Goal: Task Accomplishment & Management: Manage account settings

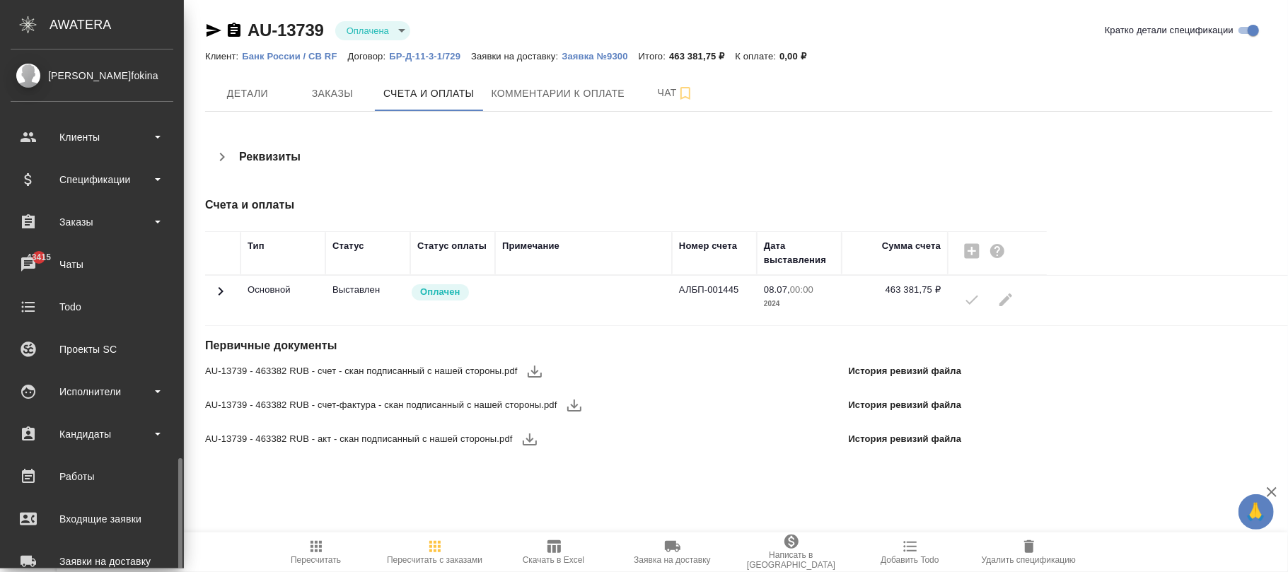
scroll to position [243, 0]
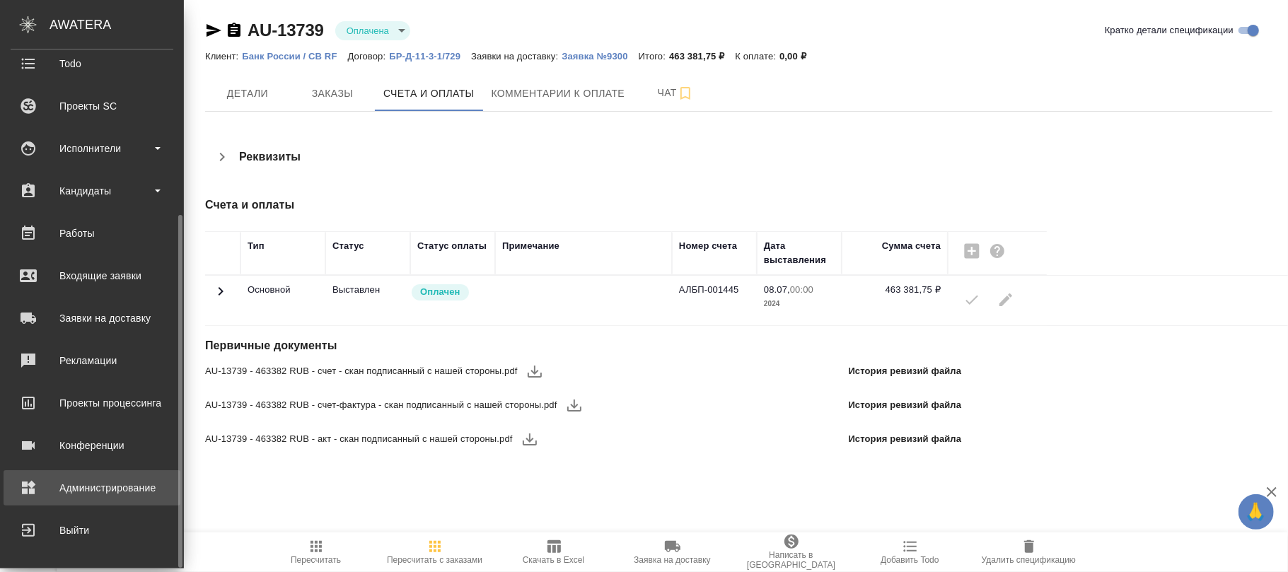
click at [103, 480] on div "Администрирование" at bounding box center [92, 488] width 163 height 21
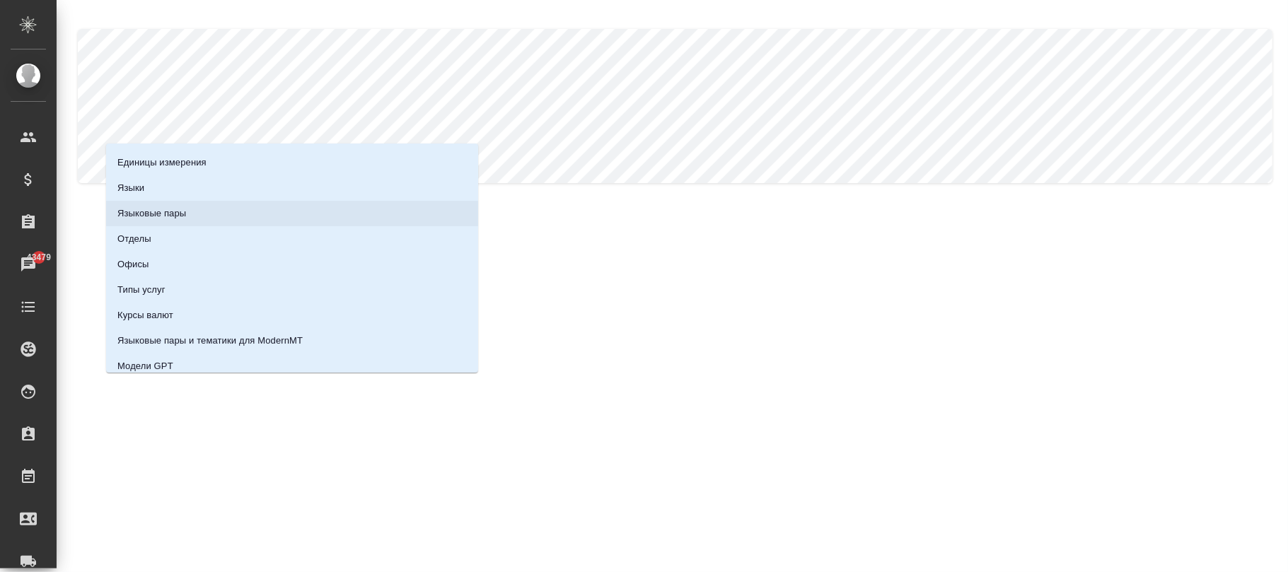
scroll to position [157, 0]
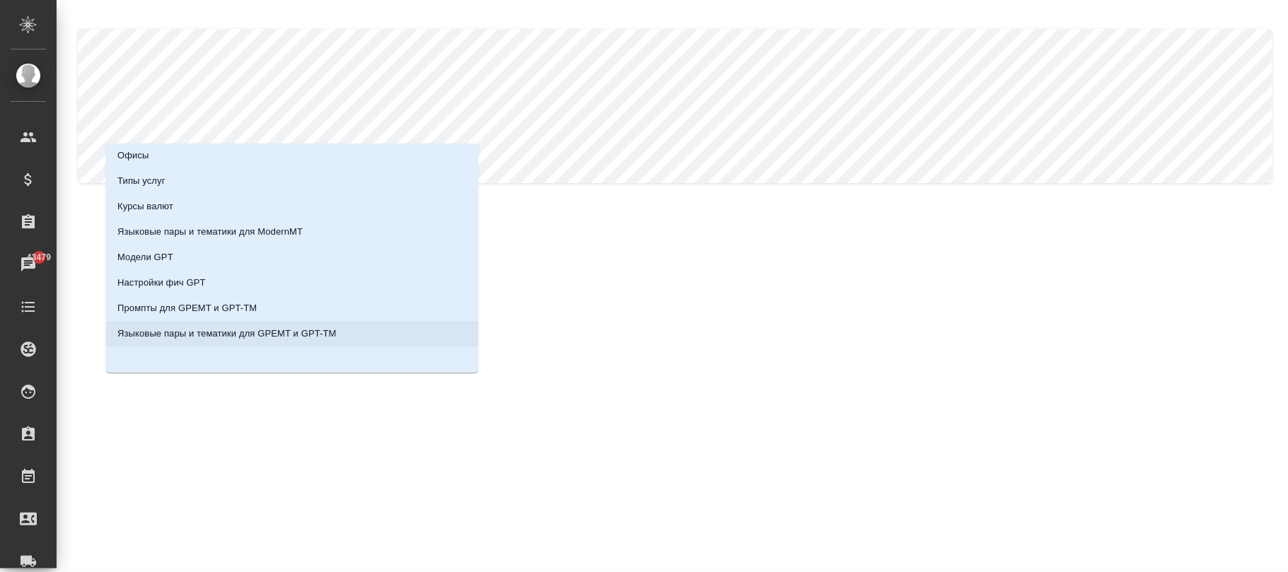
click at [224, 331] on p "Языковые пары и тематики для GPEMT и GPT-TM" at bounding box center [226, 334] width 219 height 14
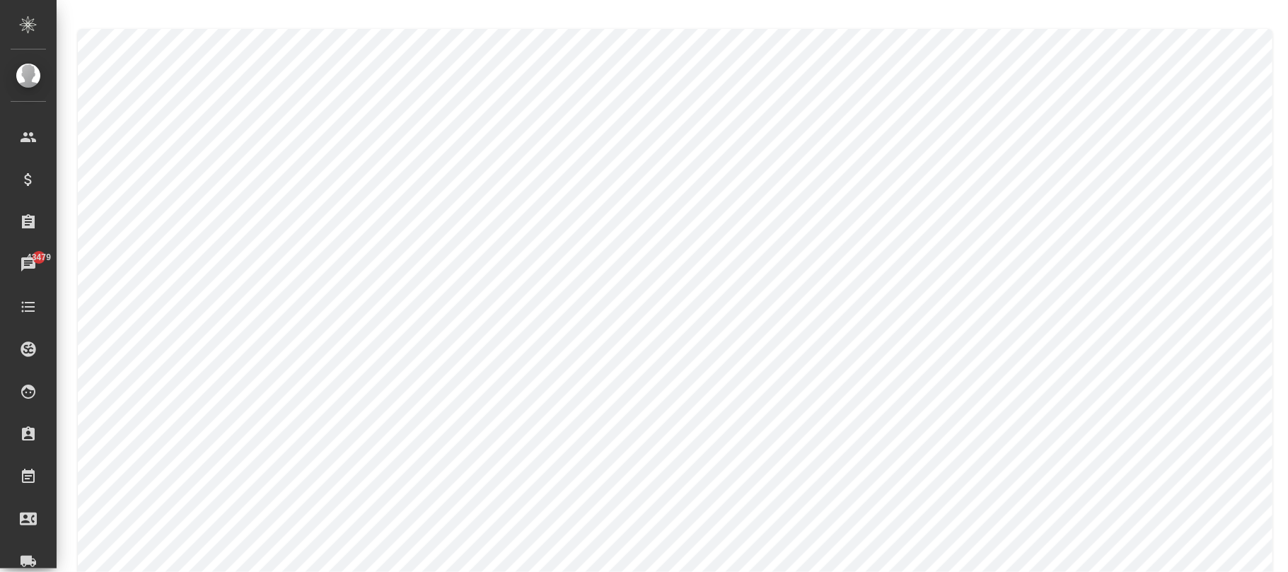
scroll to position [283, 0]
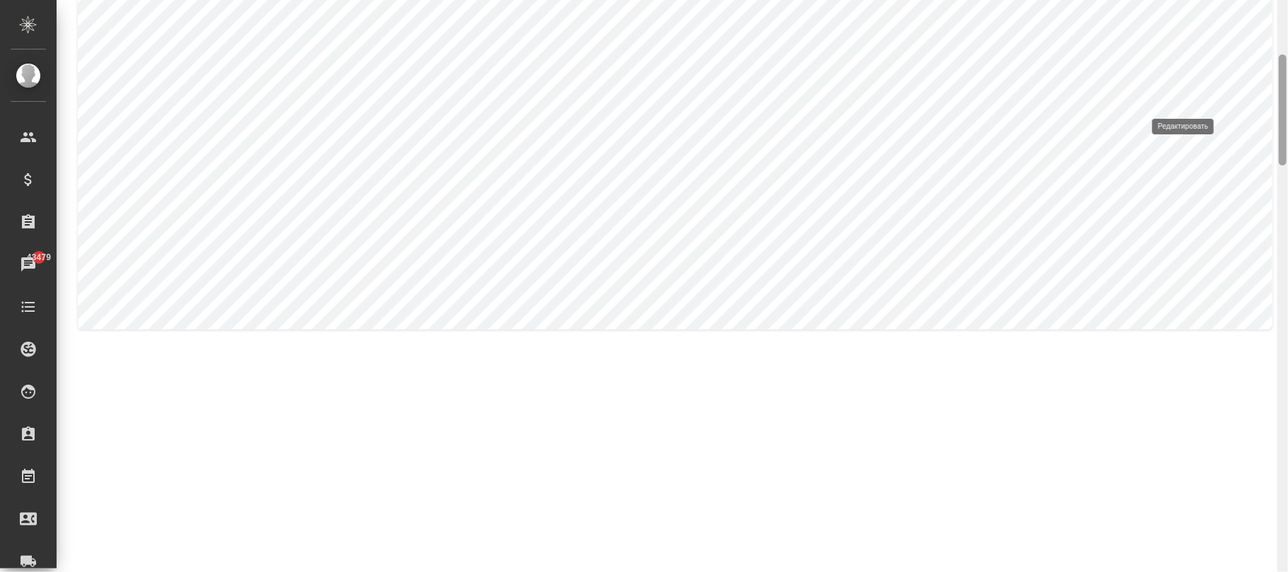
type input "Русский"
type input "Английский"
type input "Нефть и газ"
type input "default_to_eng"
type input "default_to_eng_glossary"
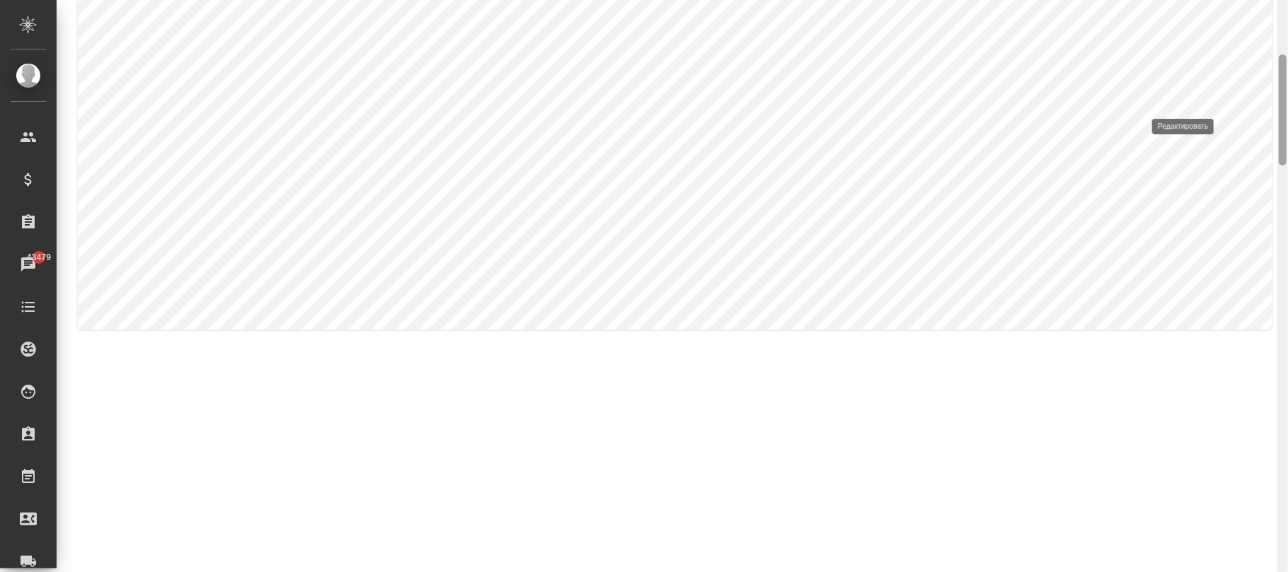
type input "gpt-4.1-2025-04-14"
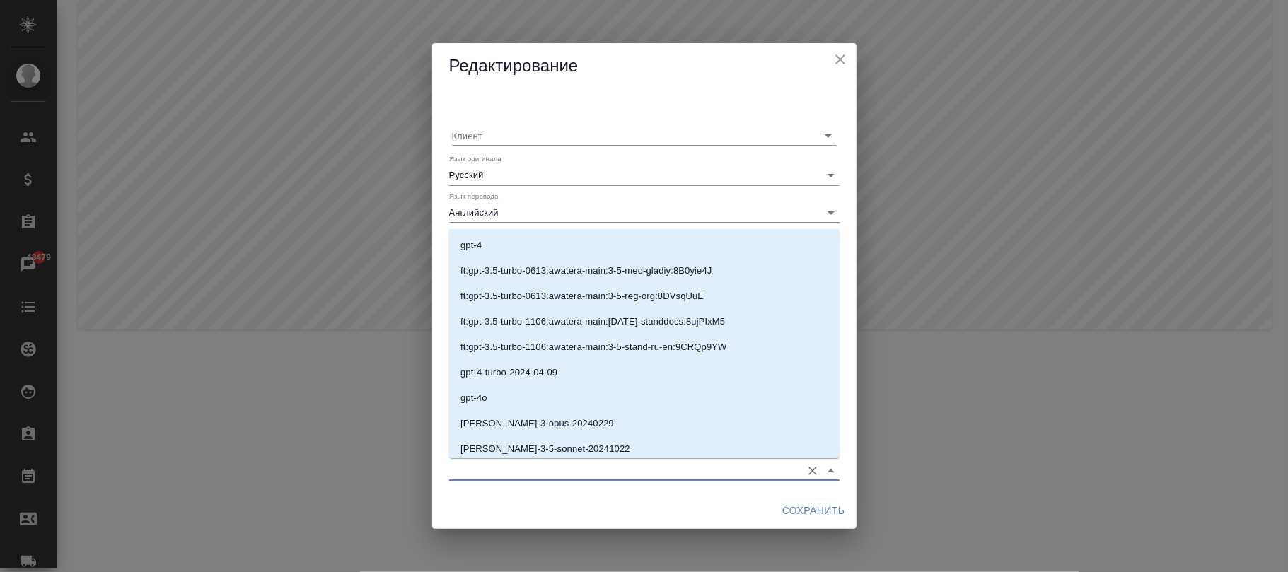
click at [508, 465] on input "Модель для GPT-TM" at bounding box center [621, 470] width 345 height 19
paste input "claude-sonnet-4-20250514"
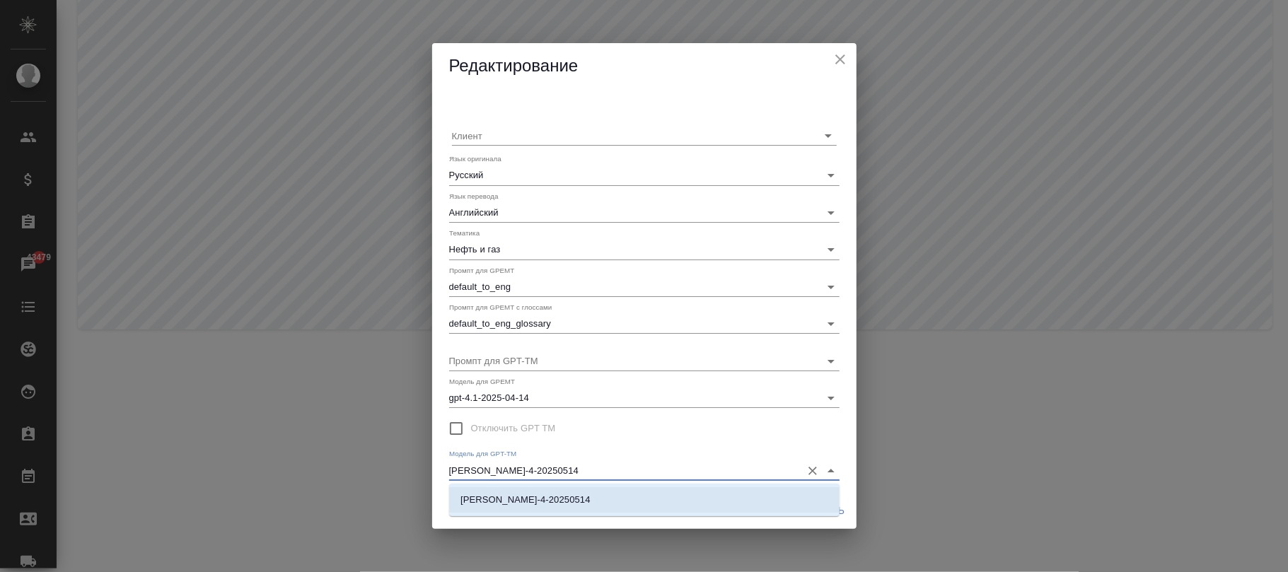
click at [629, 494] on li "claude-sonnet-4-20250514" at bounding box center [644, 499] width 391 height 25
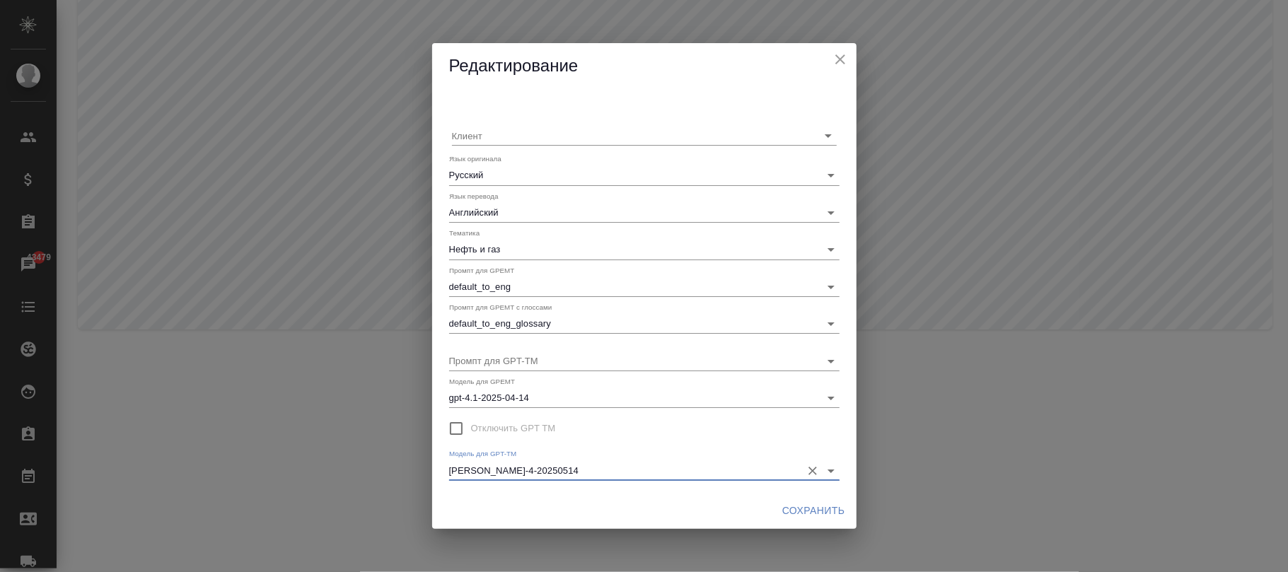
type input "claude-sonnet-4-20250514"
click at [822, 507] on span "Сохранить" at bounding box center [813, 511] width 63 height 18
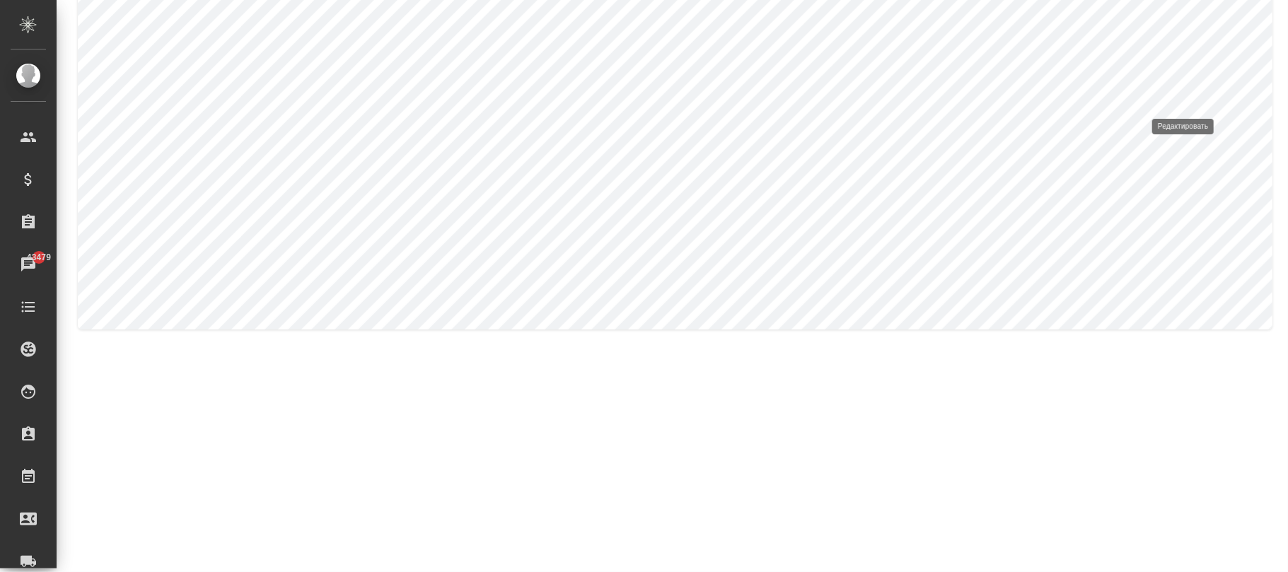
type input "Энергетика"
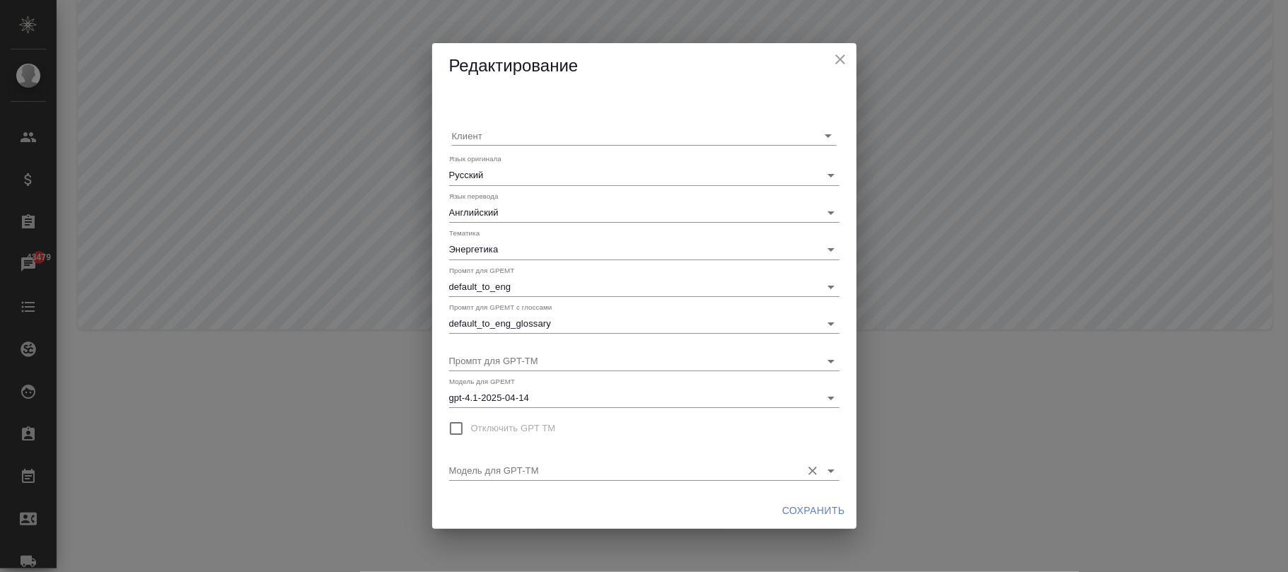
click at [558, 473] on input "Модель для GPT-TM" at bounding box center [621, 470] width 345 height 19
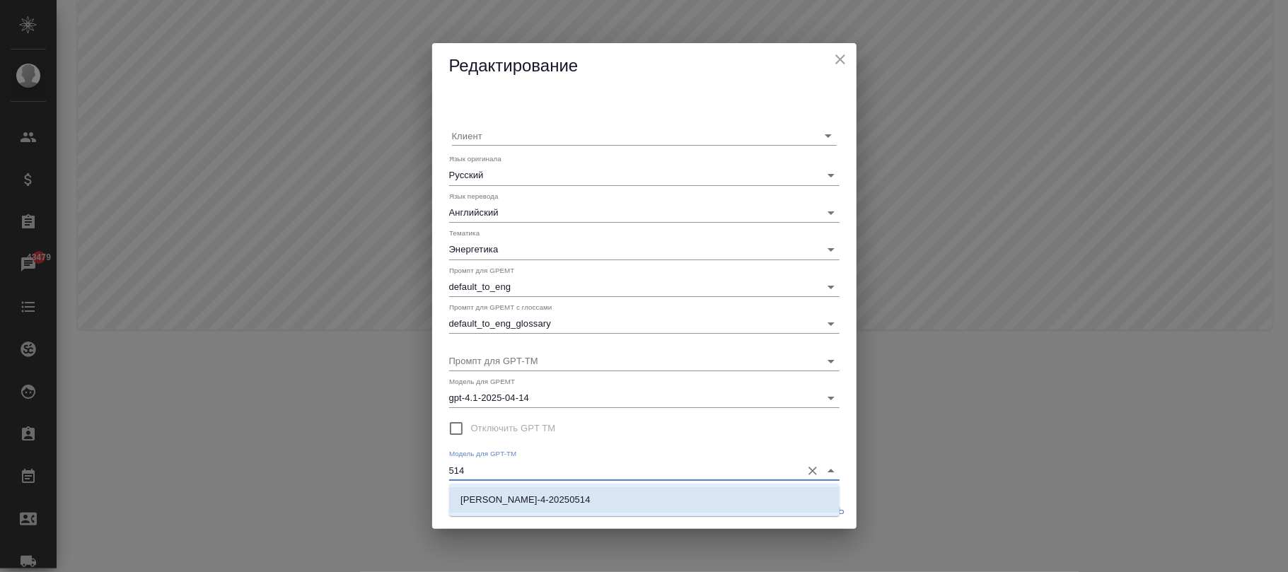
click at [578, 495] on li "claude-sonnet-4-20250514" at bounding box center [644, 499] width 391 height 25
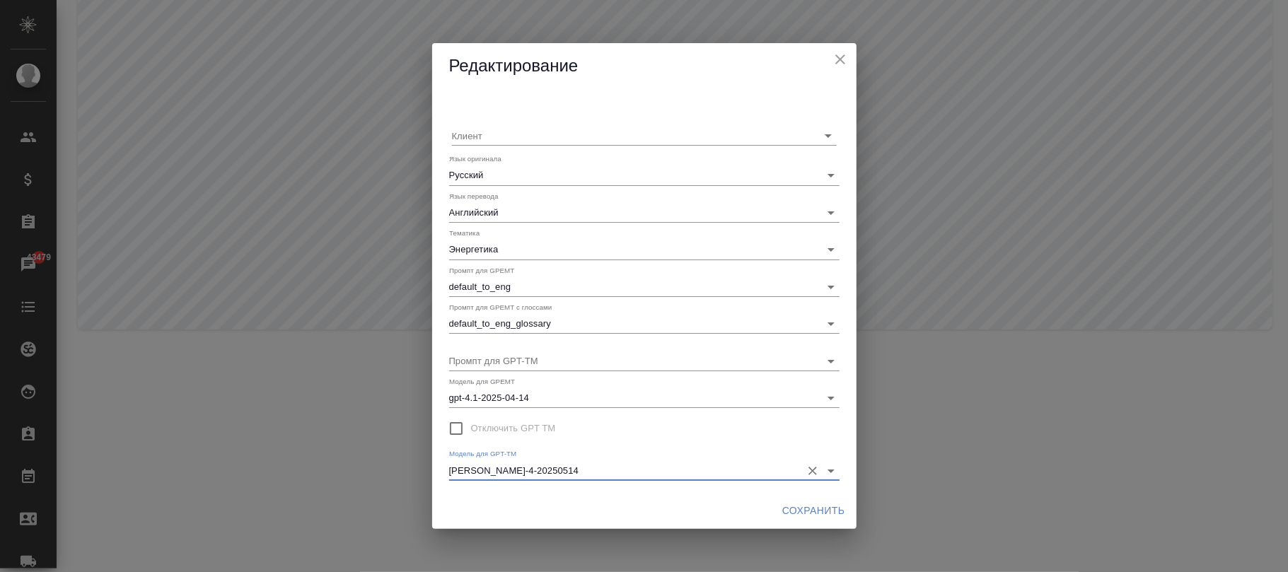
type input "claude-sonnet-4-20250514"
click at [790, 510] on span "Сохранить" at bounding box center [813, 511] width 63 height 18
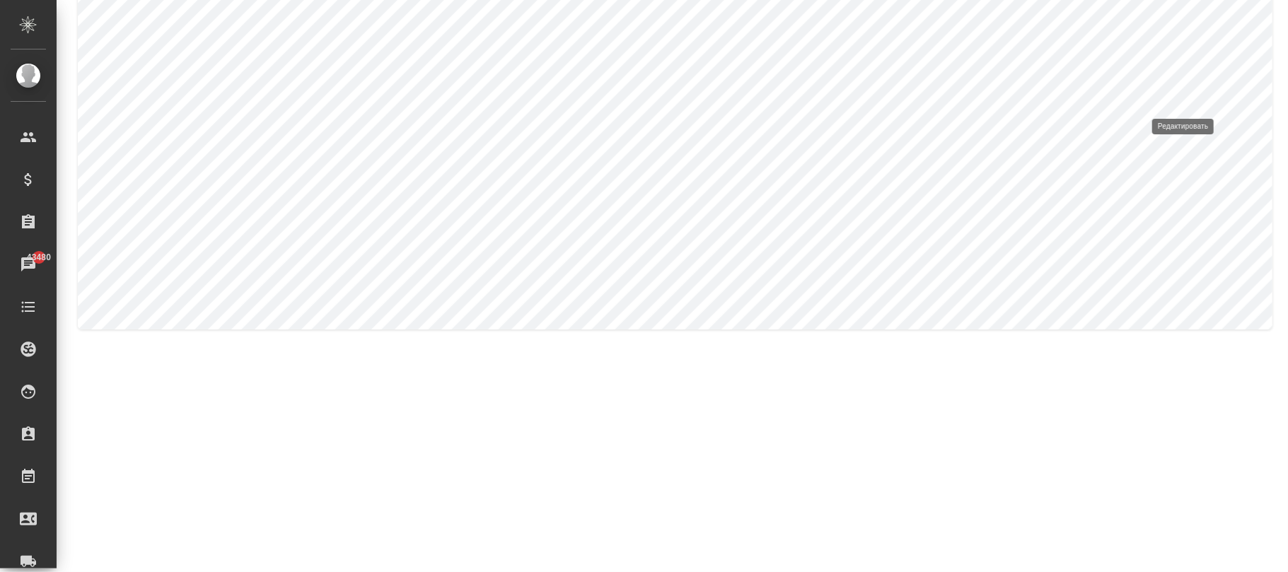
type input "Электротехника и радиоэлектроника"
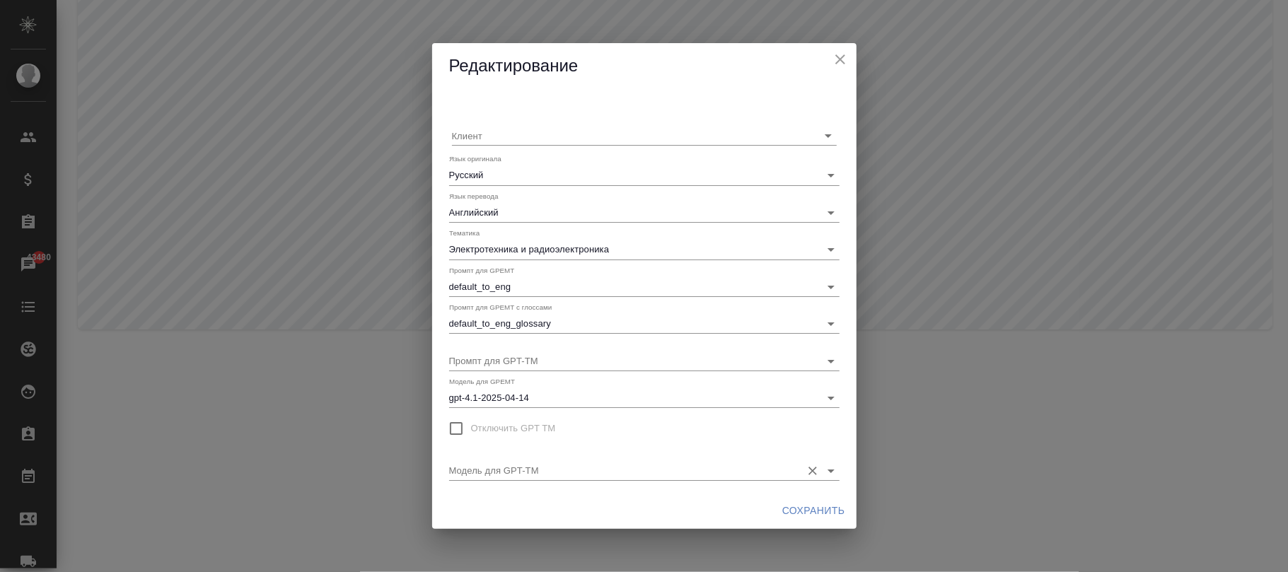
click at [533, 476] on input "Модель для GPT-TM" at bounding box center [621, 470] width 345 height 19
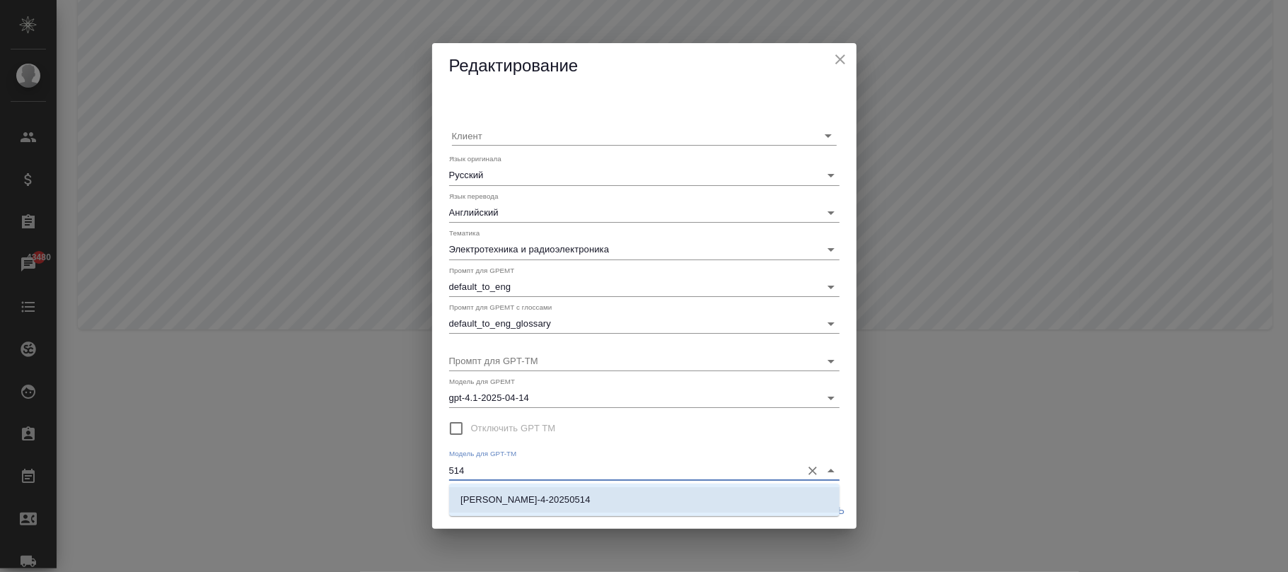
click at [559, 502] on p "claude-sonnet-4-20250514" at bounding box center [526, 500] width 130 height 14
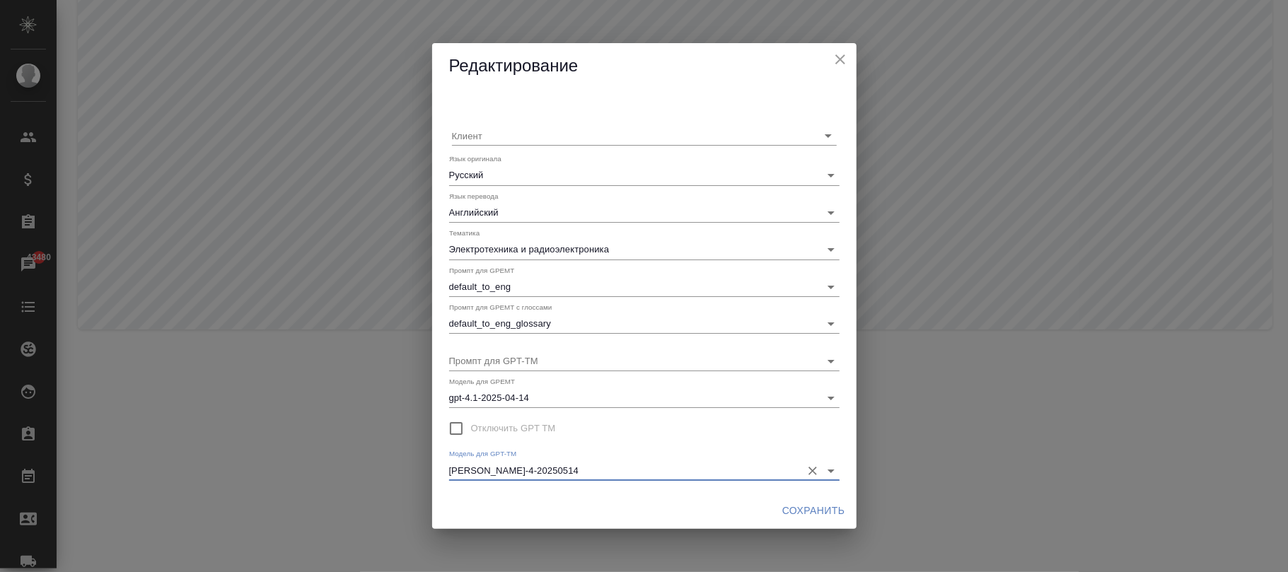
type input "claude-sonnet-4-20250514"
click at [818, 507] on span "Сохранить" at bounding box center [813, 511] width 63 height 18
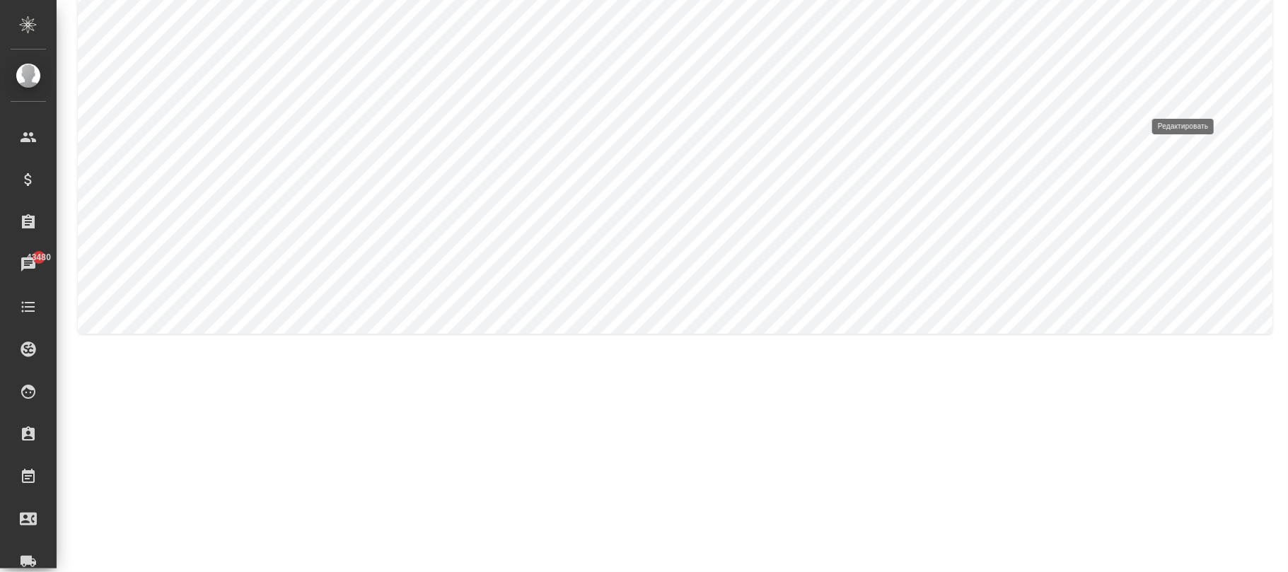
type input "Математика и физика"
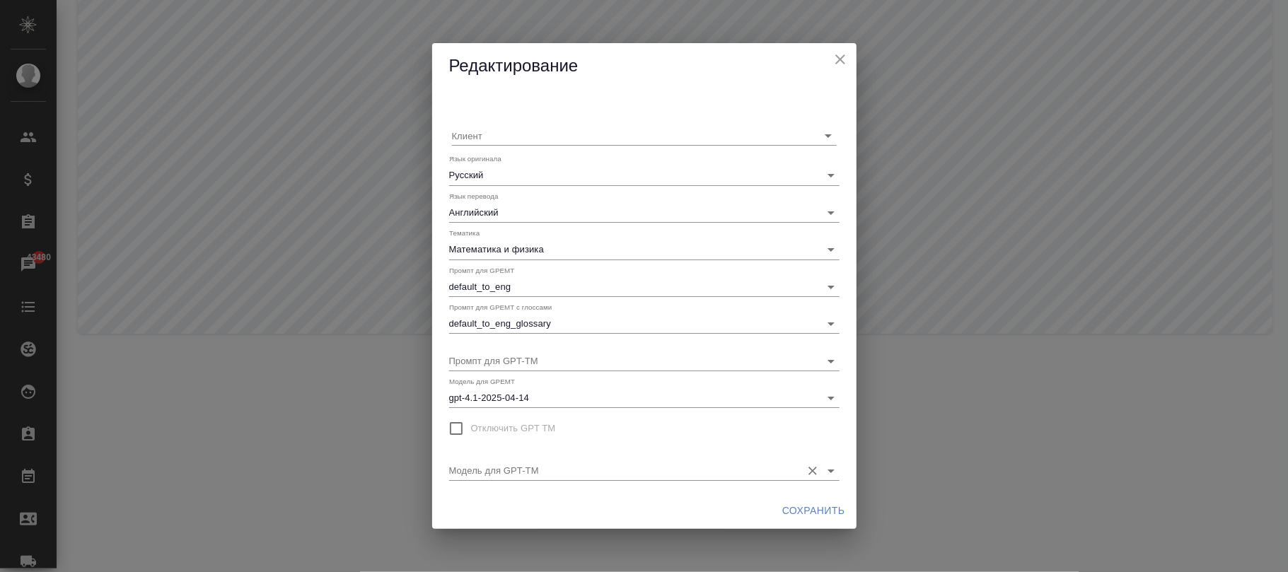
click at [495, 464] on input "Модель для GPT-TM" at bounding box center [621, 470] width 345 height 19
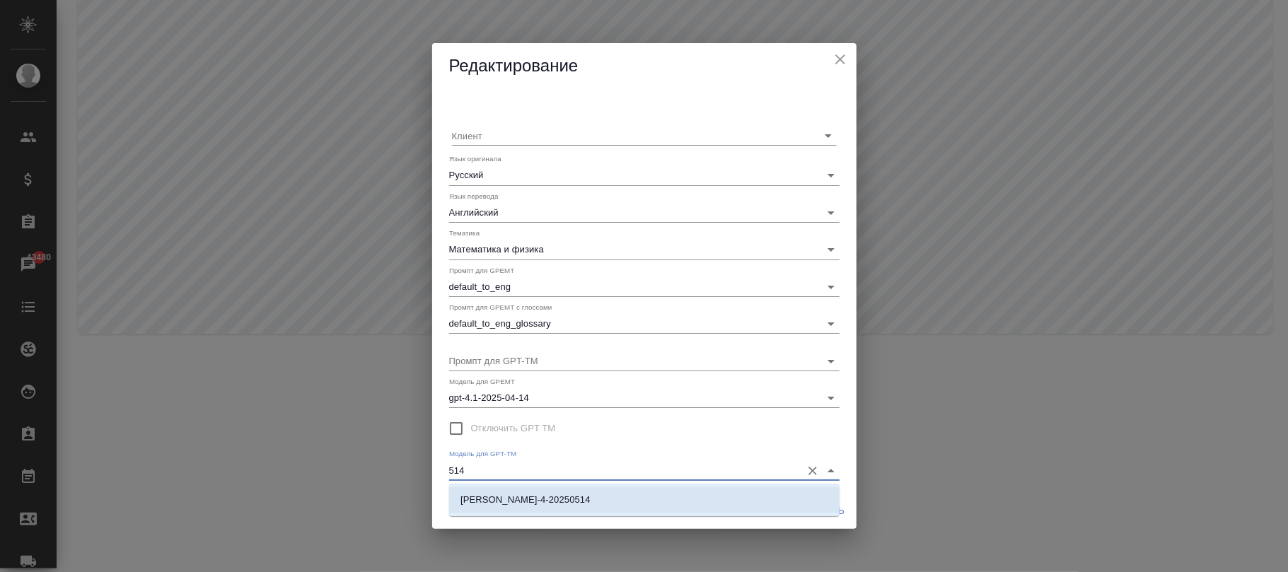
click at [597, 490] on li "claude-sonnet-4-20250514" at bounding box center [644, 499] width 391 height 25
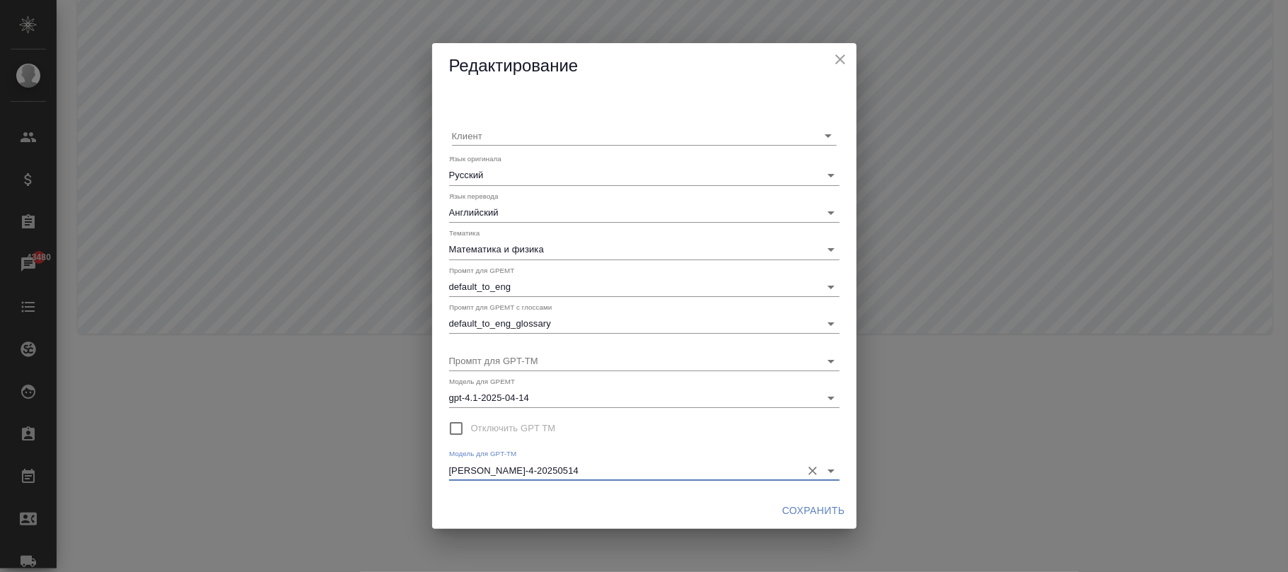
type input "claude-sonnet-4-20250514"
click at [821, 514] on span "Сохранить" at bounding box center [813, 511] width 63 height 18
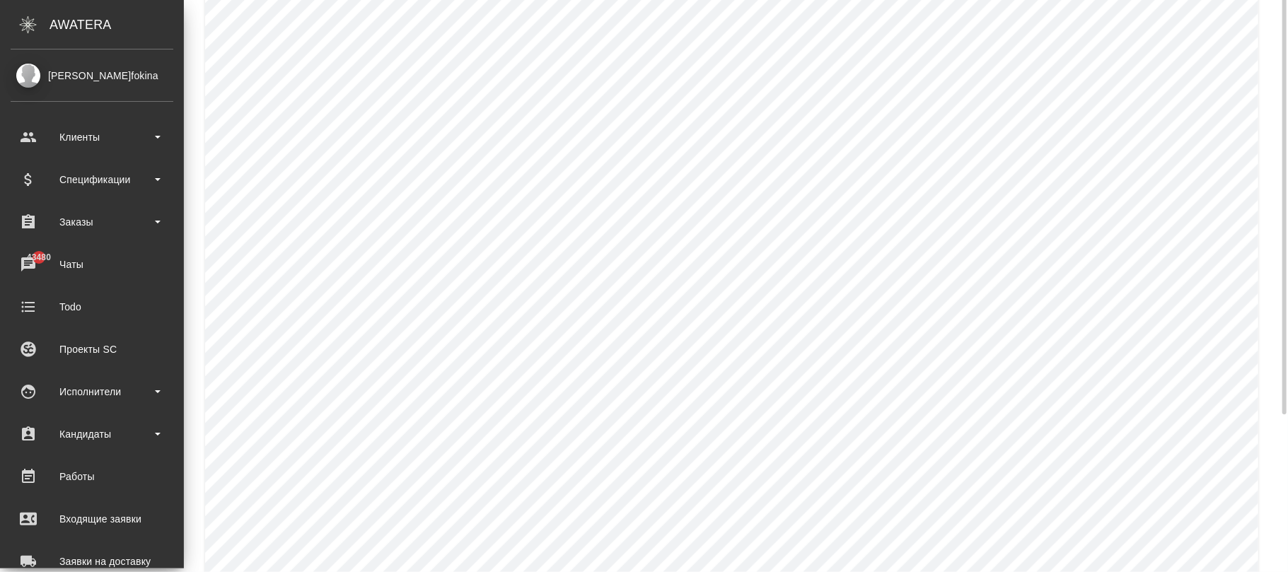
scroll to position [125, 0]
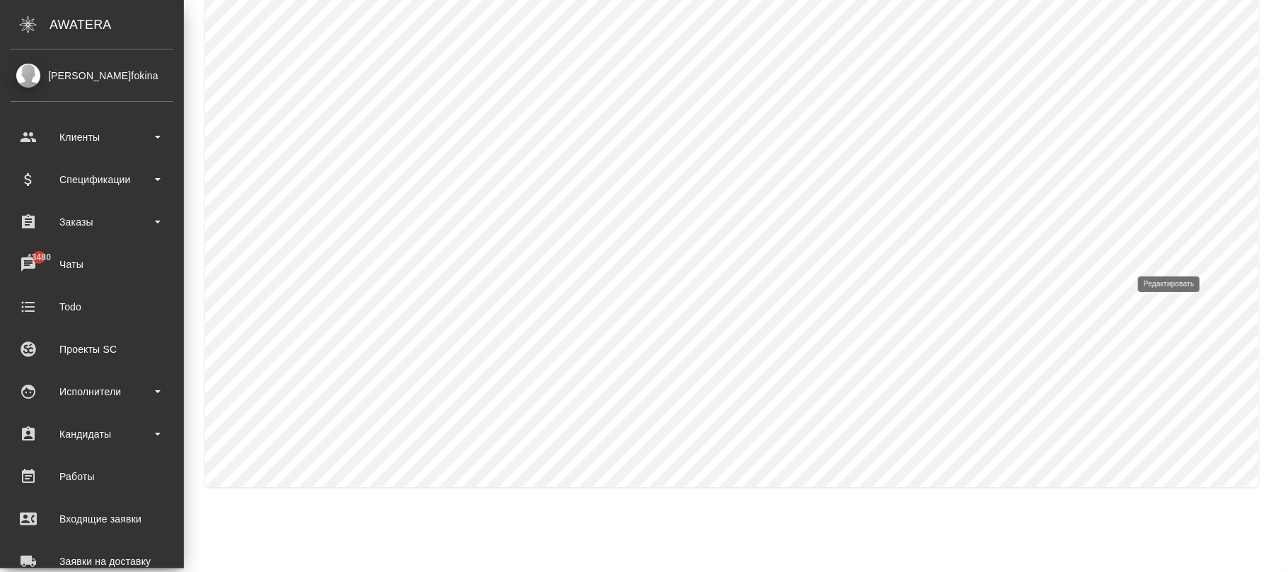
type input "Автомобилестроение"
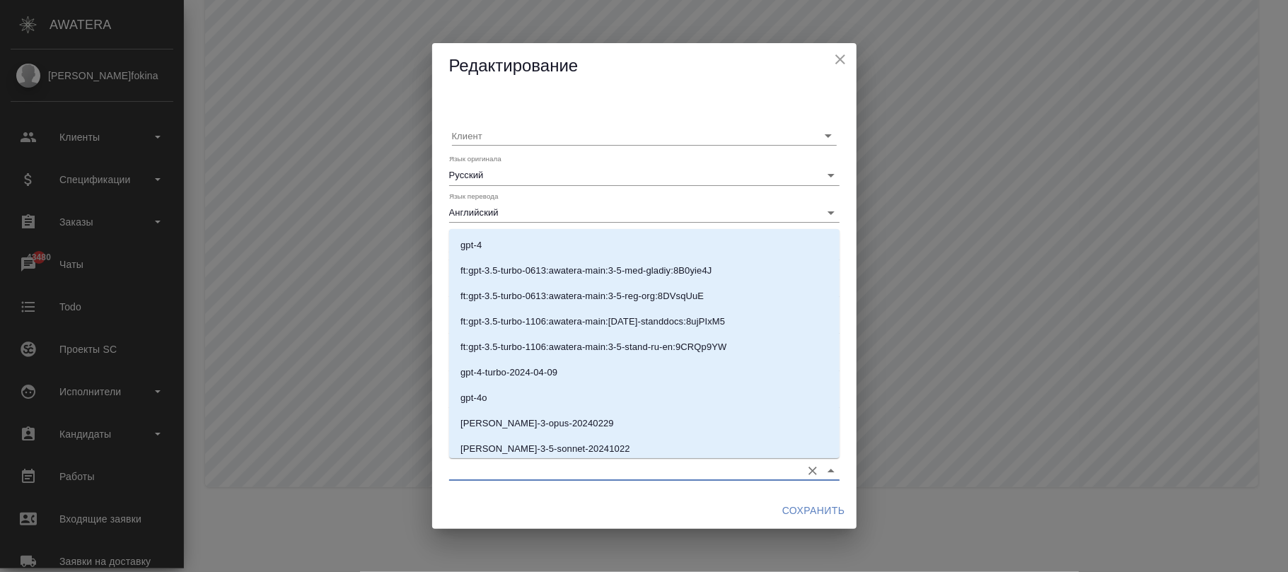
click at [569, 467] on input "Модель для GPT-TM" at bounding box center [621, 470] width 345 height 19
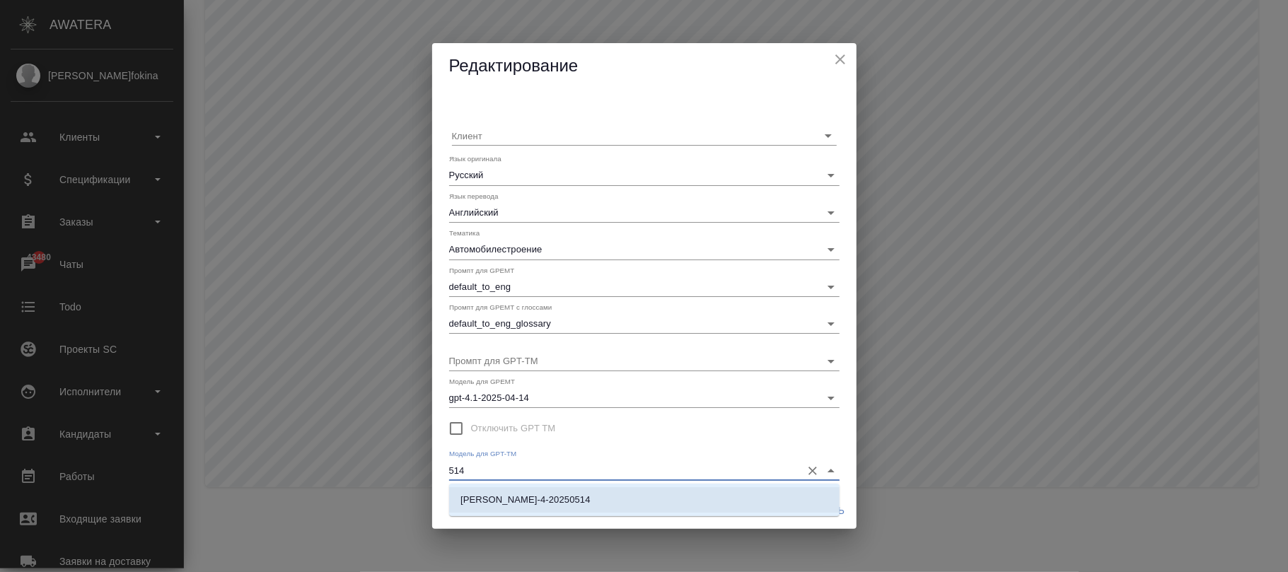
drag, startPoint x: 583, startPoint y: 508, endPoint x: 840, endPoint y: 495, distance: 257.8
click at [583, 504] on li "claude-sonnet-4-20250514" at bounding box center [644, 499] width 391 height 25
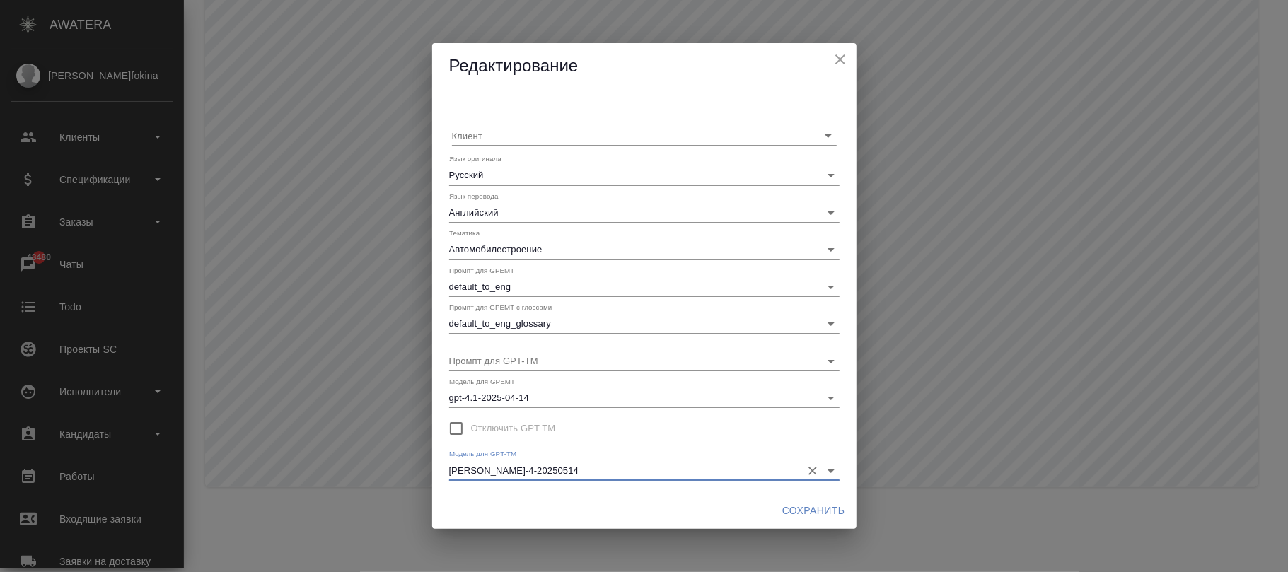
type input "claude-sonnet-4-20250514"
click at [818, 510] on span "Сохранить" at bounding box center [813, 511] width 63 height 18
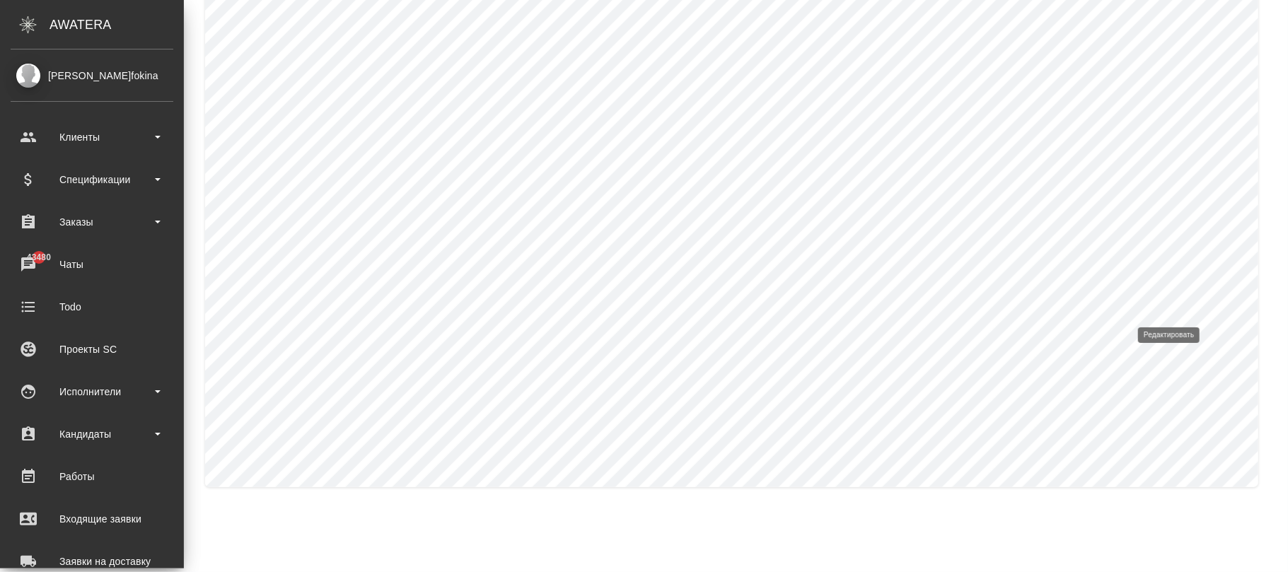
type input "Железнодорожная"
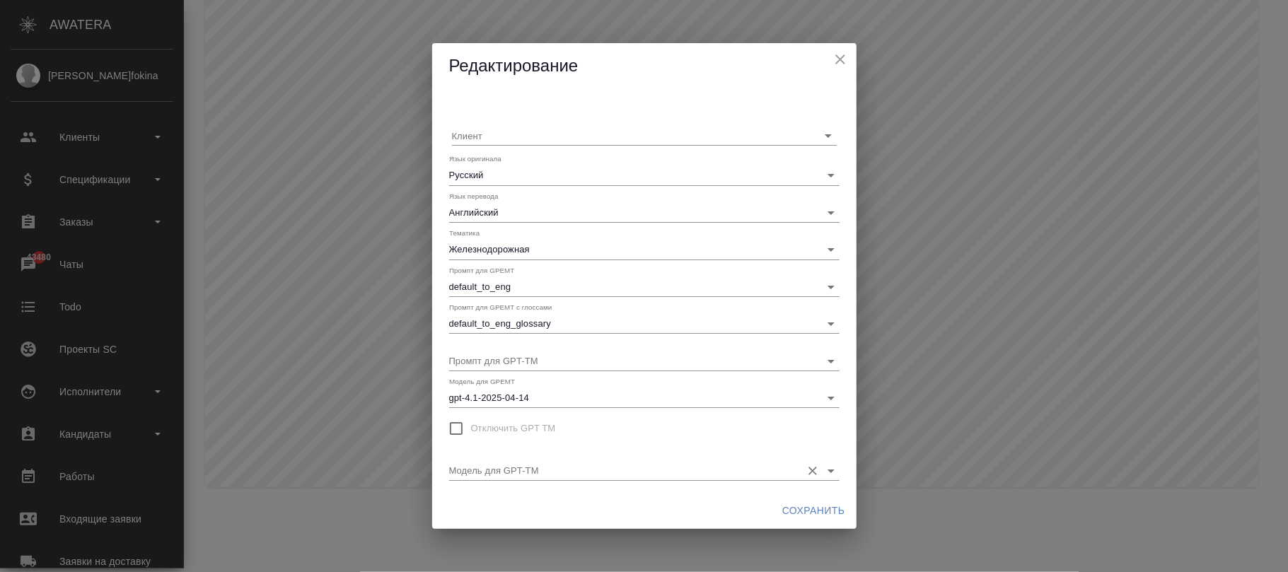
click at [635, 463] on input "Модель для GPT-TM" at bounding box center [621, 470] width 345 height 19
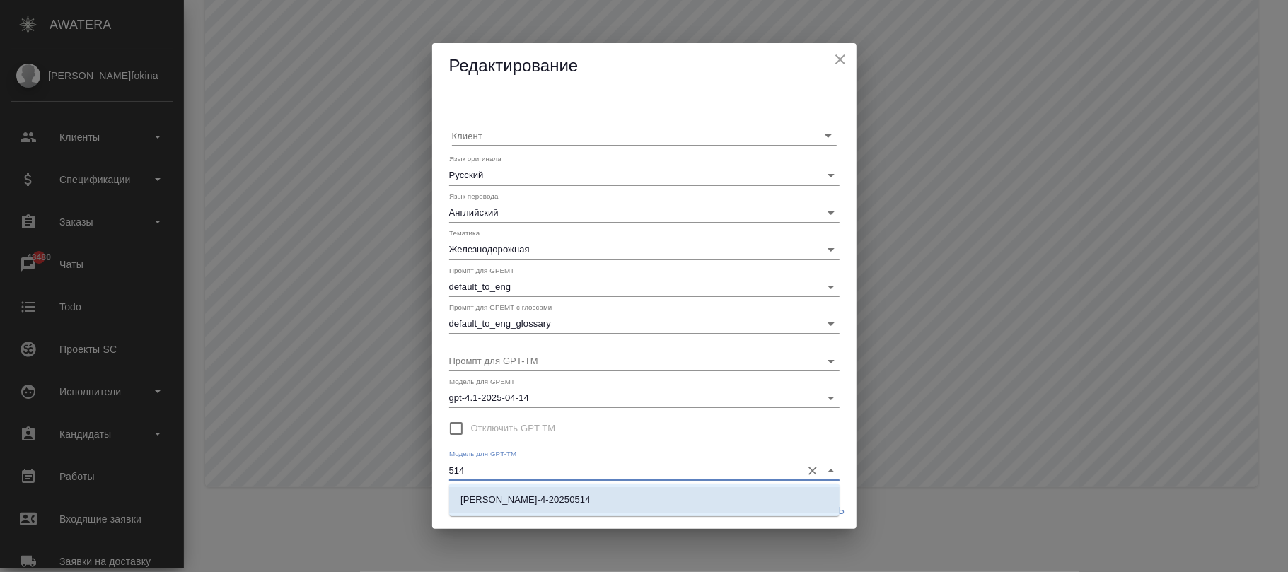
click at [579, 490] on li "claude-sonnet-4-20250514" at bounding box center [644, 499] width 391 height 25
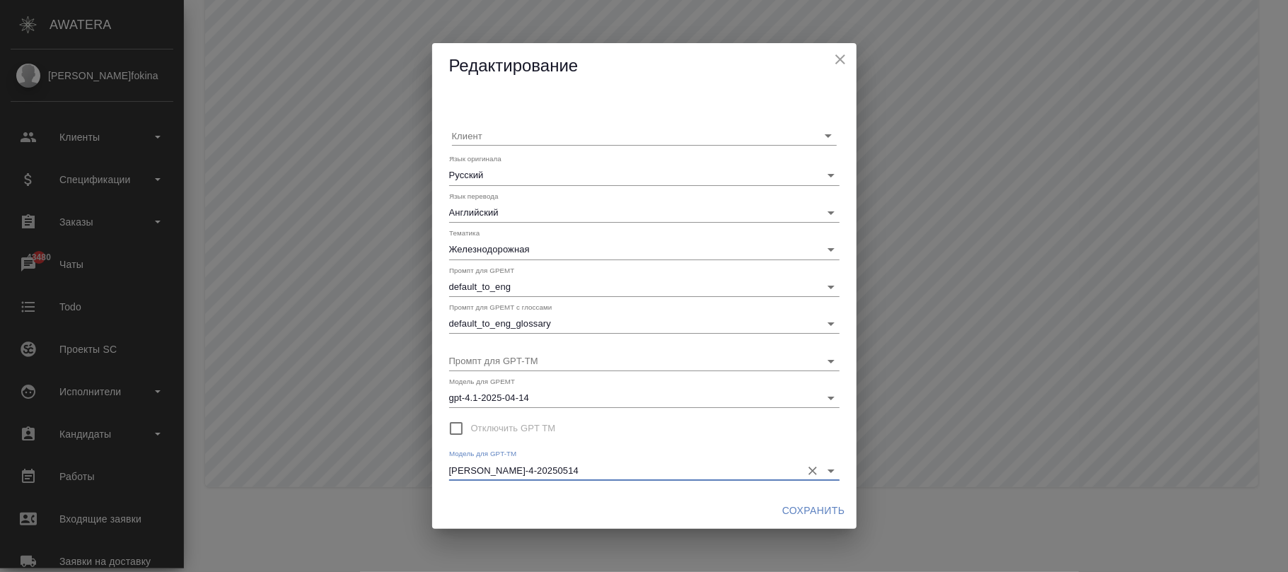
type input "claude-sonnet-4-20250514"
click at [784, 504] on span "Сохранить" at bounding box center [813, 511] width 63 height 18
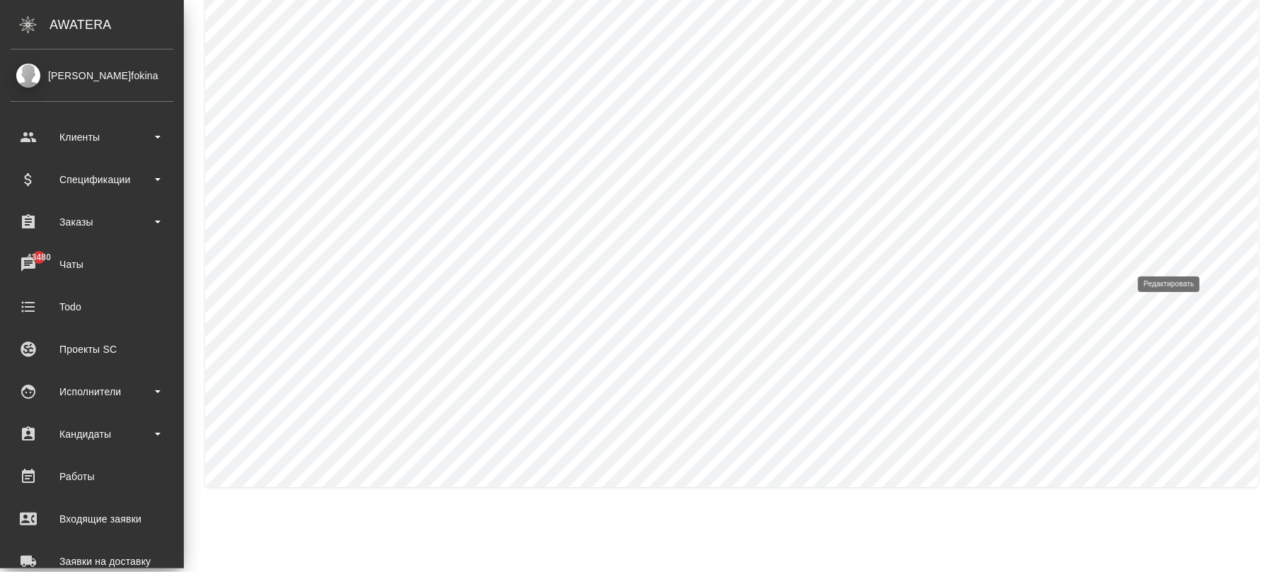
type input "Патенты"
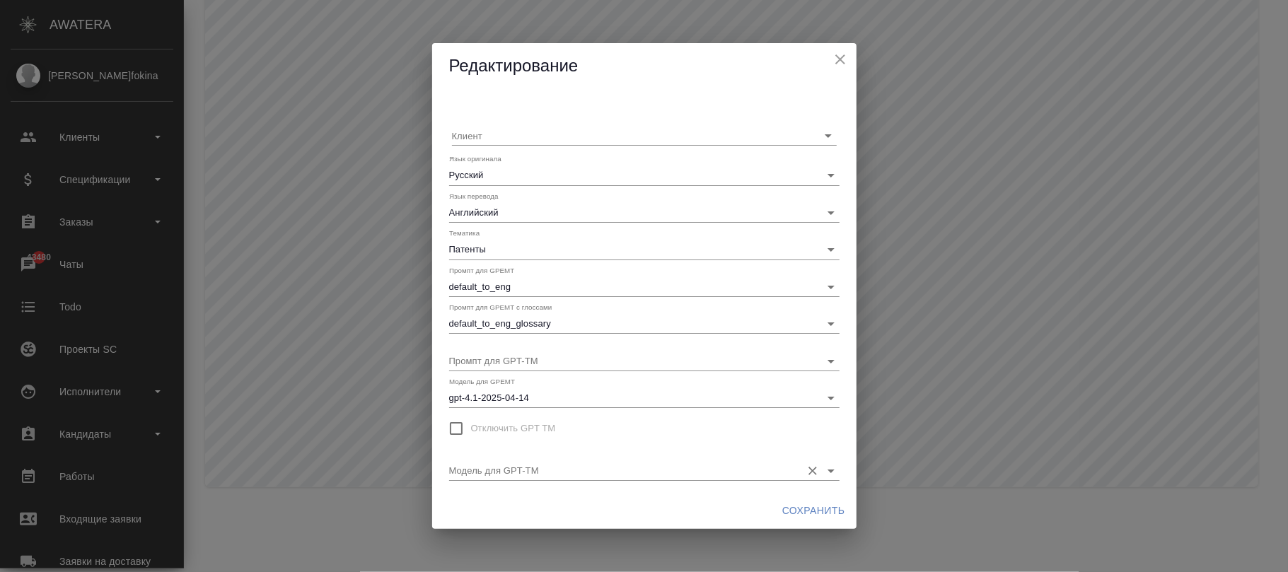
click at [531, 471] on input "Модель для GPT-TM" at bounding box center [621, 470] width 345 height 19
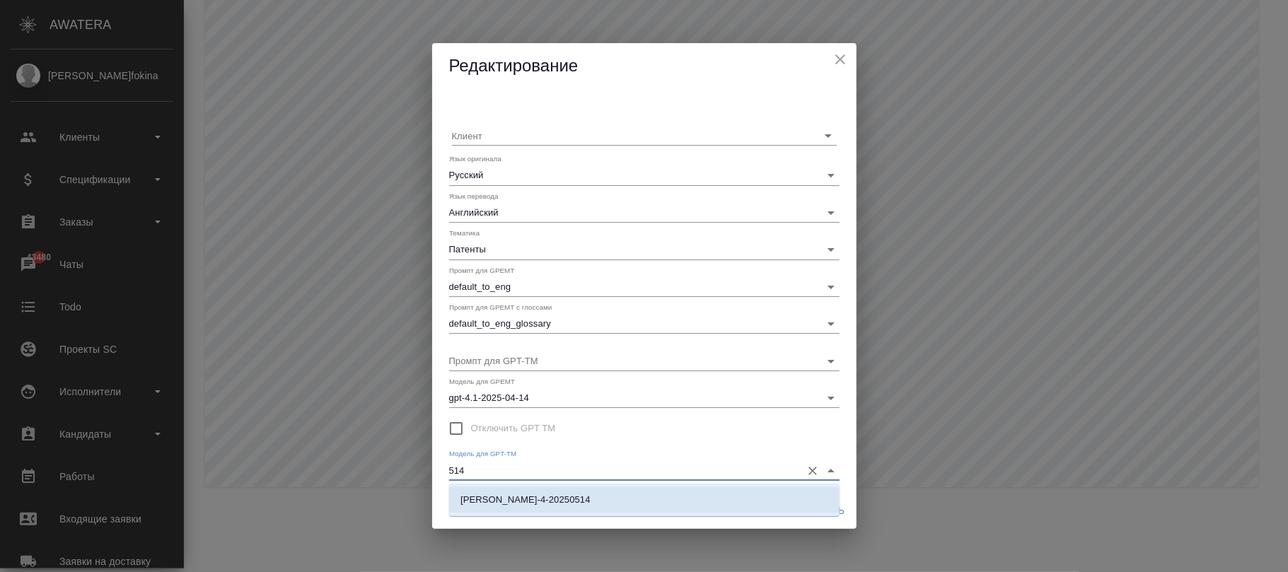
click at [623, 507] on li "claude-sonnet-4-20250514" at bounding box center [644, 499] width 391 height 25
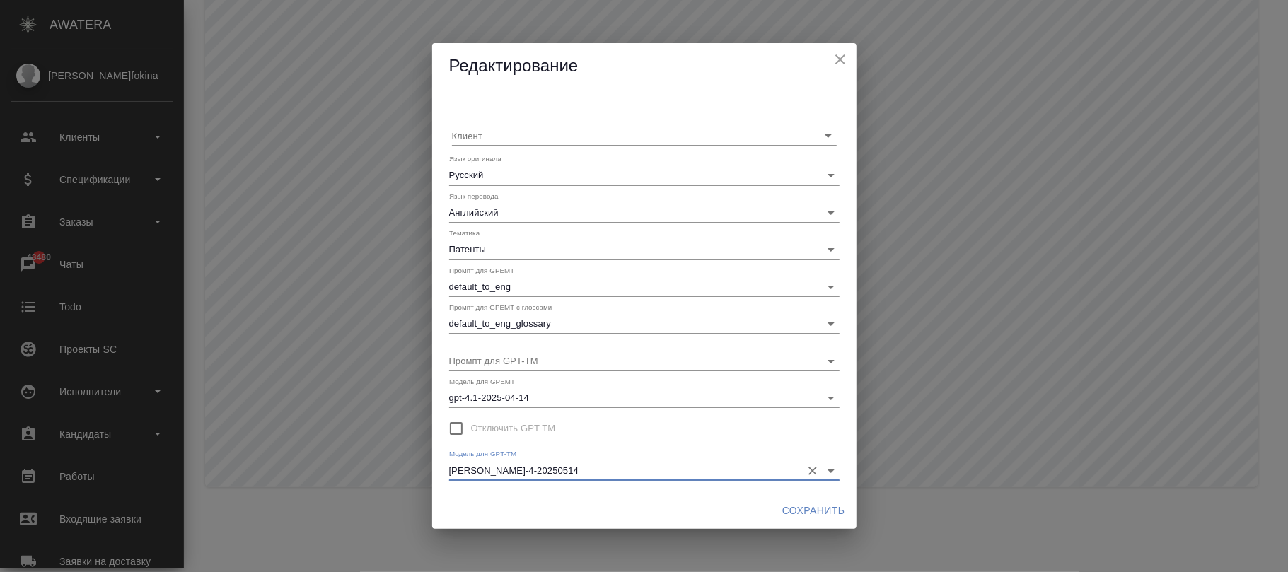
type input "claude-sonnet-4-20250514"
click at [805, 507] on span "Сохранить" at bounding box center [813, 511] width 63 height 18
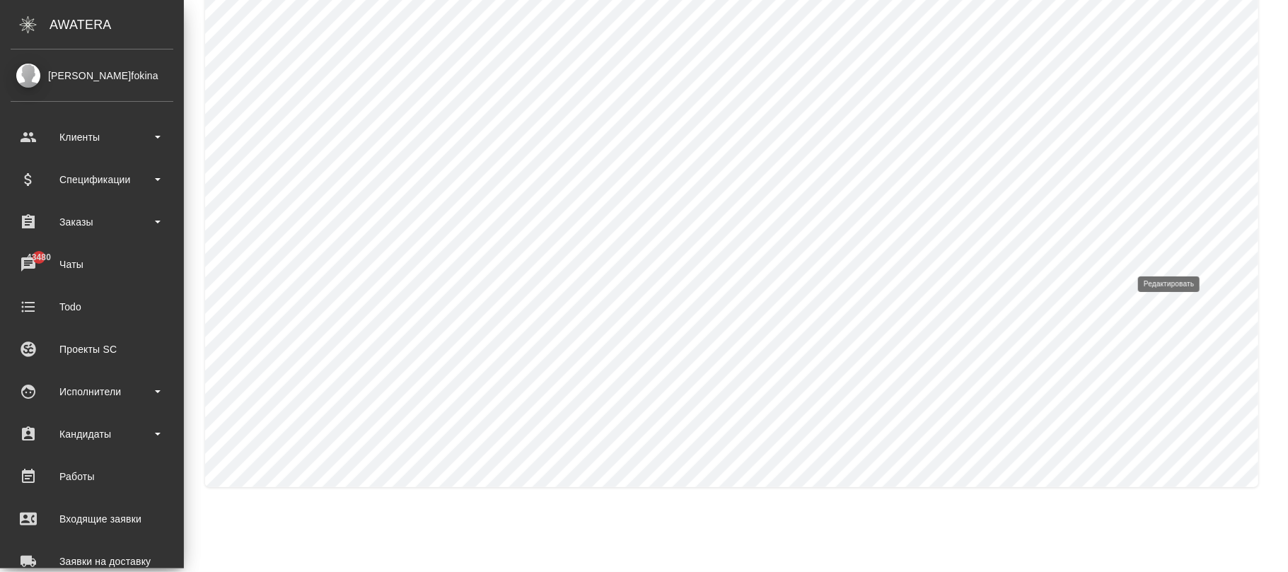
type input "Пищевая промышленность"
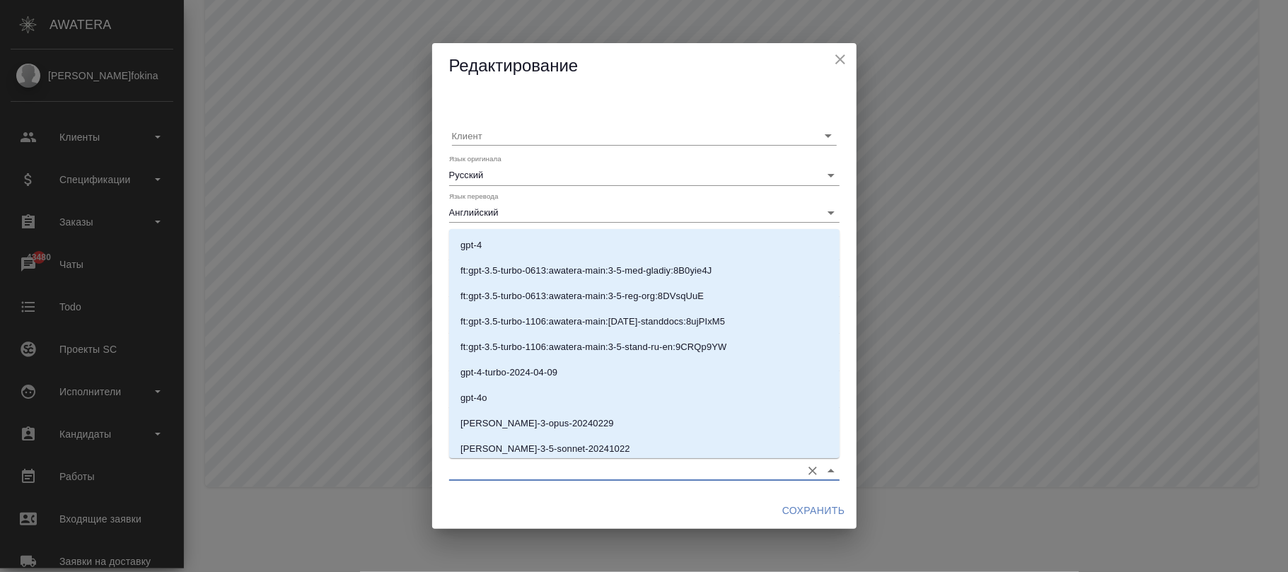
click at [553, 471] on input "Модель для GPT-TM" at bounding box center [621, 470] width 345 height 19
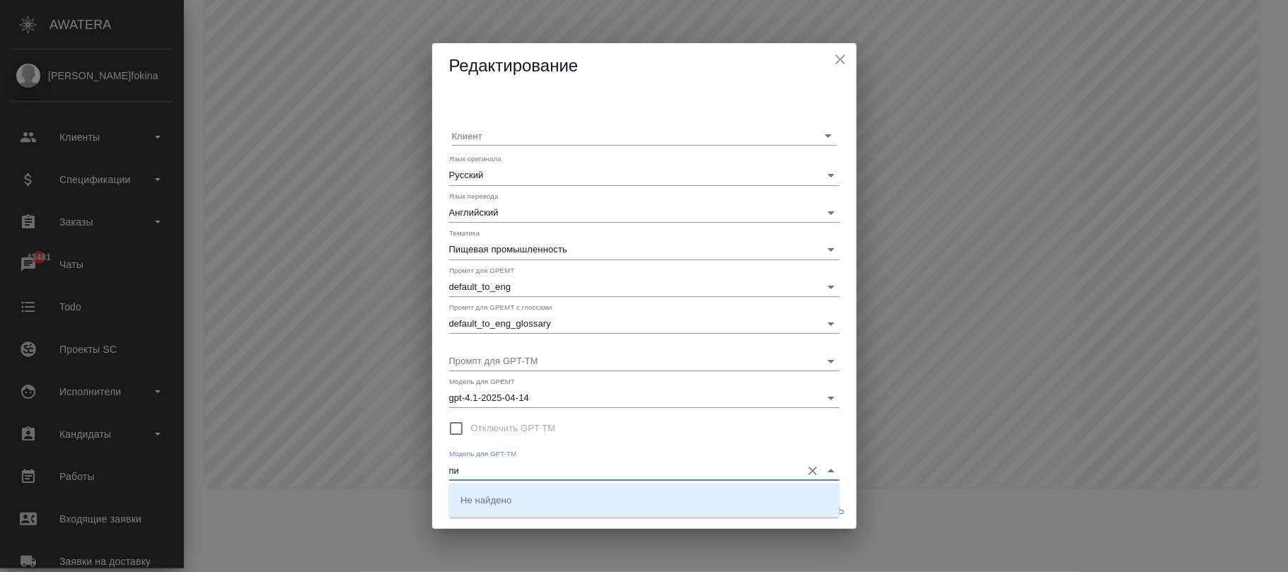
type input "п"
click at [644, 502] on li "claude-sonnet-4-20250514" at bounding box center [644, 499] width 391 height 25
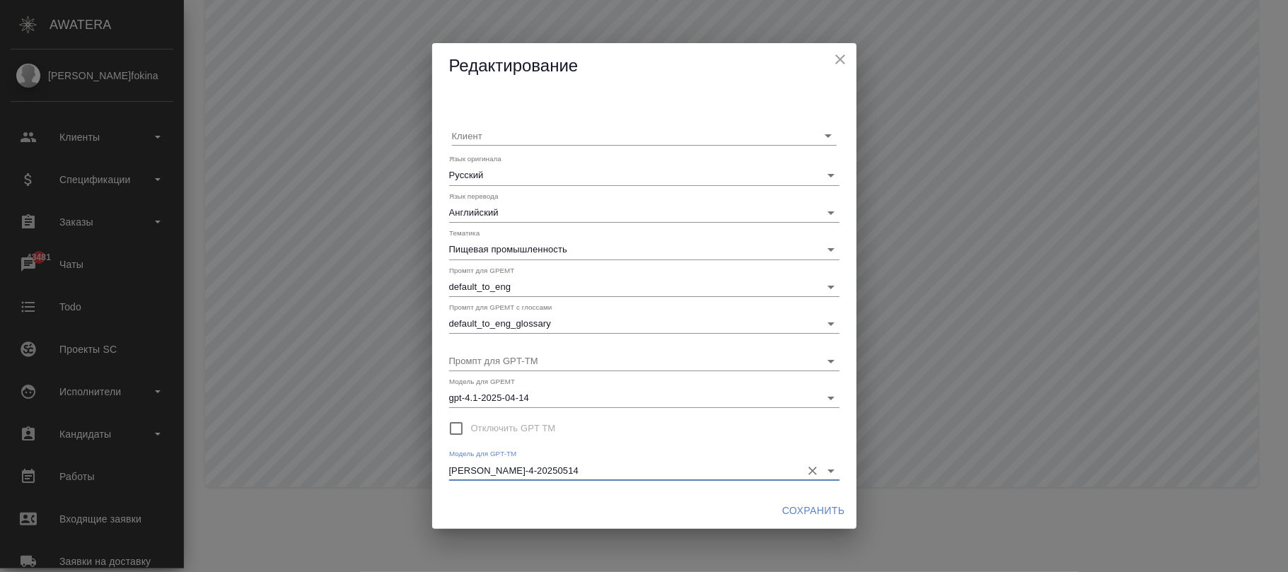
type input "claude-sonnet-4-20250514"
click at [796, 515] on span "Сохранить" at bounding box center [813, 511] width 63 height 18
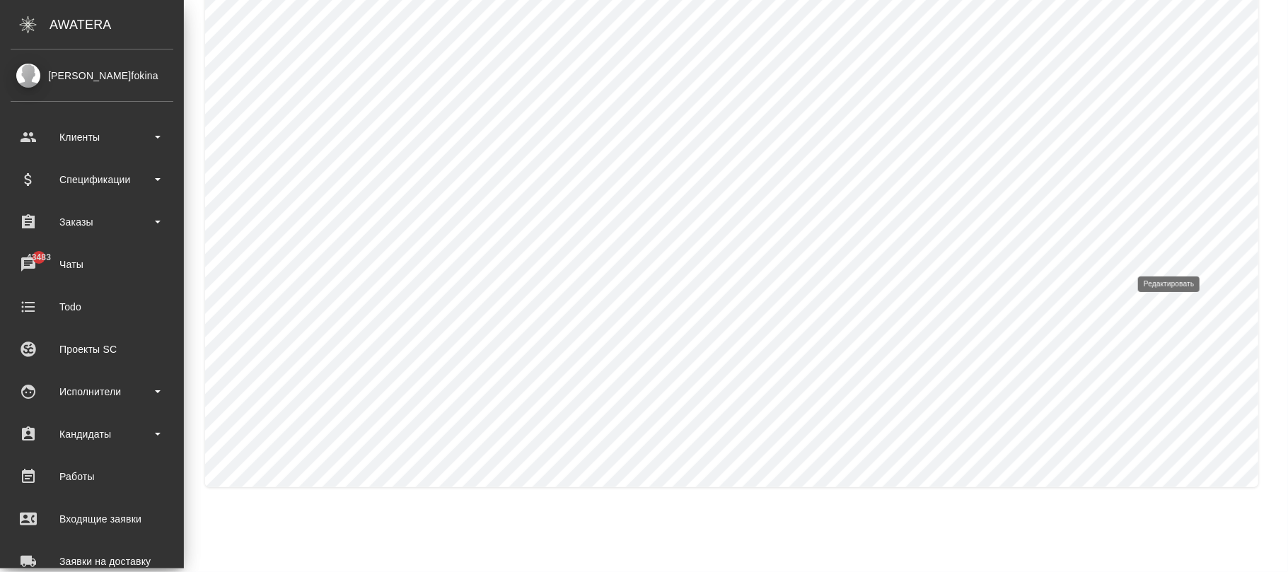
type input "Системы менеджмента качества"
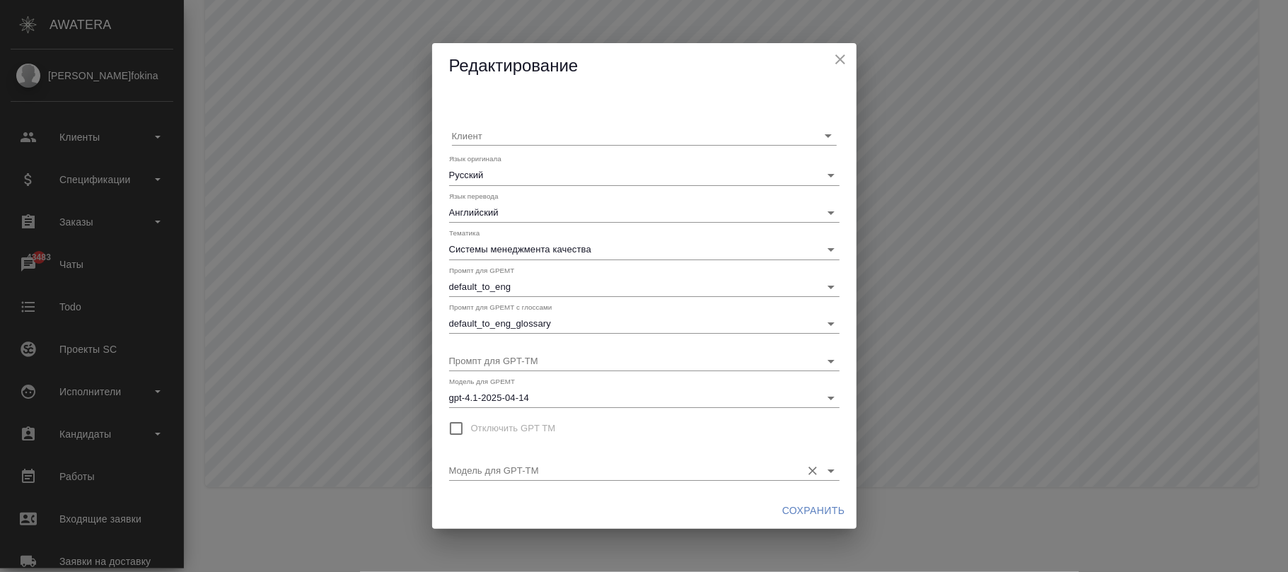
click at [676, 463] on input "Модель для GPT-TM" at bounding box center [621, 470] width 345 height 19
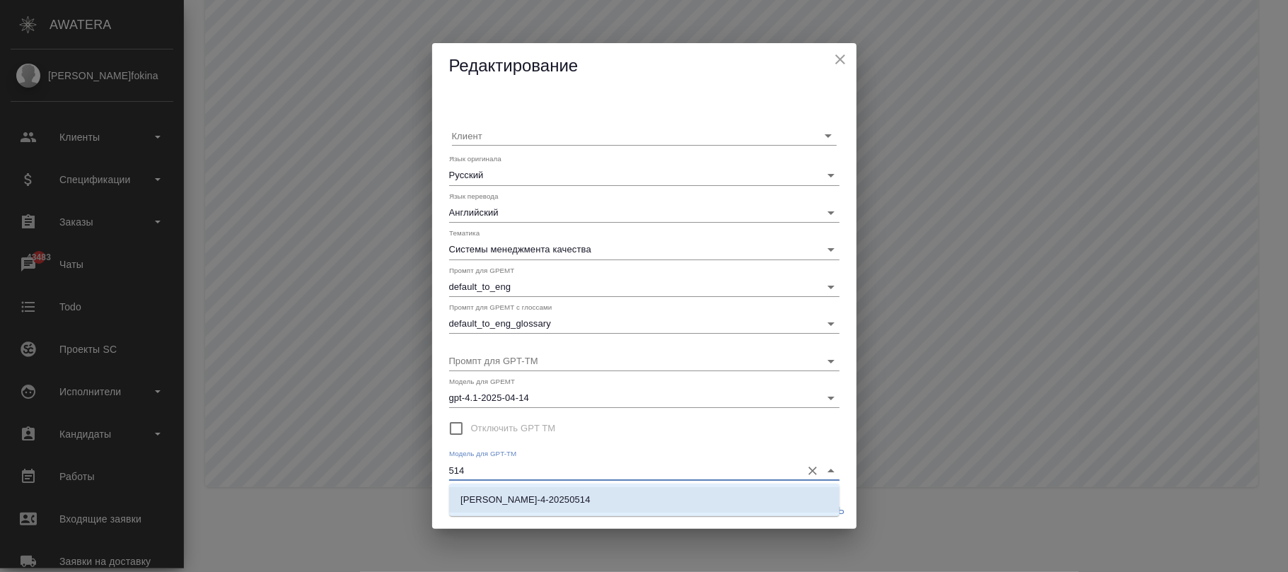
click at [727, 516] on ul "claude-sonnet-4-20250514" at bounding box center [644, 511] width 391 height 25
click at [739, 507] on li "claude-sonnet-4-20250514" at bounding box center [644, 499] width 391 height 25
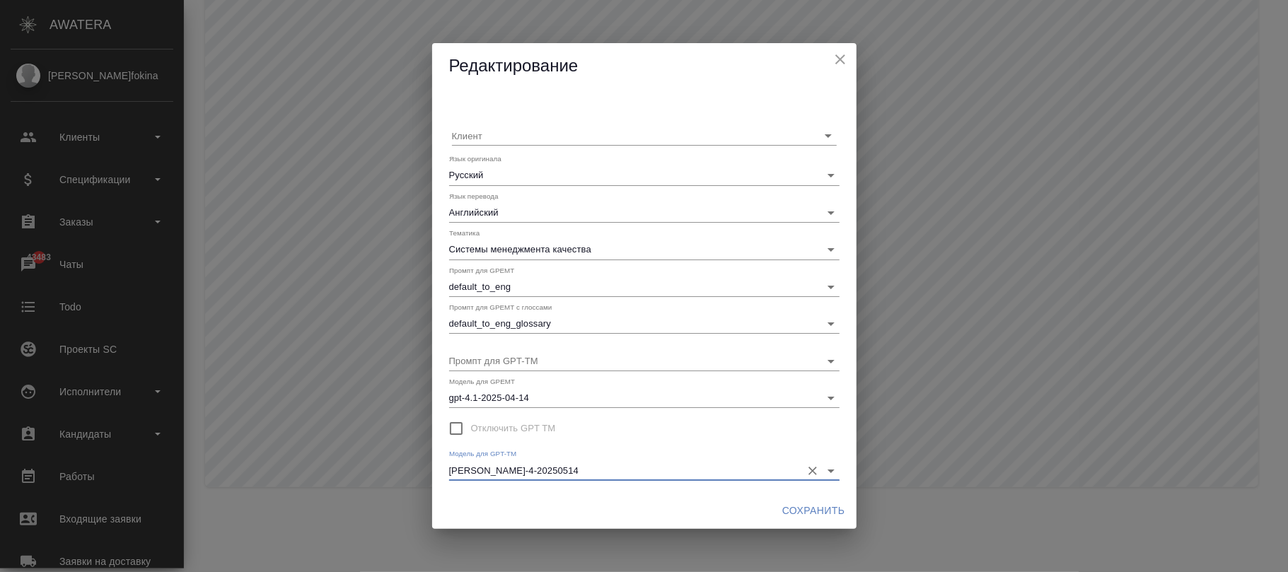
type input "claude-sonnet-4-20250514"
click at [814, 508] on span "Сохранить" at bounding box center [813, 511] width 63 height 18
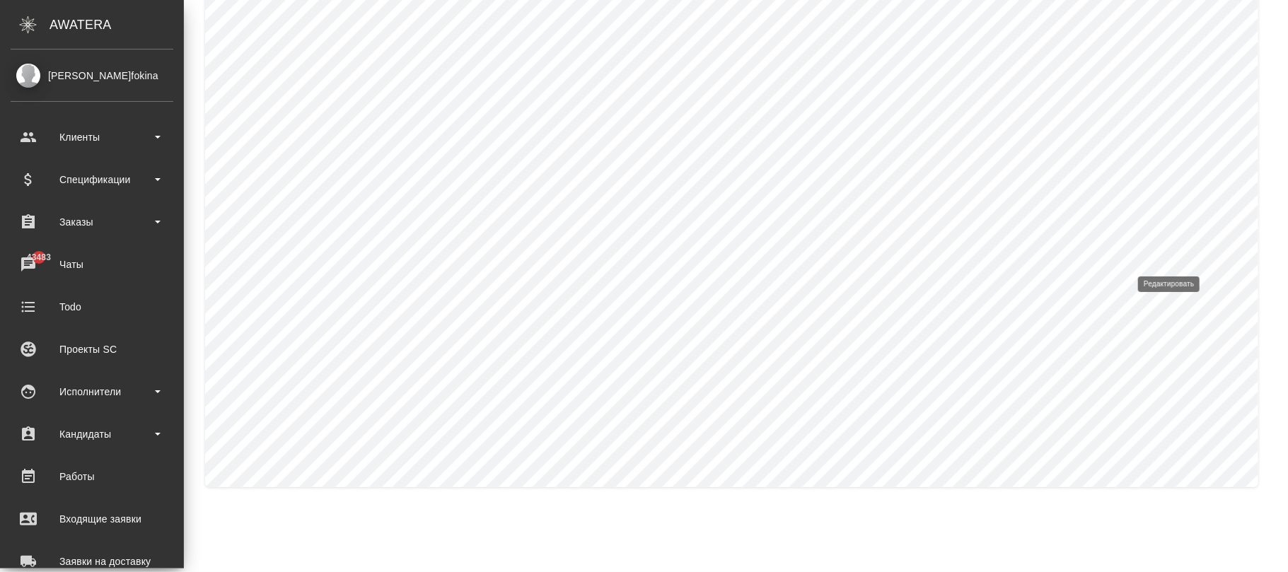
type input "Строительство"
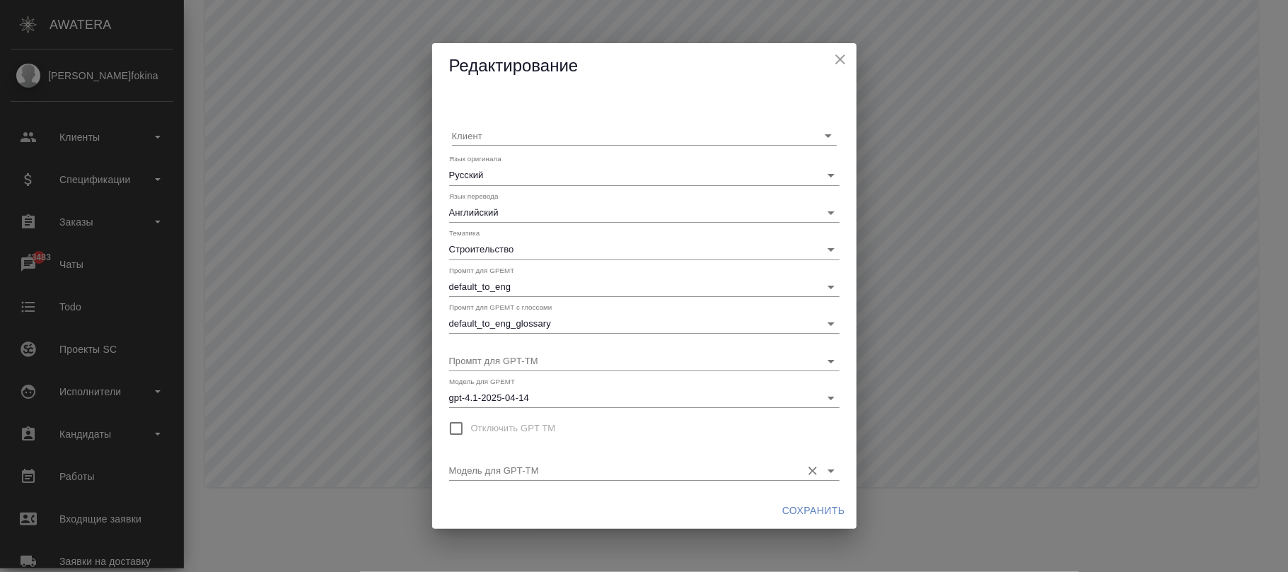
click at [654, 475] on input "Модель для GPT-TM" at bounding box center [621, 470] width 345 height 19
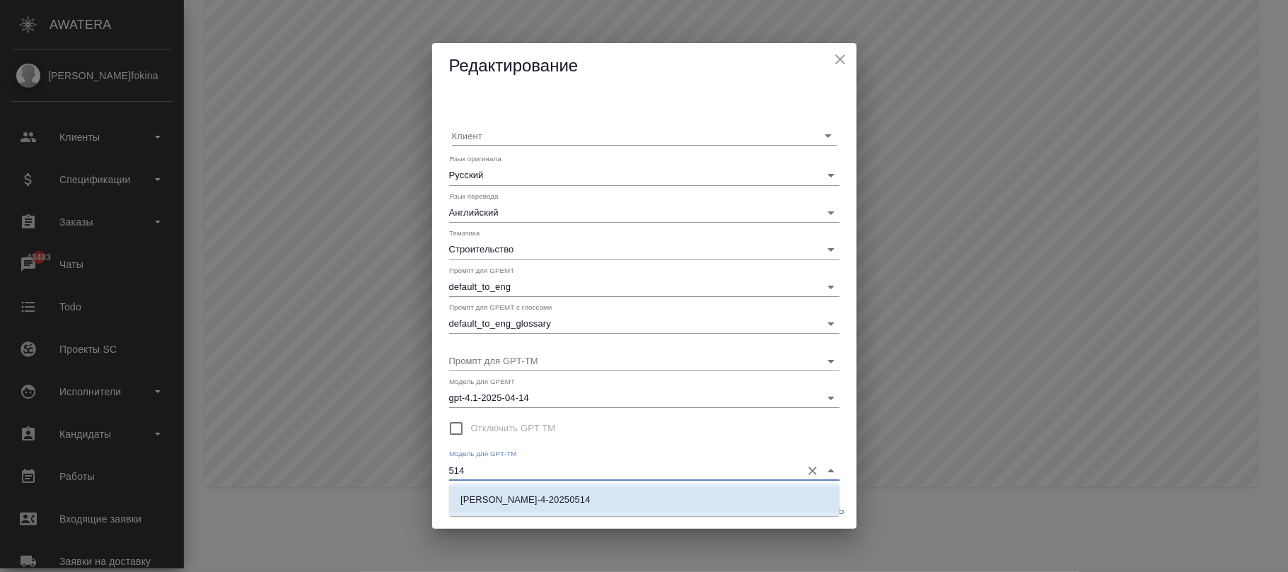
click at [584, 494] on li "claude-sonnet-4-20250514" at bounding box center [644, 499] width 391 height 25
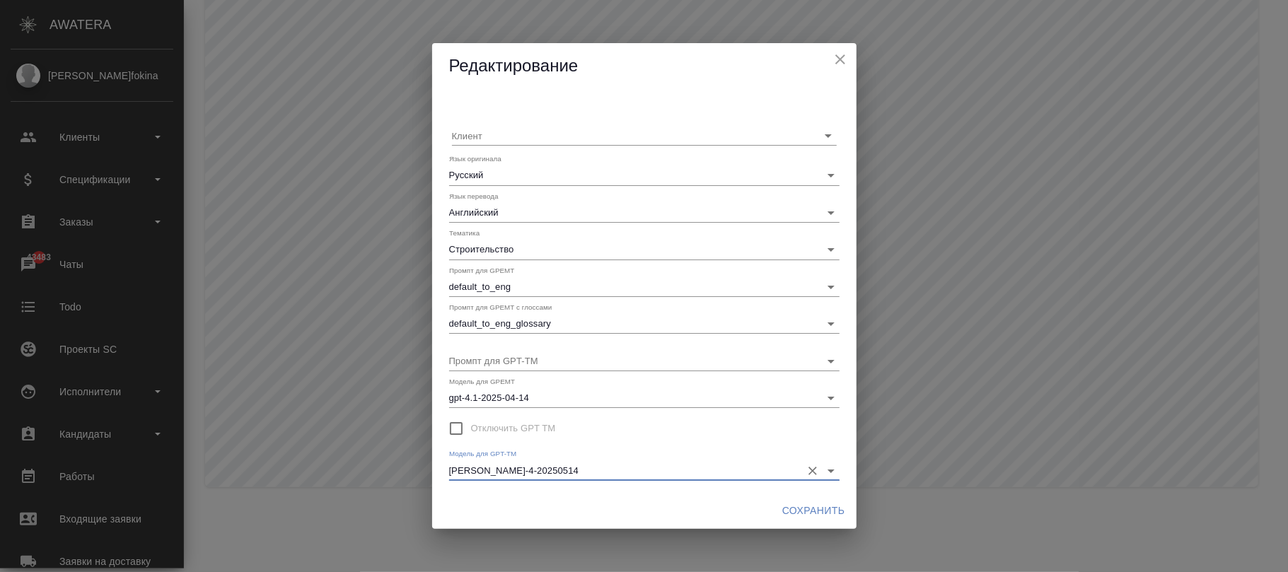
type input "claude-sonnet-4-20250514"
click at [791, 504] on span "Сохранить" at bounding box center [813, 511] width 63 height 18
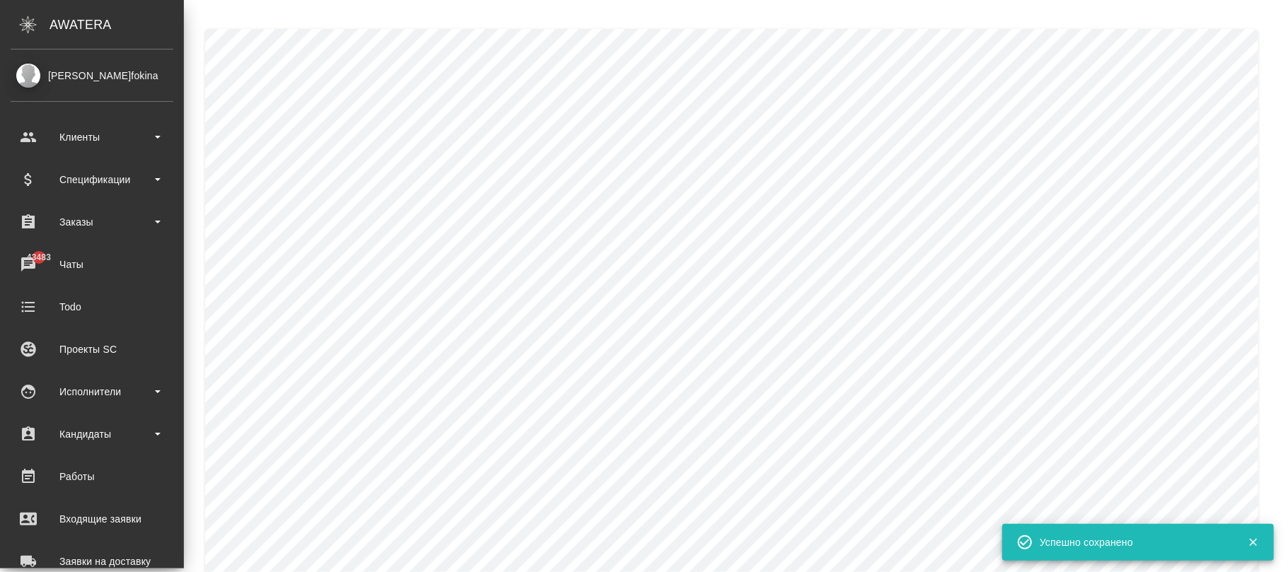
scroll to position [125, 0]
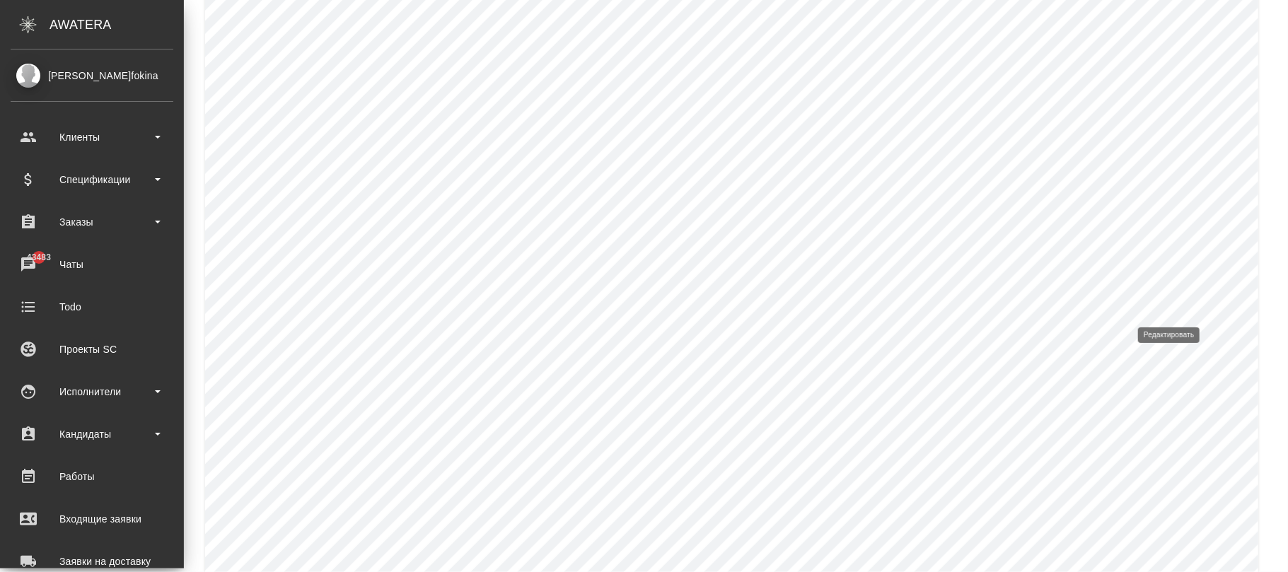
type input "Техника (с элементами маркетинга)"
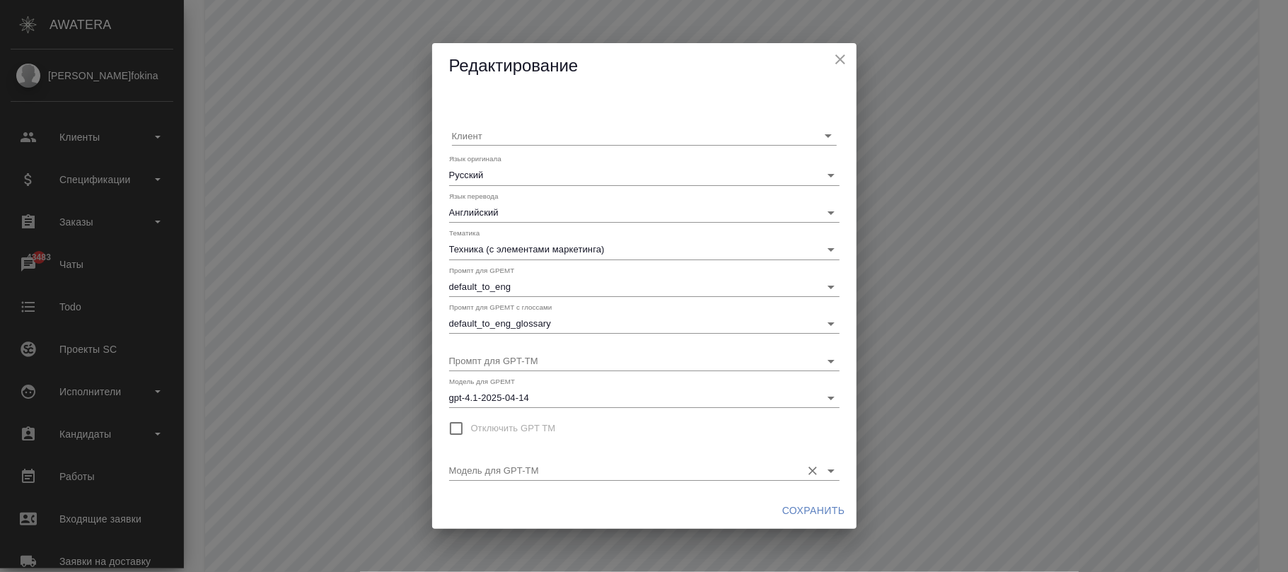
drag, startPoint x: 666, startPoint y: 462, endPoint x: 729, endPoint y: 470, distance: 63.4
click at [673, 464] on input "Модель для GPT-TM" at bounding box center [621, 470] width 345 height 19
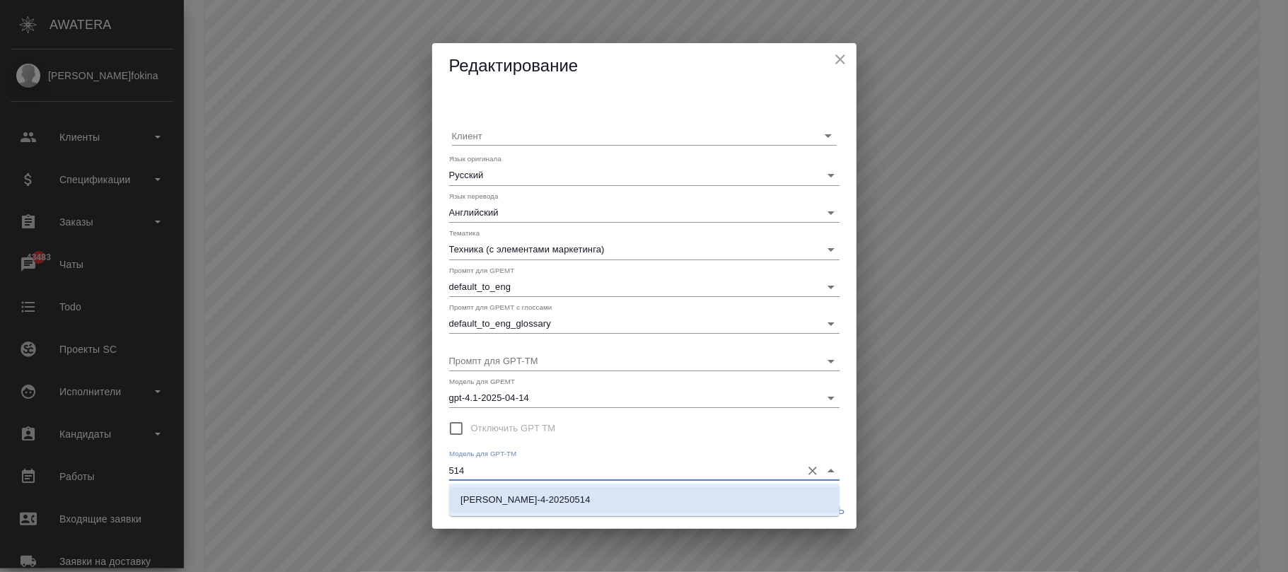
click at [702, 488] on li "claude-sonnet-4-20250514" at bounding box center [644, 499] width 391 height 25
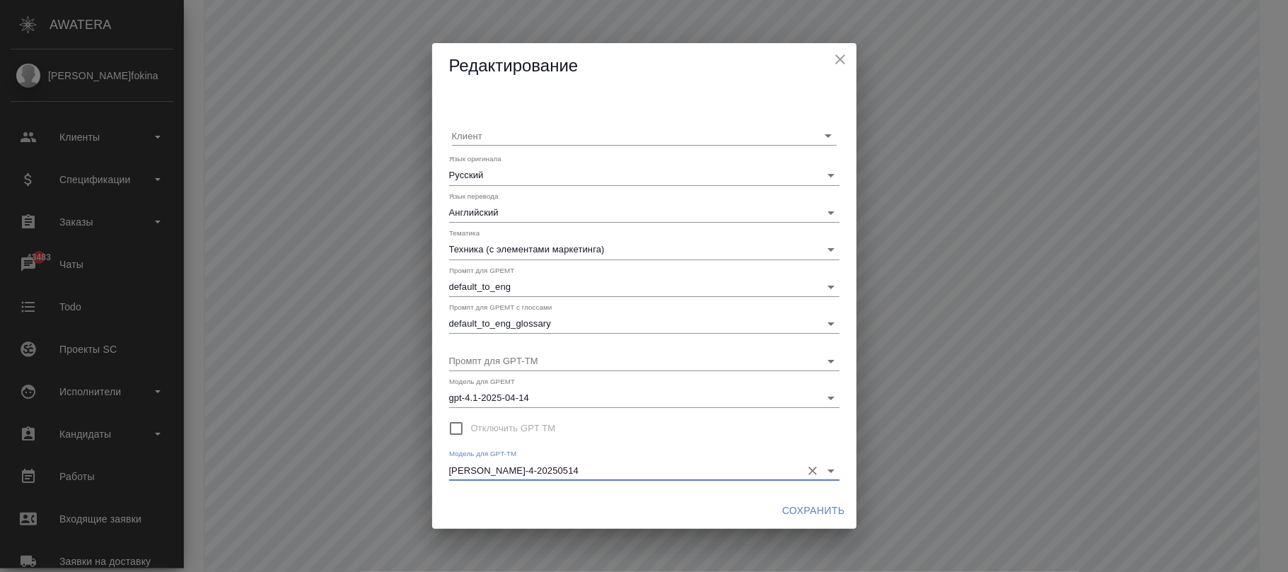
type input "claude-sonnet-4-20250514"
click at [807, 509] on span "Сохранить" at bounding box center [813, 511] width 63 height 18
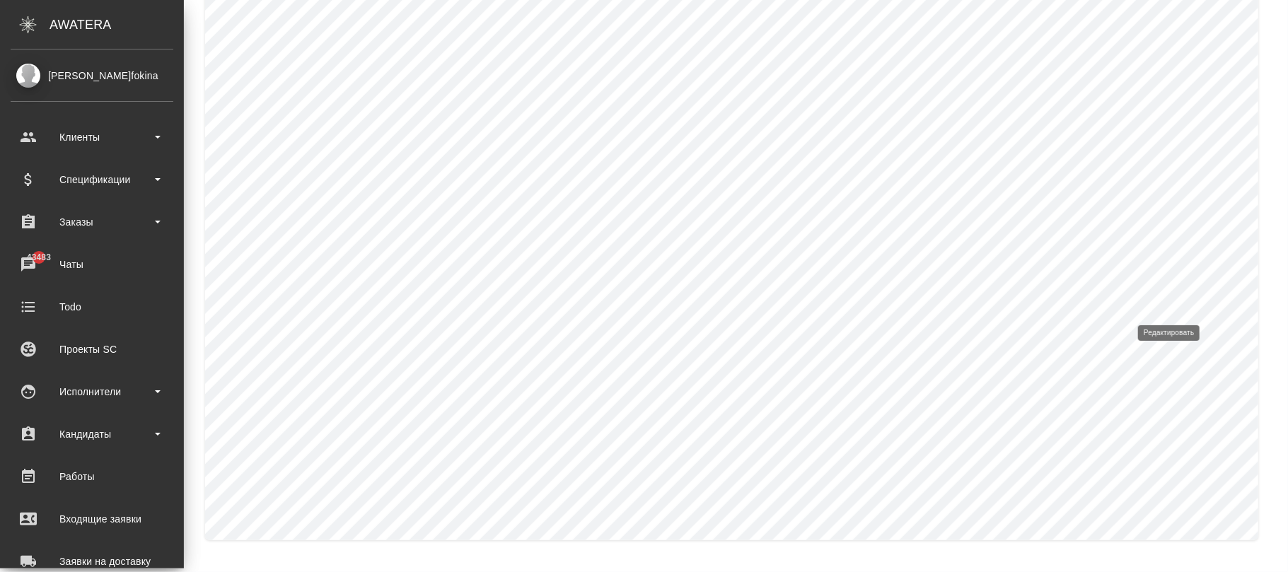
type input "Итальянский"
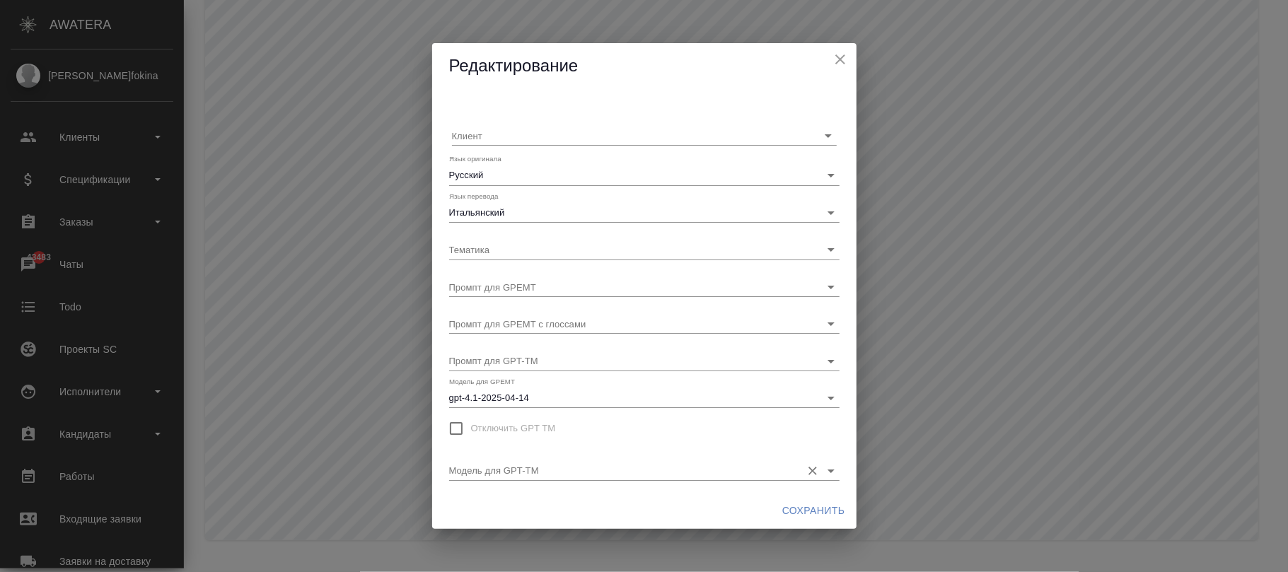
click at [747, 468] on input "Модель для GPT-TM" at bounding box center [621, 470] width 345 height 19
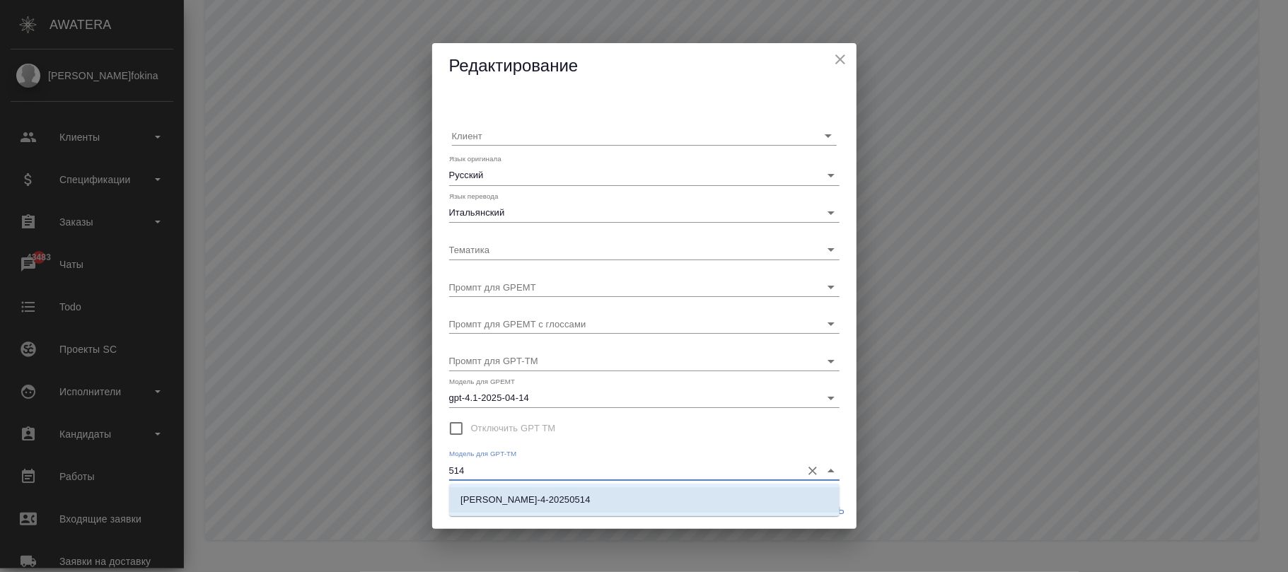
click at [726, 494] on li "claude-sonnet-4-20250514" at bounding box center [644, 499] width 391 height 25
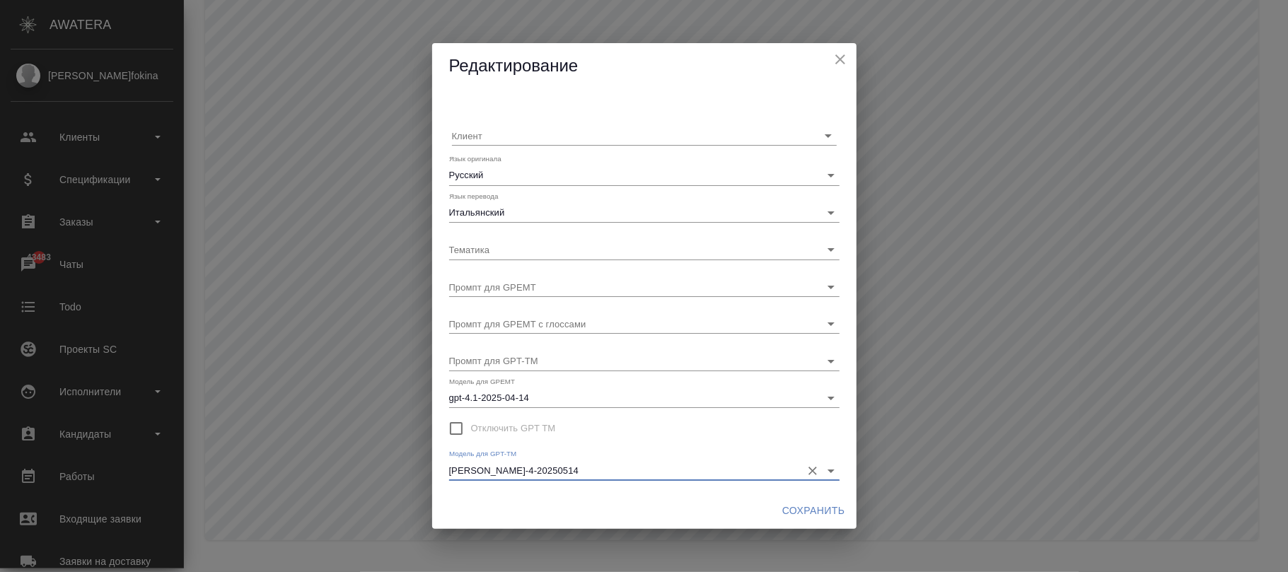
type input "claude-sonnet-4-20250514"
click at [809, 504] on span "Сохранить" at bounding box center [813, 511] width 63 height 18
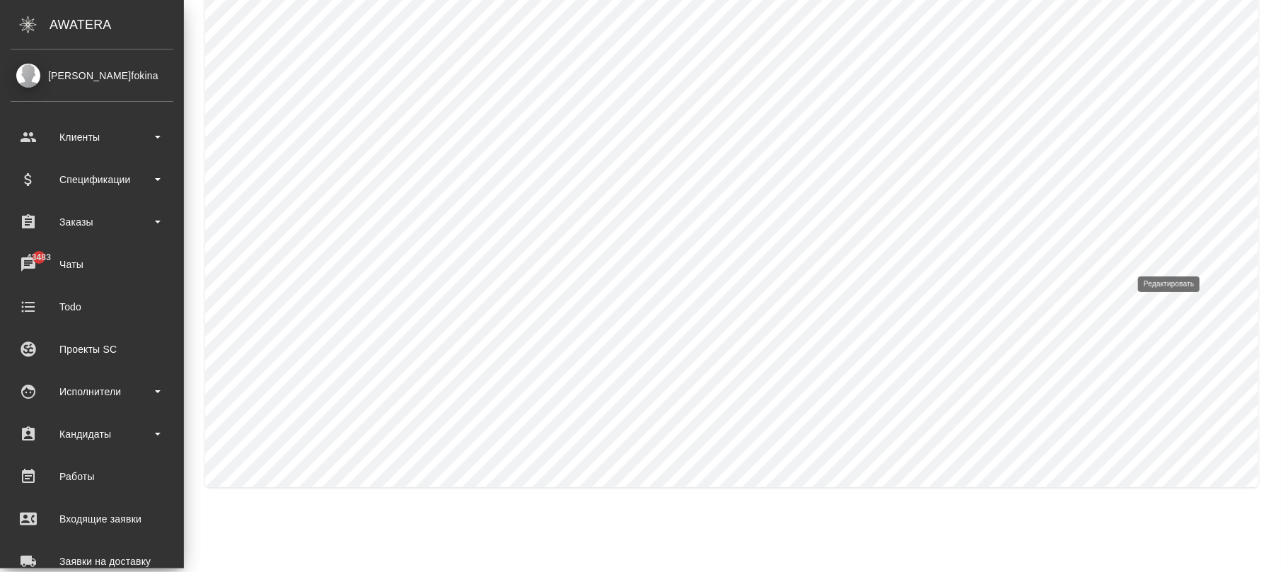
type input "Испанский"
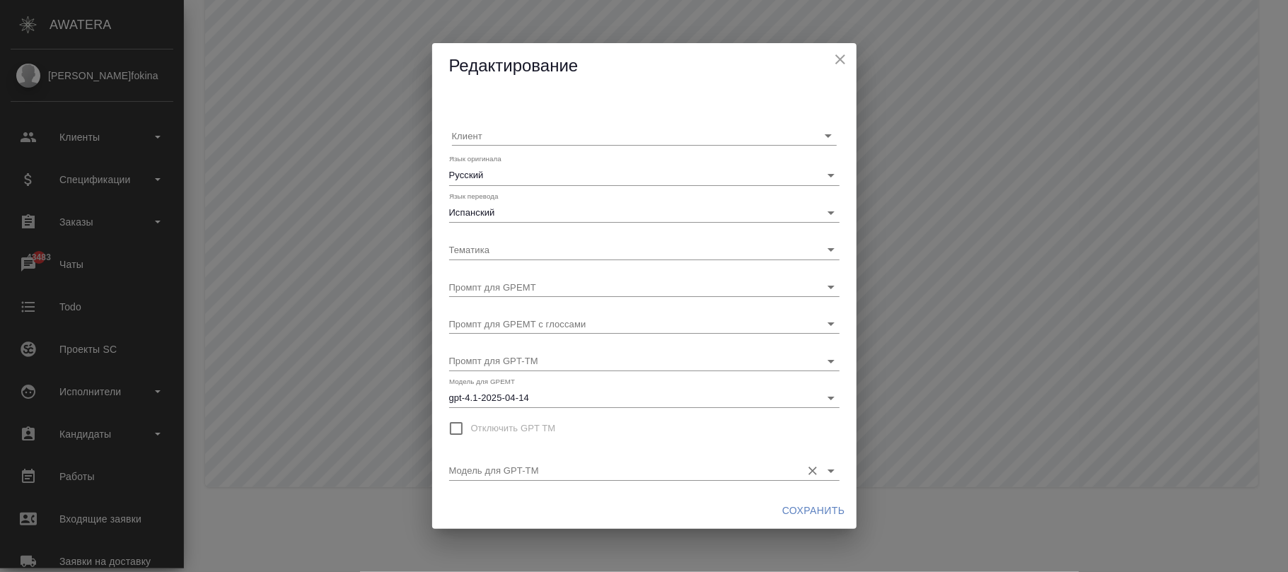
click at [574, 480] on div at bounding box center [644, 471] width 391 height 20
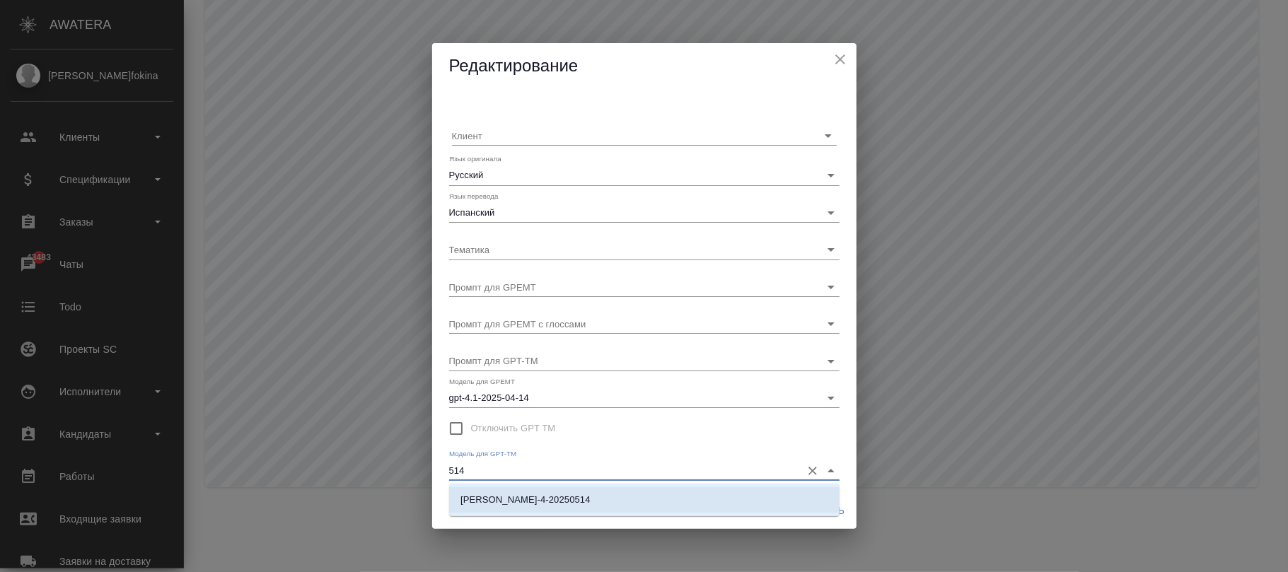
click at [623, 498] on li "claude-sonnet-4-20250514" at bounding box center [644, 499] width 391 height 25
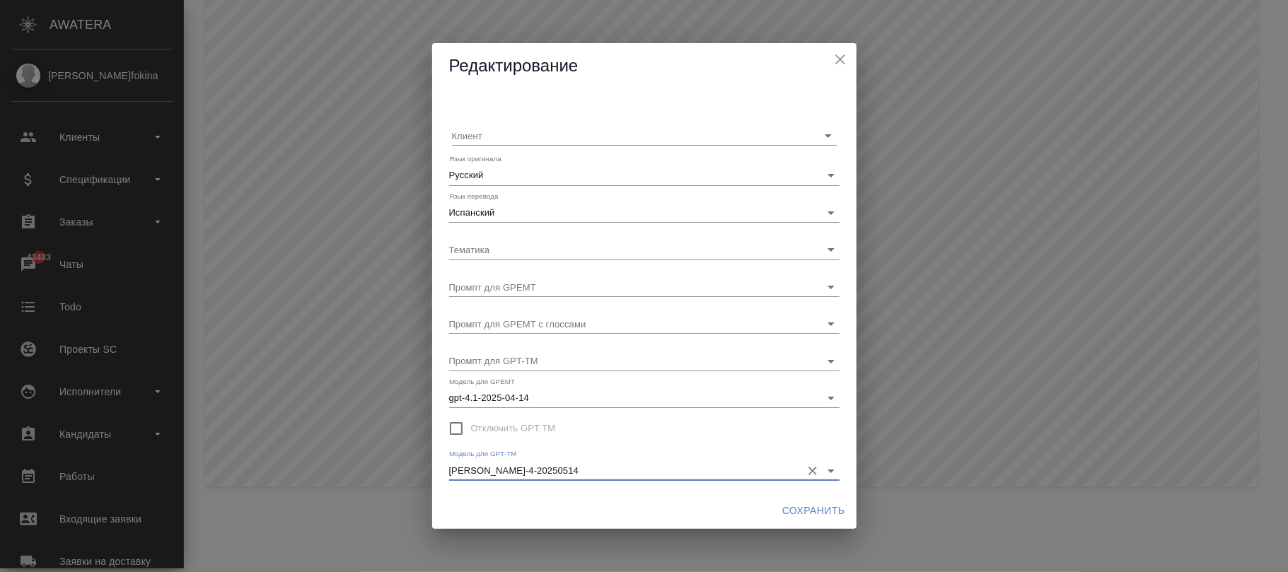
type input "claude-sonnet-4-20250514"
click at [791, 512] on span "Сохранить" at bounding box center [813, 511] width 63 height 18
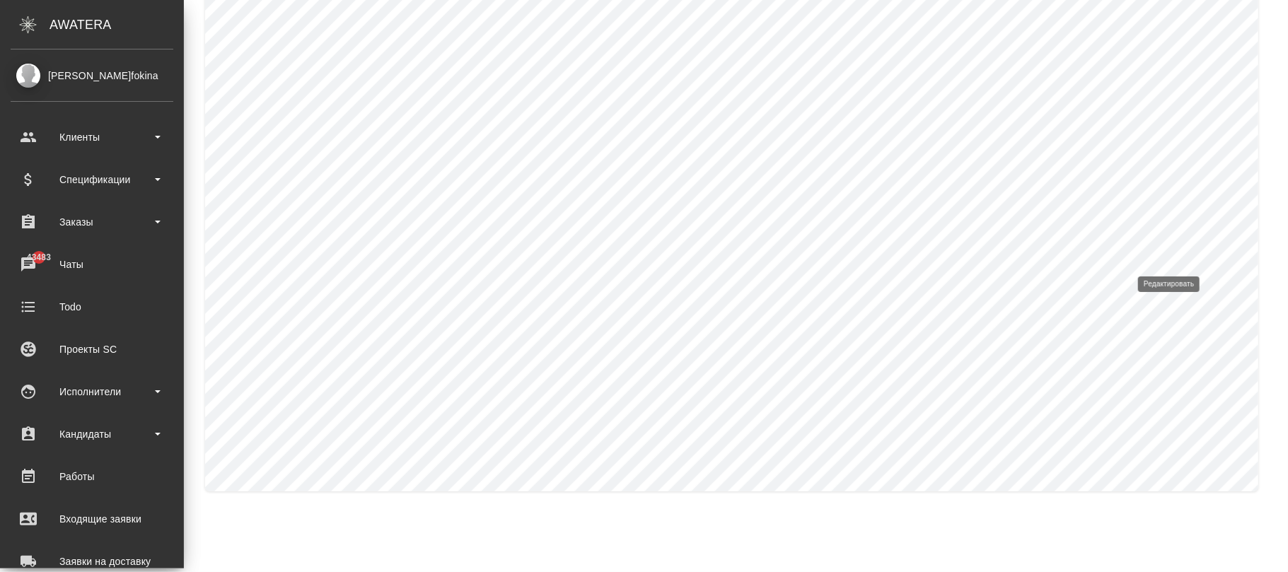
type input "Турецкий"
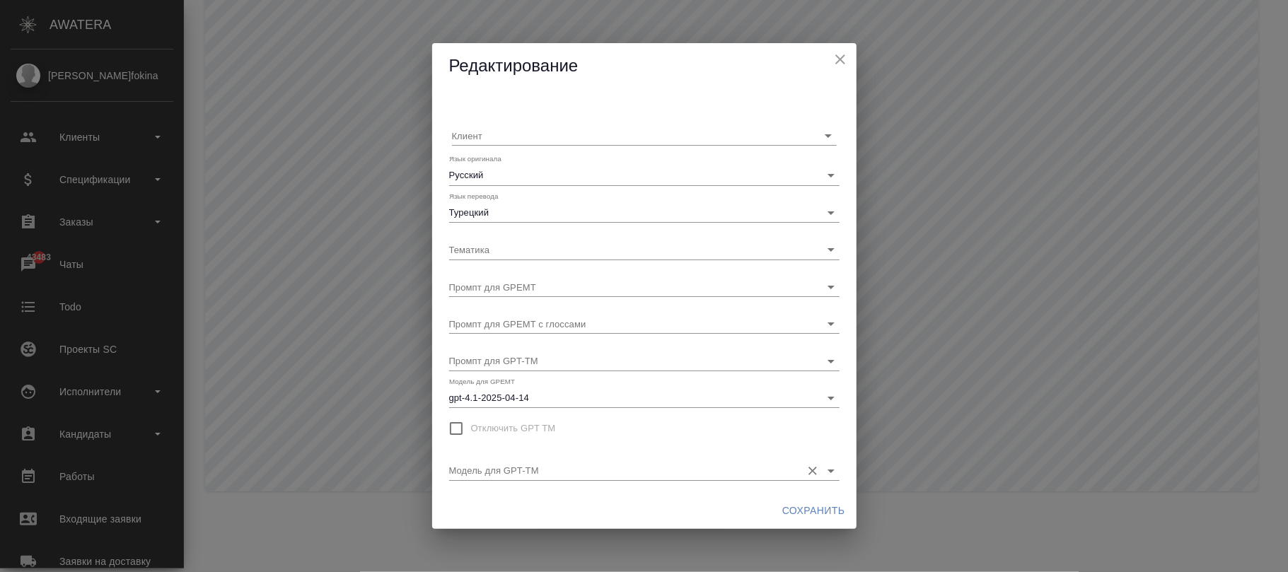
click at [629, 480] on div at bounding box center [644, 471] width 391 height 20
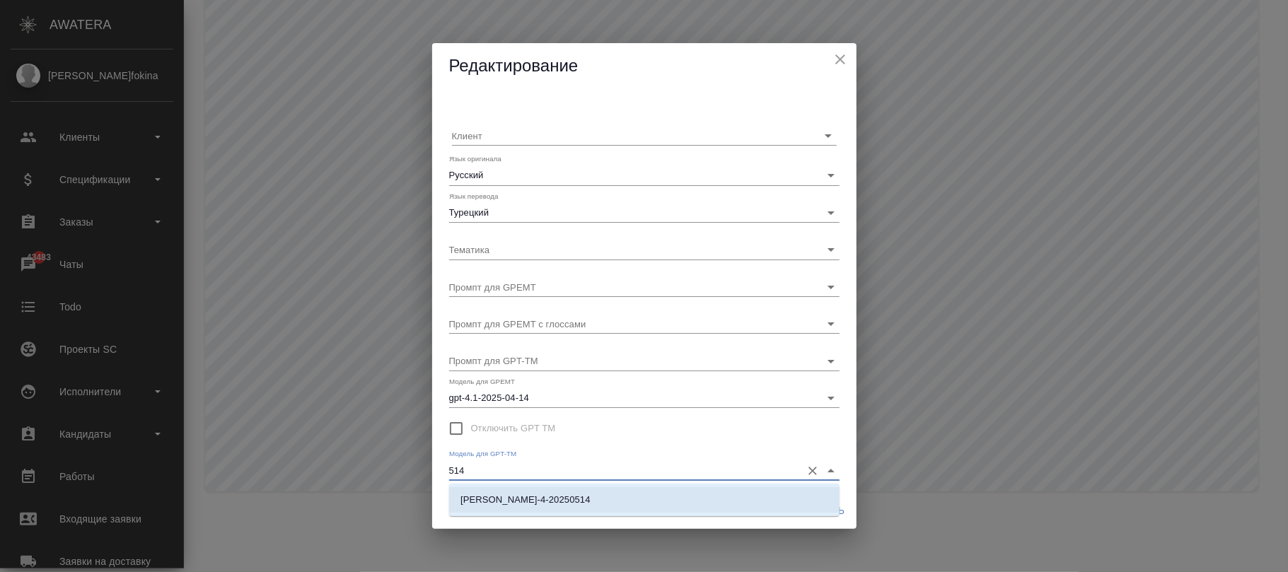
drag, startPoint x: 612, startPoint y: 491, endPoint x: 863, endPoint y: 550, distance: 257.9
click at [609, 491] on li "claude-sonnet-4-20250514" at bounding box center [644, 499] width 391 height 25
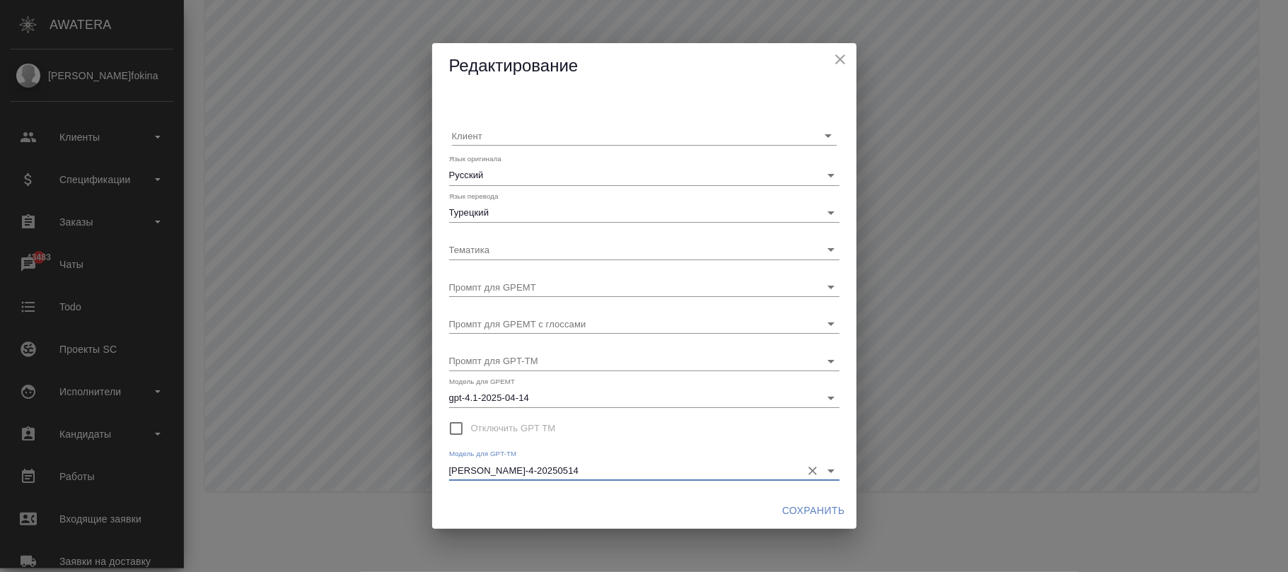
type input "claude-sonnet-4-20250514"
click at [808, 507] on span "Сохранить" at bounding box center [813, 511] width 63 height 18
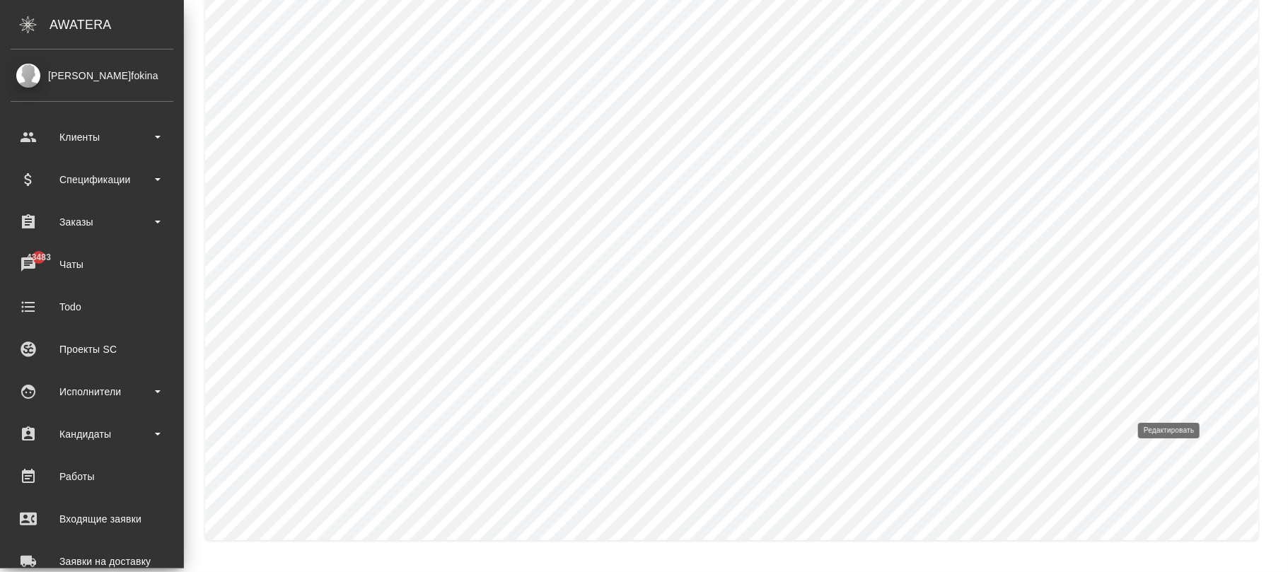
type input "Украинский"
type input "default_to_cyrillic"
type input "default_to_cyrillic_glossary"
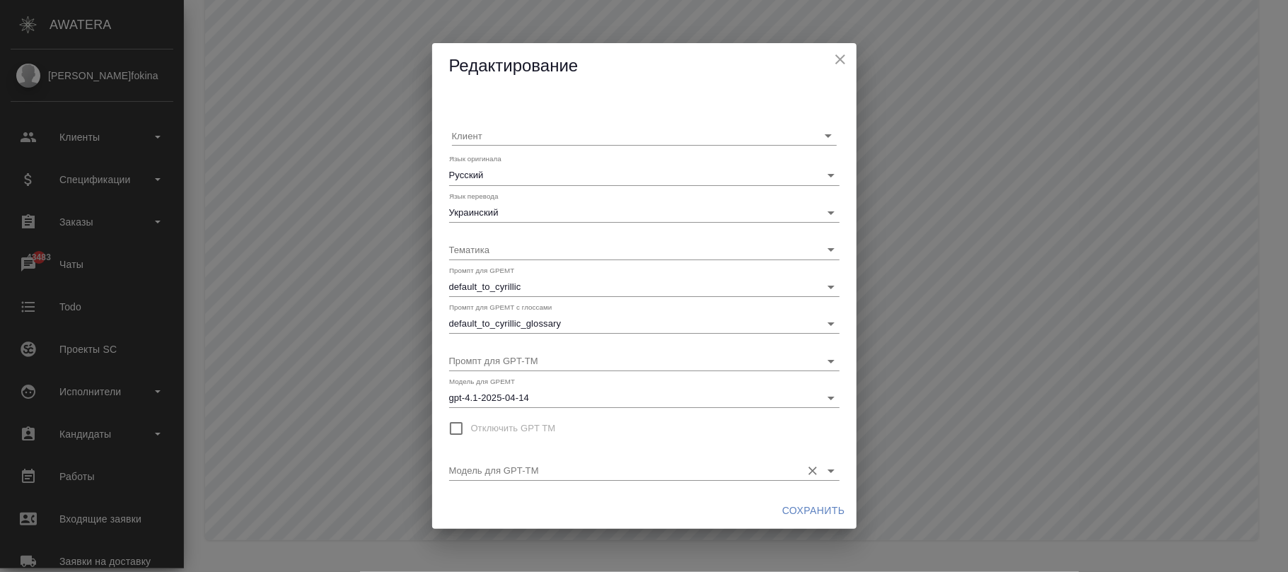
click at [573, 456] on div "Модель для GPT-TM" at bounding box center [644, 464] width 391 height 31
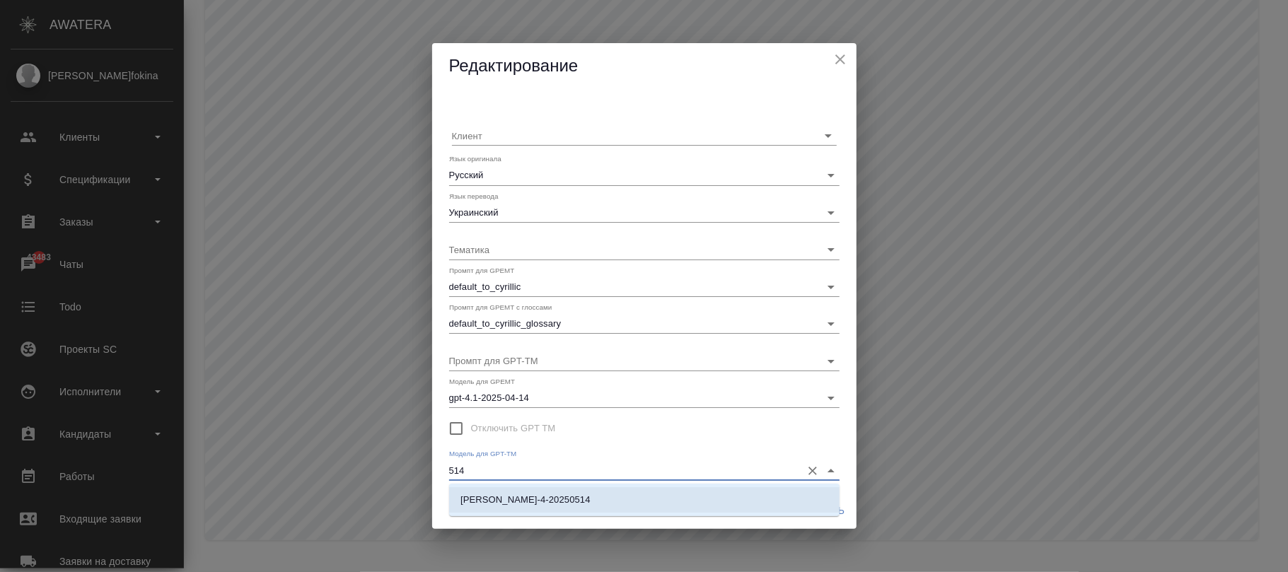
click at [672, 507] on li "claude-sonnet-4-20250514" at bounding box center [644, 499] width 391 height 25
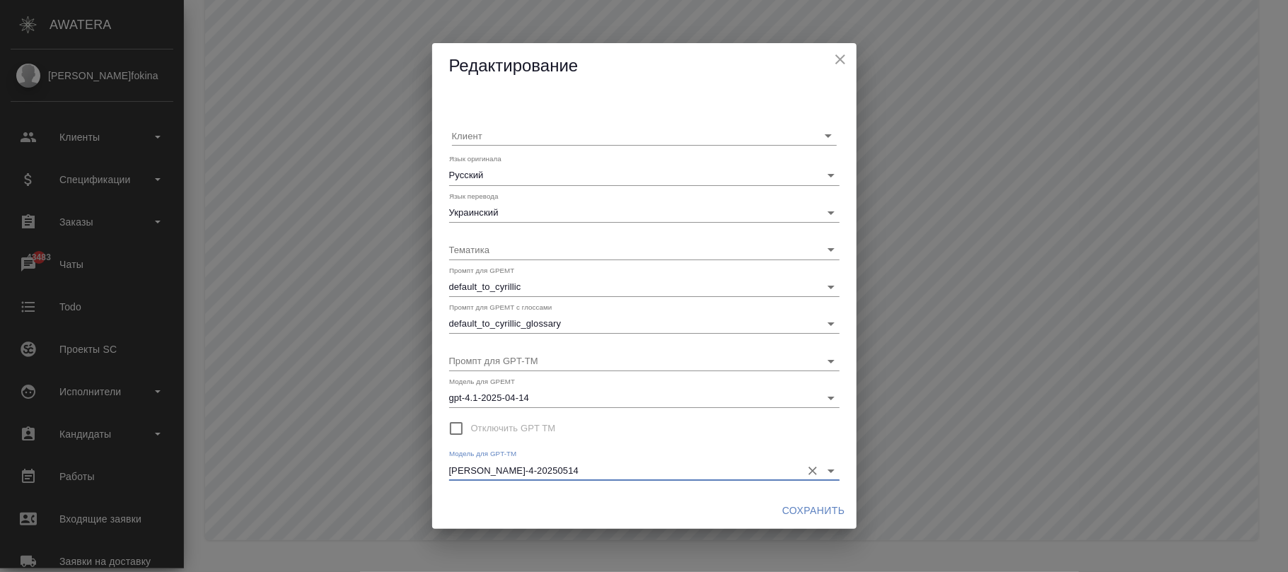
type input "claude-sonnet-4-20250514"
click at [816, 507] on button "Сохранить" at bounding box center [814, 511] width 74 height 26
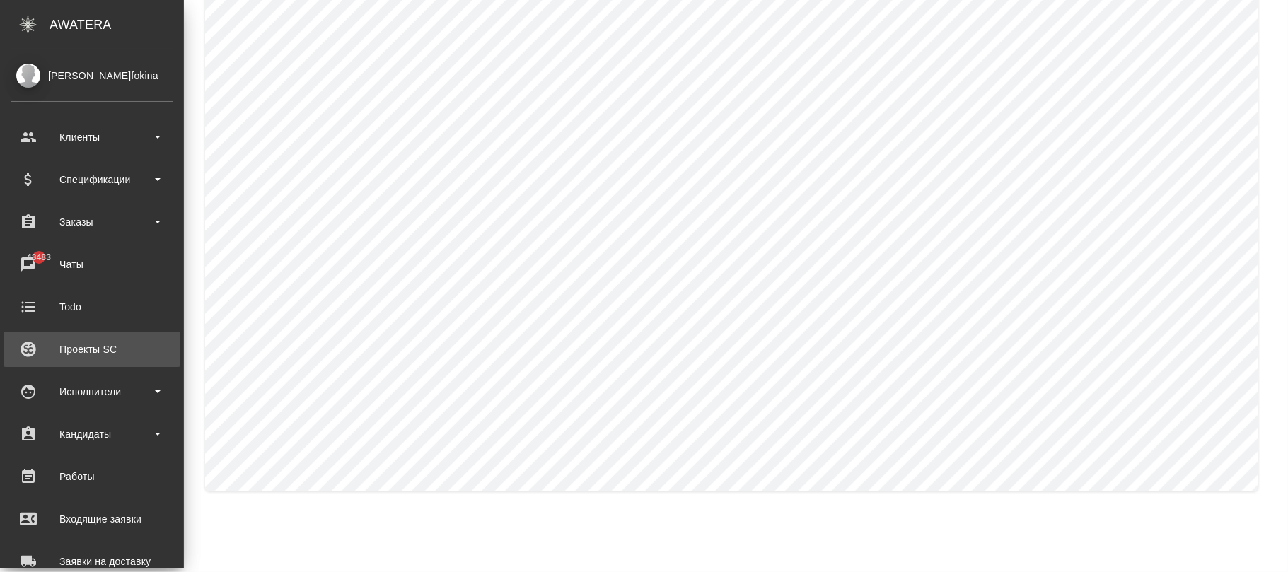
scroll to position [74, 0]
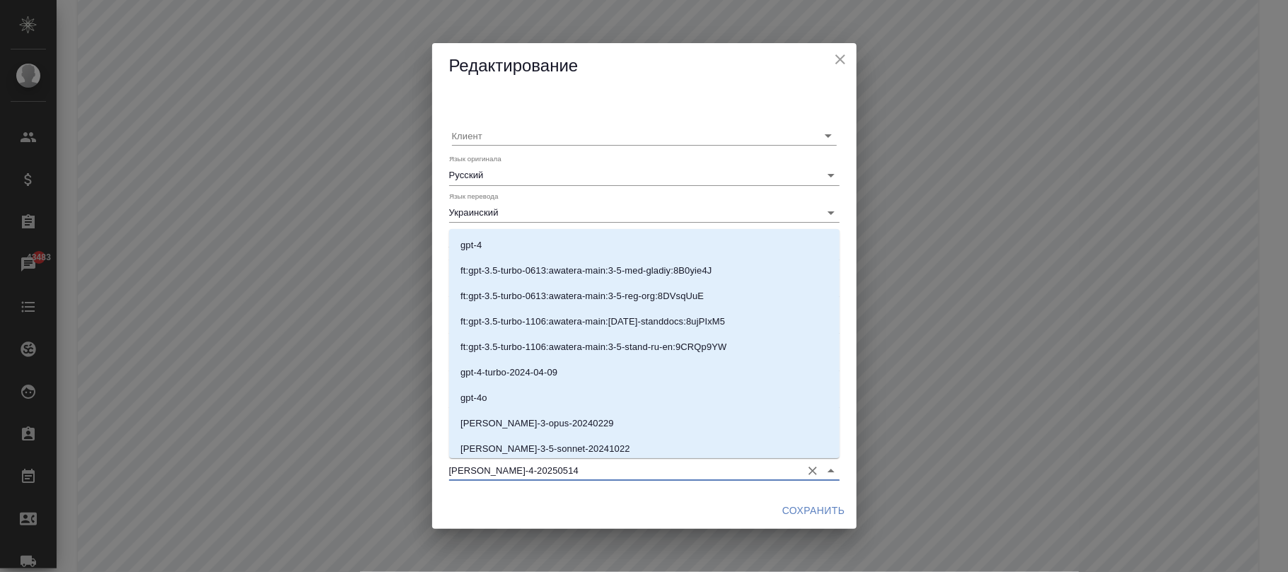
drag, startPoint x: 618, startPoint y: 470, endPoint x: 130, endPoint y: 454, distance: 487.7
click at [103, 464] on div "Редактирование Клиент Язык оригинала Русский Язык перевода Украинский Тематика …" at bounding box center [644, 286] width 1288 height 572
click at [810, 471] on icon "Очистить" at bounding box center [813, 471] width 14 height 14
click at [804, 502] on span "Сохранить" at bounding box center [813, 511] width 63 height 18
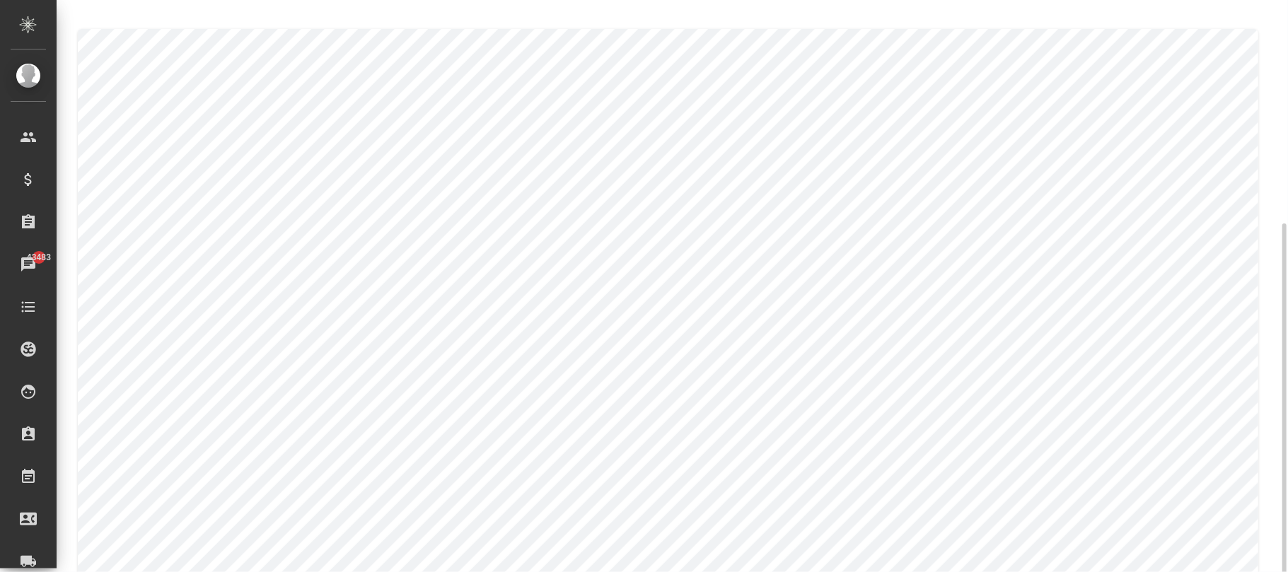
scroll to position [122, 0]
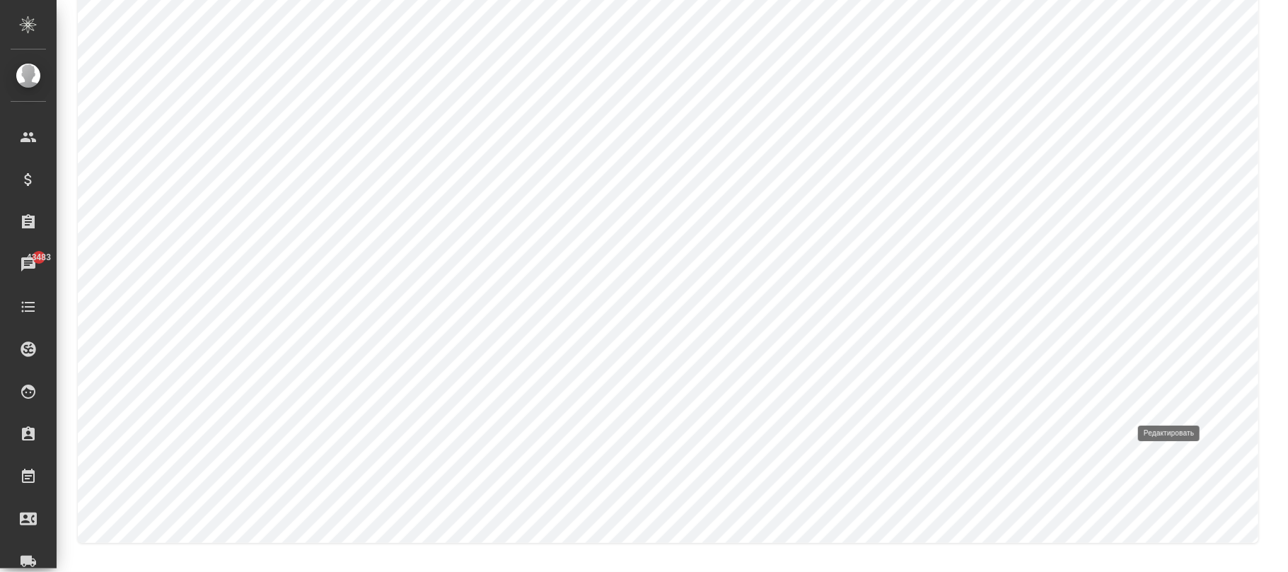
type input "claude-sonnet-4-20250514"
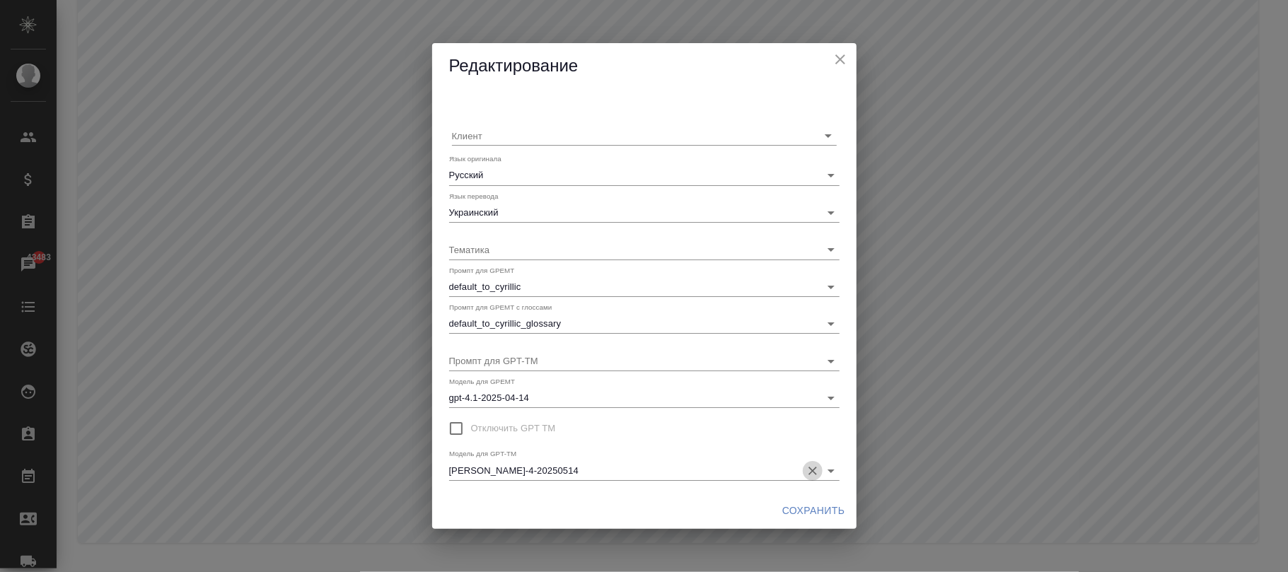
click at [815, 473] on icon "Очистить" at bounding box center [813, 471] width 8 height 8
click at [808, 512] on span "Сохранить" at bounding box center [813, 511] width 63 height 18
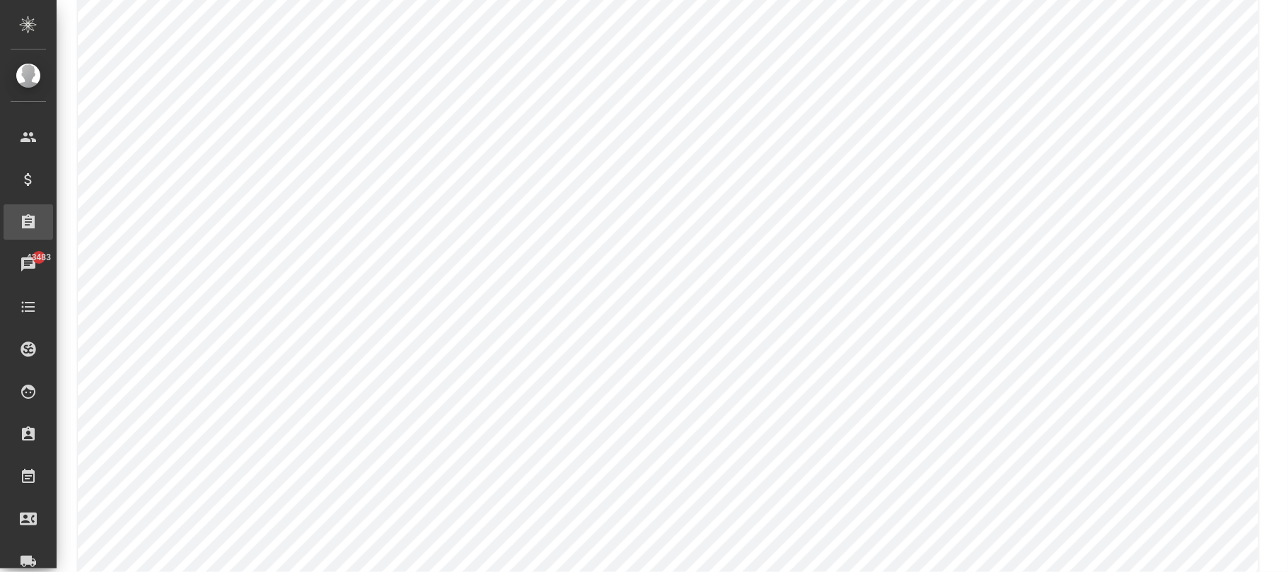
scroll to position [216, 0]
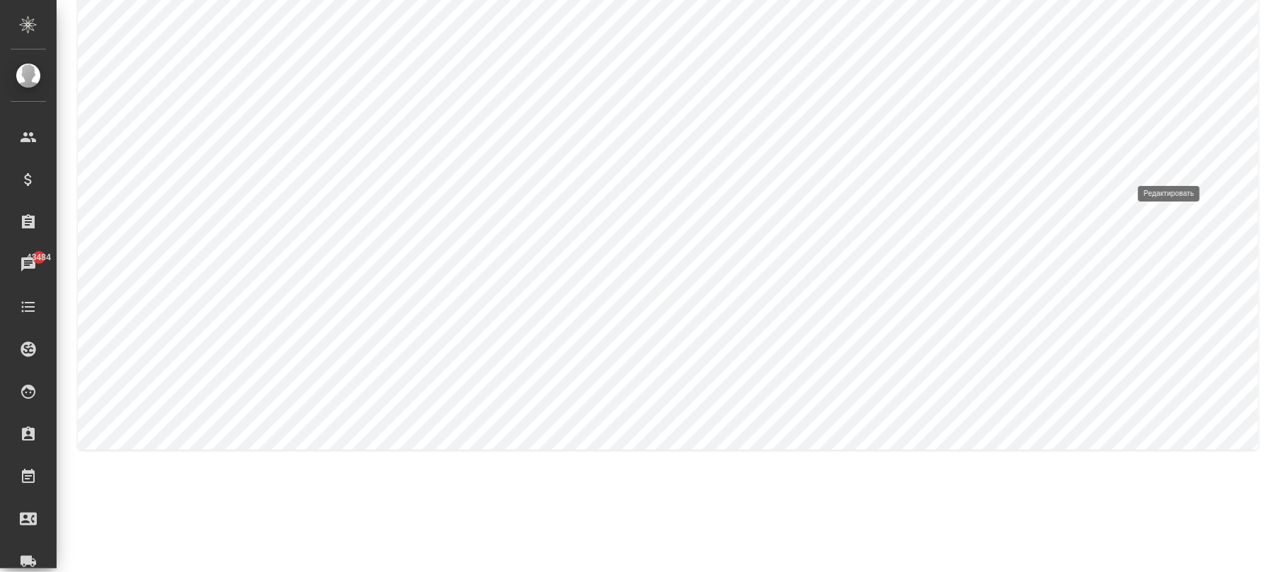
type input "Английский"
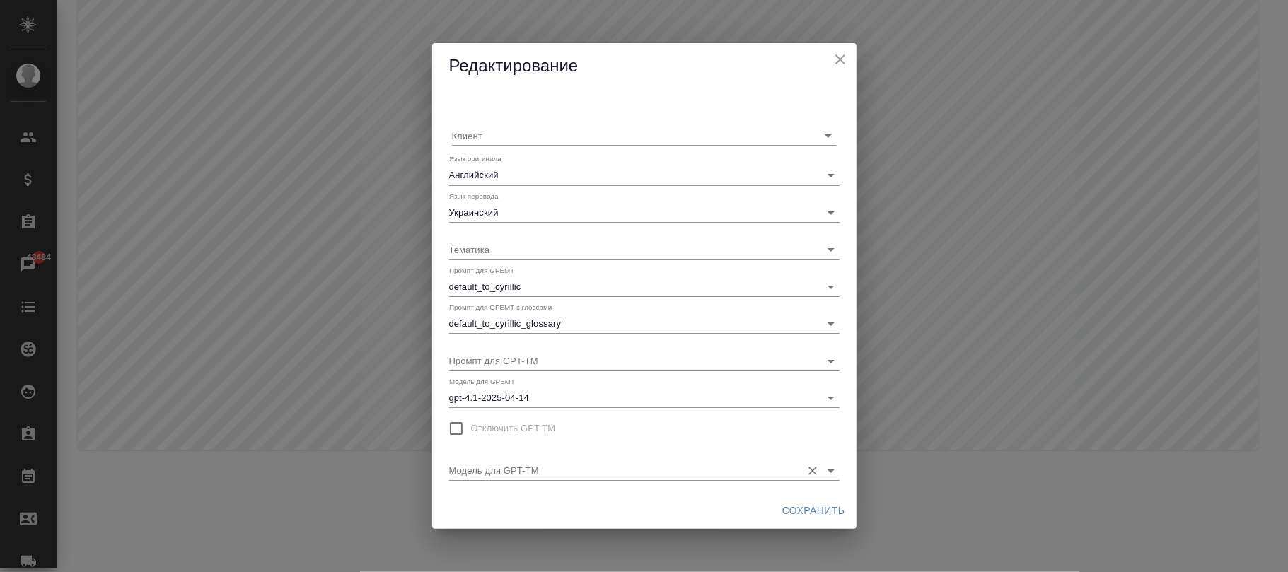
click at [600, 462] on input "Модель для GPT-TM" at bounding box center [621, 470] width 345 height 19
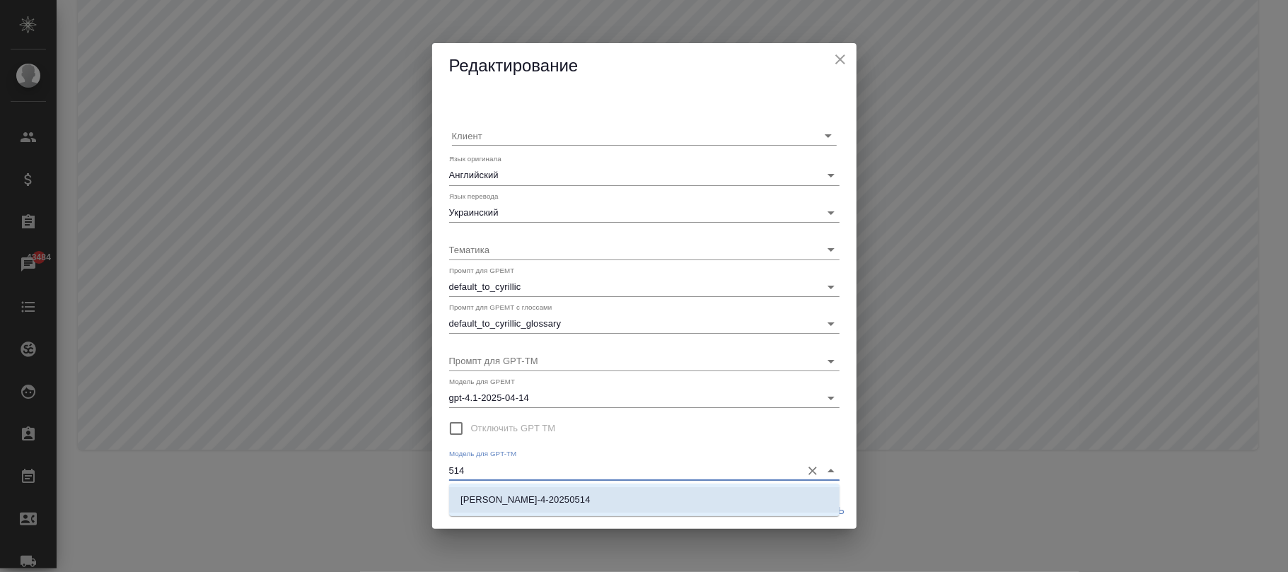
drag, startPoint x: 664, startPoint y: 496, endPoint x: 801, endPoint y: 502, distance: 137.4
click at [669, 496] on li "claude-sonnet-4-20250514" at bounding box center [644, 499] width 391 height 25
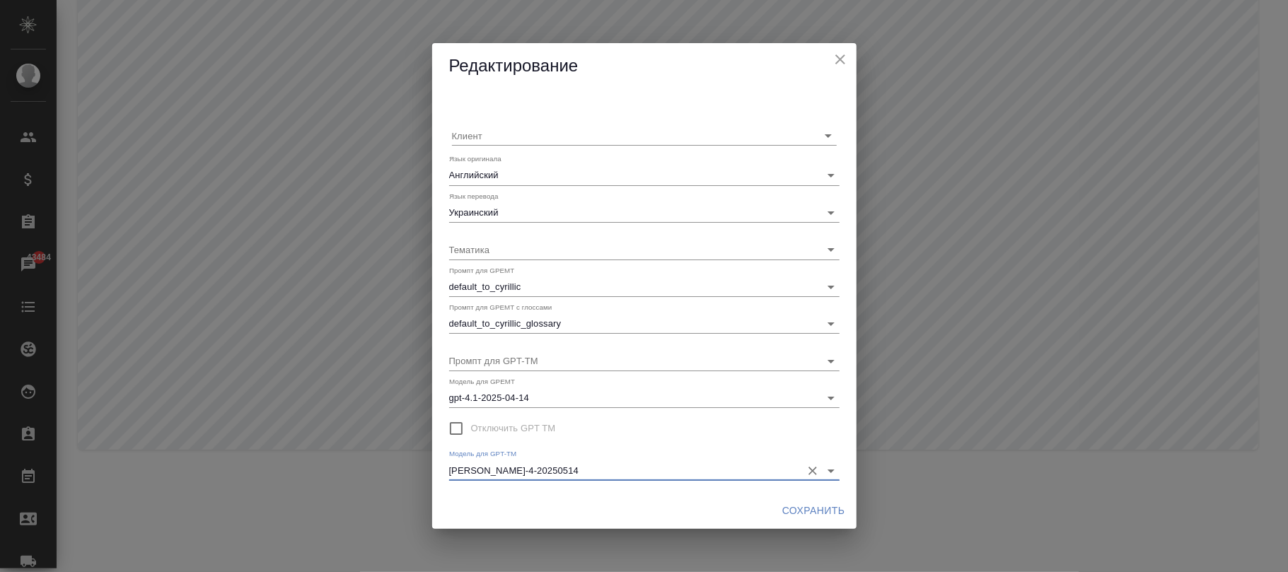
type input "claude-sonnet-4-20250514"
click at [824, 504] on span "Сохранить" at bounding box center [813, 511] width 63 height 18
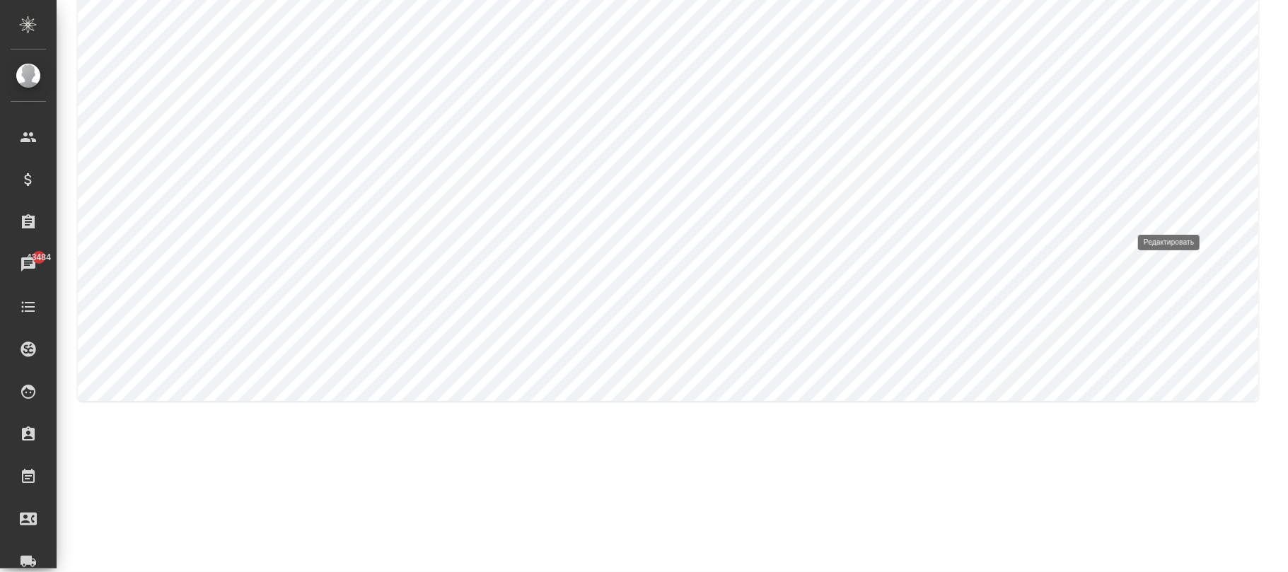
type input "Итальянский"
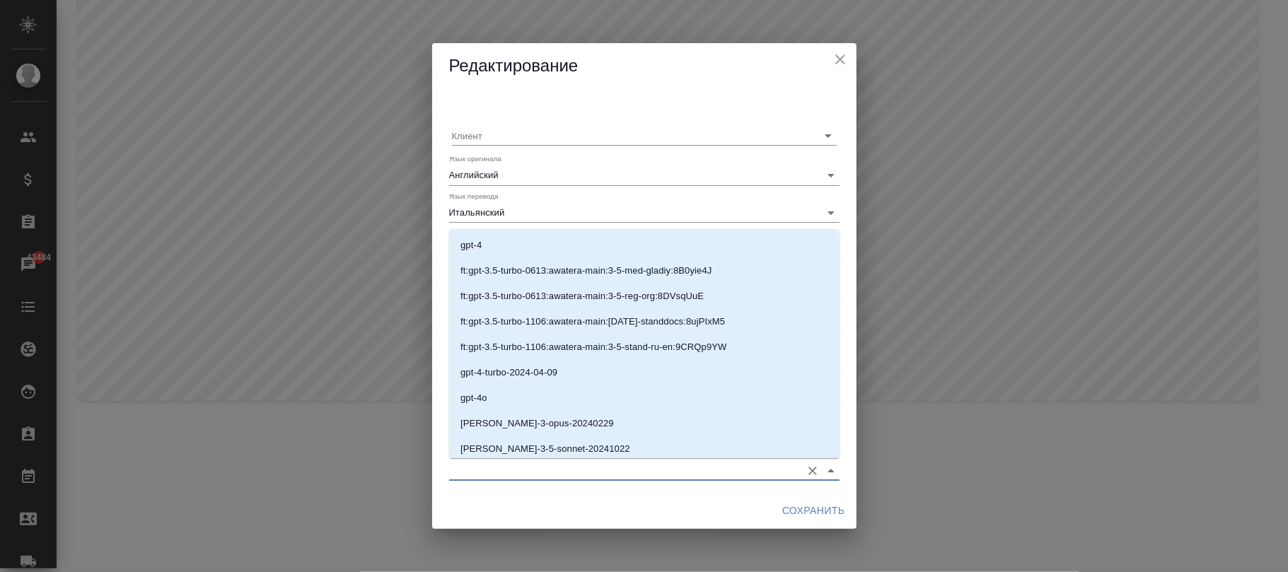
click at [579, 473] on input "Модель для GPT-TM" at bounding box center [621, 470] width 345 height 19
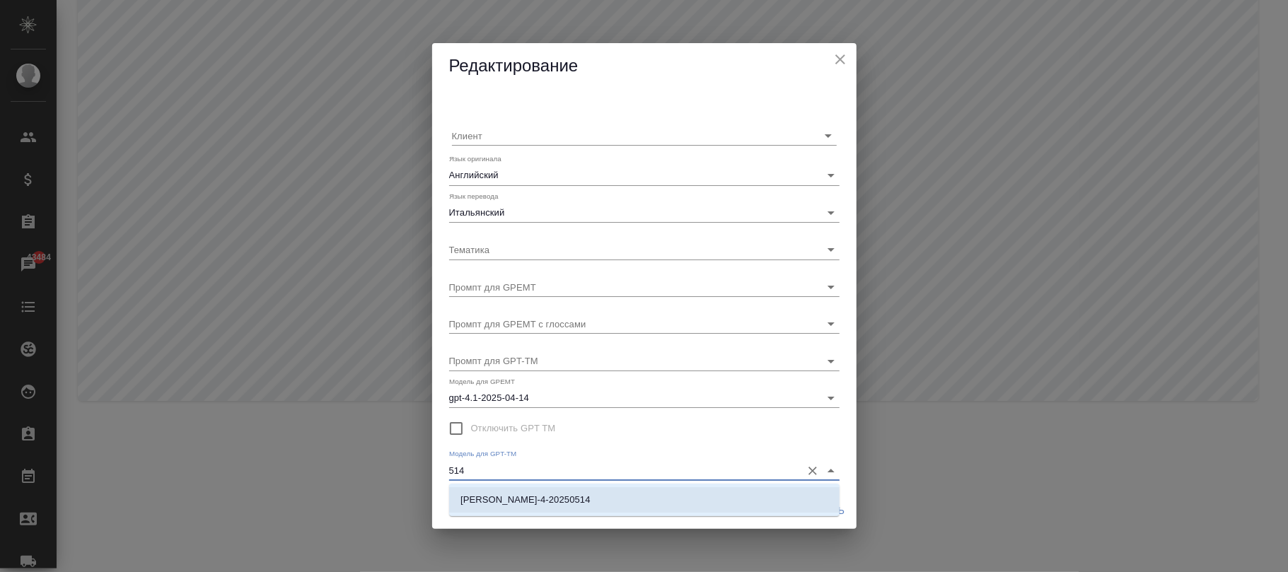
click at [567, 504] on p "claude-sonnet-4-20250514" at bounding box center [526, 500] width 130 height 14
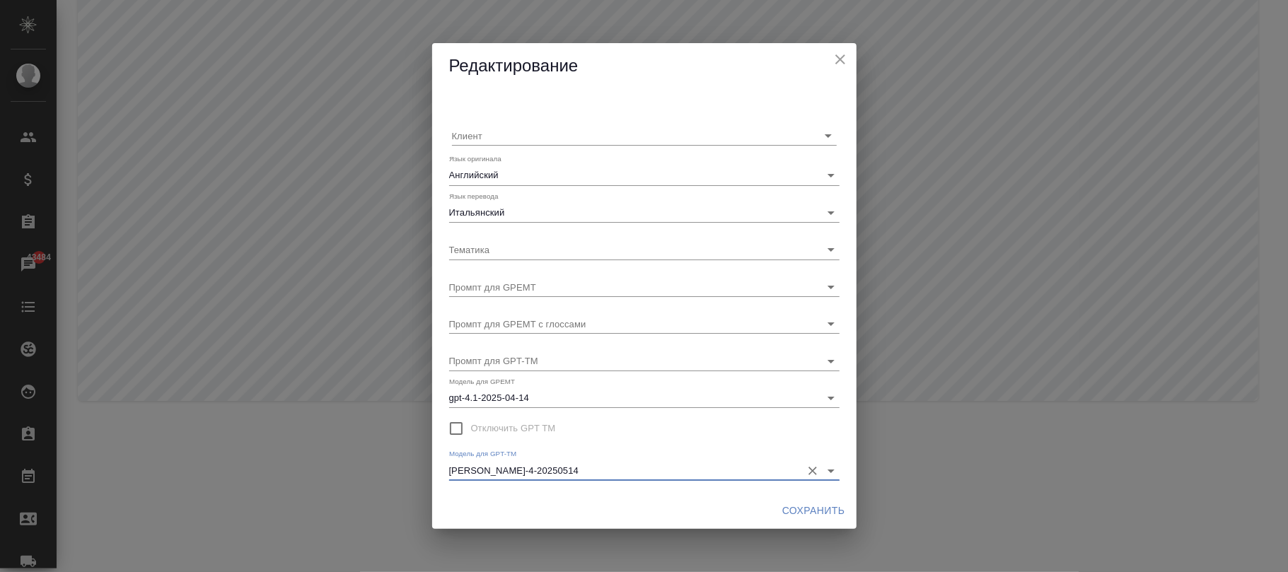
type input "claude-sonnet-4-20250514"
drag, startPoint x: 806, startPoint y: 504, endPoint x: 669, endPoint y: 563, distance: 149.9
click at [805, 504] on span "Сохранить" at bounding box center [813, 511] width 63 height 18
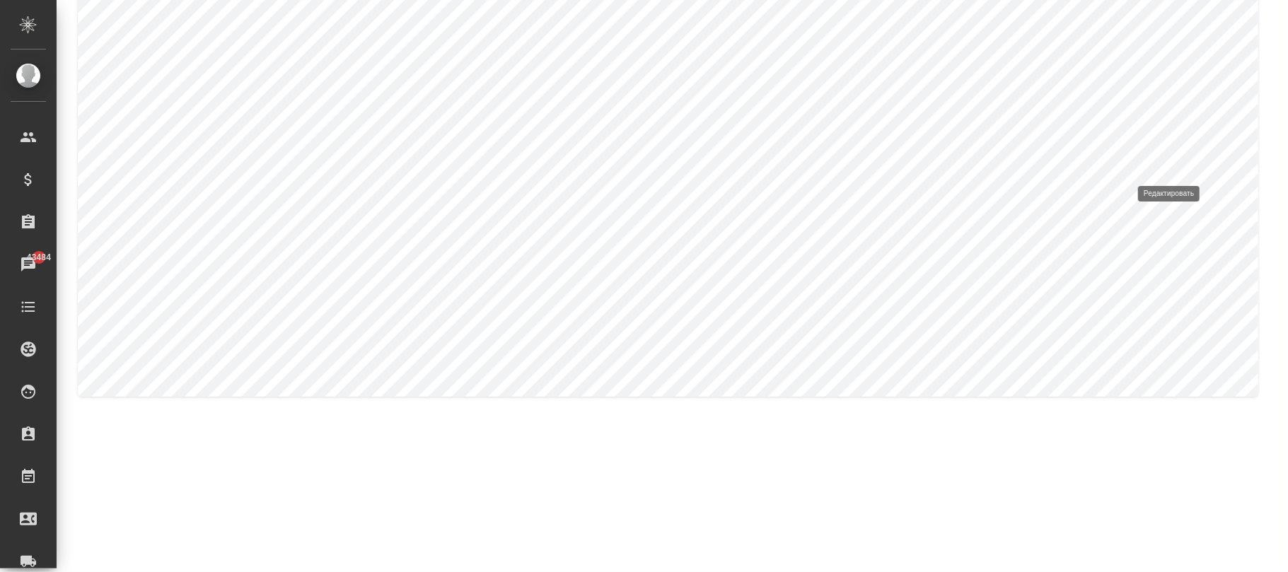
type input "Русский"
type input "Японский"
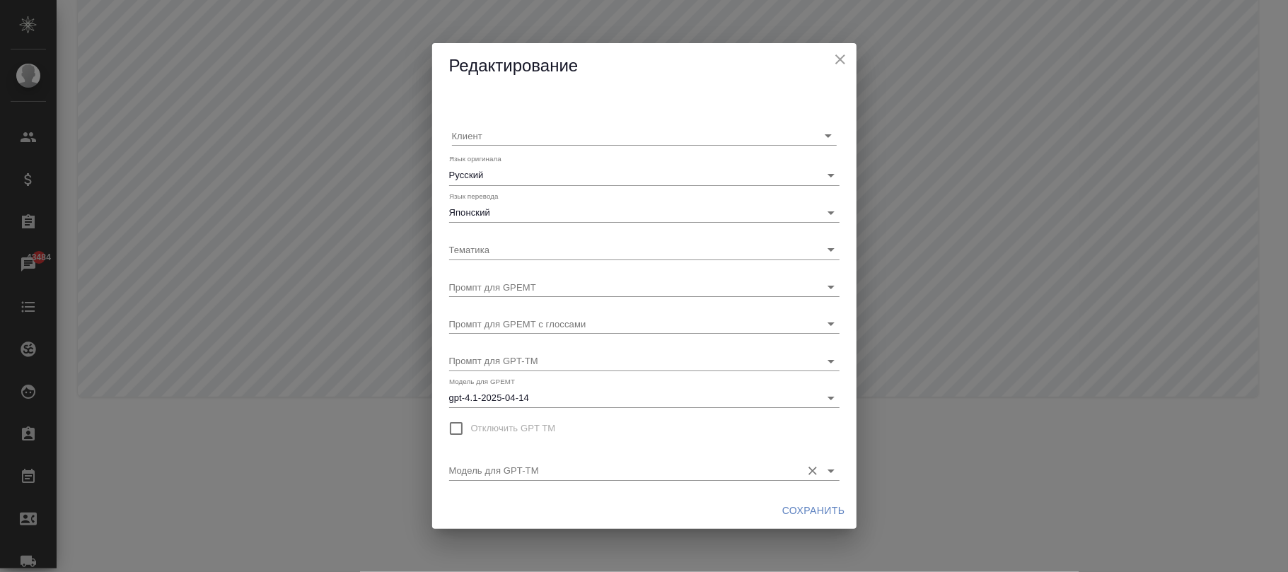
click at [612, 473] on input "Модель для GPT-TM" at bounding box center [621, 470] width 345 height 19
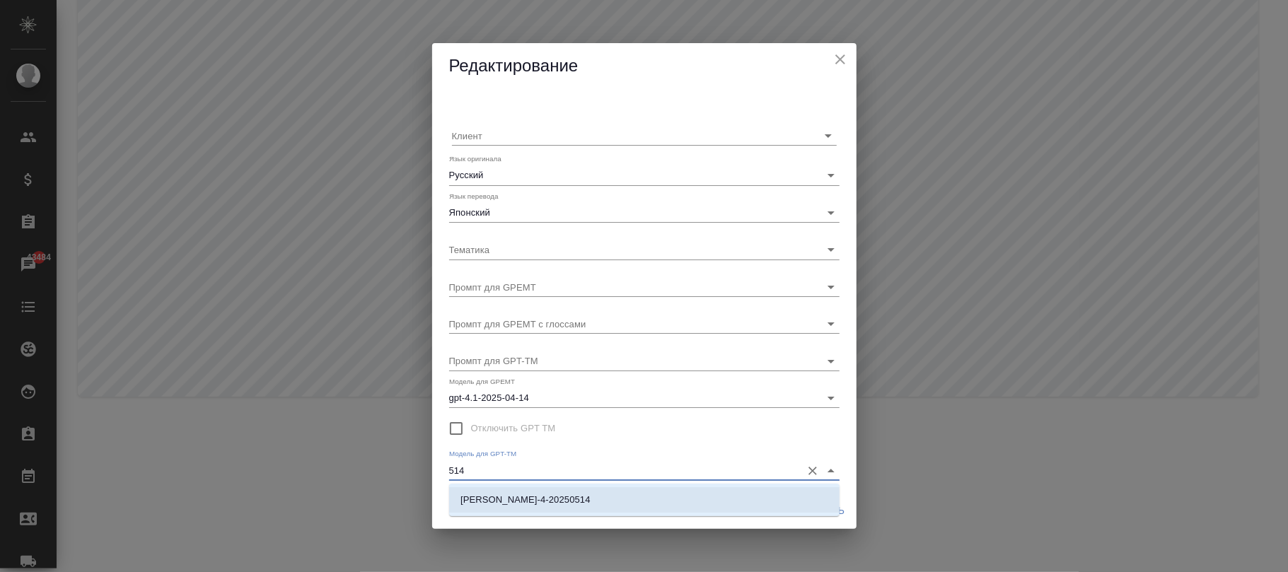
click at [606, 494] on li "claude-sonnet-4-20250514" at bounding box center [644, 499] width 391 height 25
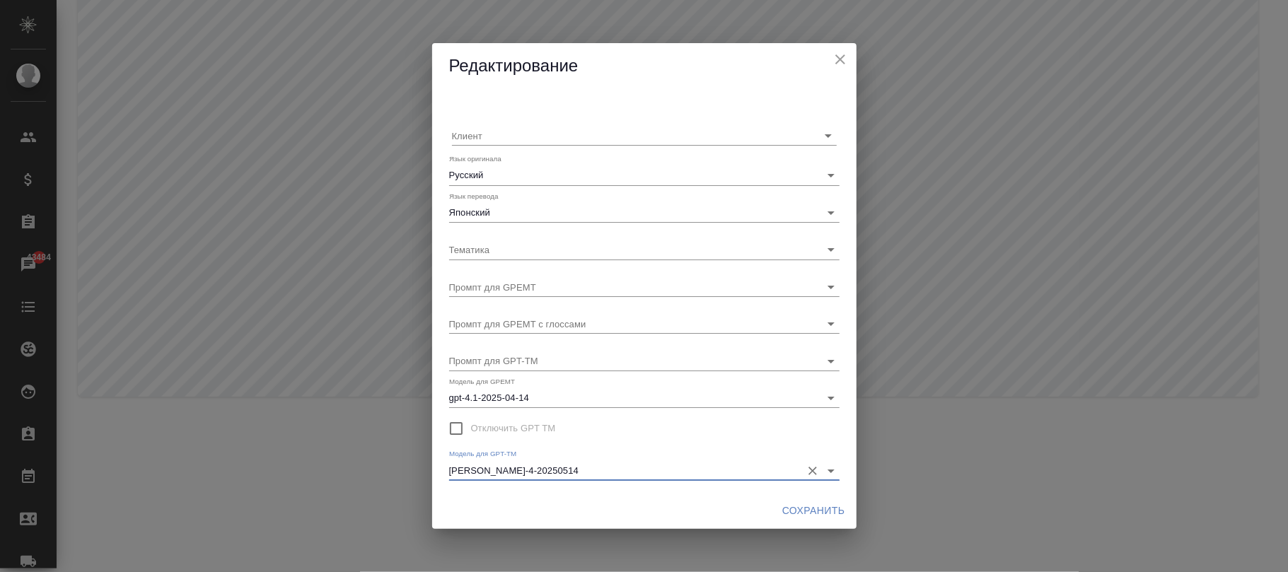
type input "claude-sonnet-4-20250514"
click at [823, 507] on span "Сохранить" at bounding box center [813, 511] width 63 height 18
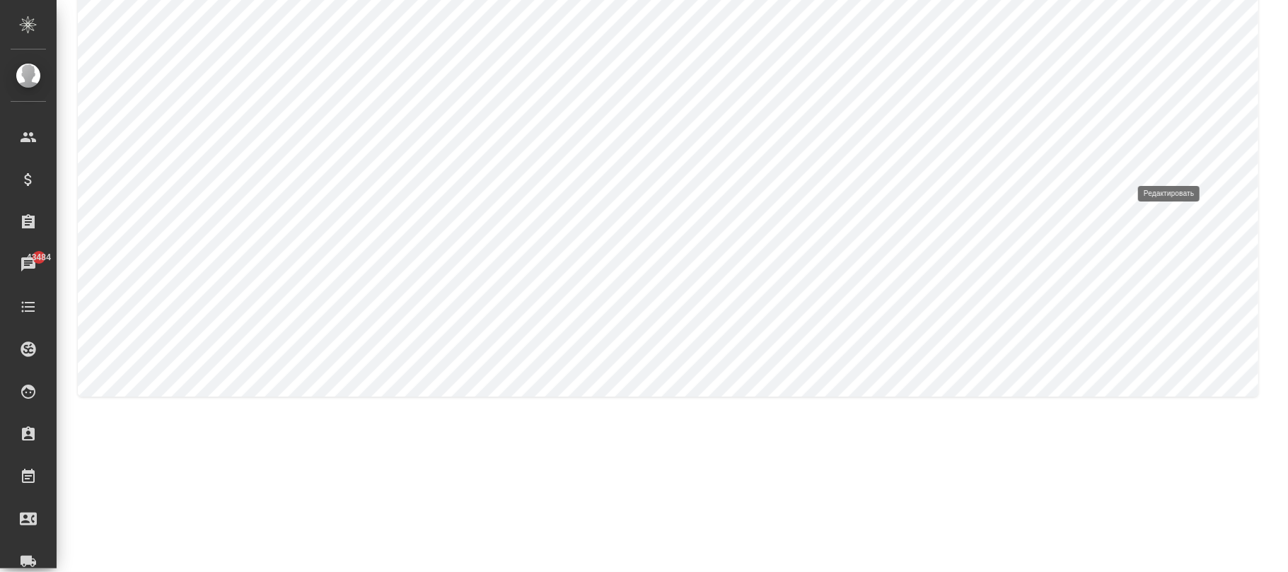
type input "Английский"
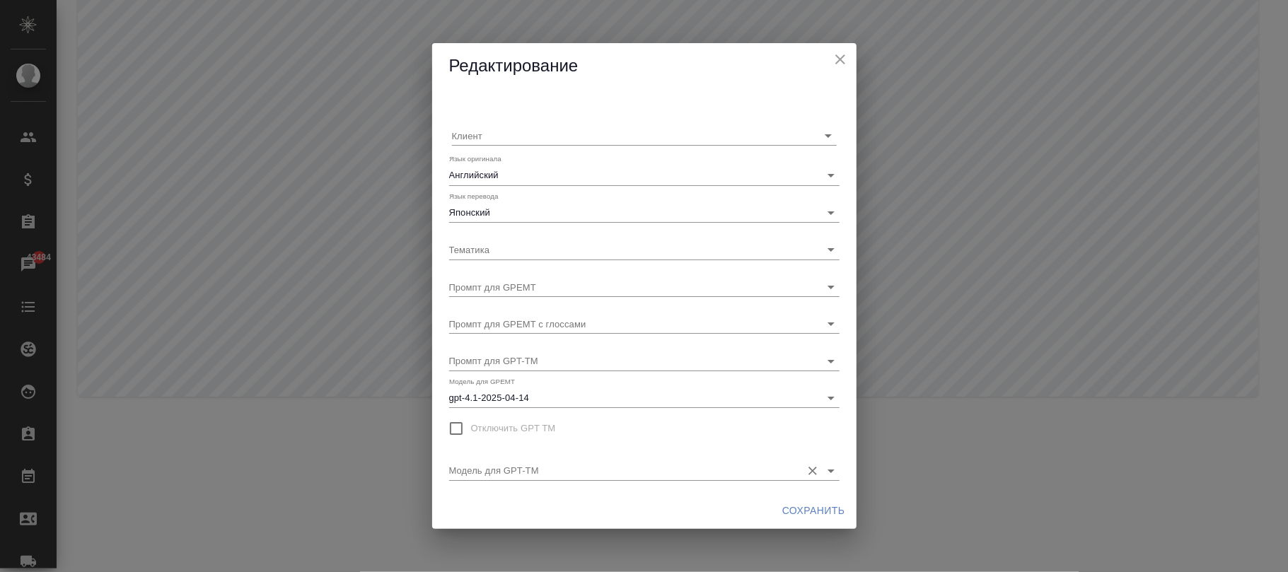
click at [663, 465] on input "Модель для GPT-TM" at bounding box center [621, 470] width 345 height 19
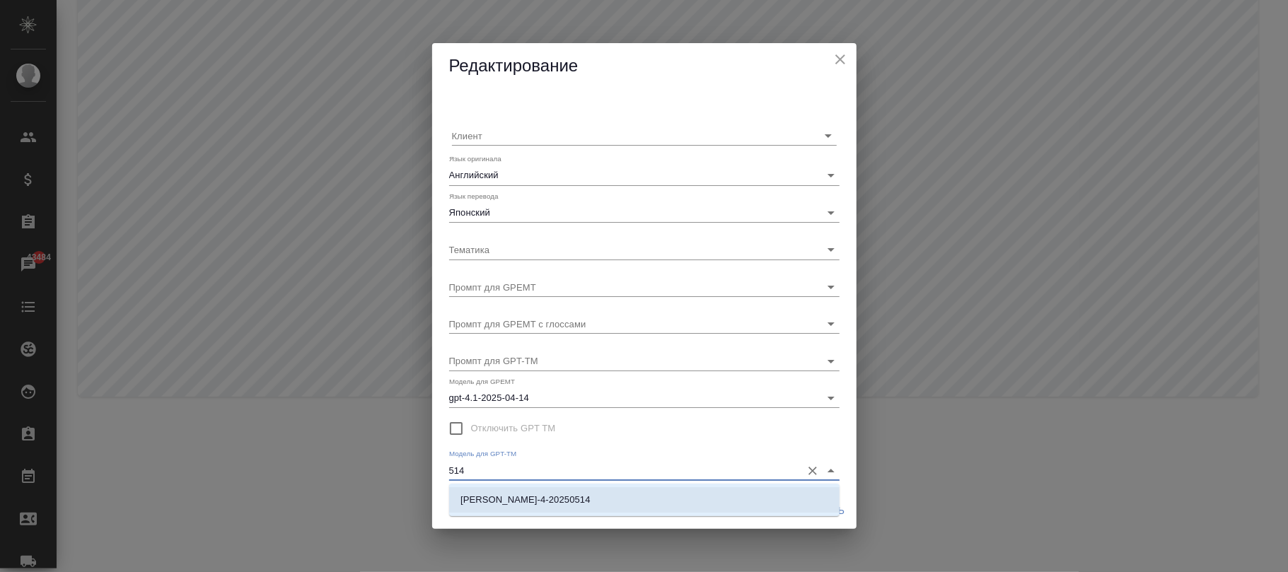
click at [685, 496] on li "claude-sonnet-4-20250514" at bounding box center [644, 499] width 391 height 25
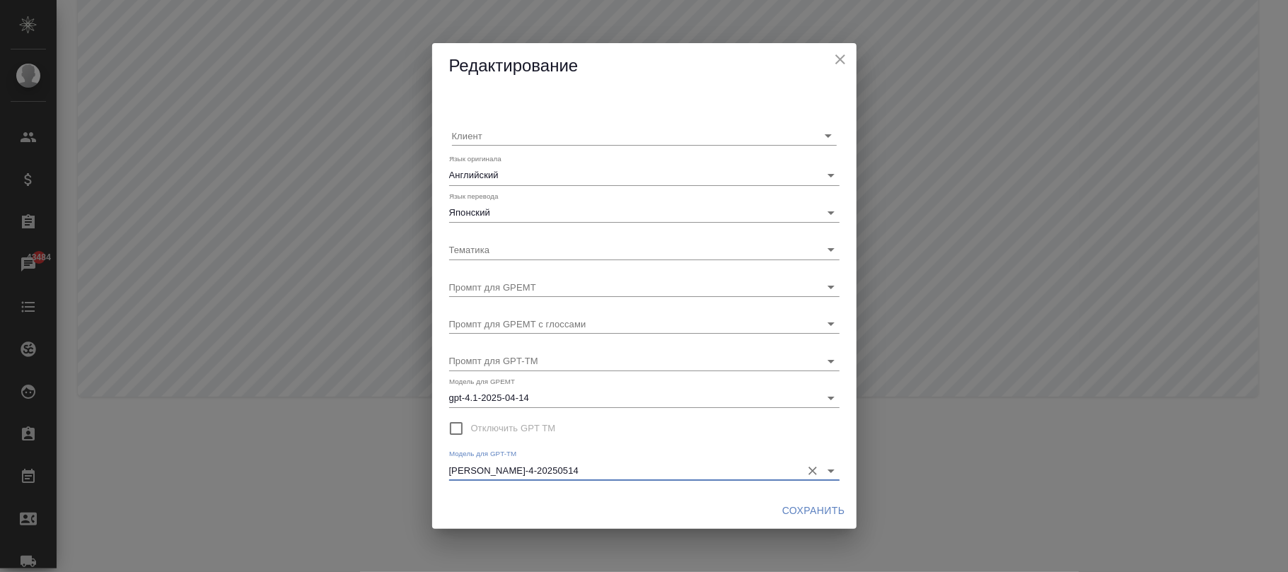
type input "claude-sonnet-4-20250514"
click at [791, 512] on span "Сохранить" at bounding box center [813, 511] width 63 height 18
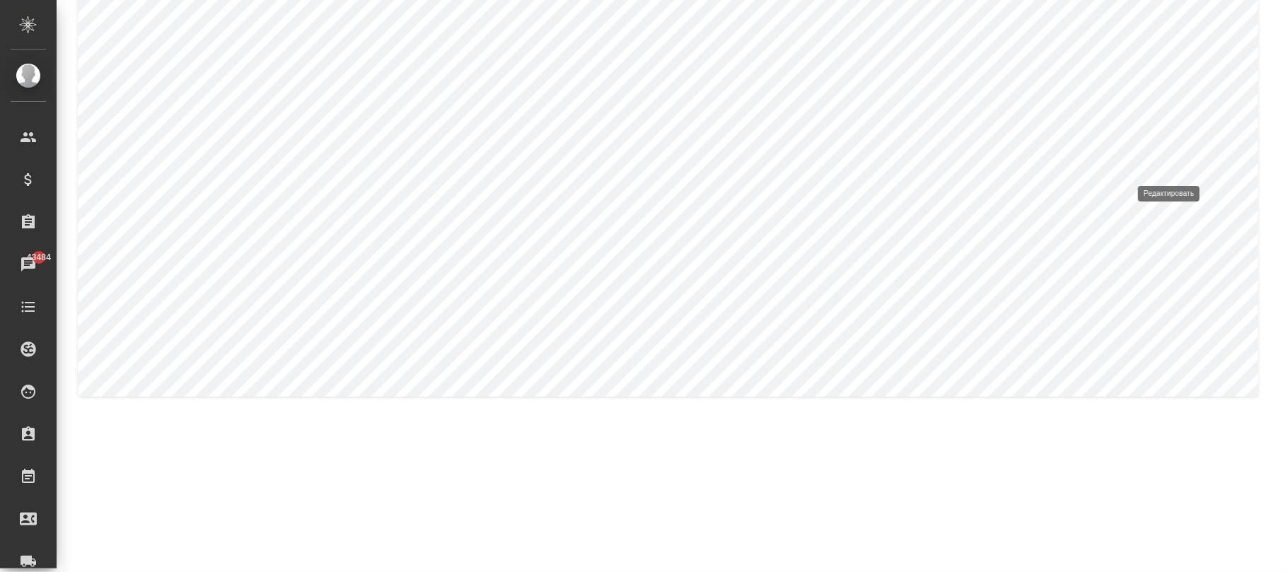
type input "Русский"
type input "Английский"
type input "Лесное хозяйство и лесообработка"
type input "default_to_eng"
type input "default_to_eng_glossary"
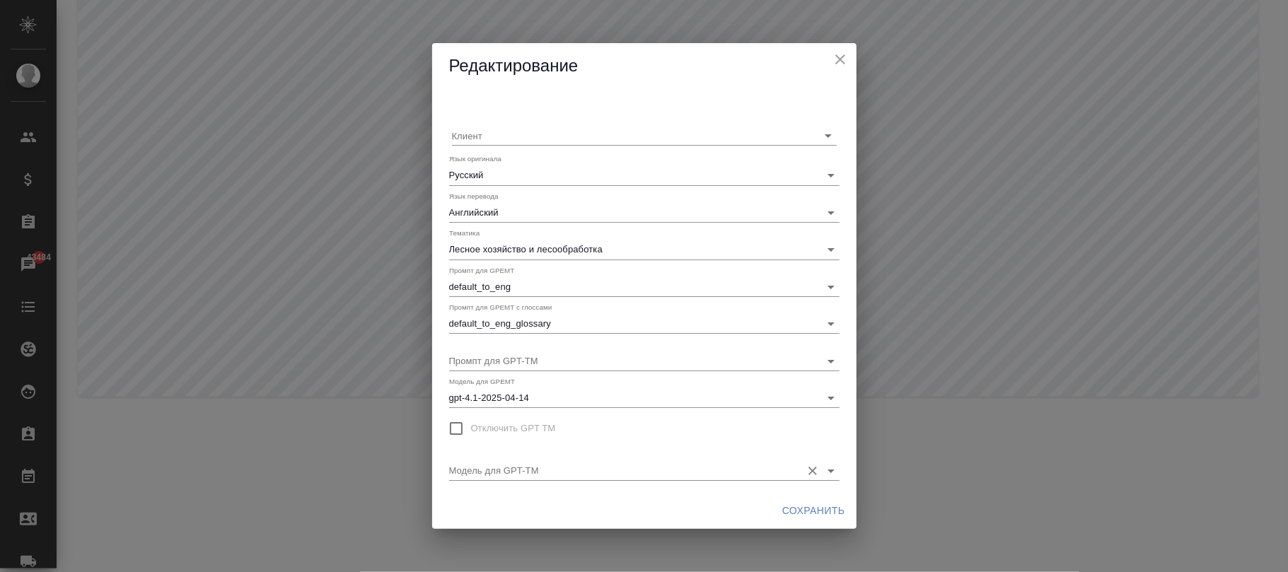
click at [675, 457] on div "Модель для GPT-TM" at bounding box center [644, 464] width 391 height 31
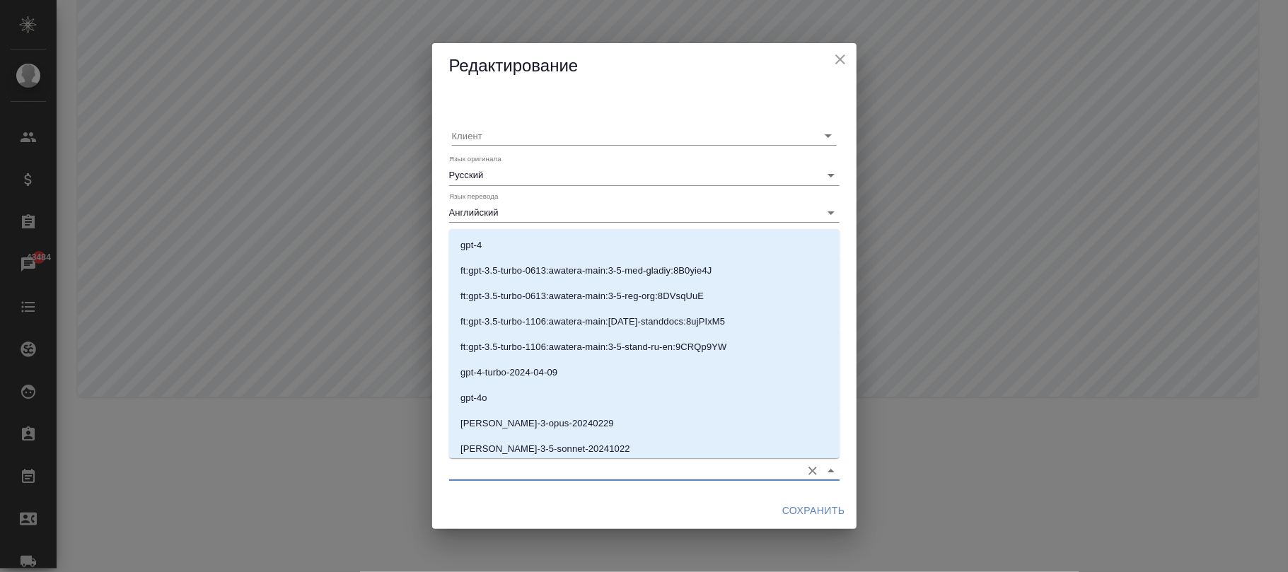
click at [678, 468] on input "Модель для GPT-TM" at bounding box center [621, 470] width 345 height 19
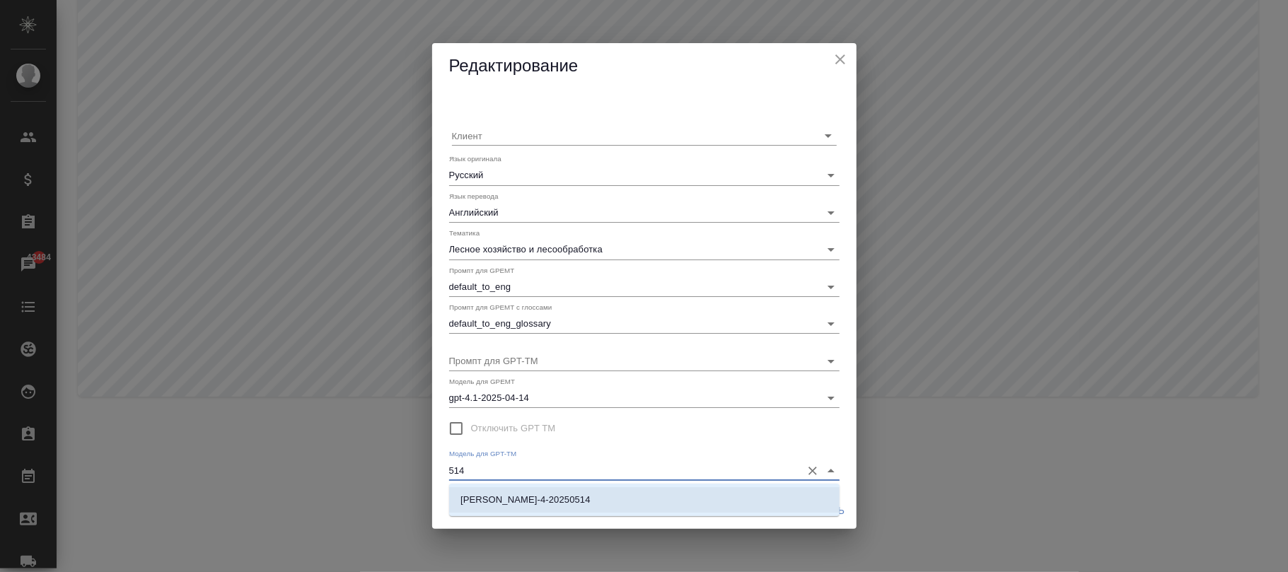
drag, startPoint x: 652, startPoint y: 502, endPoint x: 662, endPoint y: 498, distance: 11.4
click at [654, 502] on li "claude-sonnet-4-20250514" at bounding box center [644, 499] width 391 height 25
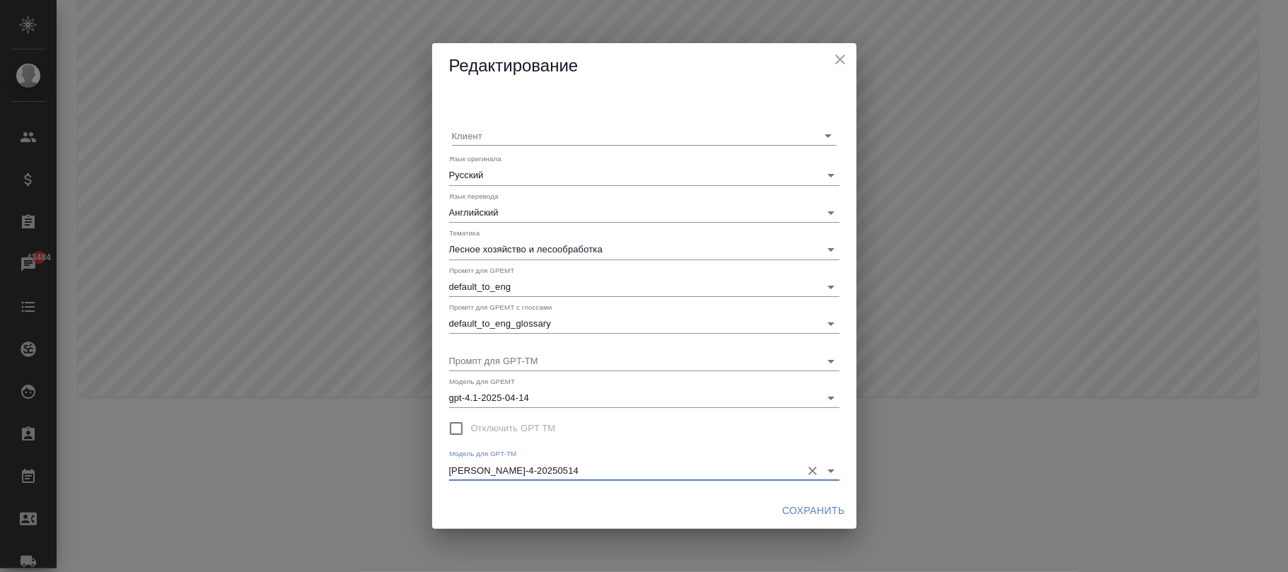
type input "claude-sonnet-4-20250514"
click at [804, 509] on button "Сохранить" at bounding box center [814, 511] width 74 height 26
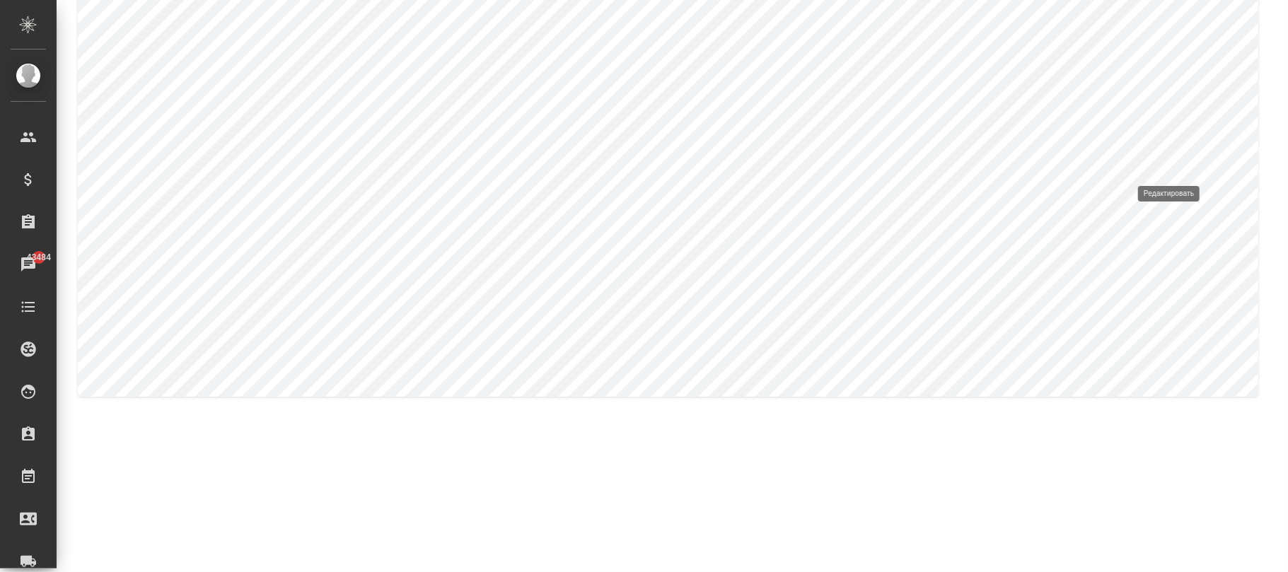
type input "Английский"
type input "Корейский"
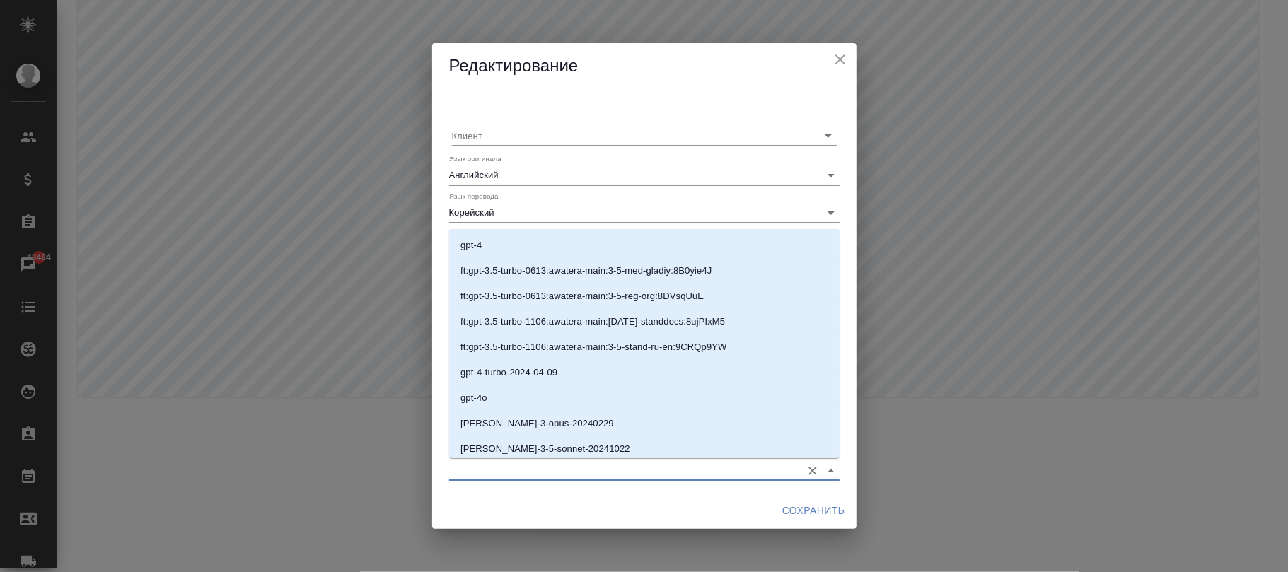
drag, startPoint x: 698, startPoint y: 470, endPoint x: 759, endPoint y: 473, distance: 61.6
click at [698, 468] on input "Модель для GPT-TM" at bounding box center [621, 470] width 345 height 19
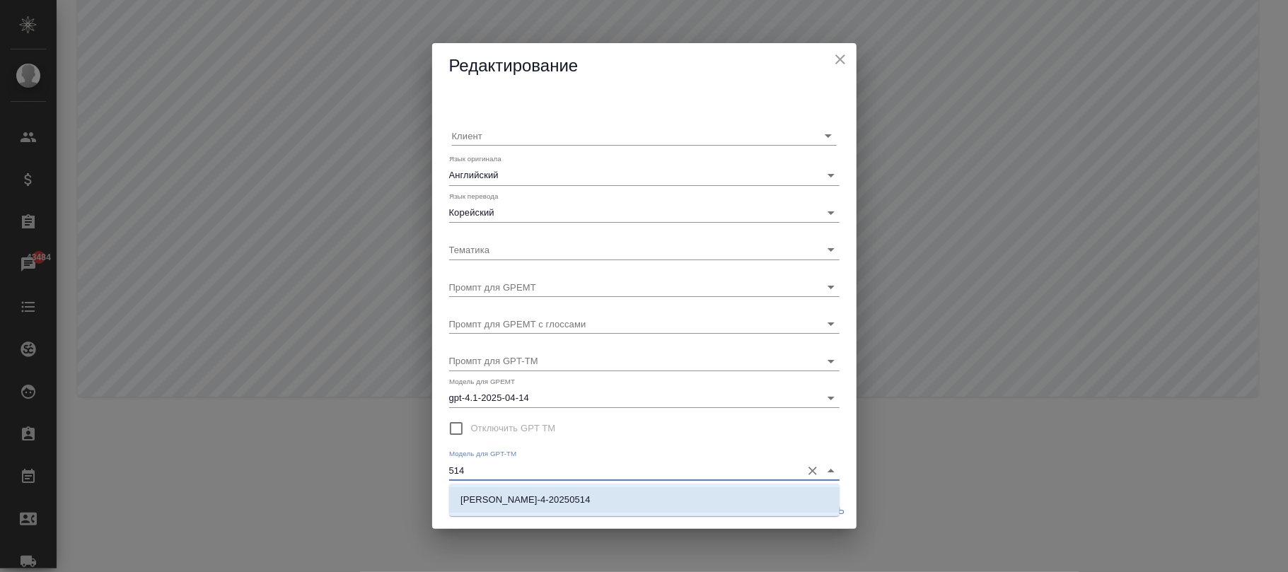
click at [560, 487] on li "claude-sonnet-4-20250514" at bounding box center [644, 499] width 391 height 25
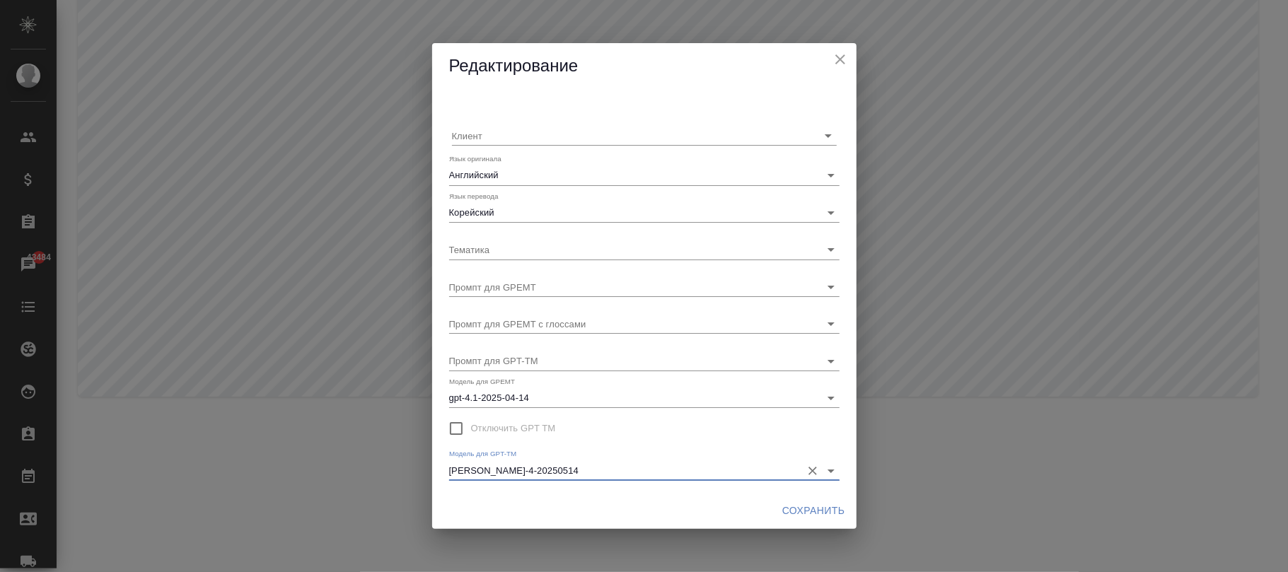
type input "claude-sonnet-4-20250514"
click at [806, 511] on span "Сохранить" at bounding box center [813, 511] width 63 height 18
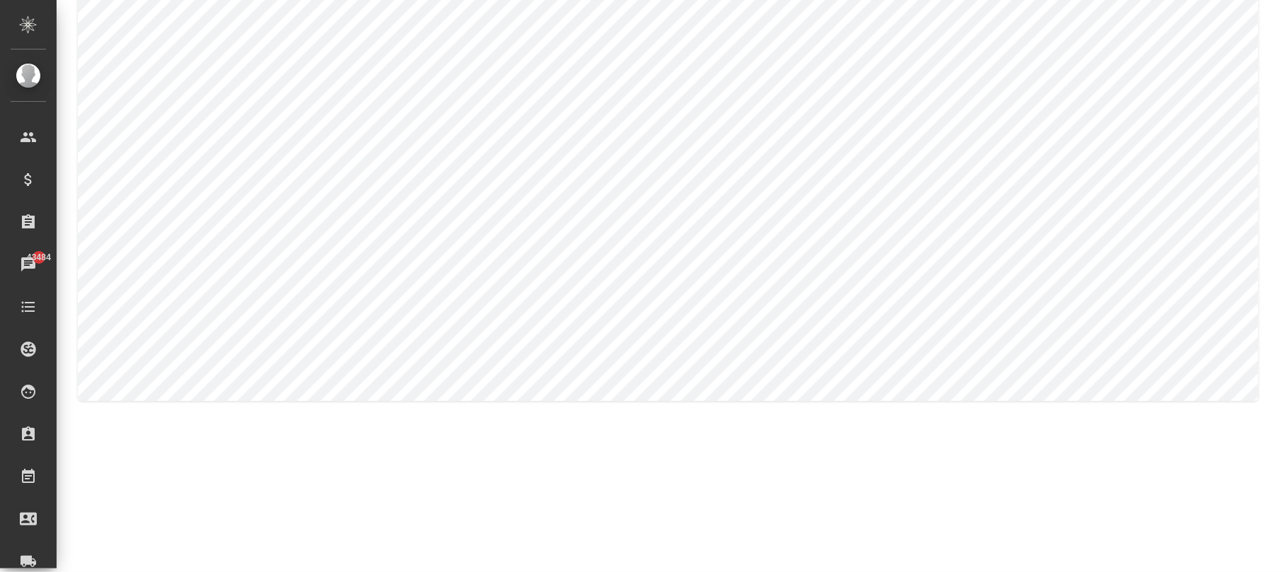
type input "Турецкий"
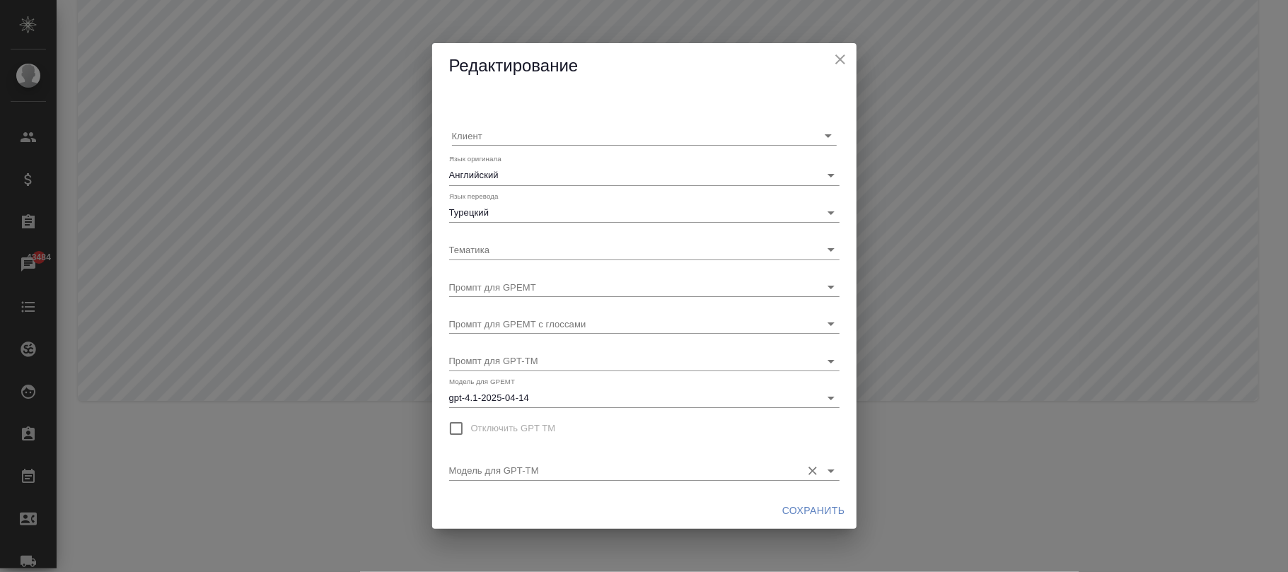
click at [581, 471] on input "Модель для GPT-TM" at bounding box center [621, 470] width 345 height 19
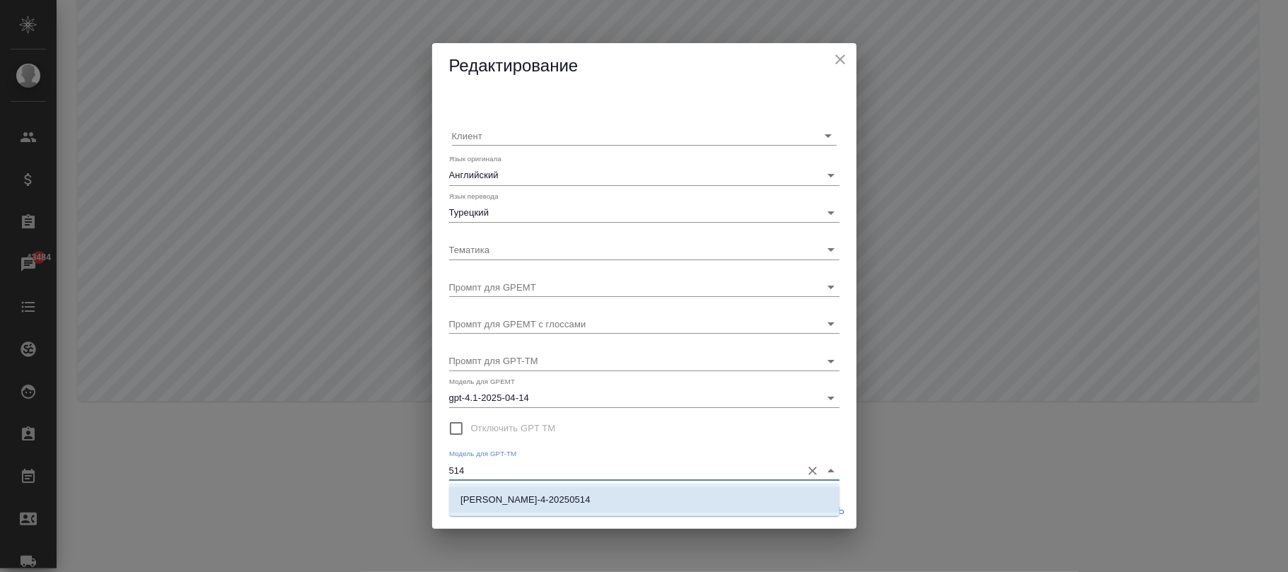
drag, startPoint x: 595, startPoint y: 504, endPoint x: 606, endPoint y: 502, distance: 11.5
click at [600, 504] on li "claude-sonnet-4-20250514" at bounding box center [644, 499] width 391 height 25
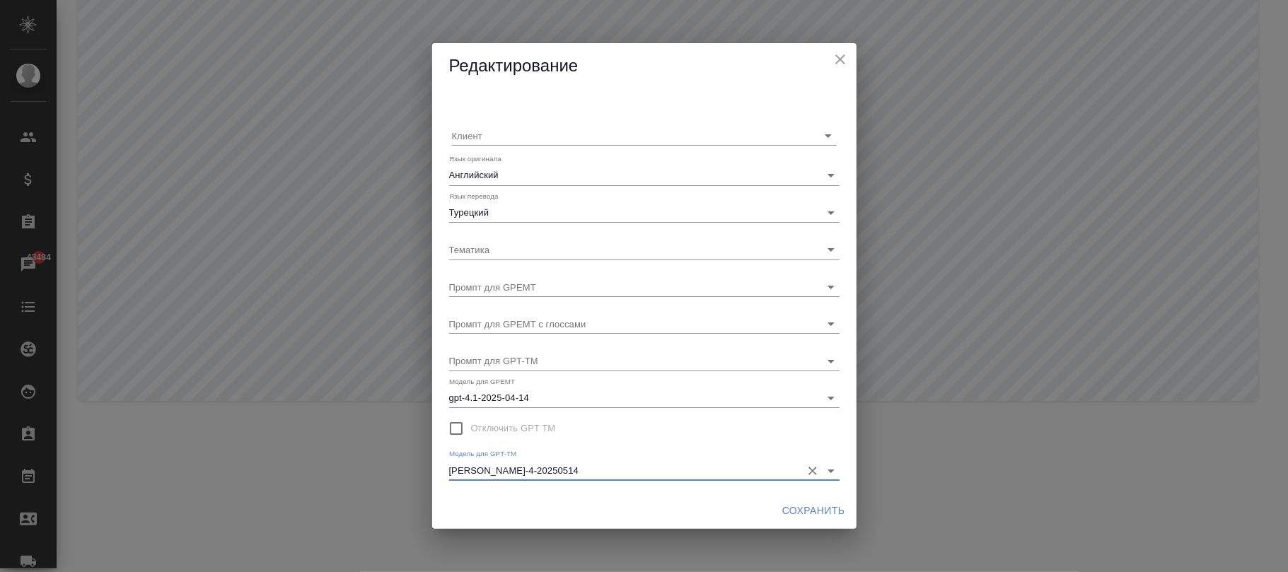
type input "claude-sonnet-4-20250514"
click at [795, 511] on span "Сохранить" at bounding box center [813, 511] width 63 height 18
type input "Чешский"
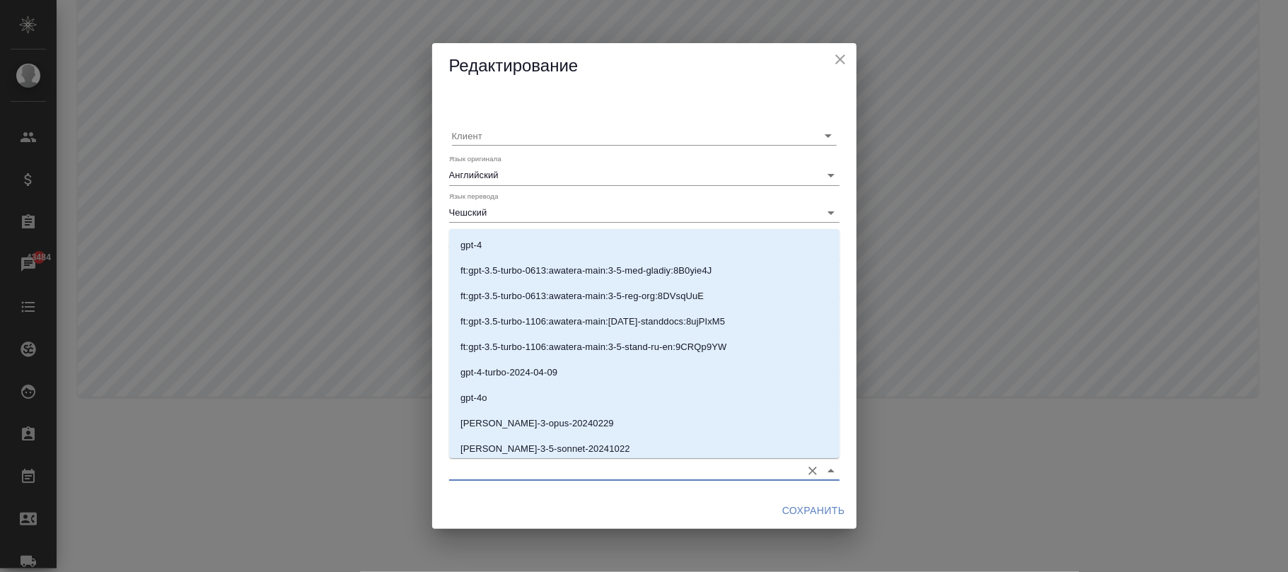
click at [577, 465] on input "Модель для GPT-TM" at bounding box center [621, 470] width 345 height 19
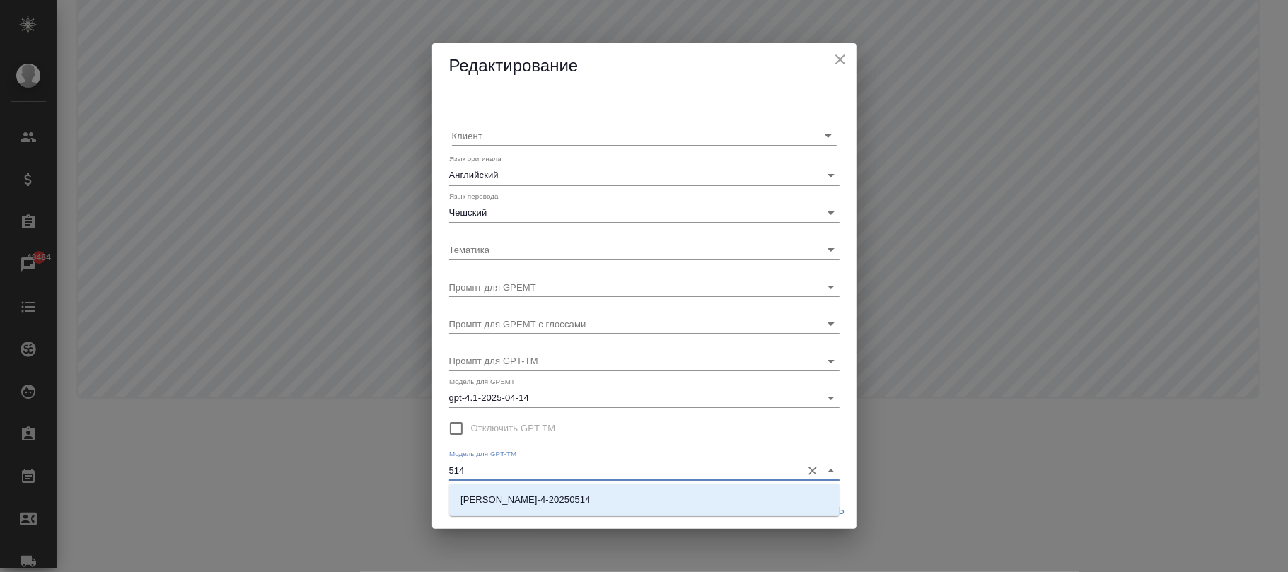
click at [654, 498] on li "claude-sonnet-4-20250514" at bounding box center [644, 499] width 391 height 25
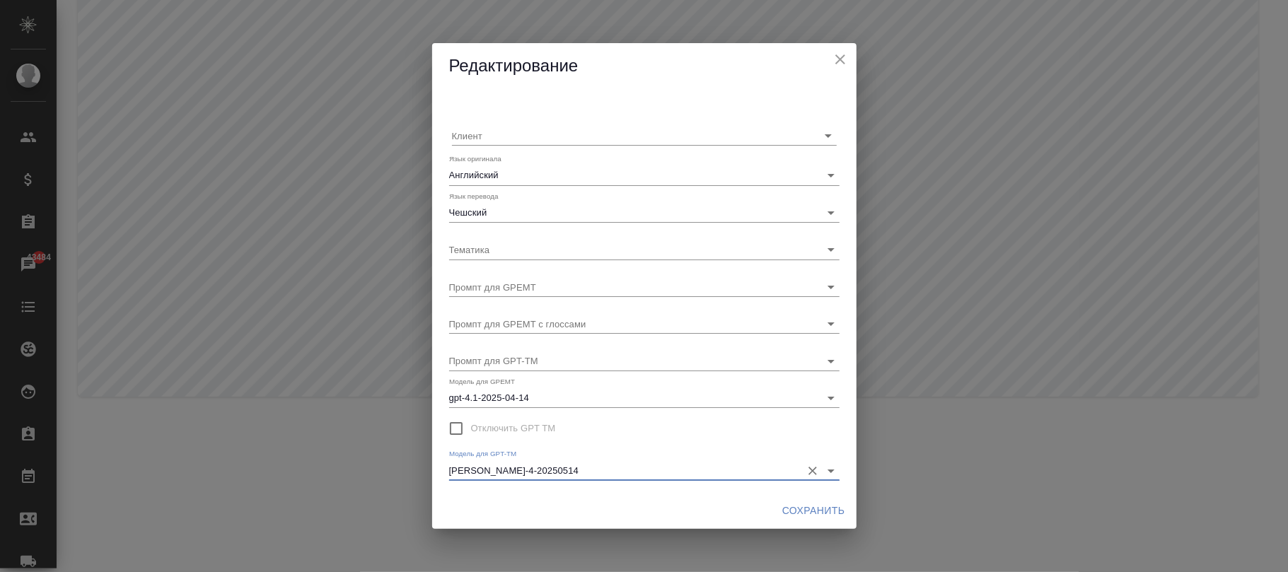
type input "claude-sonnet-4-20250514"
click at [806, 512] on span "Сохранить" at bounding box center [813, 511] width 63 height 18
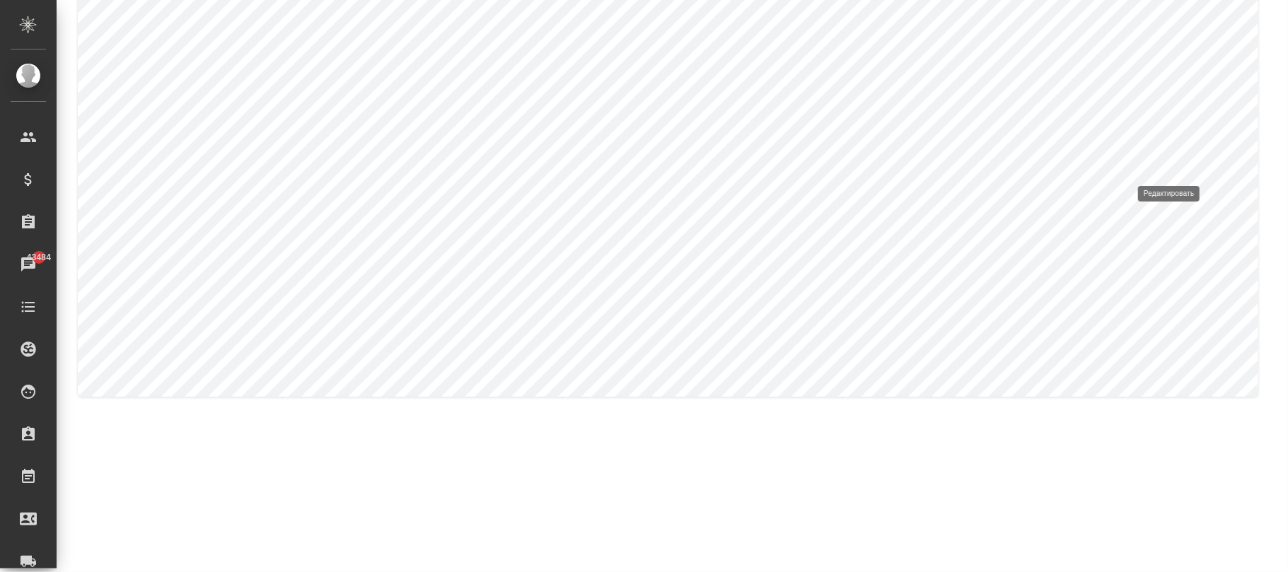
type input "Индонезийский"
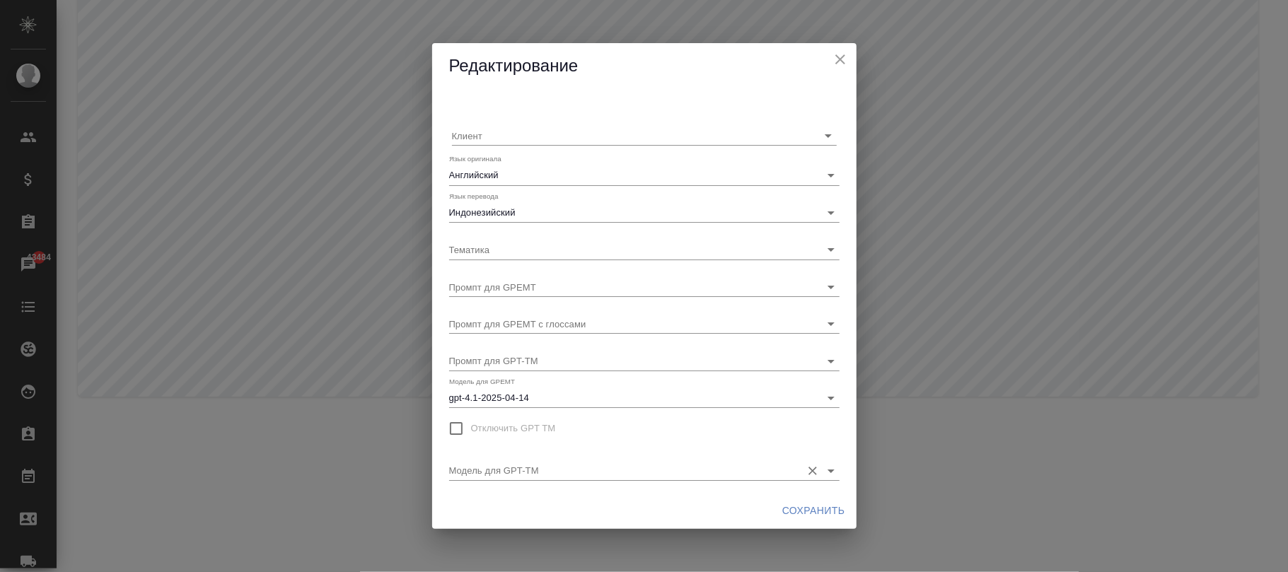
click at [598, 477] on input "Модель для GPT-TM" at bounding box center [621, 470] width 345 height 19
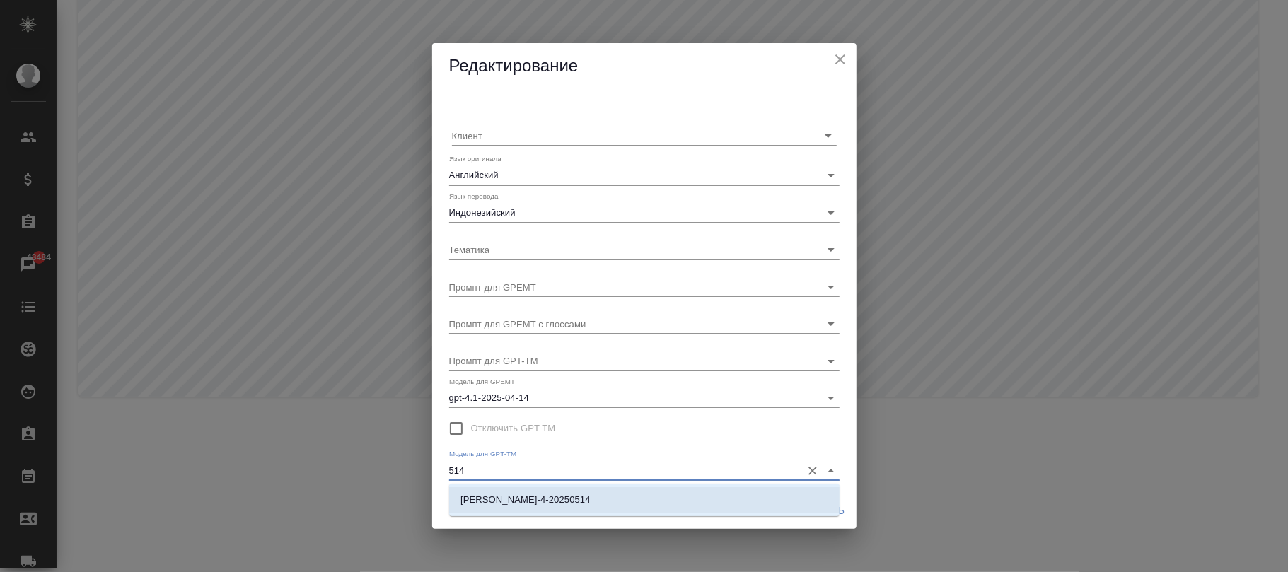
click at [655, 485] on div "claude-sonnet-4-20250514" at bounding box center [644, 500] width 391 height 33
click at [730, 509] on li "claude-sonnet-4-20250514" at bounding box center [644, 499] width 391 height 25
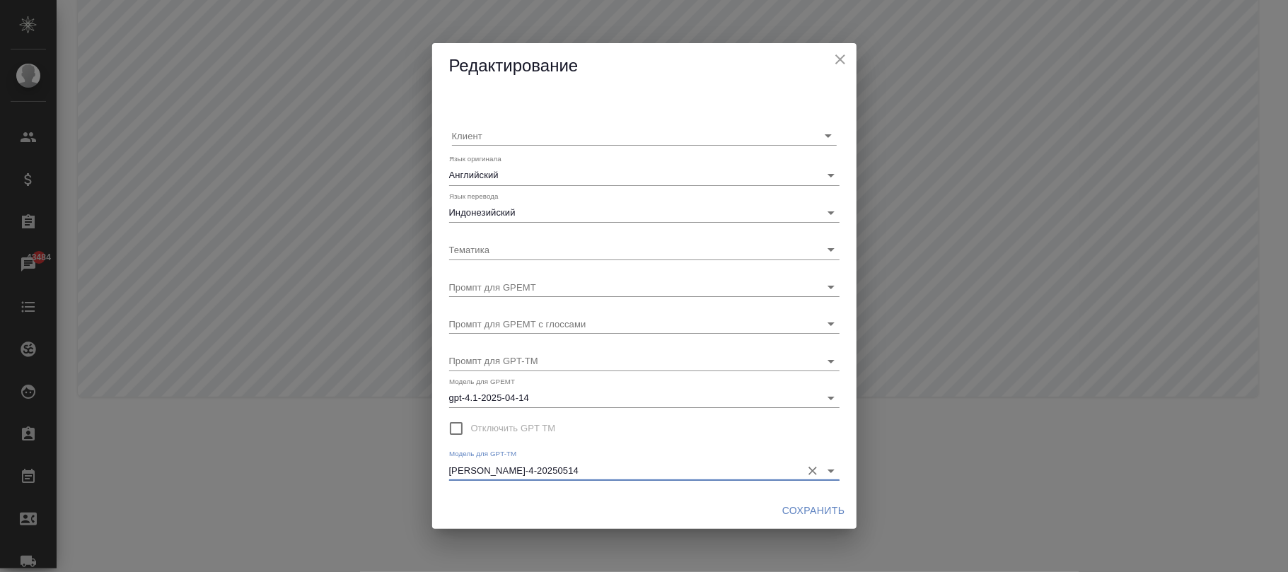
type input "claude-sonnet-4-20250514"
click at [814, 508] on span "Сохранить" at bounding box center [813, 511] width 63 height 18
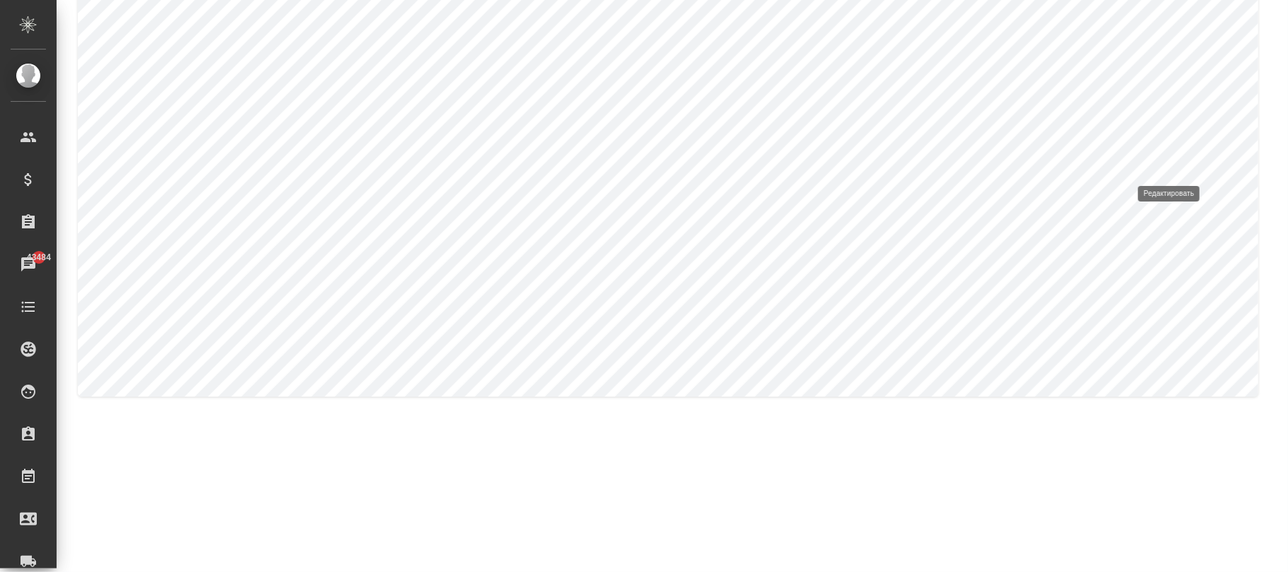
type input "Бирманский"
type input "Русский"
type input "default_to_rus"
type input "default_to_rus_glossary"
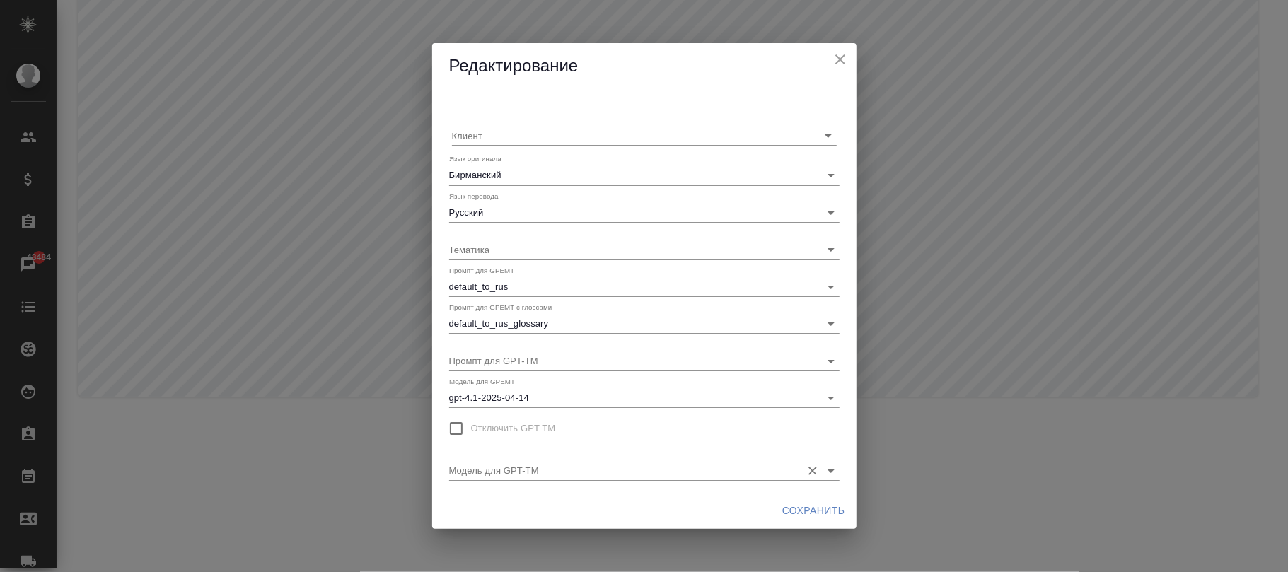
click at [564, 458] on div "Модель для GPT-TM" at bounding box center [644, 464] width 391 height 31
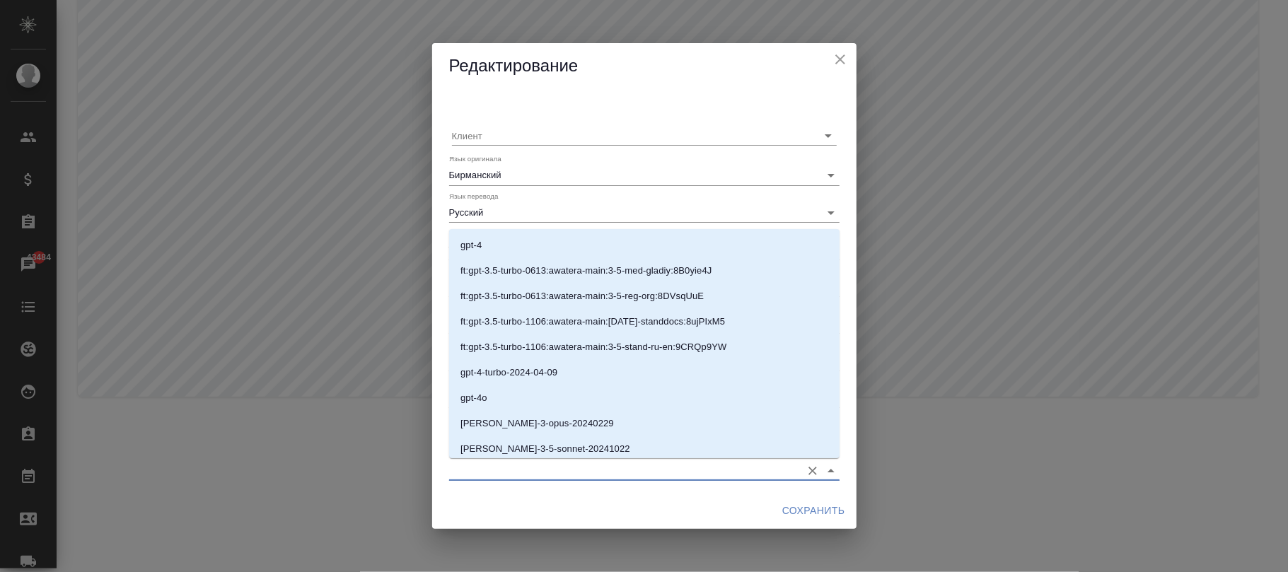
click at [567, 463] on input "Модель для GPT-TM" at bounding box center [621, 470] width 345 height 19
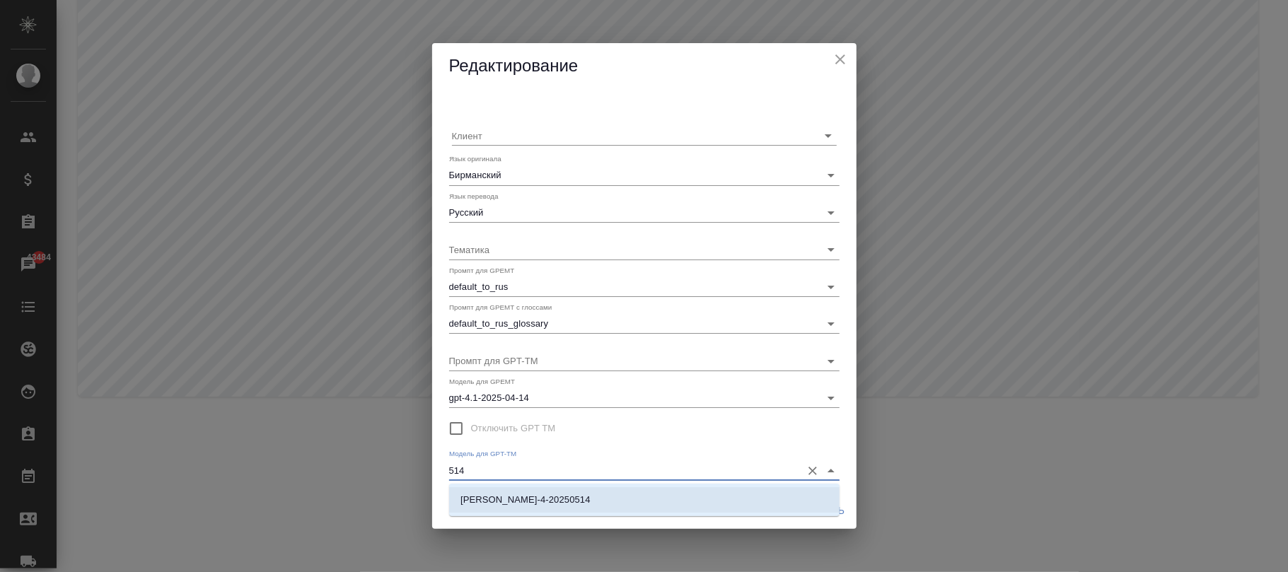
click at [593, 504] on li "claude-sonnet-4-20250514" at bounding box center [644, 499] width 391 height 25
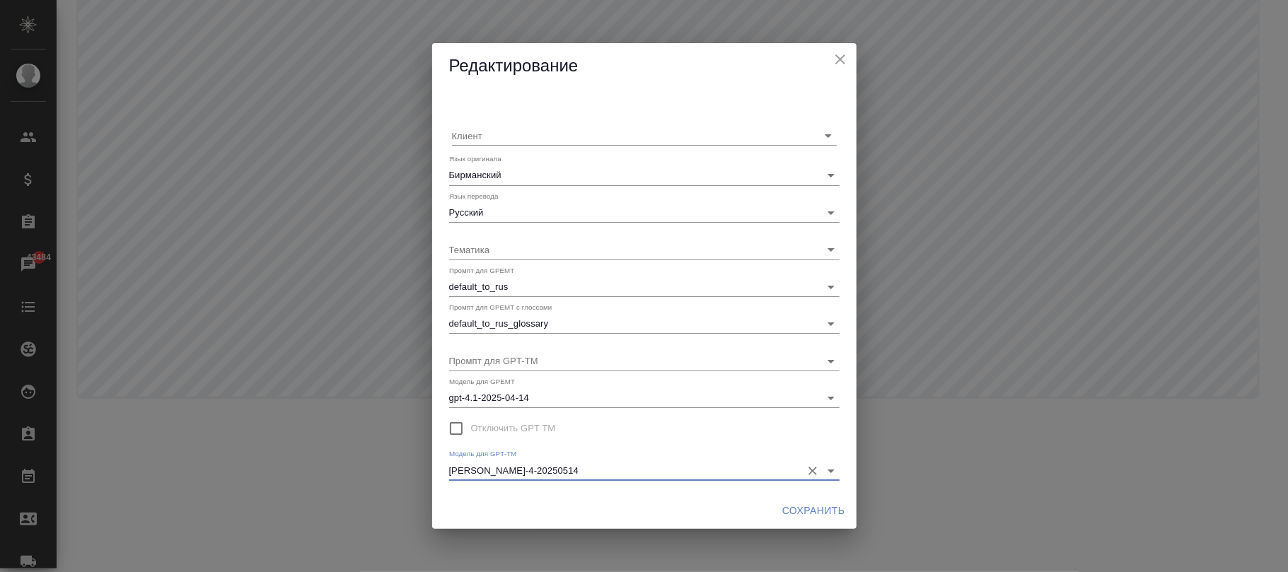
type input "claude-sonnet-4-20250514"
drag, startPoint x: 814, startPoint y: 513, endPoint x: 716, endPoint y: 561, distance: 108.8
click at [813, 513] on span "Сохранить" at bounding box center [813, 511] width 63 height 18
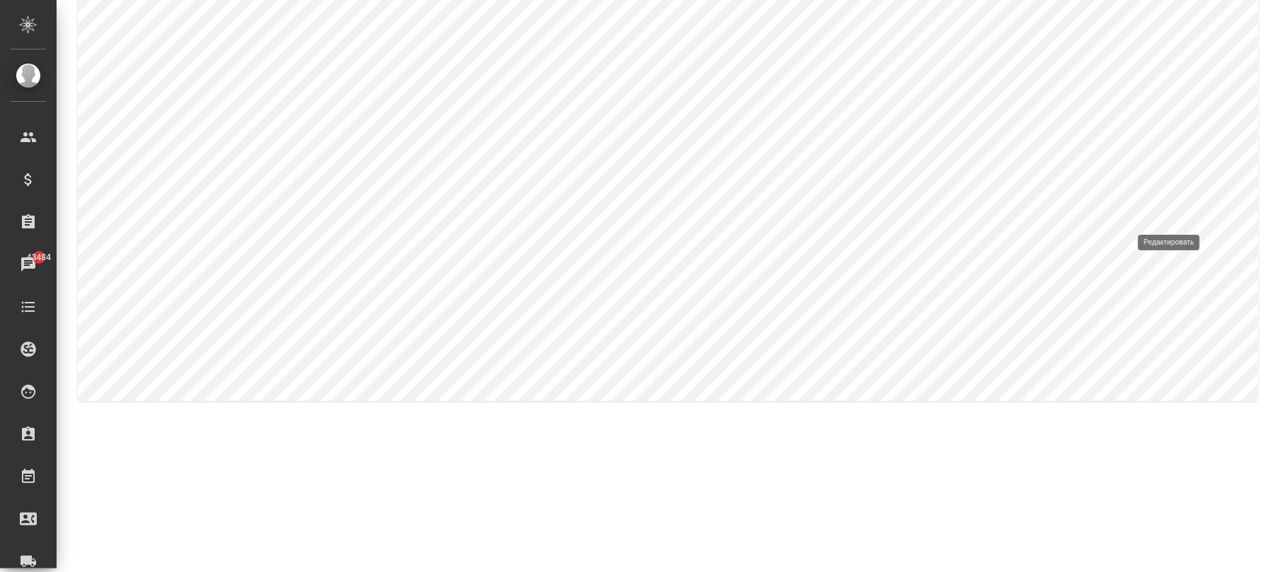
type input "Английский"
type input "Португальский"
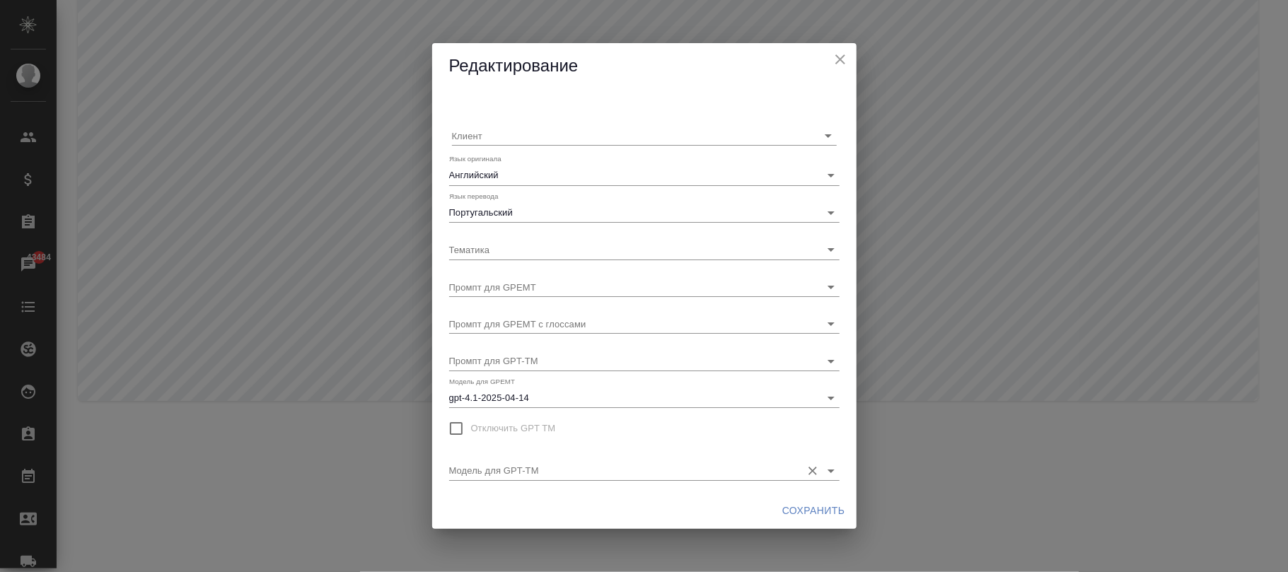
click at [530, 467] on input "Модель для GPT-TM" at bounding box center [621, 470] width 345 height 19
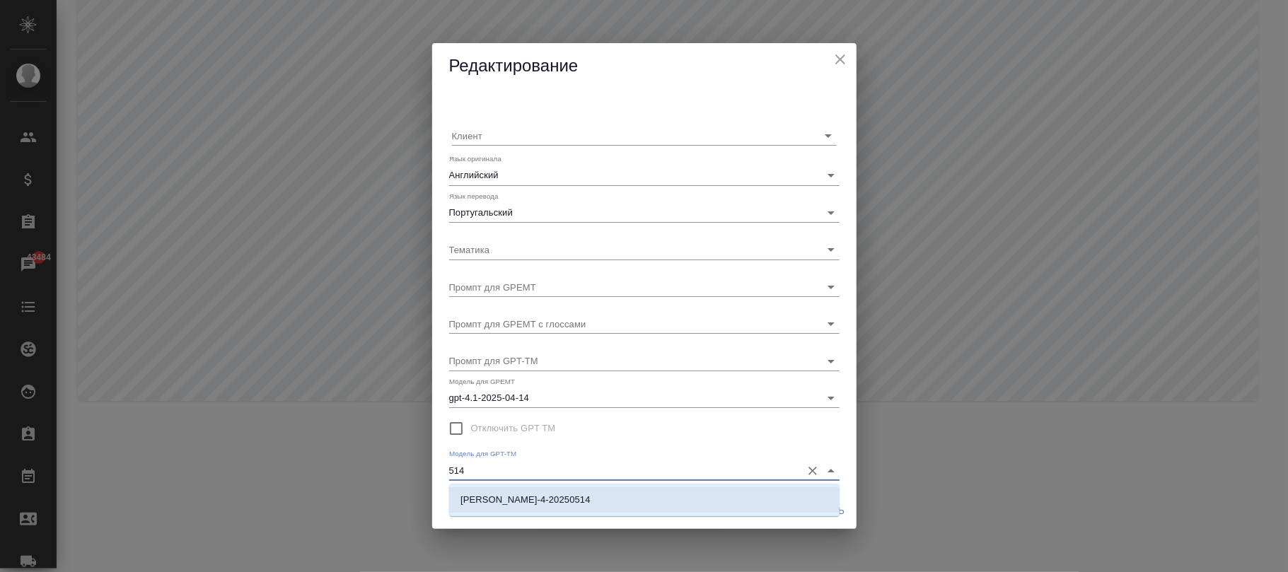
click at [666, 498] on li "claude-sonnet-4-20250514" at bounding box center [644, 499] width 391 height 25
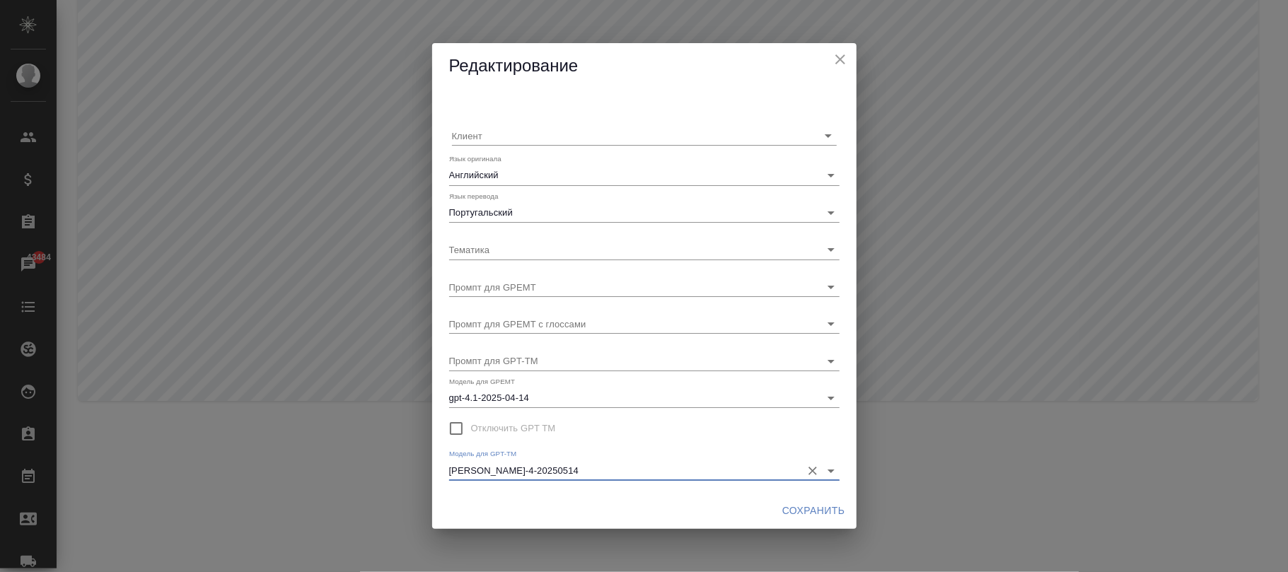
type input "claude-sonnet-4-20250514"
click at [812, 512] on span "Сохранить" at bounding box center [813, 511] width 63 height 18
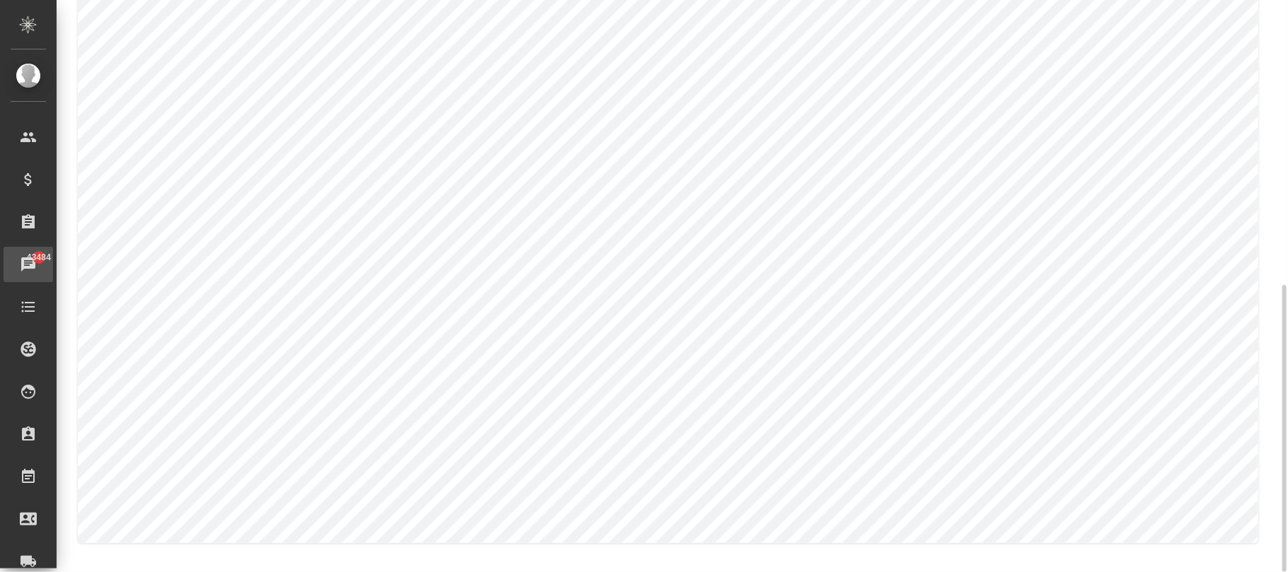
scroll to position [188, 0]
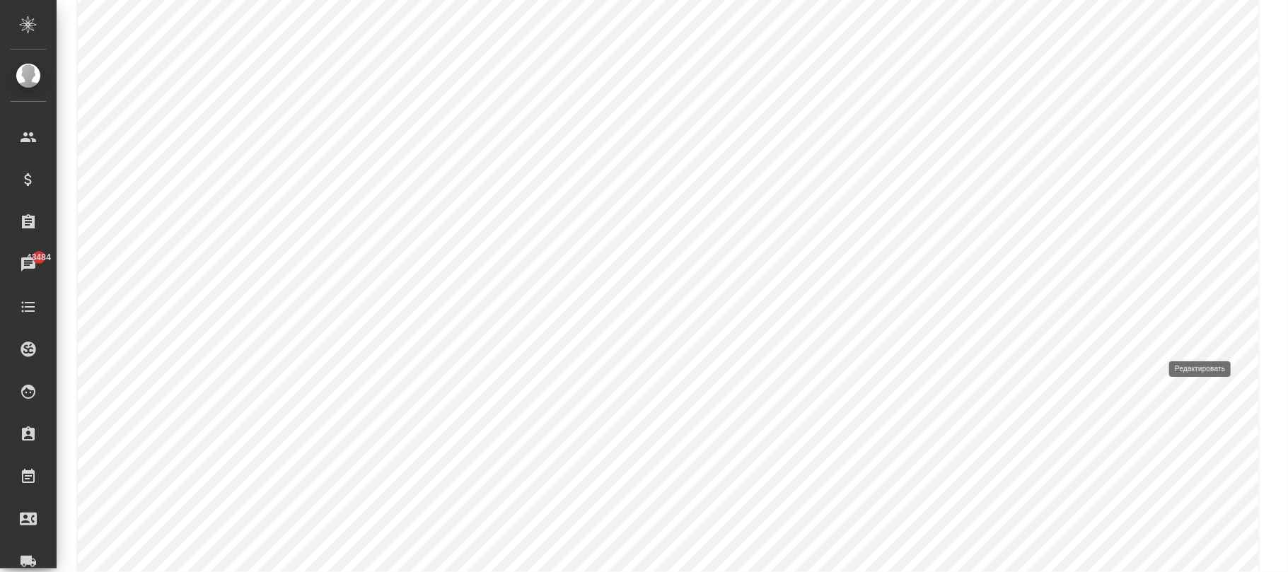
type input "Русский"
type input "Английский"
type input "ИТ + маркетинг"
type input "default_to_eng"
type input "default_to_eng_glossary"
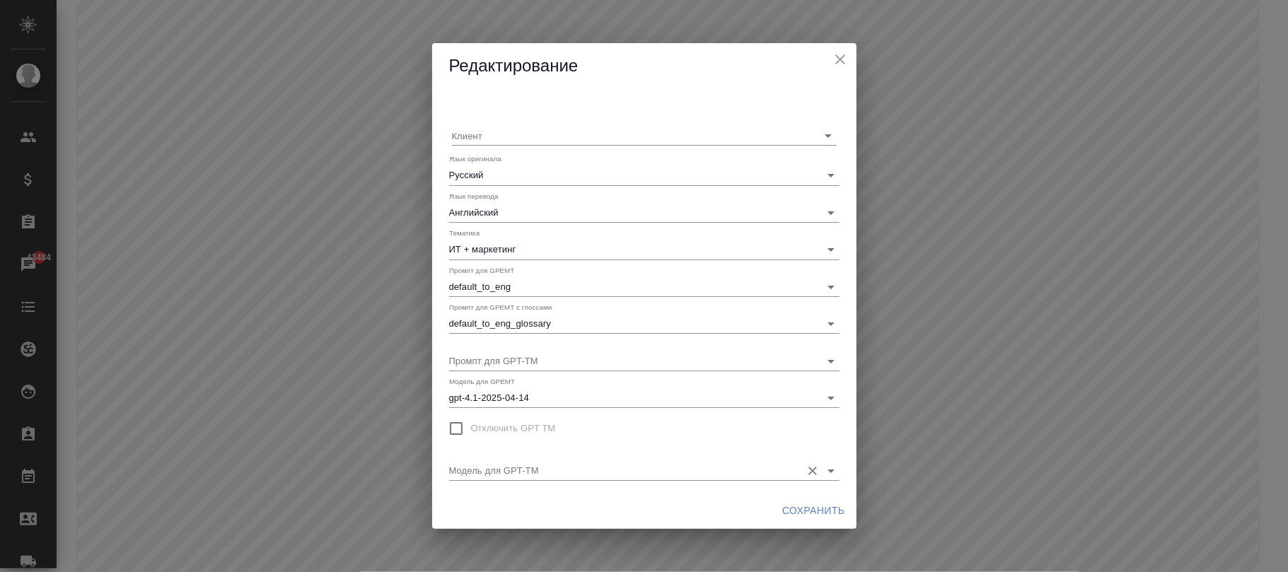
click at [544, 465] on input "Модель для GPT-TM" at bounding box center [621, 470] width 345 height 19
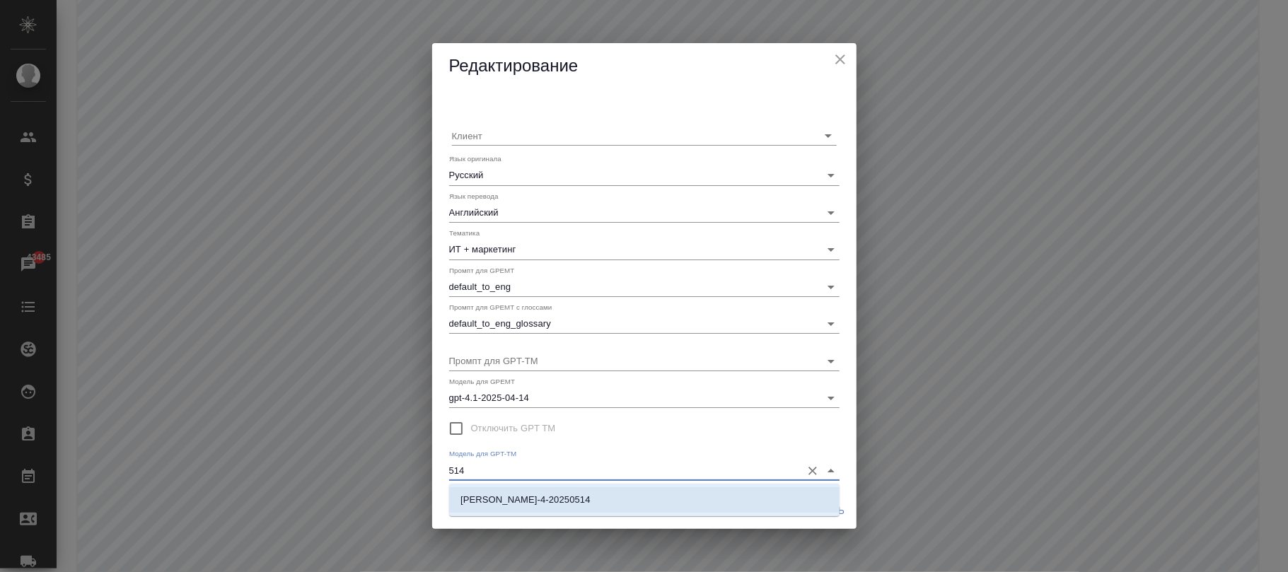
click at [611, 498] on li "claude-sonnet-4-20250514" at bounding box center [644, 499] width 391 height 25
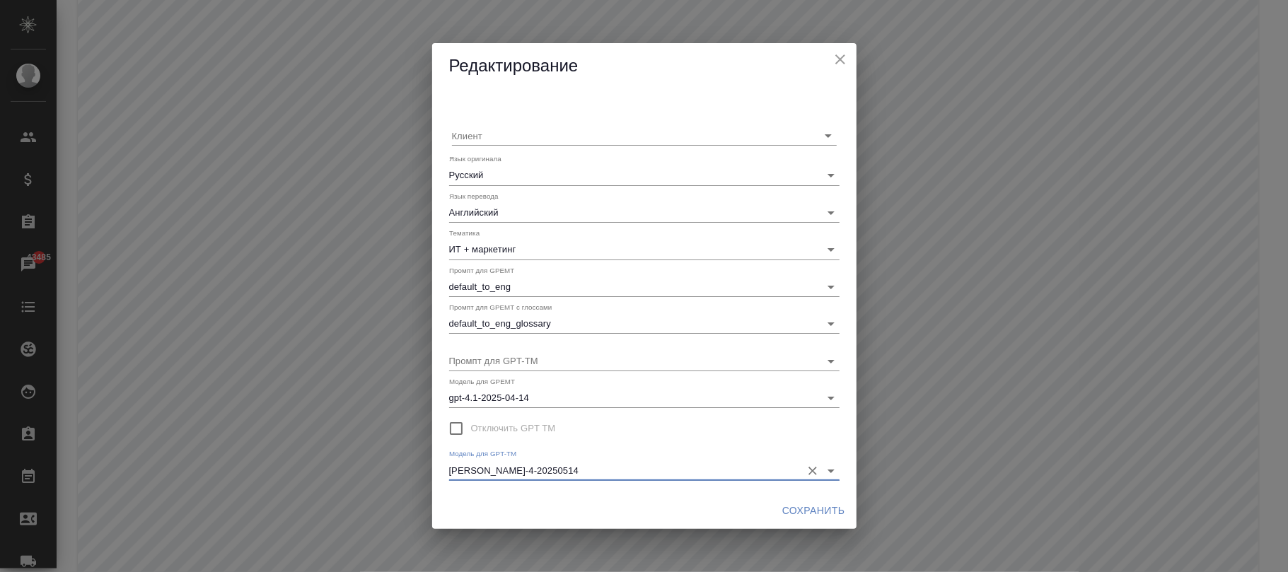
type input "claude-sonnet-4-20250514"
click at [805, 502] on span "Сохранить" at bounding box center [813, 511] width 63 height 18
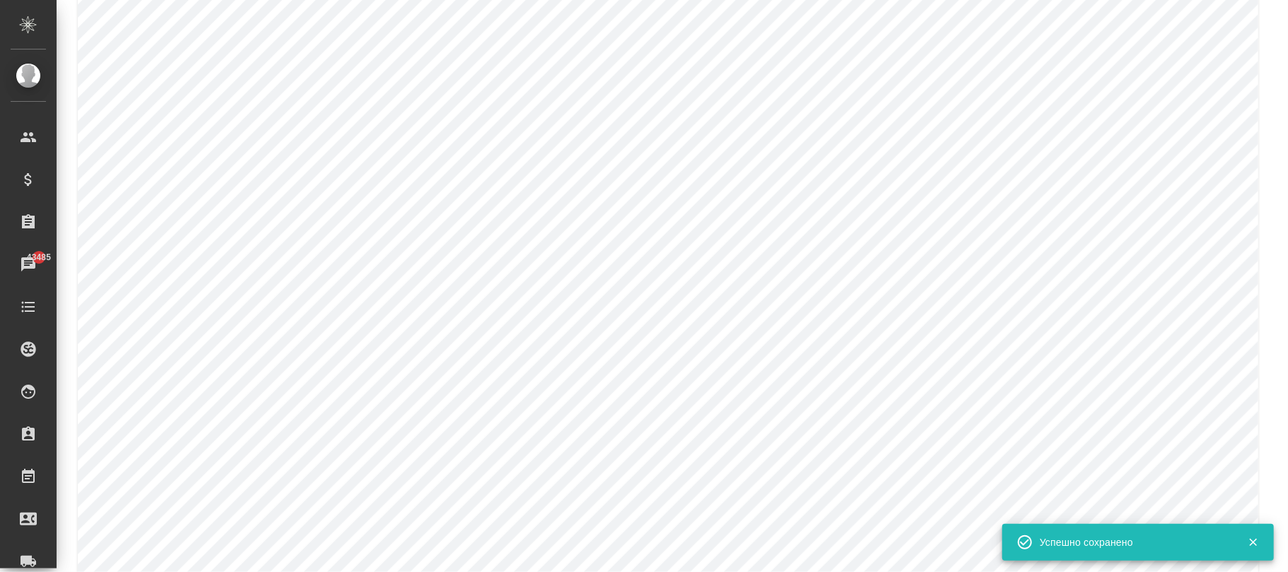
scroll to position [187, 0]
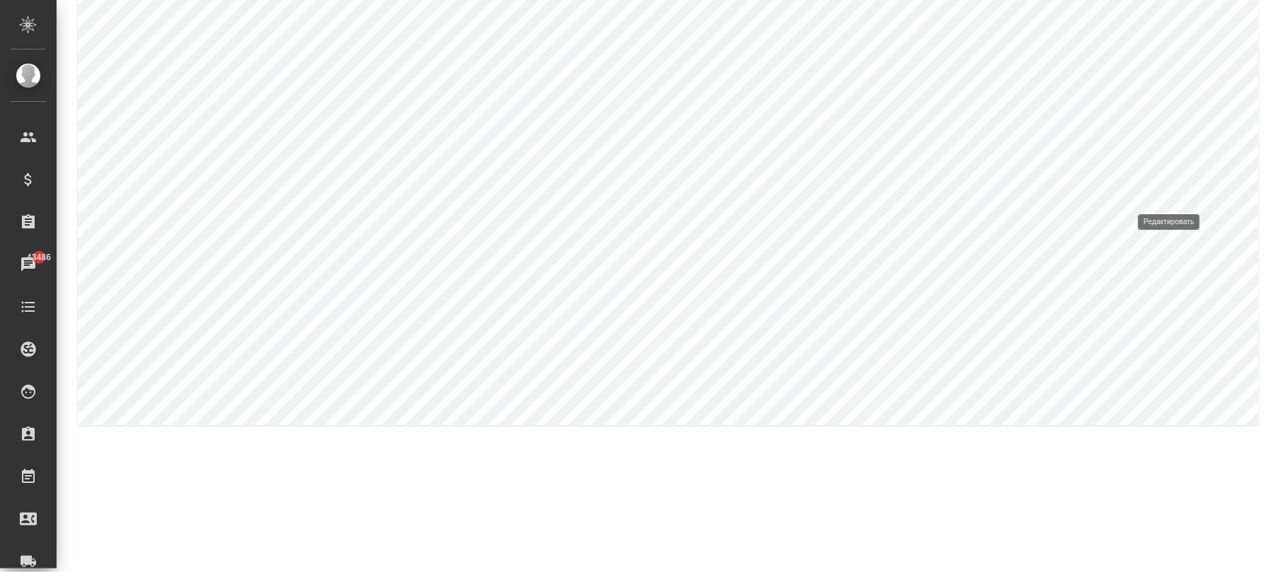
type input "Нормативные акты"
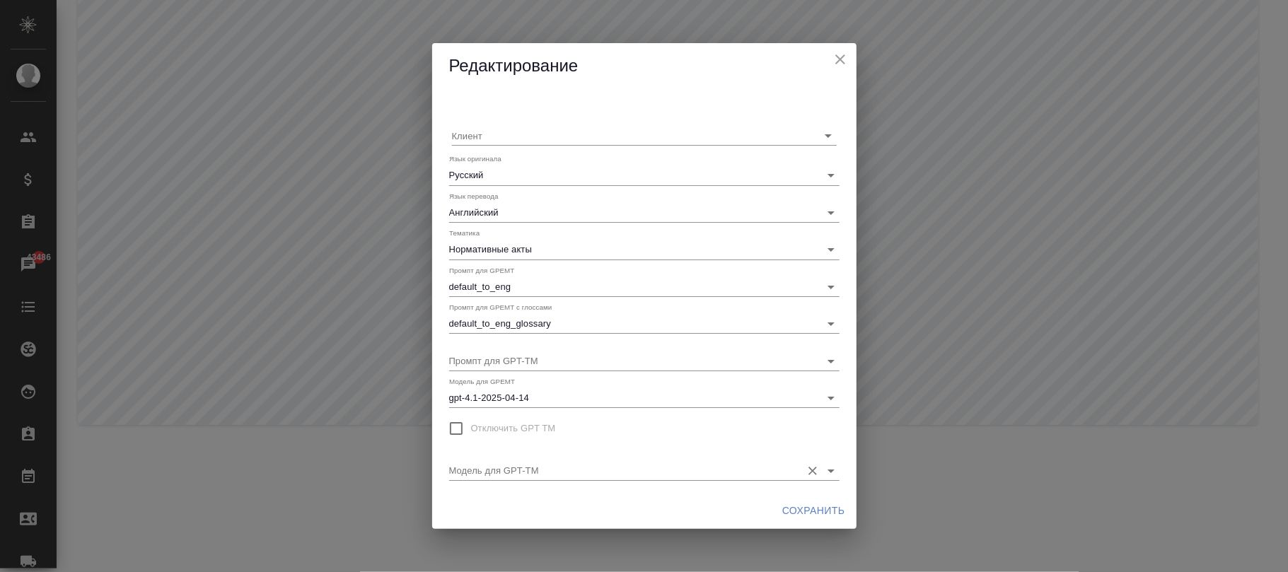
click at [625, 468] on input "Модель для GPT-TM" at bounding box center [621, 470] width 345 height 19
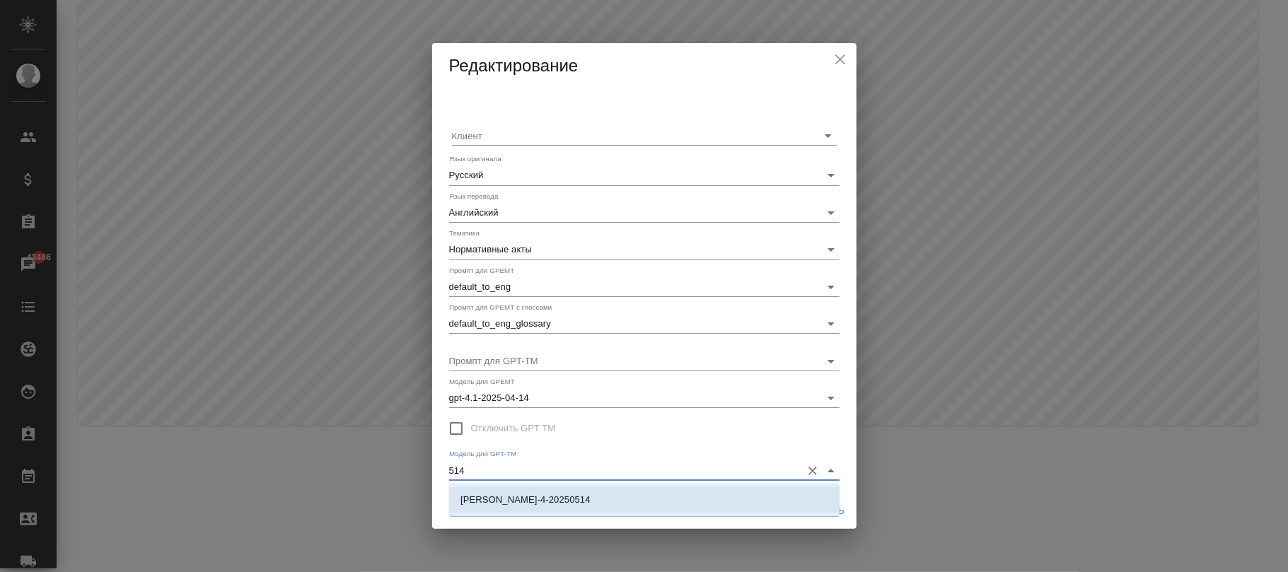
click at [628, 505] on li "claude-sonnet-4-20250514" at bounding box center [644, 499] width 391 height 25
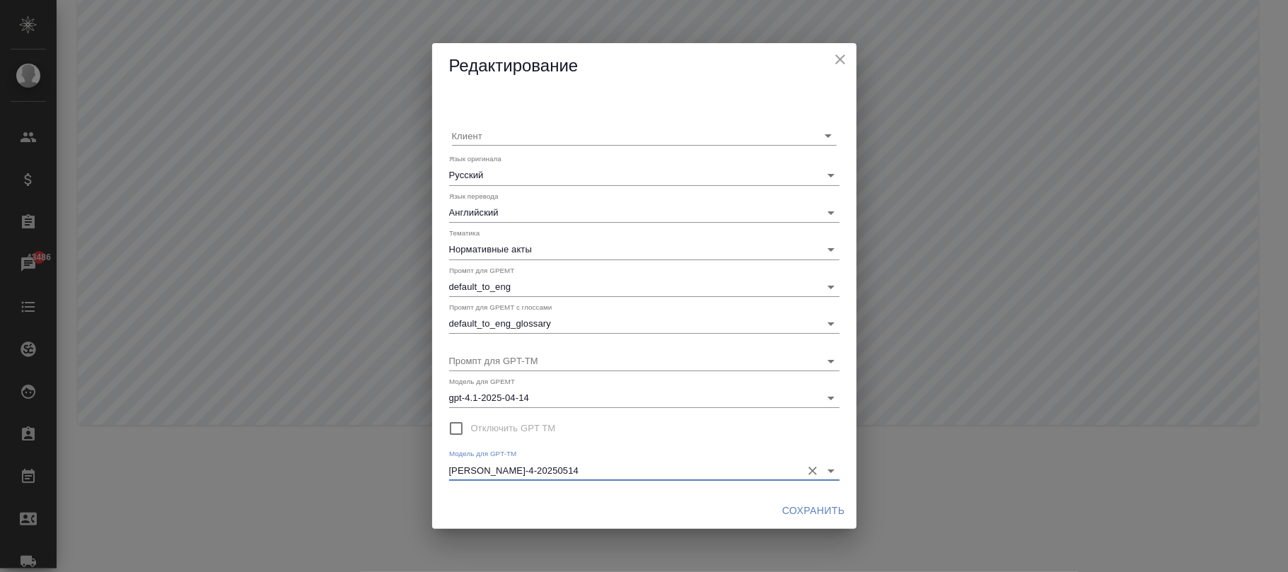
type input "claude-sonnet-4-20250514"
click at [818, 510] on span "Сохранить" at bounding box center [813, 511] width 63 height 18
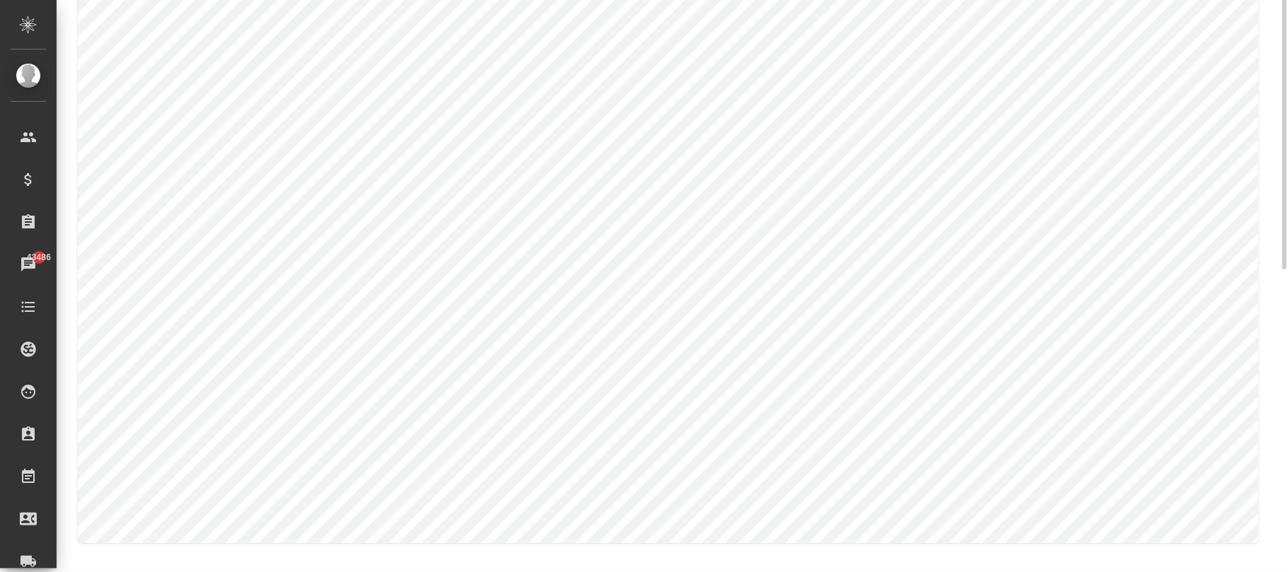
scroll to position [1, 0]
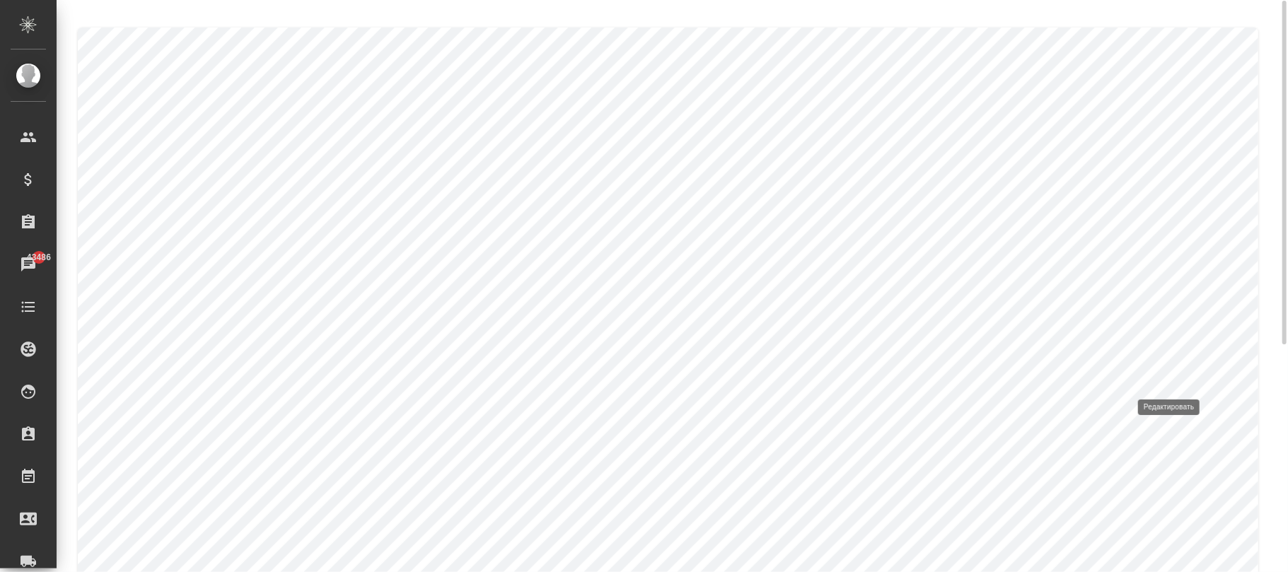
type input "Финансы и экономика"
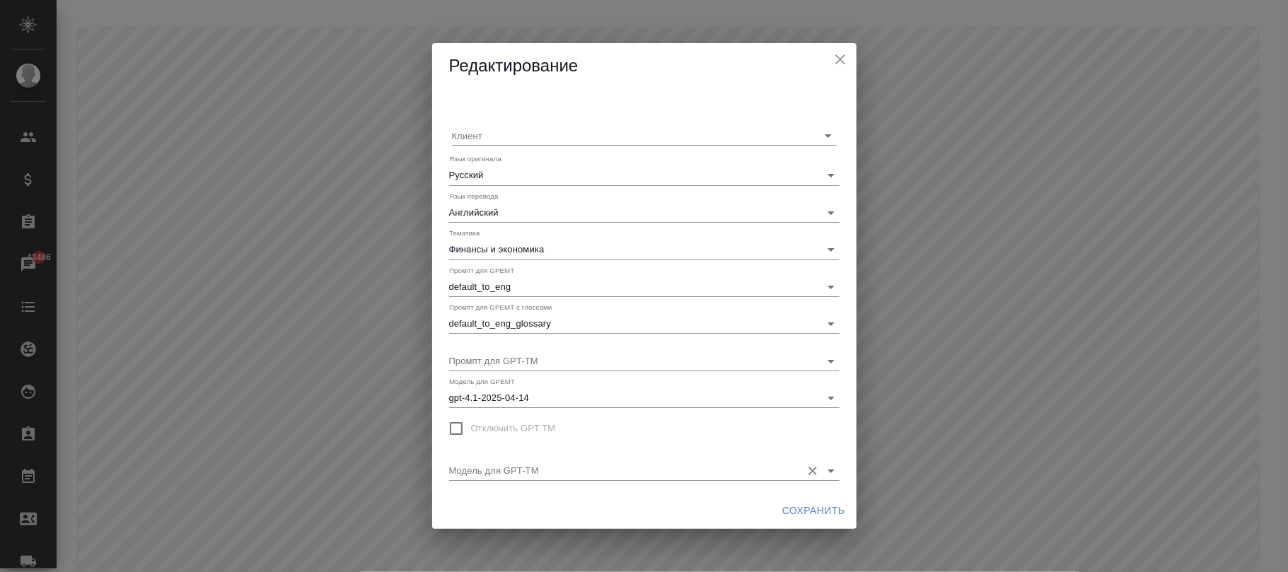
click at [635, 470] on input "Модель для GPT-TM" at bounding box center [621, 470] width 345 height 19
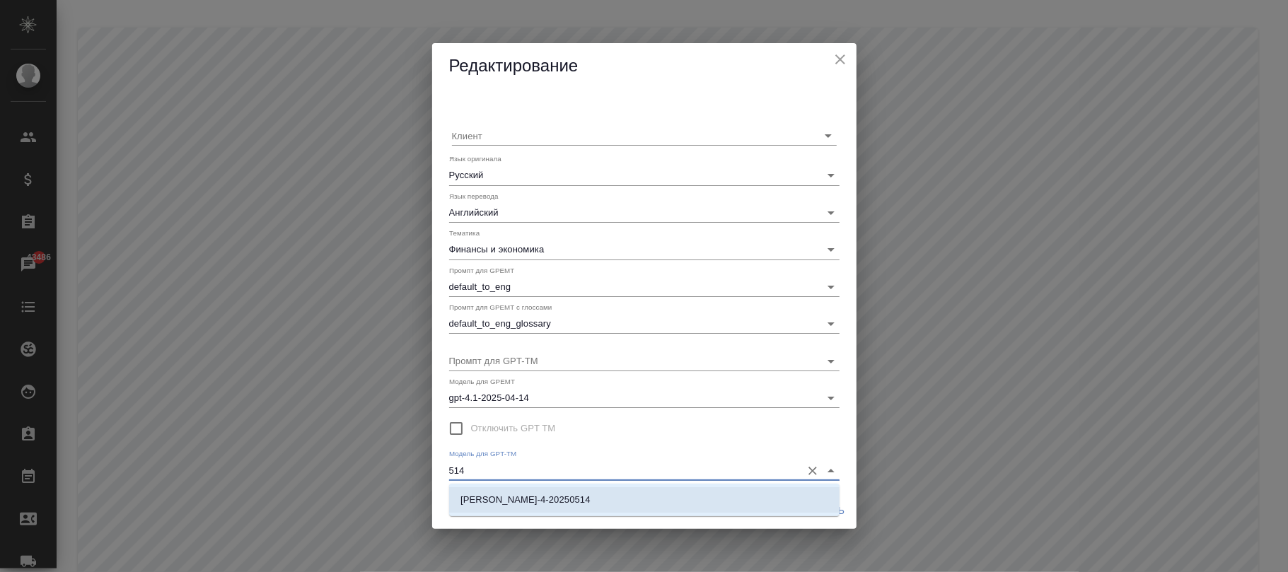
drag, startPoint x: 671, startPoint y: 499, endPoint x: 853, endPoint y: 499, distance: 182.5
click at [681, 499] on li "claude-sonnet-4-20250514" at bounding box center [644, 499] width 391 height 25
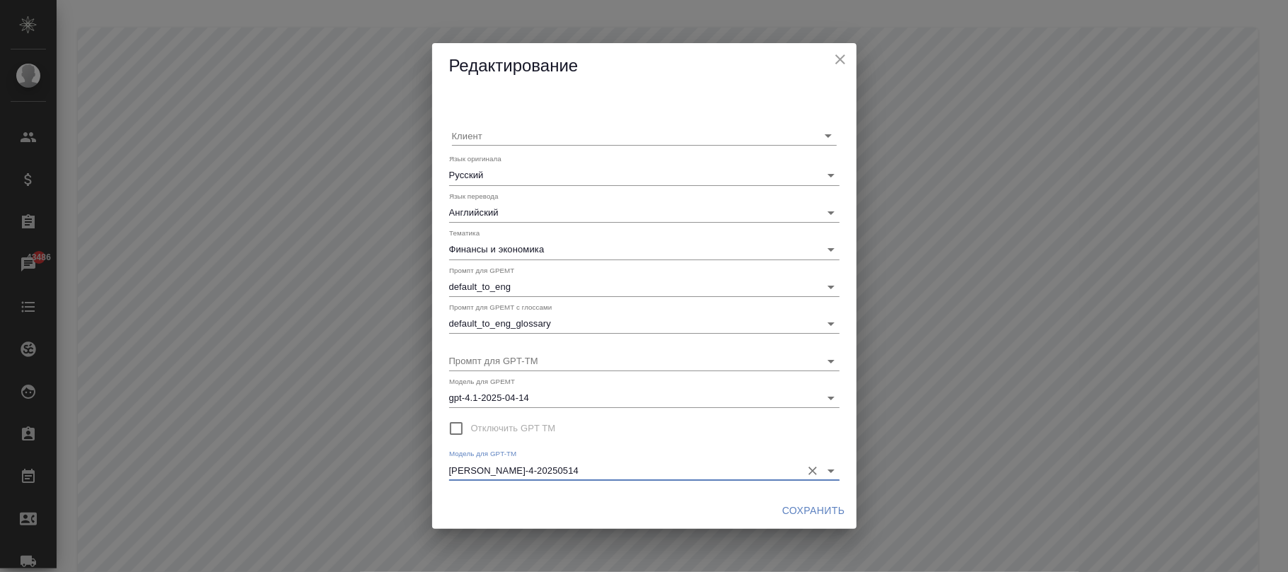
type input "claude-sonnet-4-20250514"
click at [804, 507] on span "Сохранить" at bounding box center [813, 511] width 63 height 18
type input "Страхование"
click at [566, 473] on input "Модель для GPT-TM" at bounding box center [621, 470] width 345 height 19
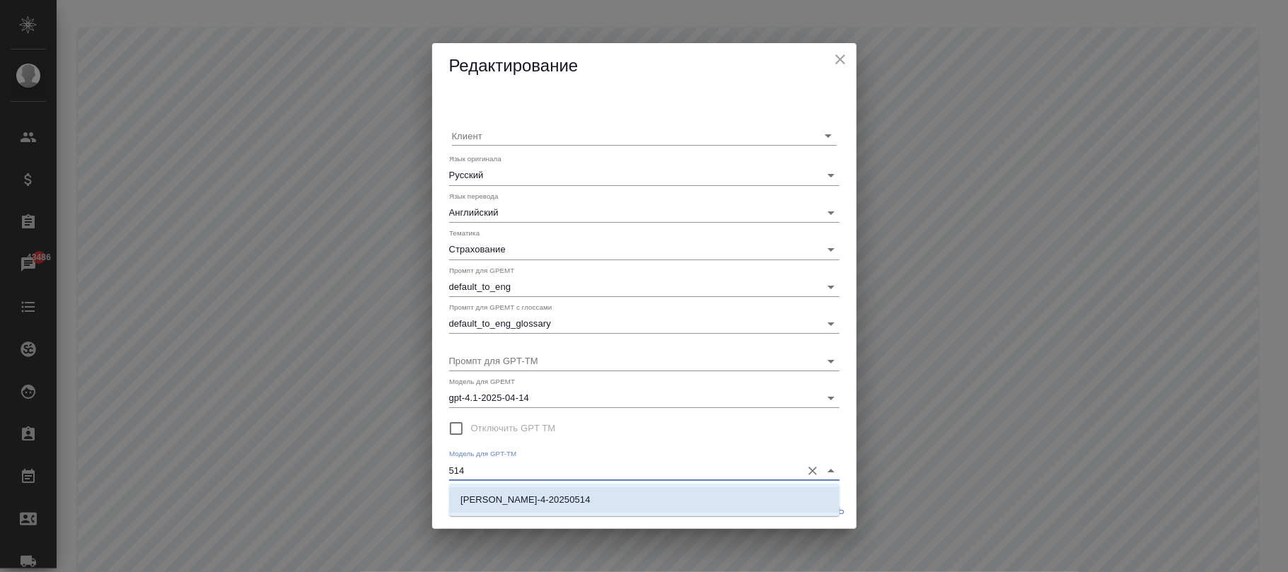
click at [618, 502] on li "claude-sonnet-4-20250514" at bounding box center [644, 499] width 391 height 25
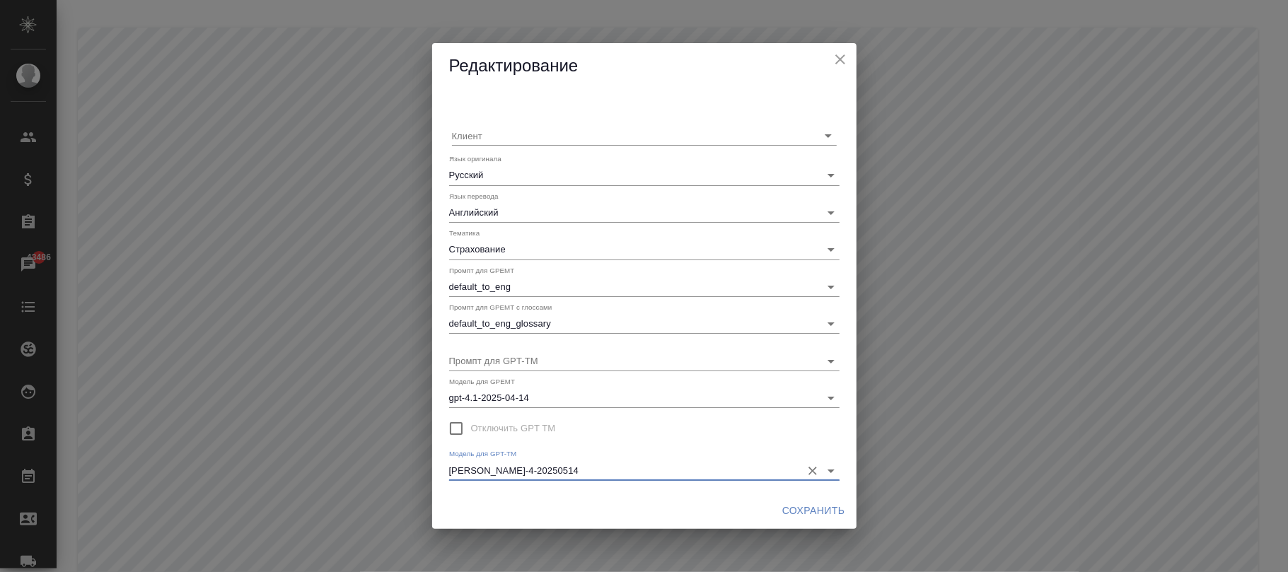
type input "claude-sonnet-4-20250514"
click at [809, 510] on span "Сохранить" at bounding box center [813, 511] width 63 height 18
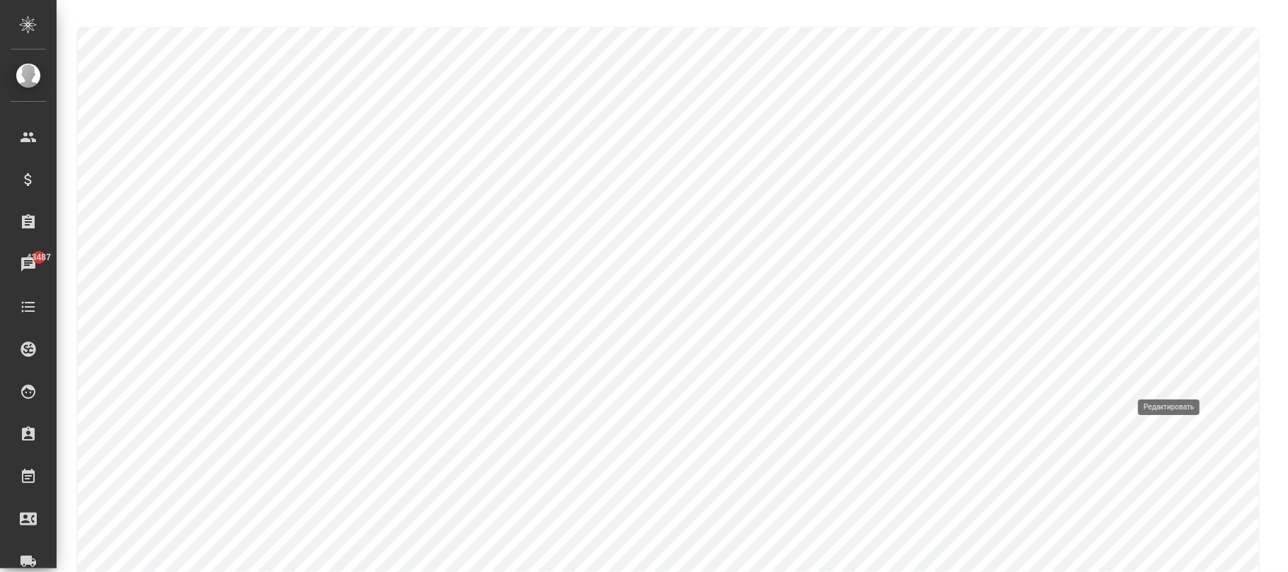
type input "Судебные документы"
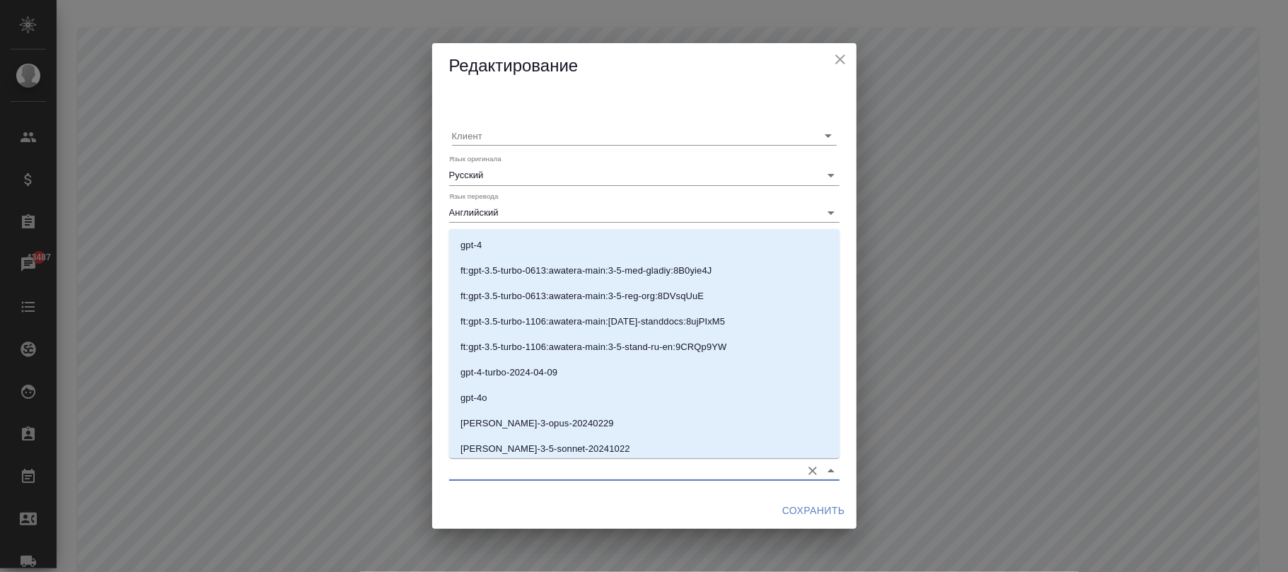
click at [565, 460] on body ".cls-1 fill:#fff; AWATERA Фокина Наталья n.fokina Клиенты Спецификации Заказы 4…" at bounding box center [644, 286] width 1288 height 572
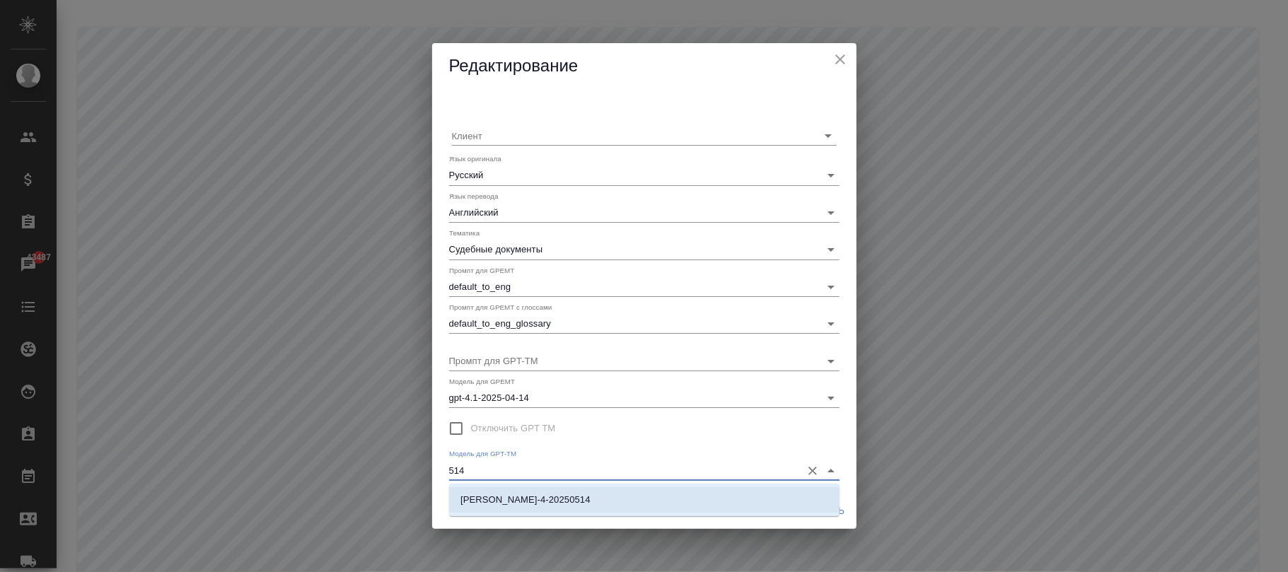
click at [574, 504] on li "claude-sonnet-4-20250514" at bounding box center [644, 499] width 391 height 25
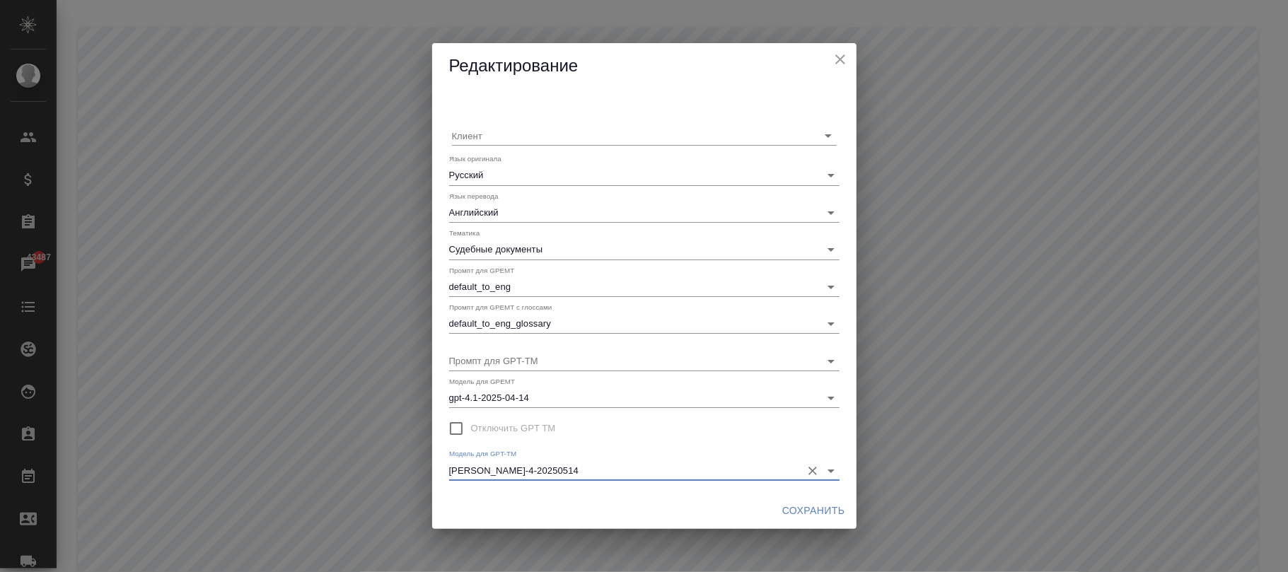
type input "claude-sonnet-4-20250514"
click at [799, 509] on span "Сохранить" at bounding box center [813, 511] width 63 height 18
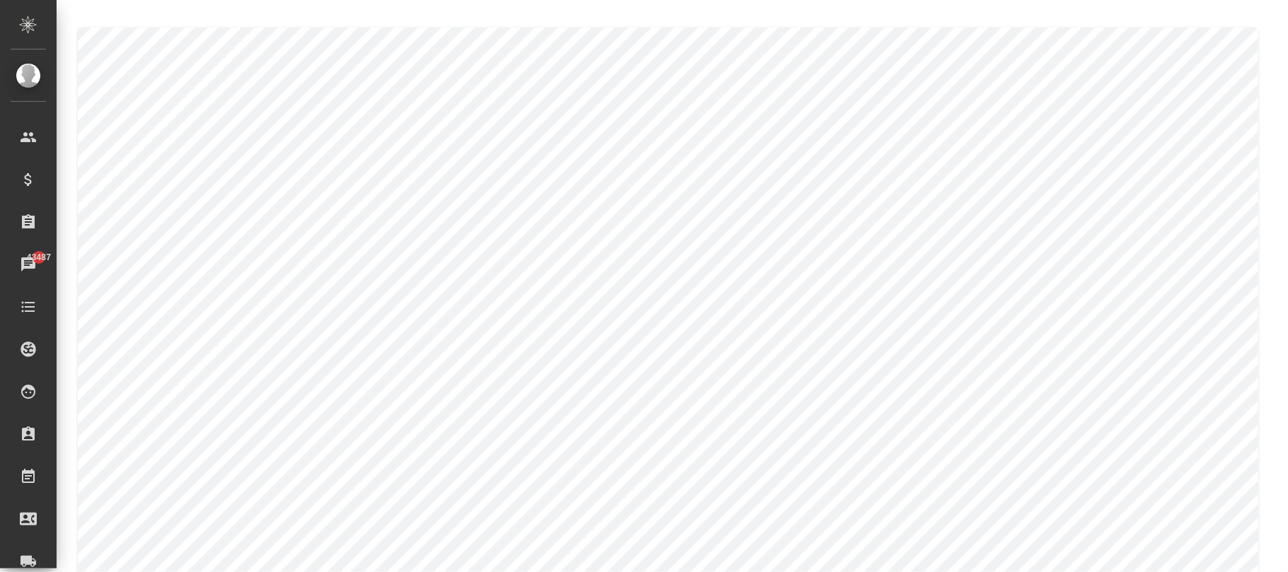
scroll to position [159, 0]
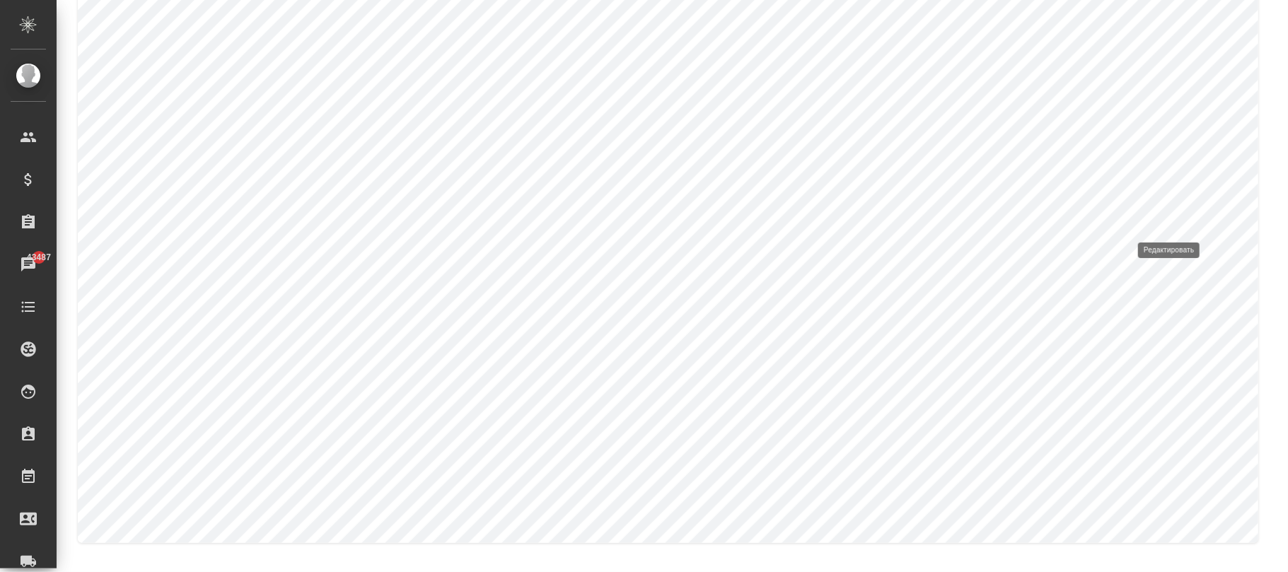
type input "Стандартные юридические документы, договоры, уставы"
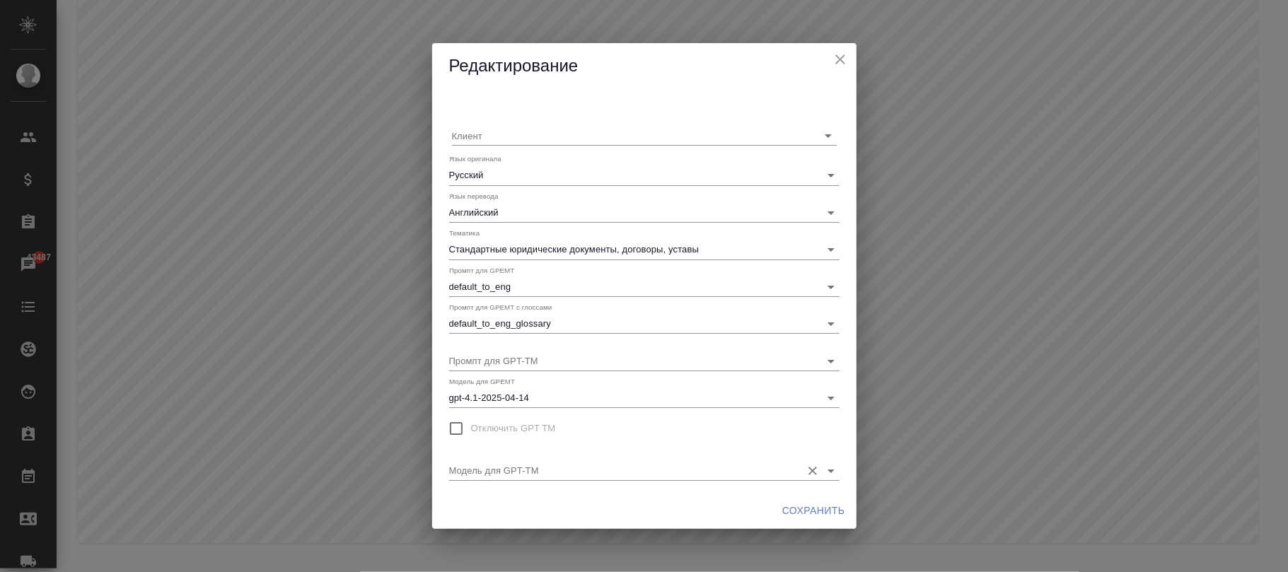
click at [586, 467] on input "Модель для GPT-TM" at bounding box center [621, 470] width 345 height 19
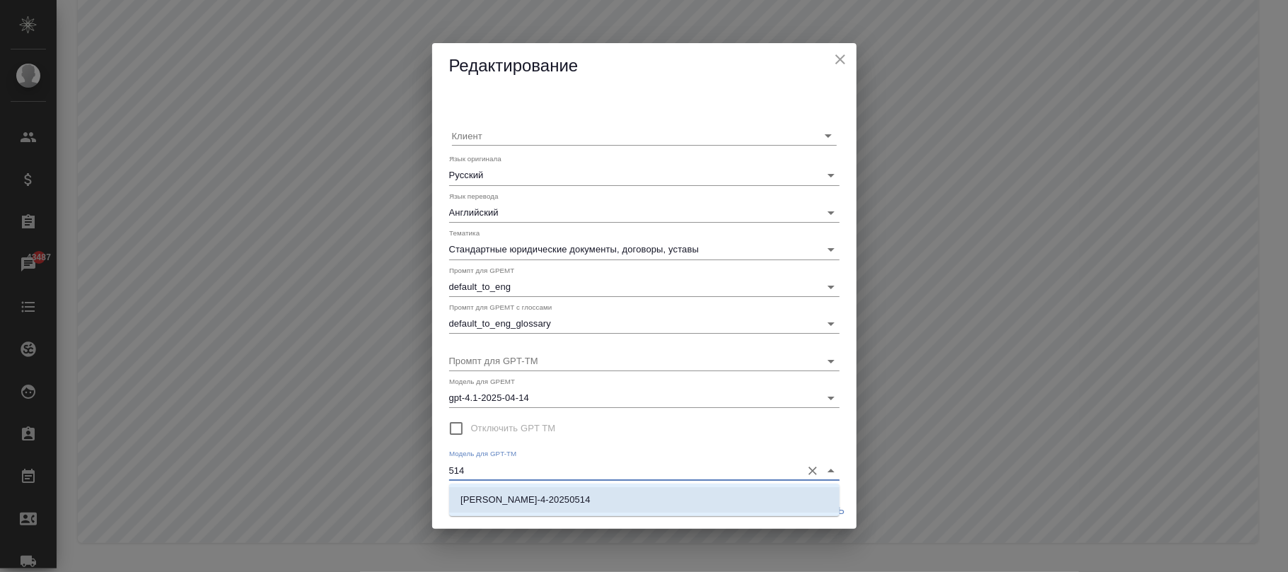
click at [594, 507] on li "claude-sonnet-4-20250514" at bounding box center [644, 499] width 391 height 25
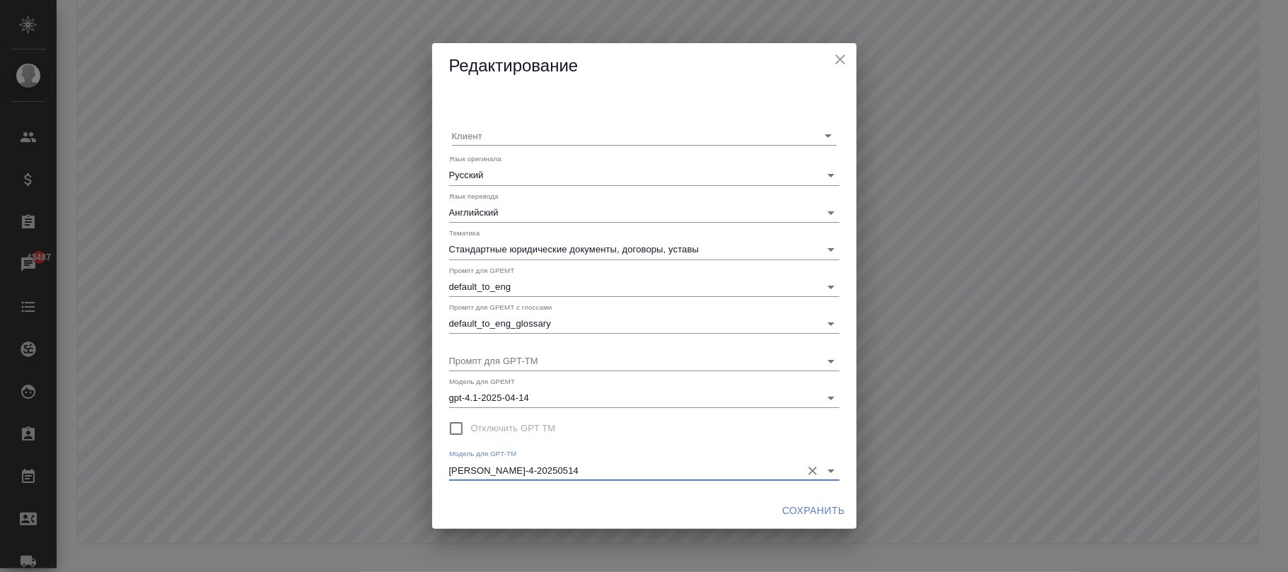
type input "claude-sonnet-4-20250514"
click at [814, 510] on span "Сохранить" at bounding box center [813, 511] width 63 height 18
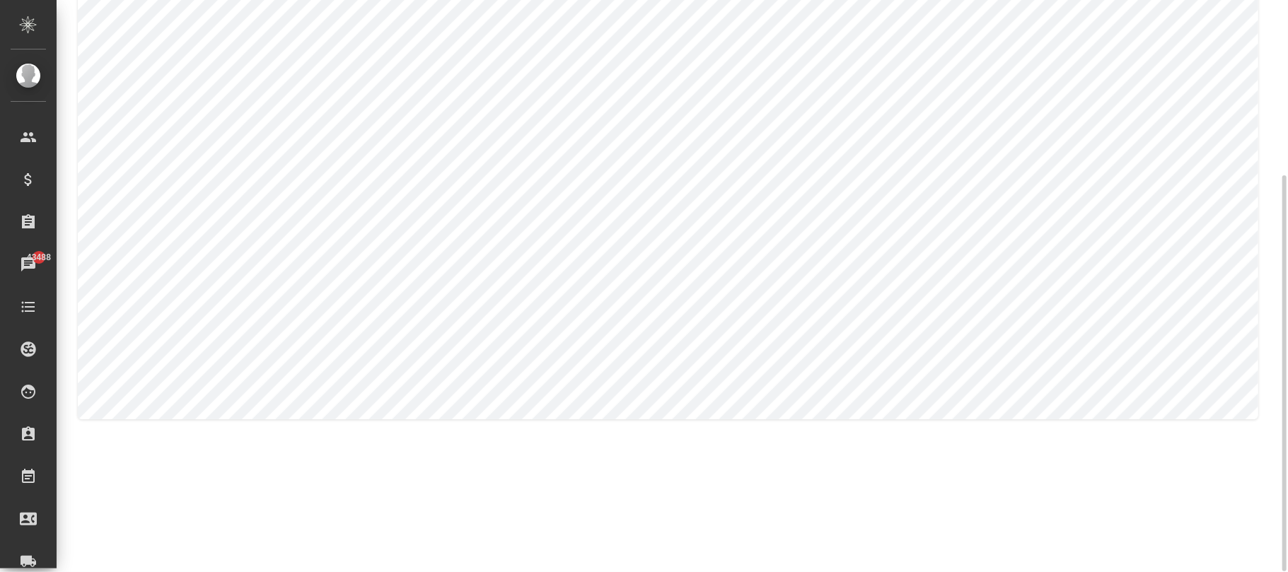
scroll to position [253, 0]
type input "Юридическая/финансовая + медицина"
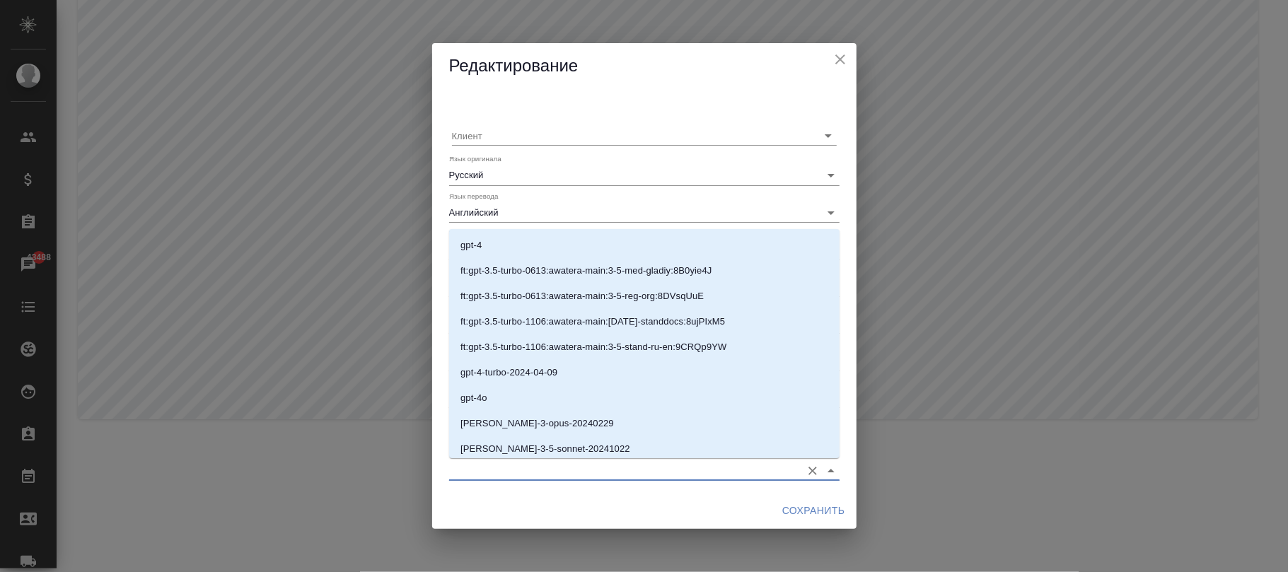
click at [521, 475] on input "Модель для GPT-TM" at bounding box center [621, 470] width 345 height 19
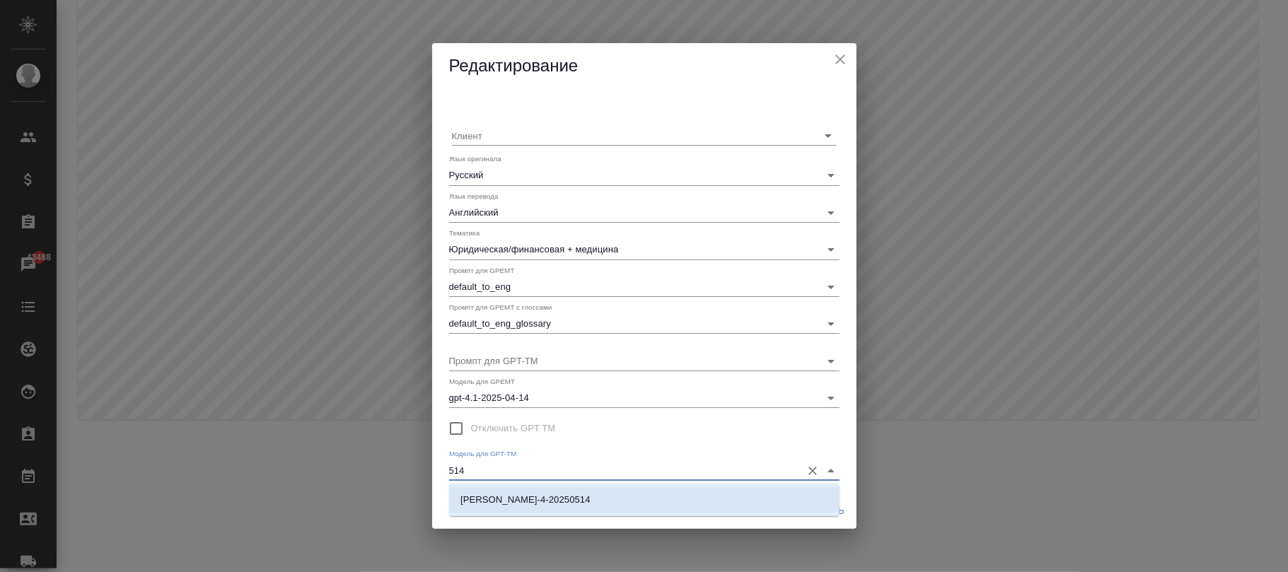
click at [596, 502] on li "claude-sonnet-4-20250514" at bounding box center [644, 499] width 391 height 25
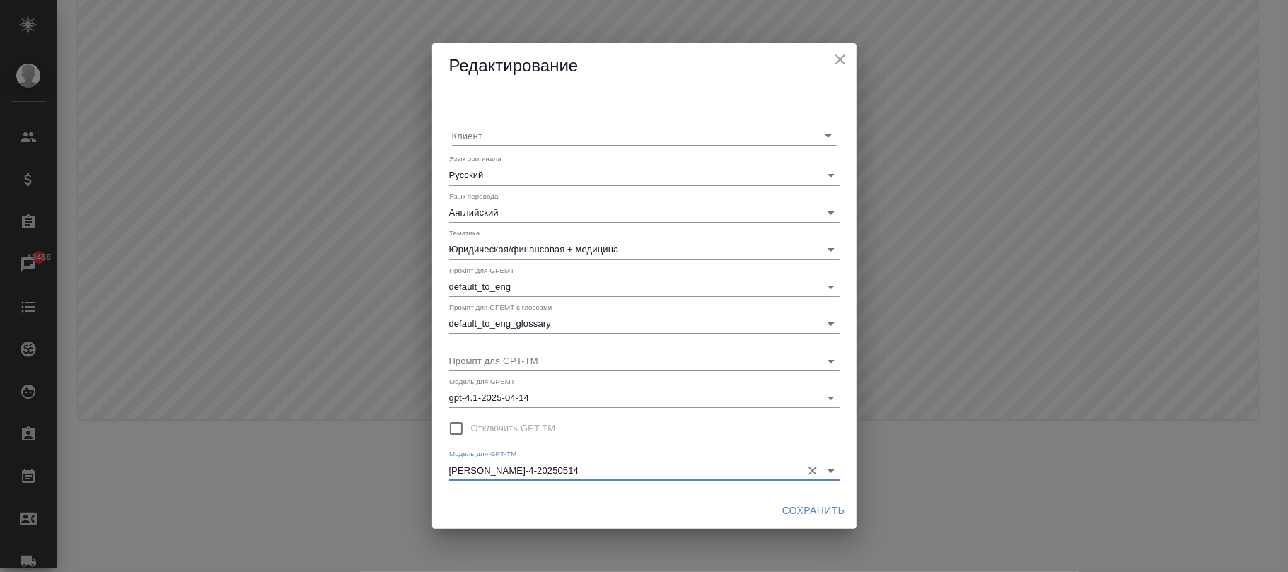
type input "claude-sonnet-4-20250514"
click at [806, 510] on span "Сохранить" at bounding box center [813, 511] width 63 height 18
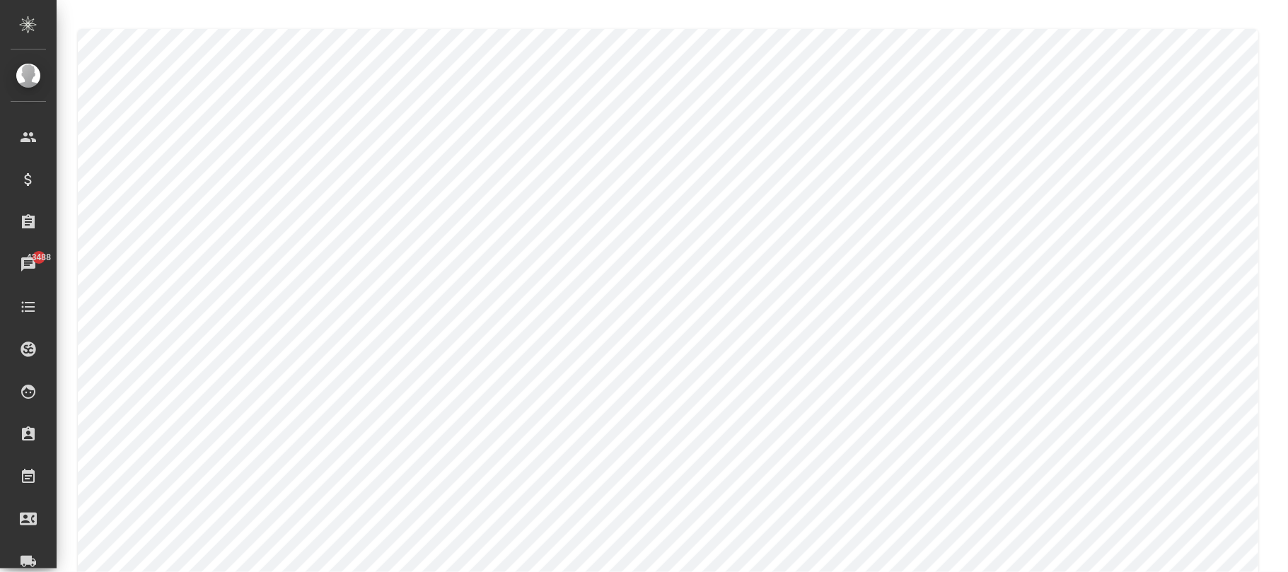
scroll to position [253, 0]
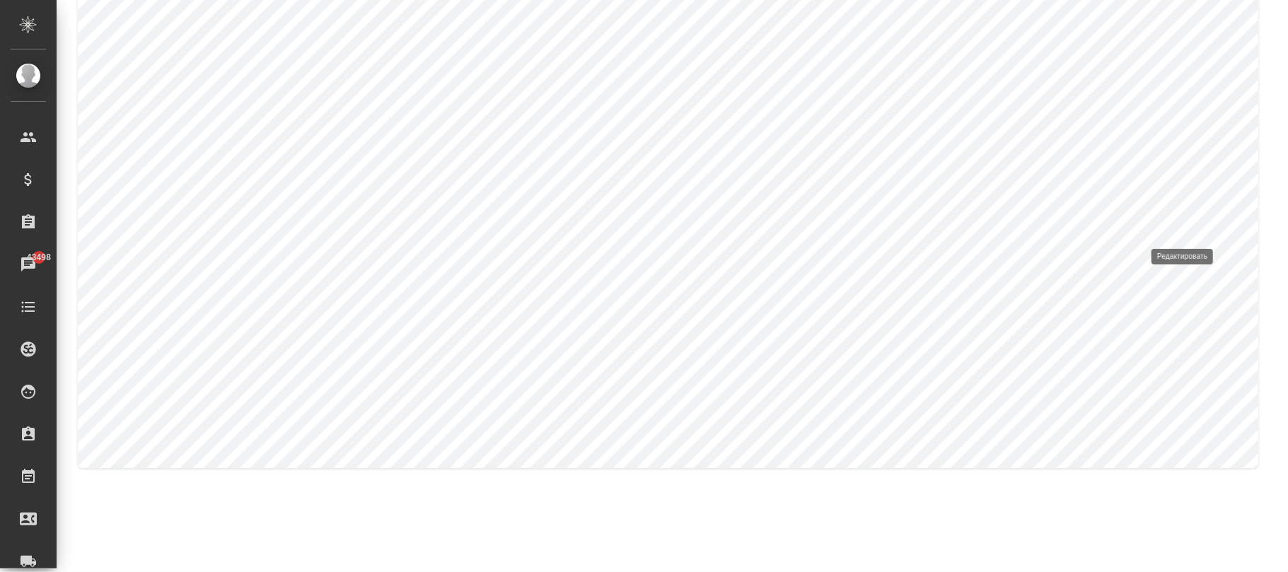
type input "Юридическая/финансовая + ИТ"
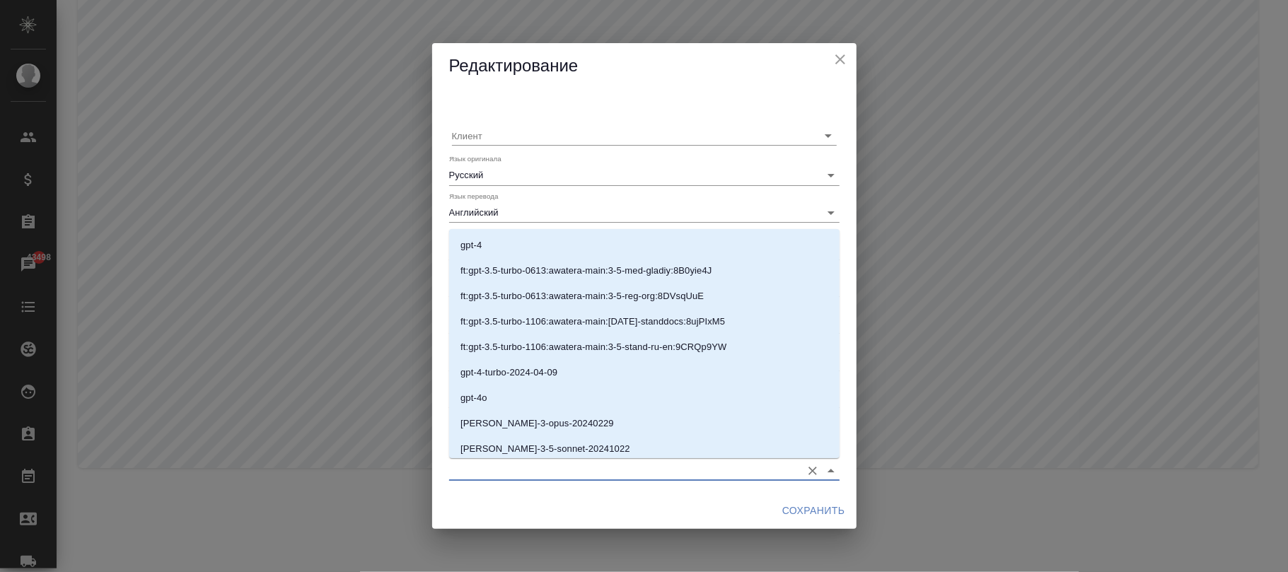
click at [627, 468] on input "Модель для GPT-TM" at bounding box center [621, 470] width 345 height 19
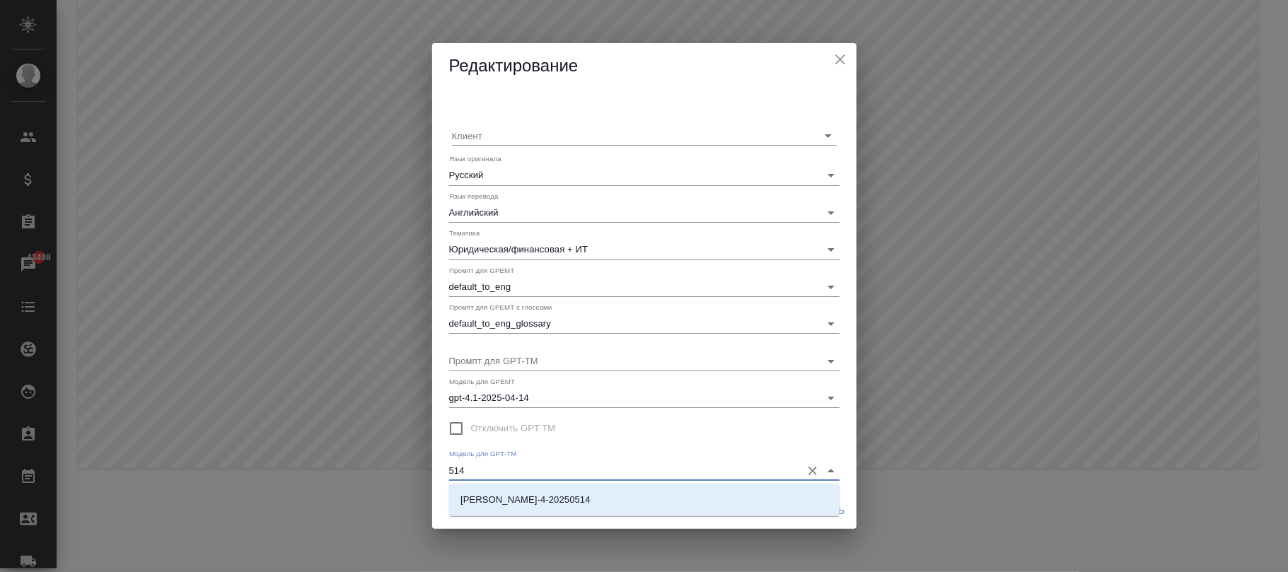
click at [666, 501] on li "claude-sonnet-4-20250514" at bounding box center [644, 499] width 391 height 25
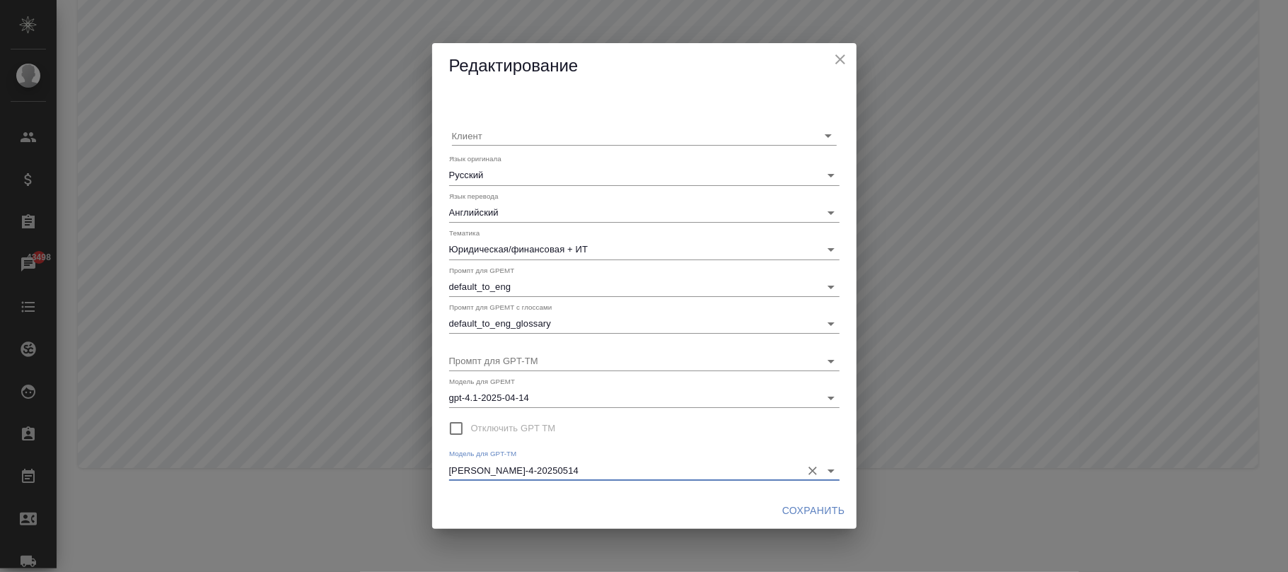
type input "claude-sonnet-4-20250514"
click at [826, 507] on span "Сохранить" at bounding box center [813, 511] width 63 height 18
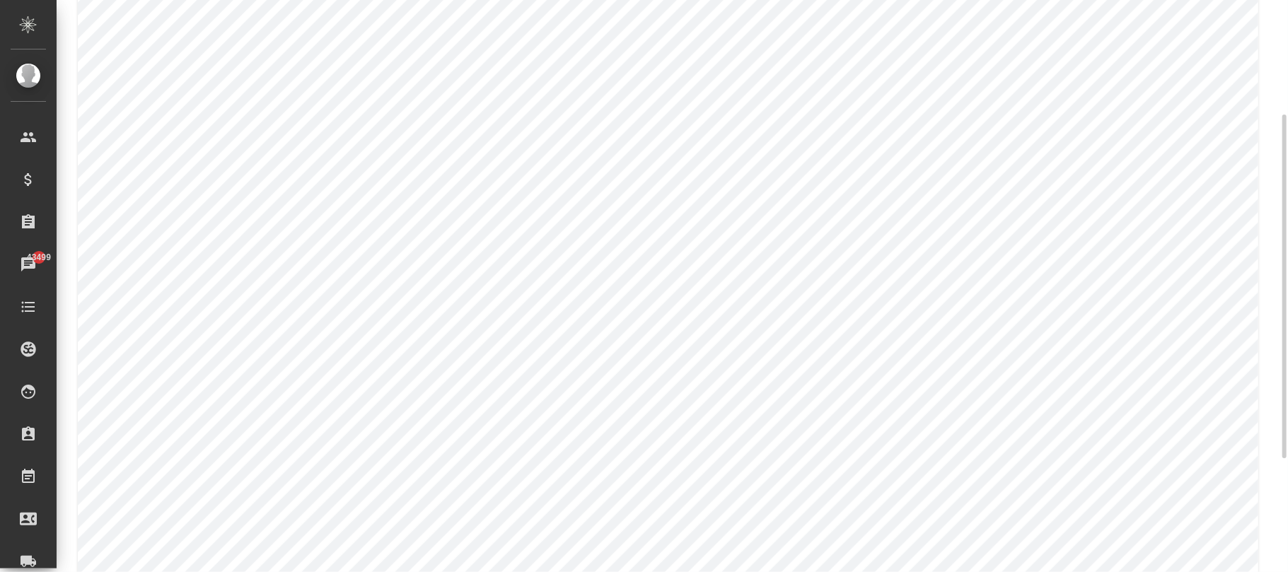
scroll to position [284, 0]
type input "Юридическая/финансовая + маркетинг"
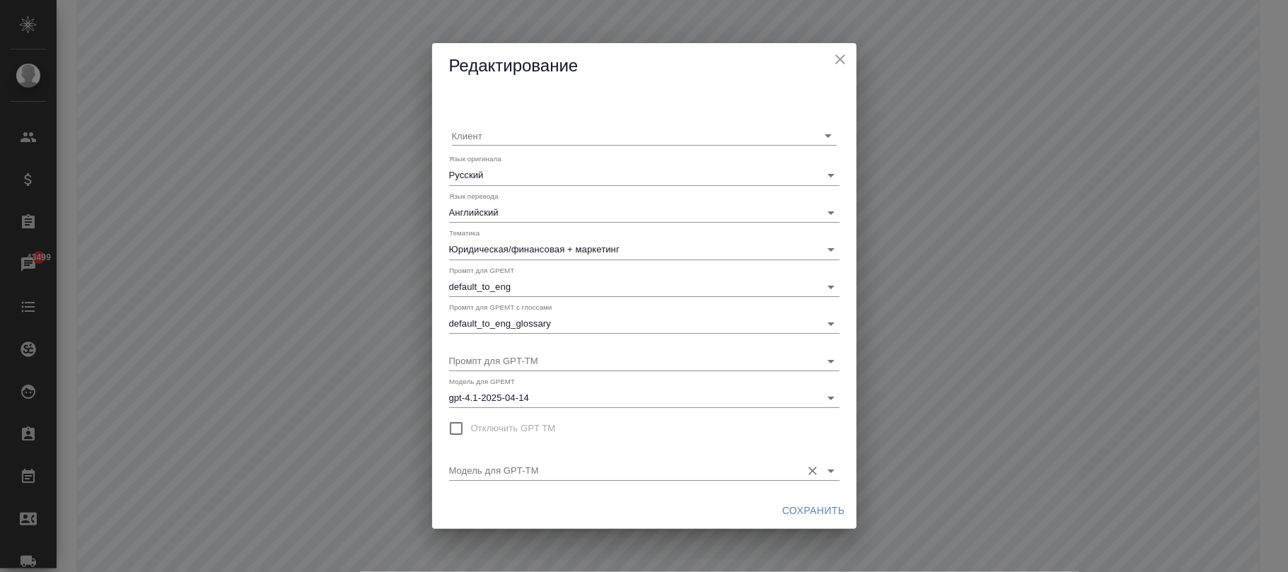
drag, startPoint x: 620, startPoint y: 454, endPoint x: 621, endPoint y: 467, distance: 12.8
click at [621, 465] on div "Модель для GPT-TM" at bounding box center [644, 464] width 391 height 31
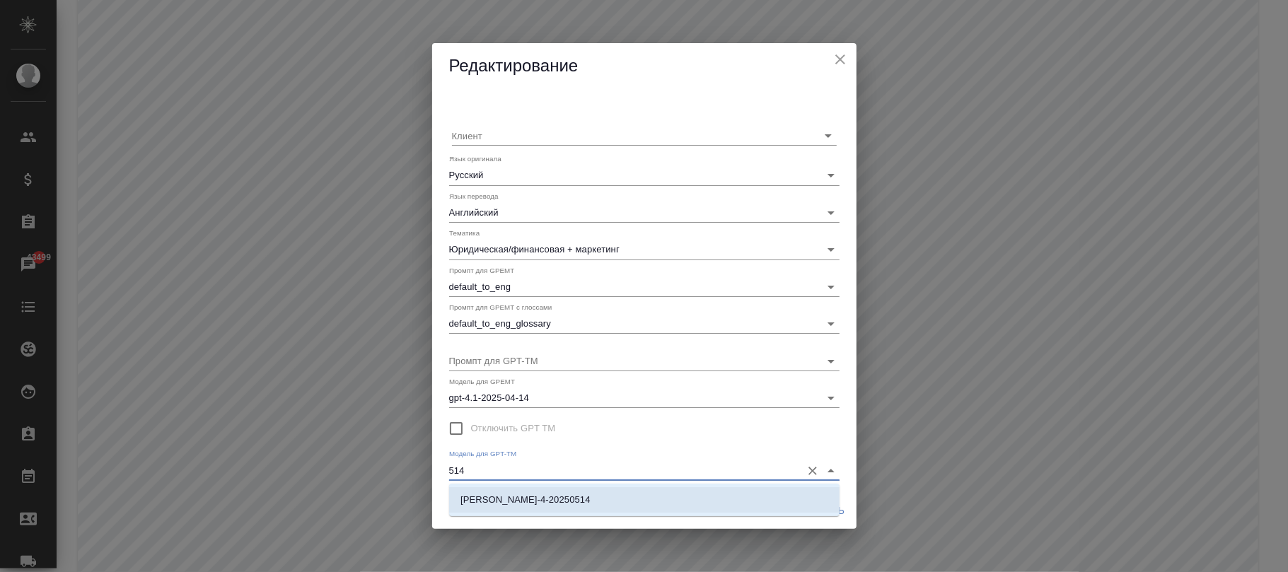
click at [597, 491] on li "claude-sonnet-4-20250514" at bounding box center [644, 499] width 391 height 25
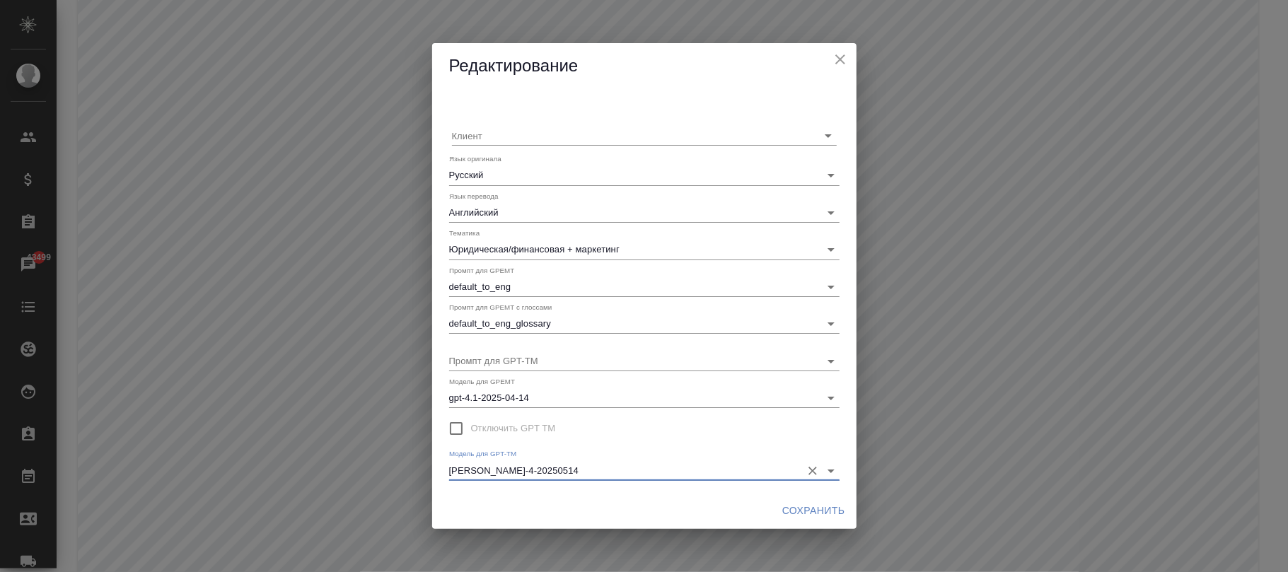
type input "claude-sonnet-4-20250514"
click at [787, 510] on span "Сохранить" at bounding box center [813, 511] width 63 height 18
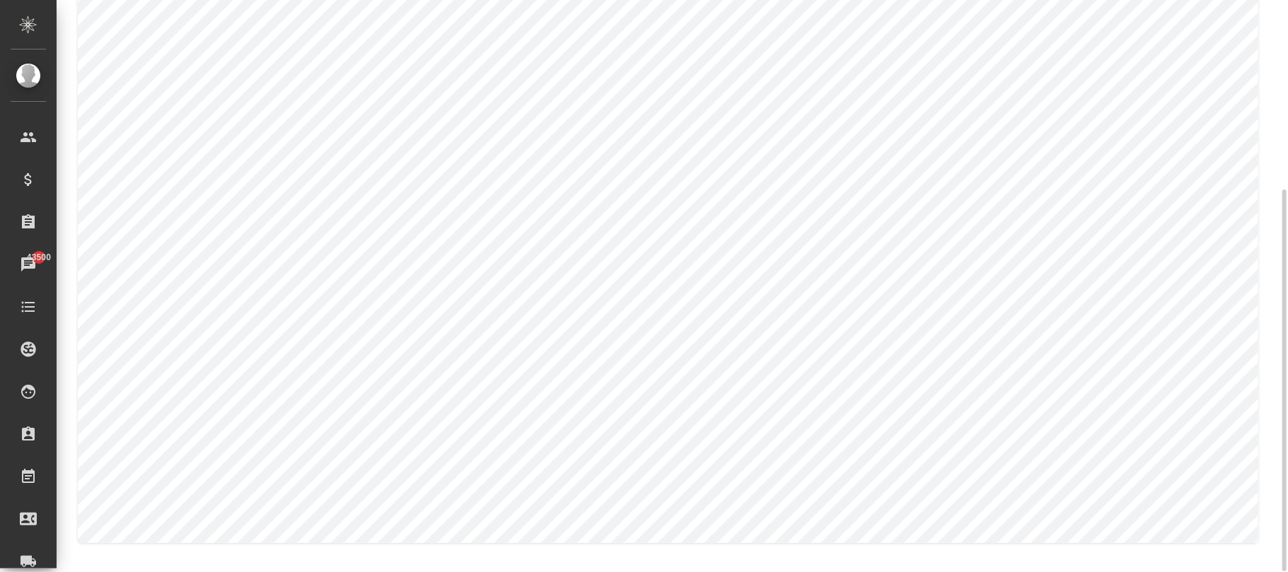
scroll to position [284, 0]
type input "Юридическая/финансовая + техника"
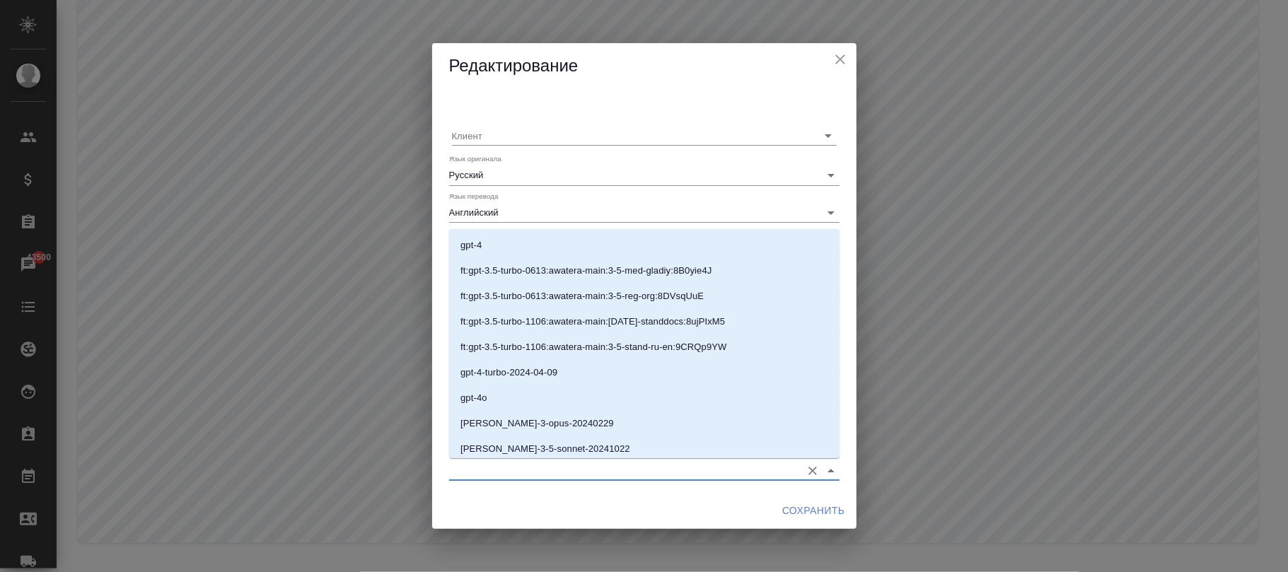
click at [584, 462] on input "Модель для GPT-TM" at bounding box center [621, 470] width 345 height 19
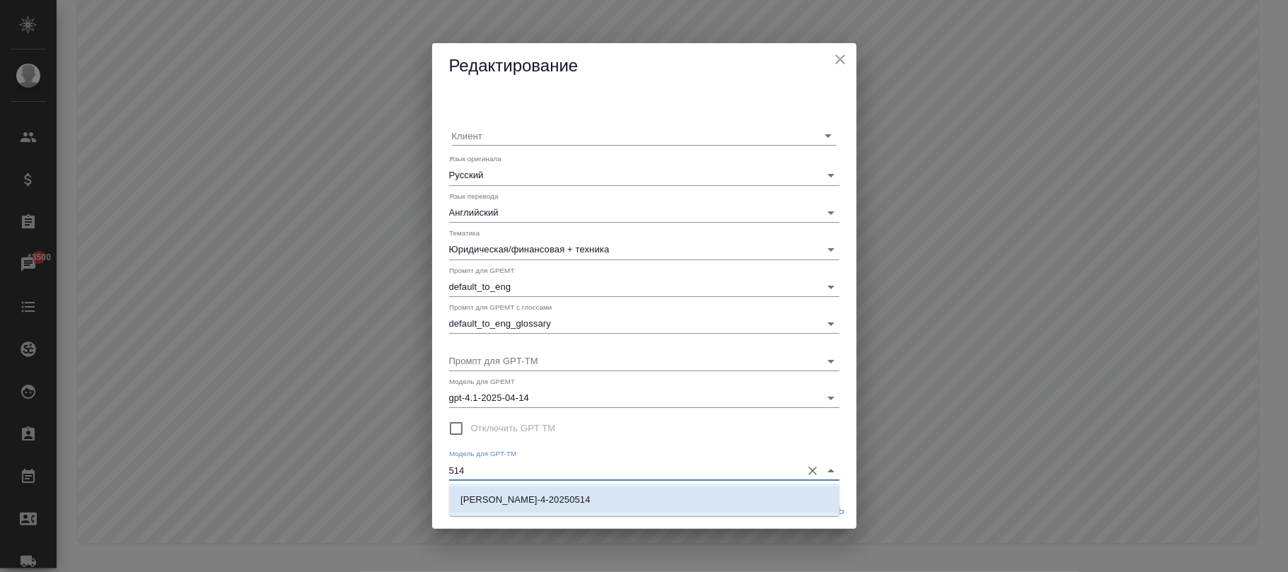
click at [598, 497] on li "claude-sonnet-4-20250514" at bounding box center [644, 499] width 391 height 25
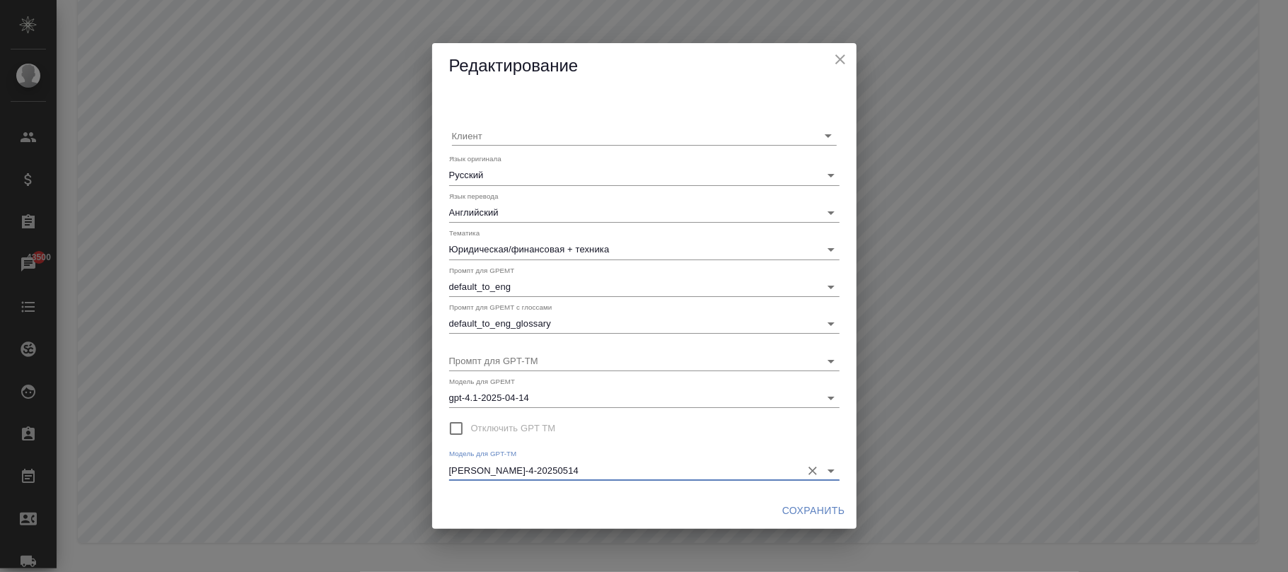
type input "claude-sonnet-4-20250514"
click at [813, 515] on span "Сохранить" at bounding box center [813, 511] width 63 height 18
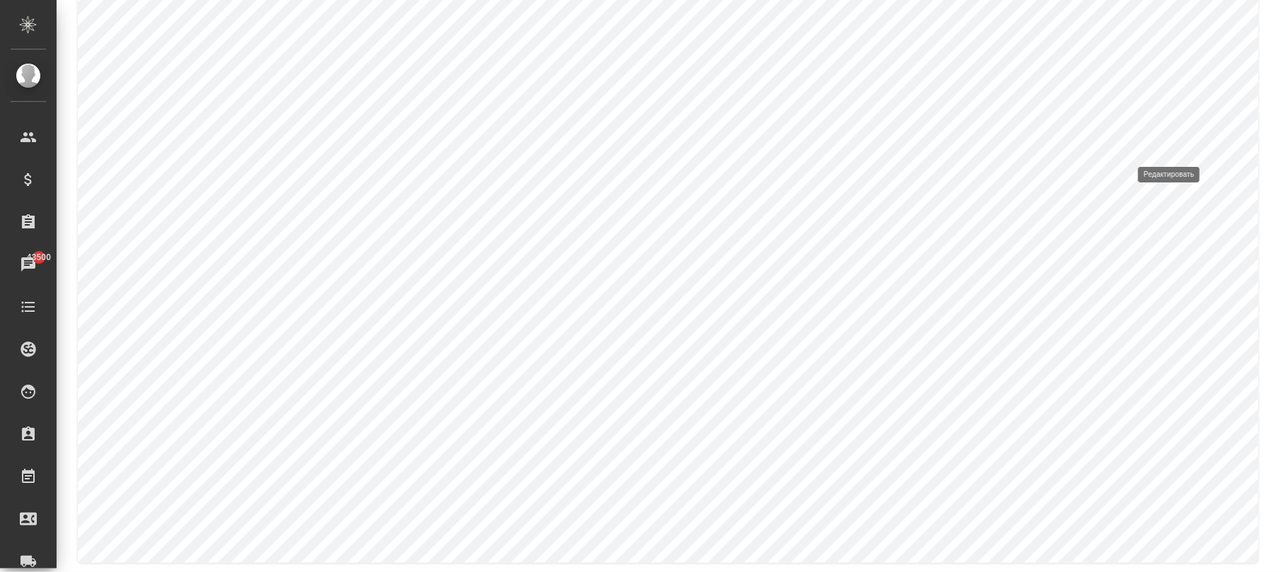
type input "Промышленное оборудование"
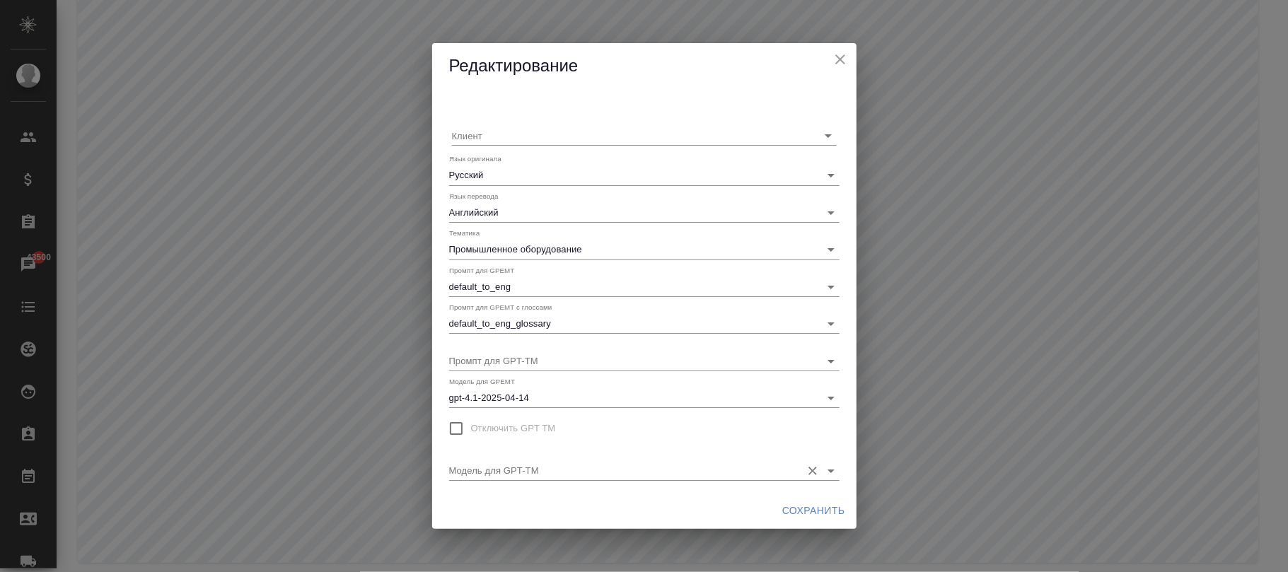
click at [592, 473] on input "Модель для GPT-TM" at bounding box center [621, 470] width 345 height 19
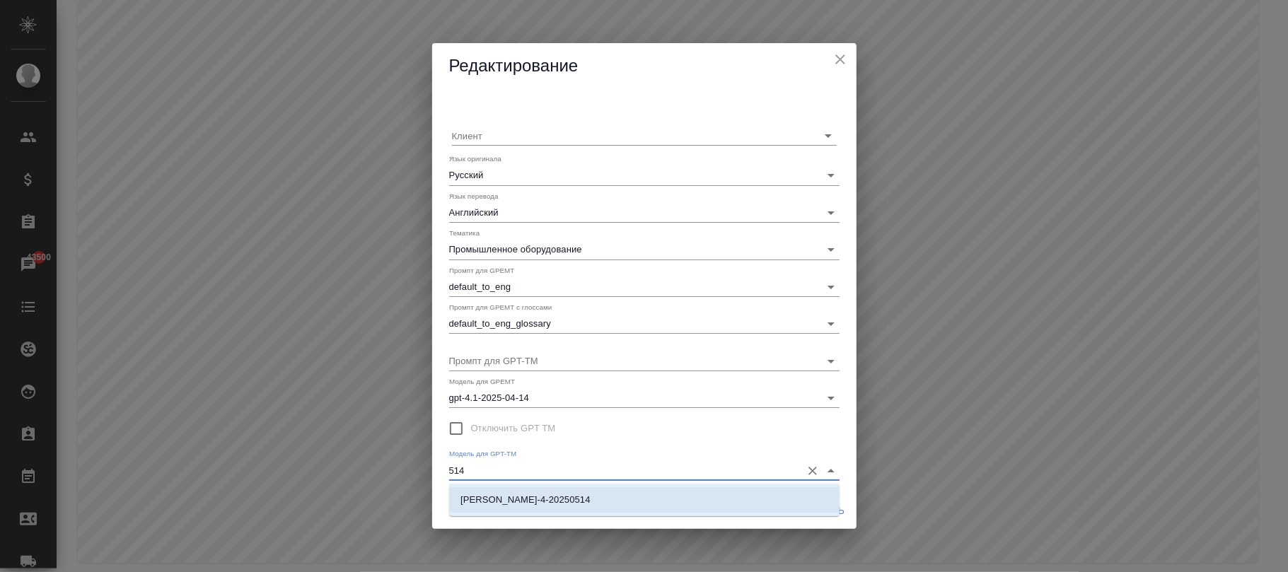
click at [609, 502] on li "claude-sonnet-4-20250514" at bounding box center [644, 499] width 391 height 25
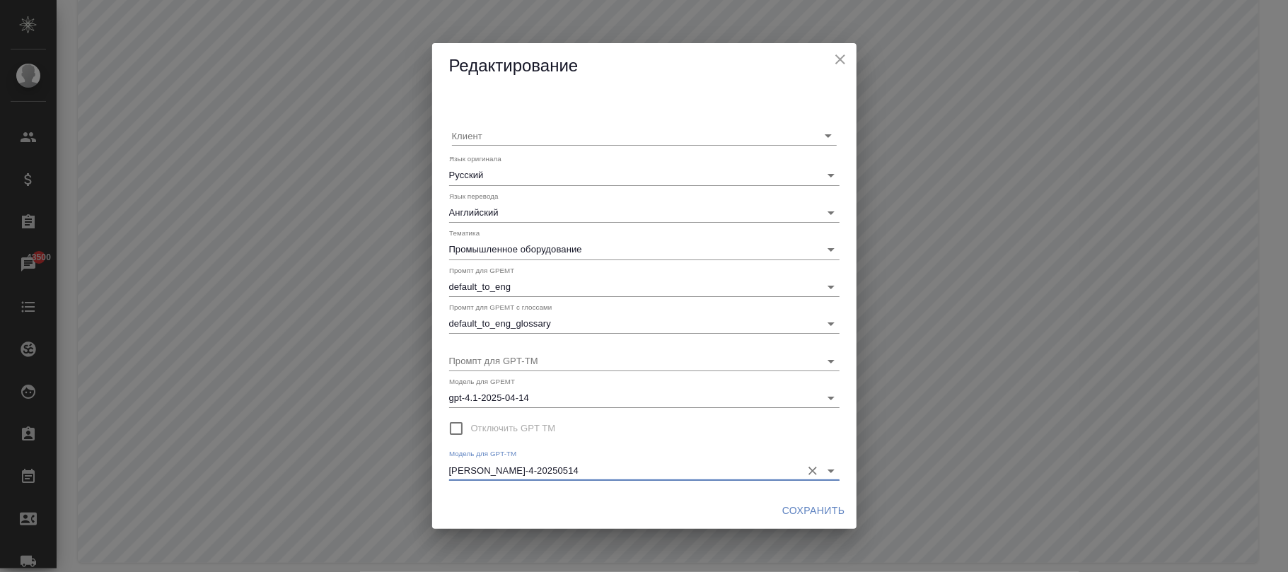
type input "claude-sonnet-4-20250514"
click at [812, 513] on span "Сохранить" at bounding box center [813, 511] width 63 height 18
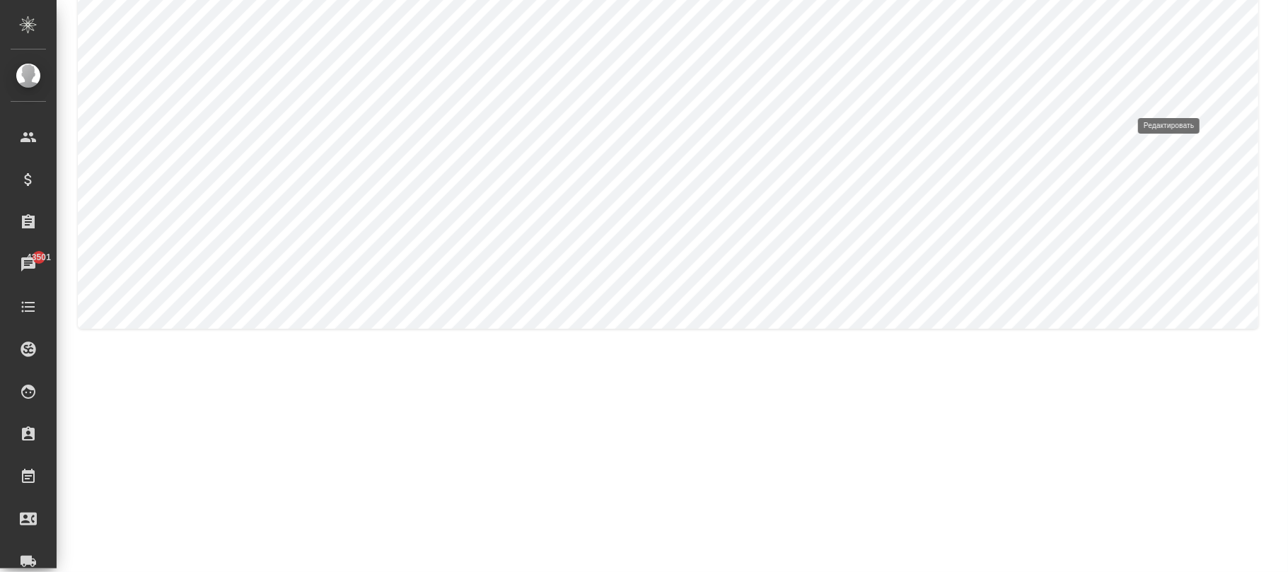
type input "Ядерная энергетика"
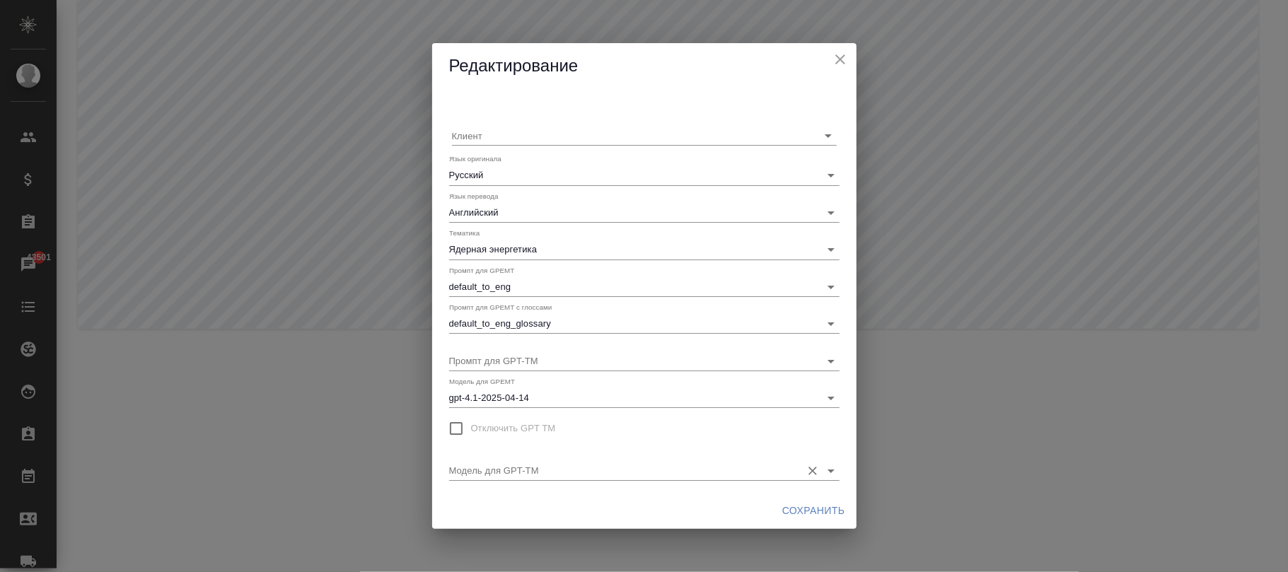
click at [566, 468] on input "Модель для GPT-TM" at bounding box center [621, 470] width 345 height 19
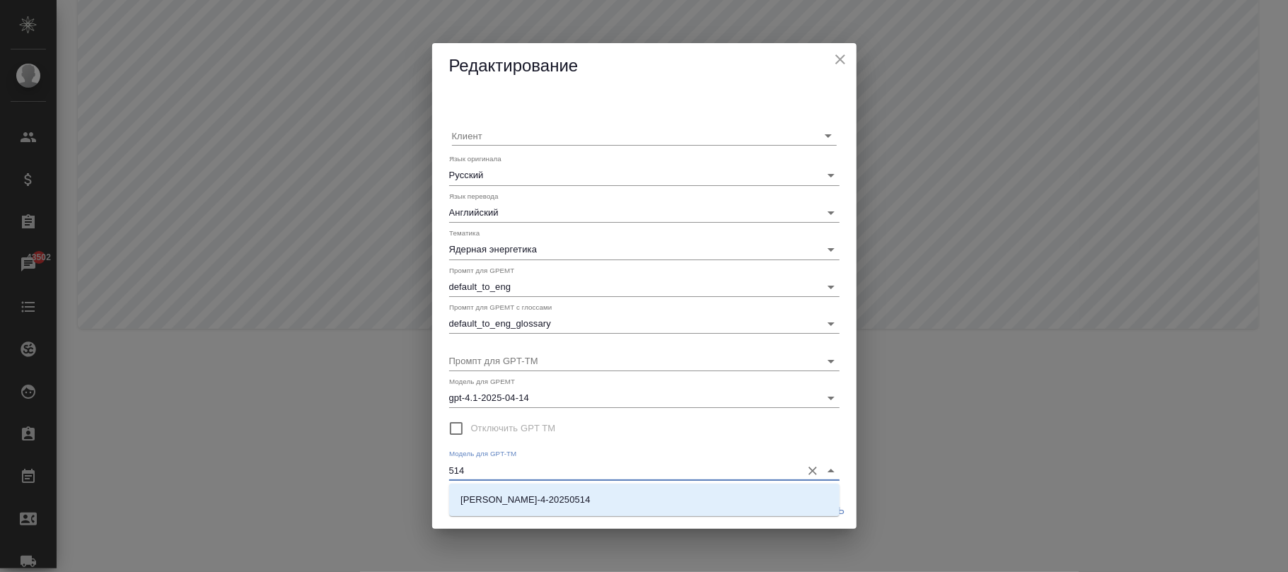
click at [615, 495] on li "claude-sonnet-4-20250514" at bounding box center [644, 499] width 391 height 25
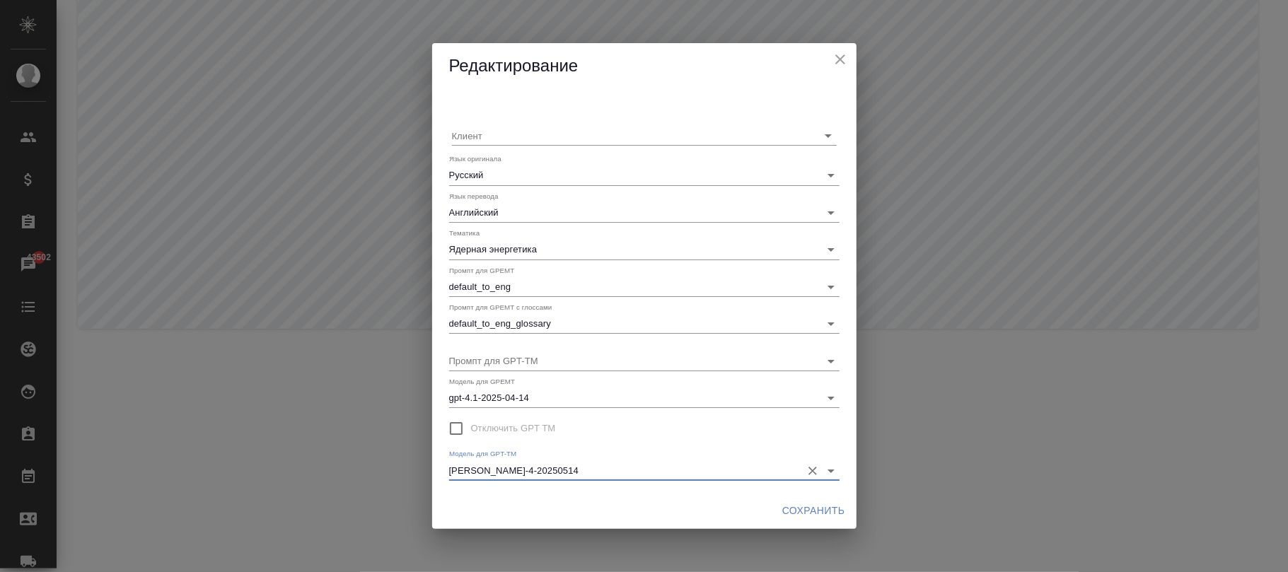
type input "claude-sonnet-4-20250514"
drag, startPoint x: 799, startPoint y: 504, endPoint x: 806, endPoint y: 508, distance: 7.9
click at [799, 507] on span "Сохранить" at bounding box center [813, 511] width 63 height 18
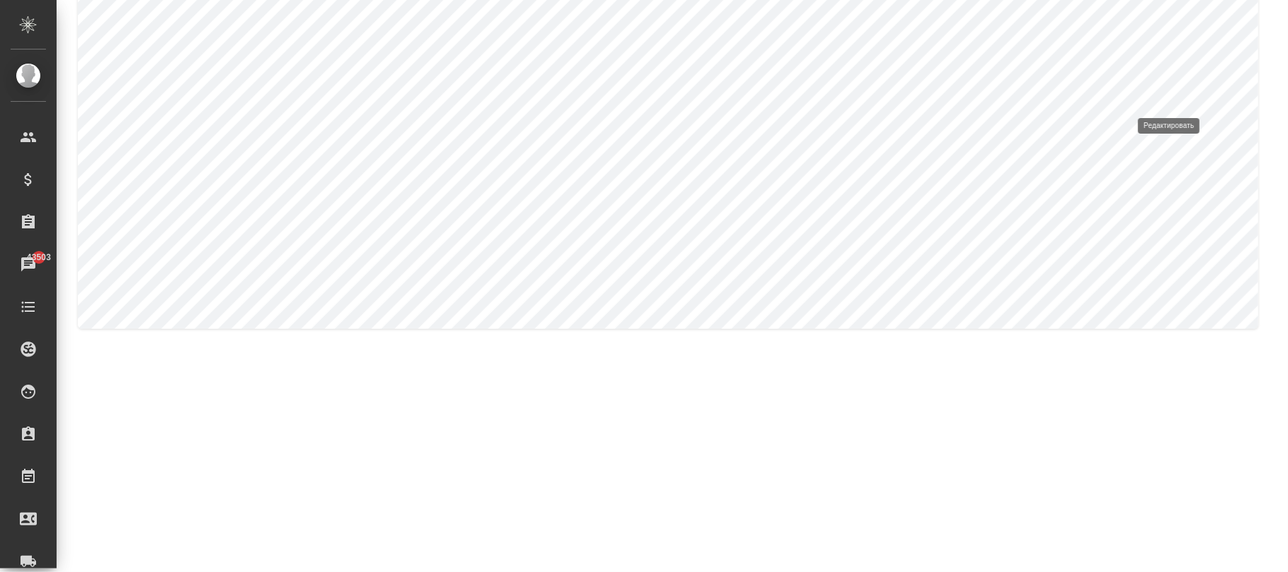
type input "Охрана труда, промышленная безопасность, экология и стандартизация"
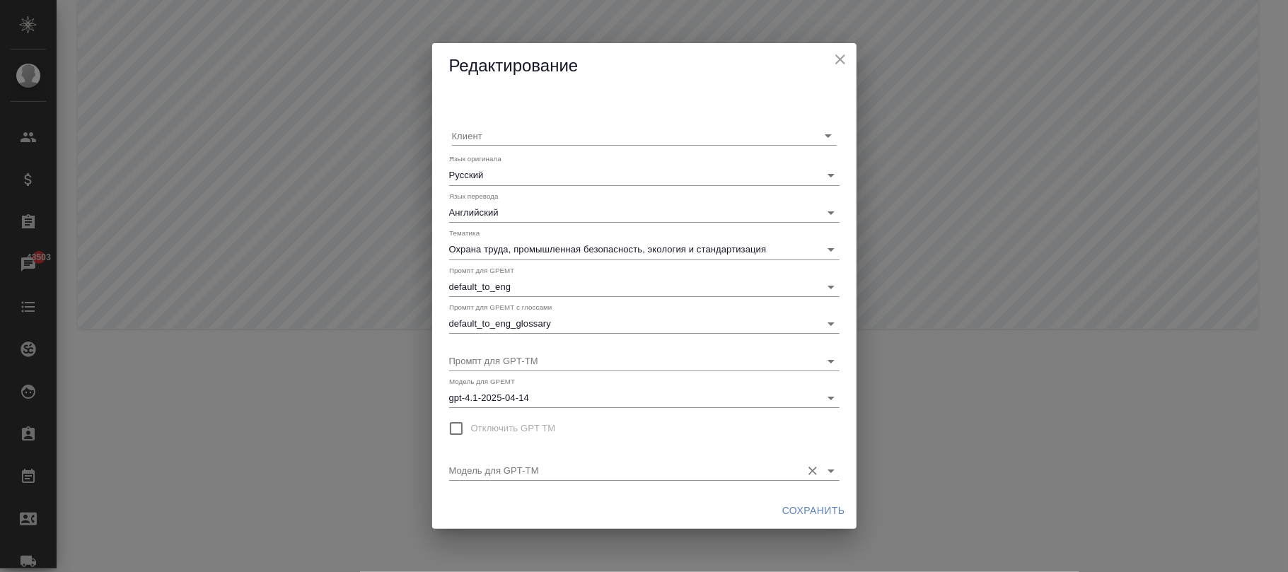
click at [643, 473] on input "Модель для GPT-TM" at bounding box center [621, 470] width 345 height 19
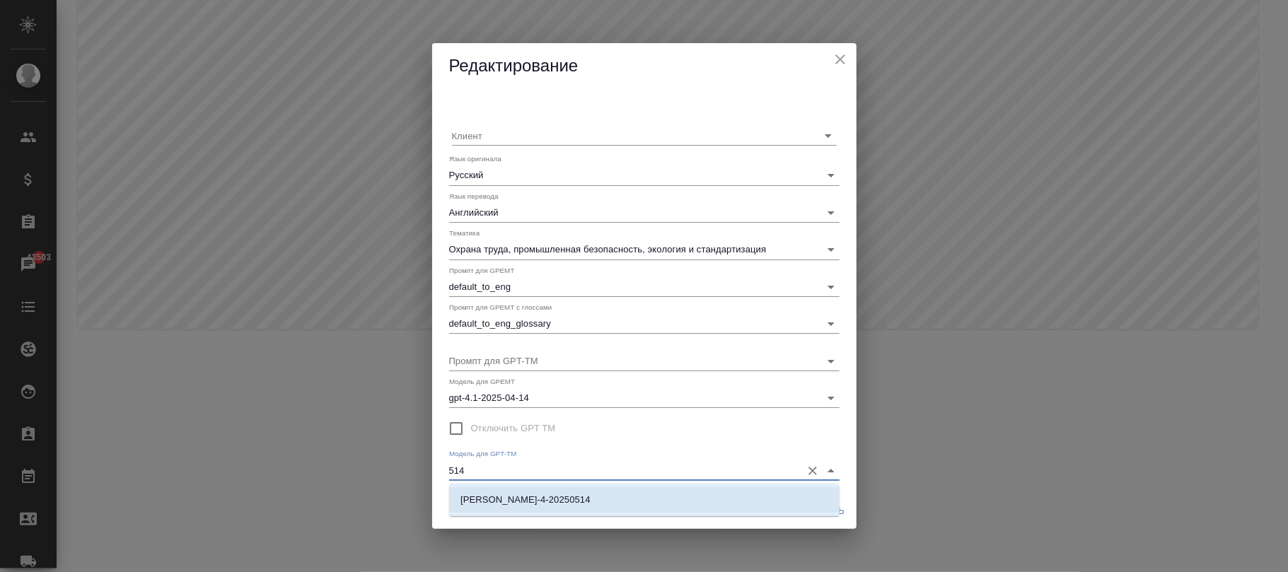
click at [688, 499] on li "claude-sonnet-4-20250514" at bounding box center [644, 499] width 391 height 25
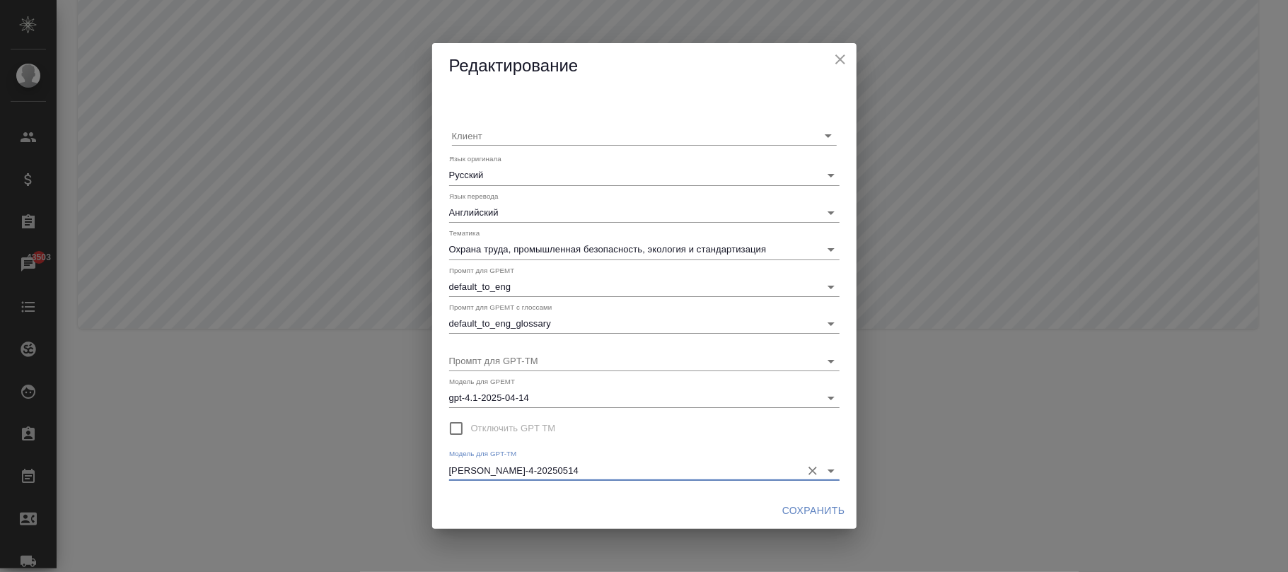
type input "claude-sonnet-4-20250514"
click at [811, 504] on span "Сохранить" at bounding box center [813, 511] width 63 height 18
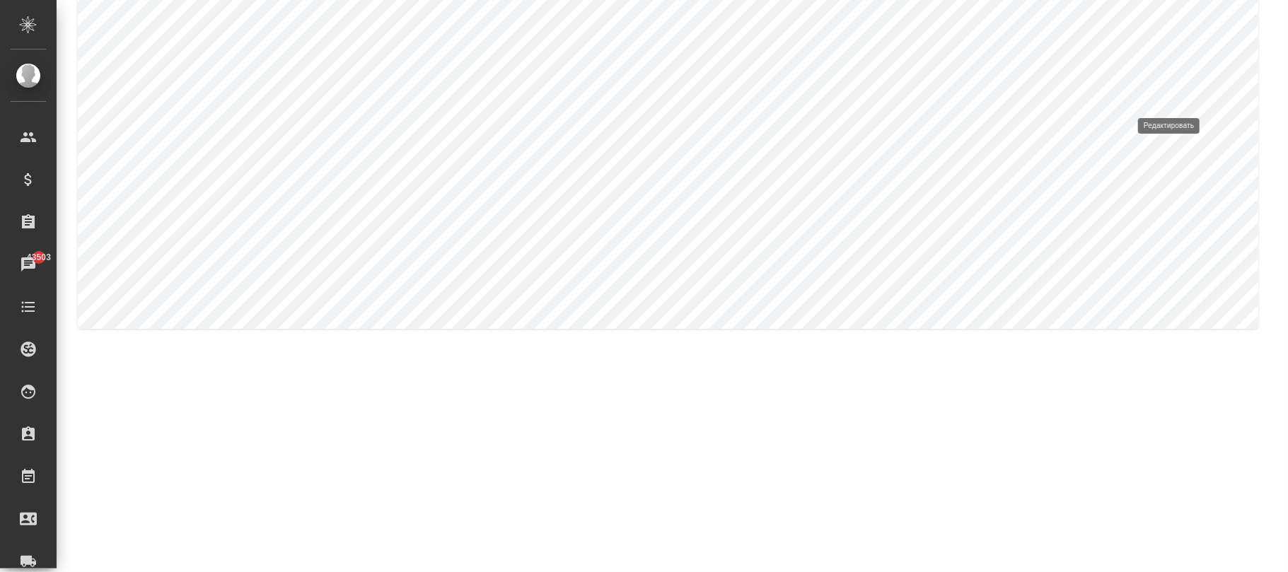
type input "Металлургия и металлобработка"
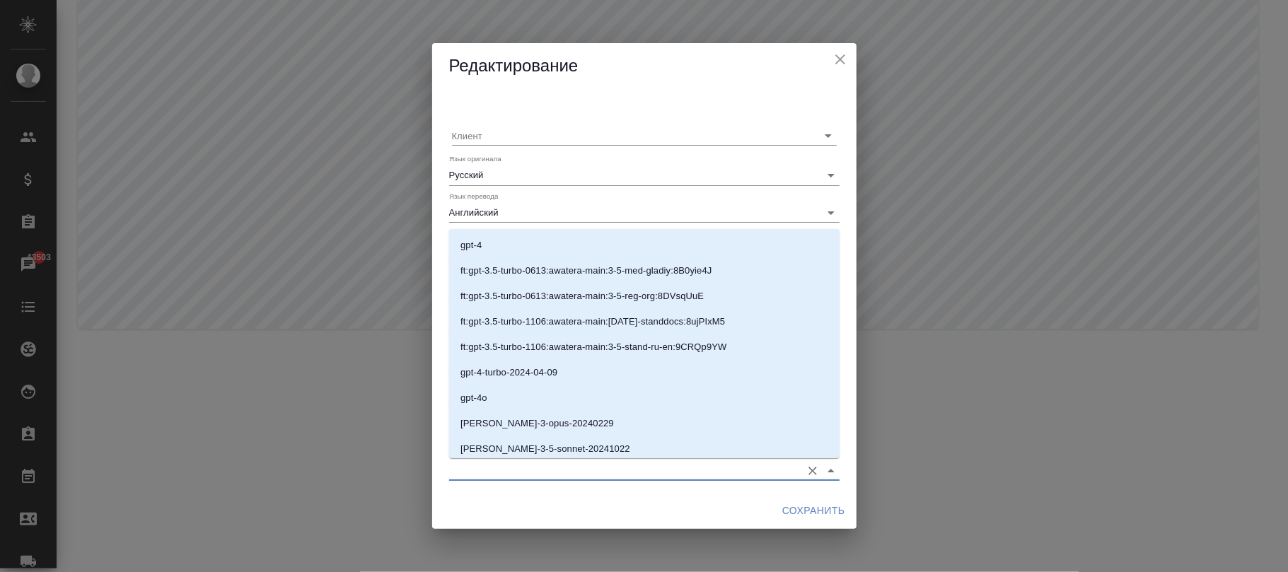
click at [623, 465] on input "Модель для GPT-TM" at bounding box center [621, 470] width 345 height 19
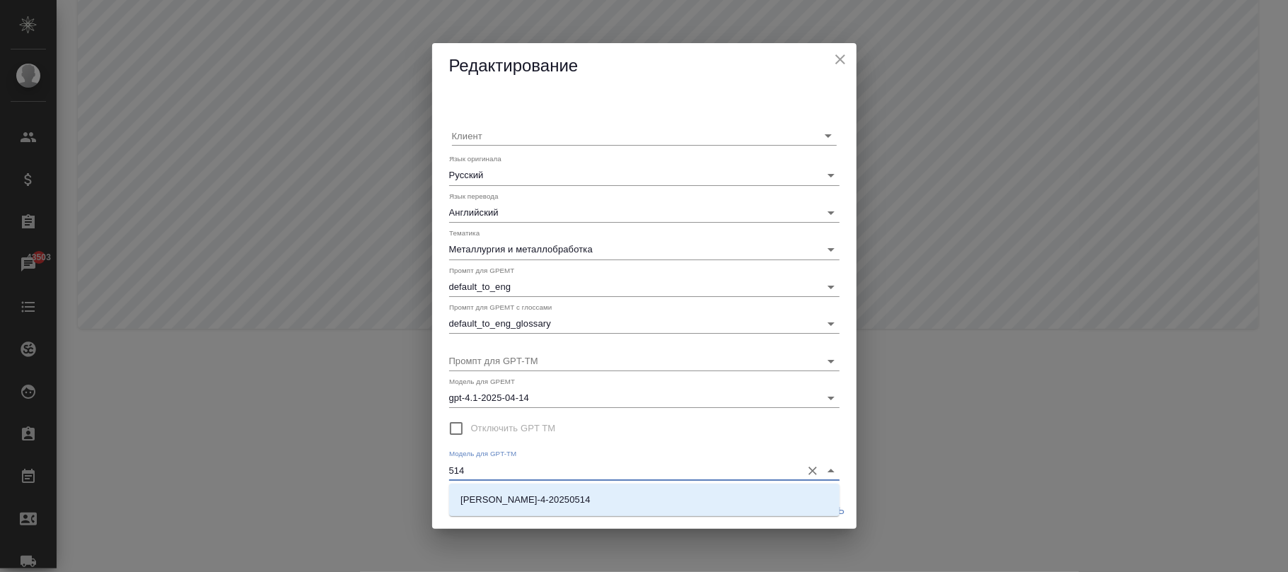
click at [638, 495] on li "claude-sonnet-4-20250514" at bounding box center [644, 499] width 391 height 25
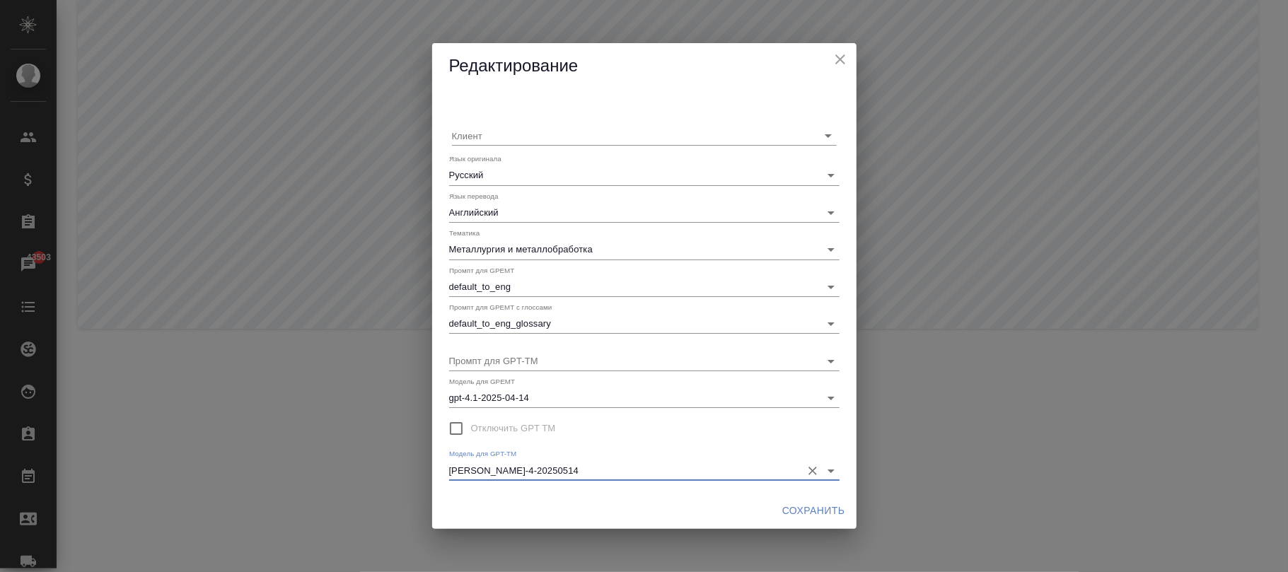
type input "claude-sonnet-4-20250514"
click at [787, 510] on span "Сохранить" at bounding box center [813, 511] width 63 height 18
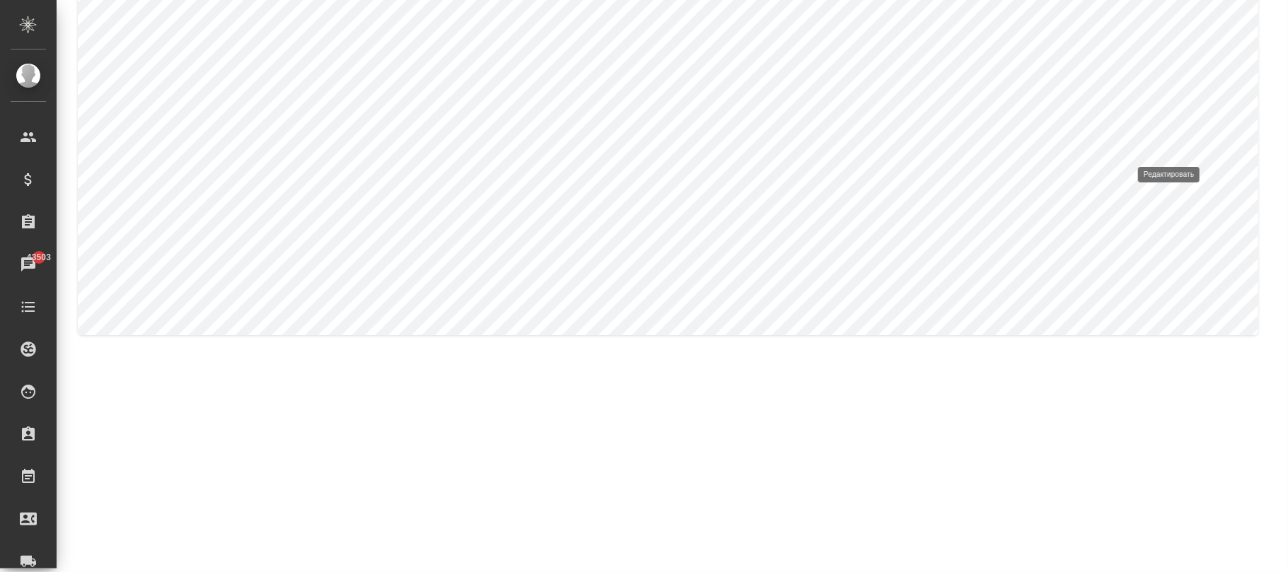
type input "Оборонная промышленность, оружие"
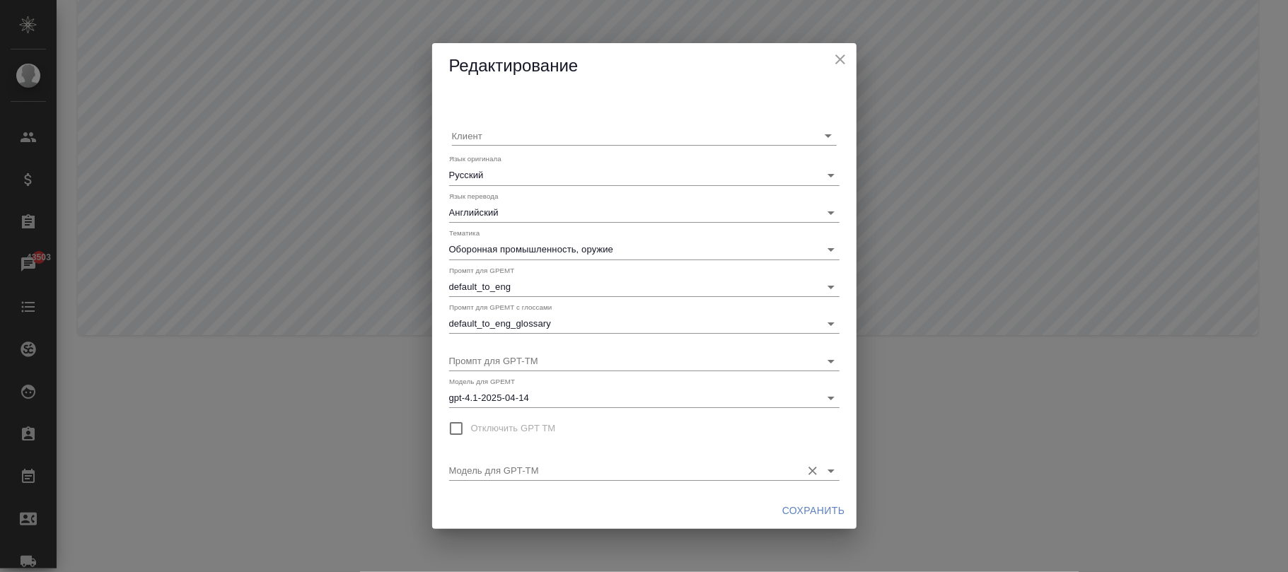
click at [555, 474] on input "Модель для GPT-TM" at bounding box center [621, 470] width 345 height 19
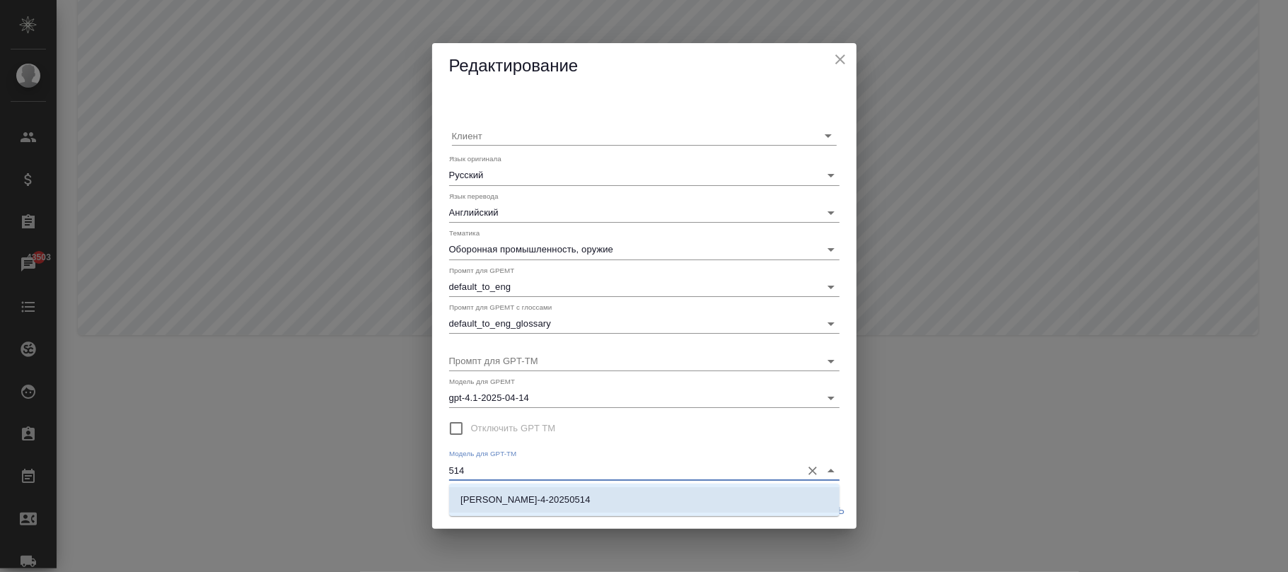
drag, startPoint x: 561, startPoint y: 507, endPoint x: 864, endPoint y: 476, distance: 304.3
click at [567, 507] on p "claude-sonnet-4-20250514" at bounding box center [526, 500] width 130 height 14
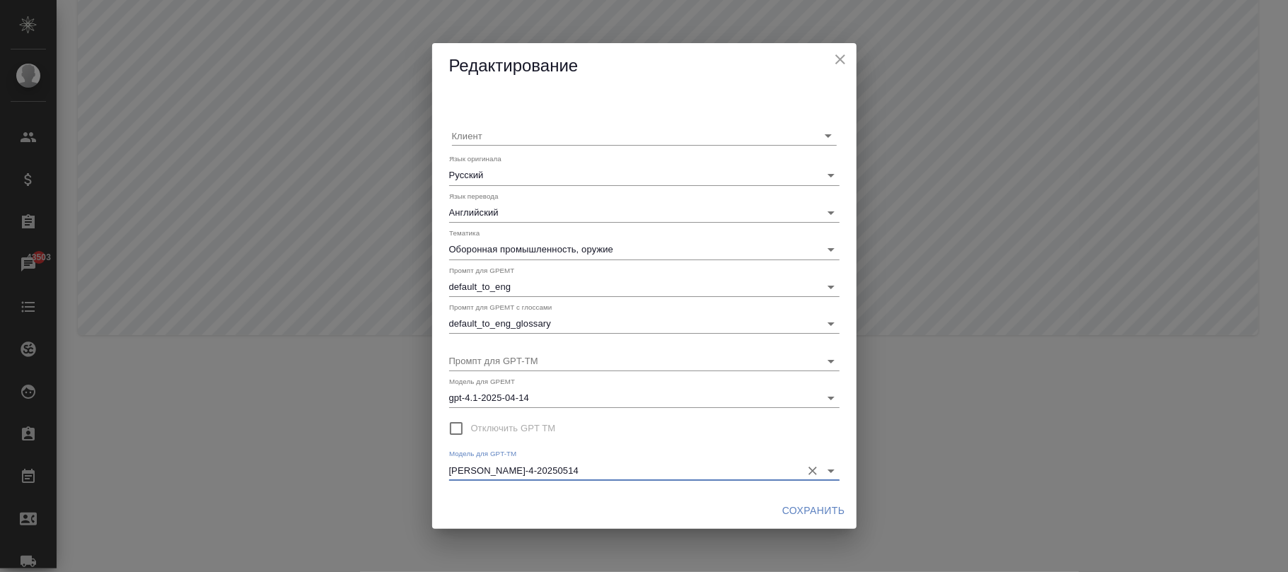
type input "claude-sonnet-4-20250514"
drag, startPoint x: 780, startPoint y: 509, endPoint x: 788, endPoint y: 513, distance: 9.2
click at [785, 512] on button "Сохранить" at bounding box center [814, 511] width 74 height 26
type input "Бухгалтерский учет и аудит"
click at [612, 464] on input "Модель для GPT-TM" at bounding box center [621, 470] width 345 height 19
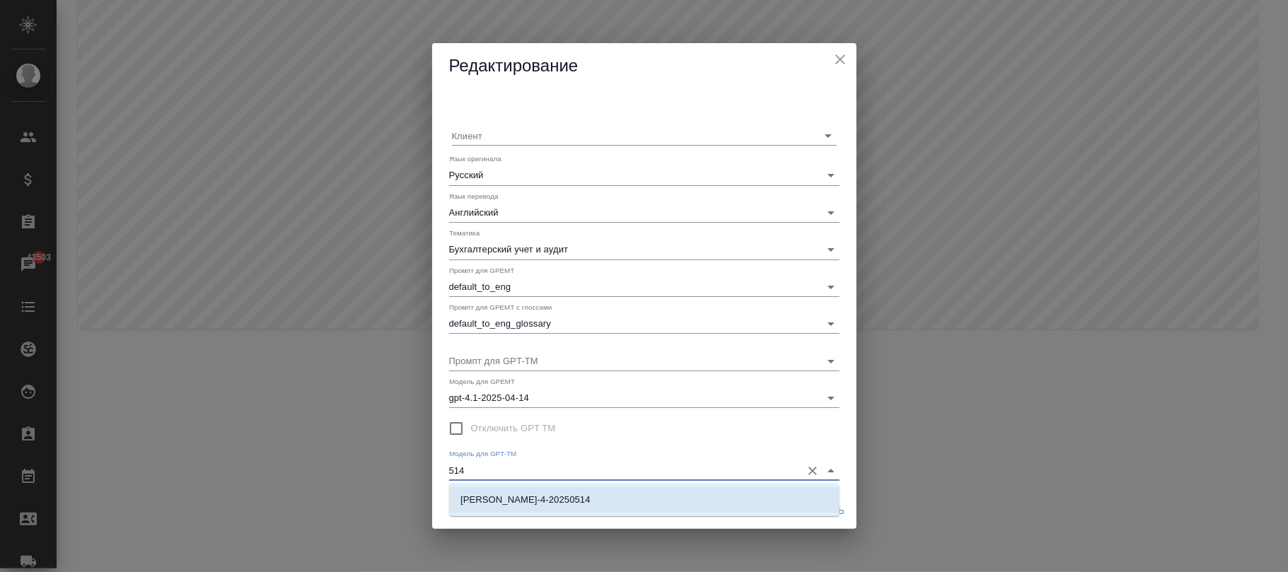
click at [637, 505] on li "claude-sonnet-4-20250514" at bounding box center [644, 499] width 391 height 25
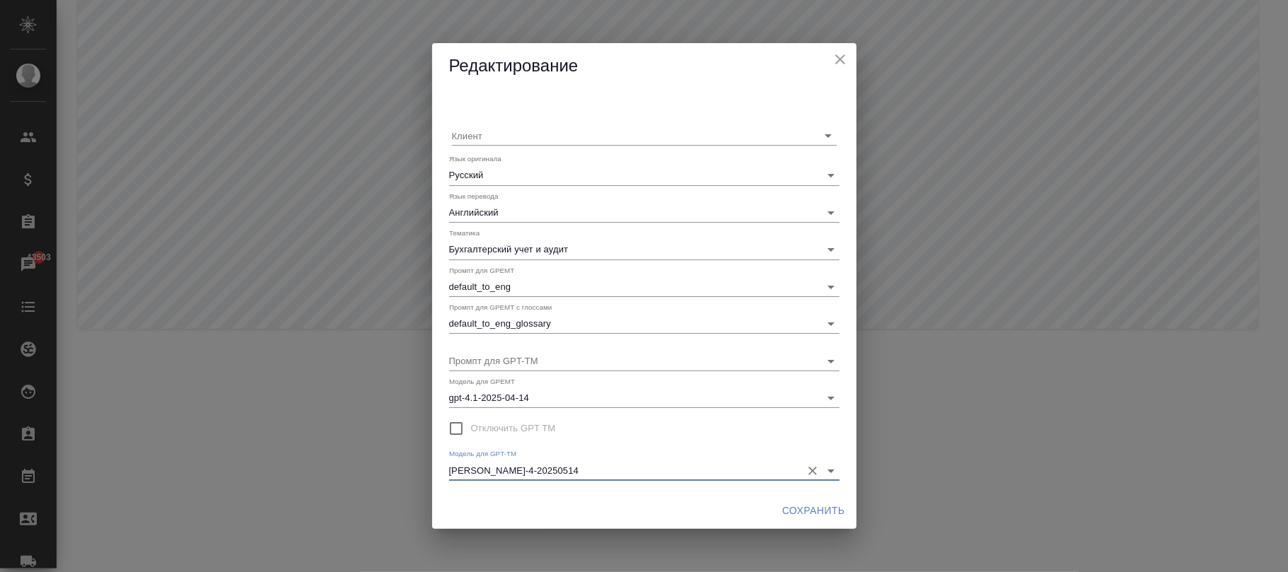
type input "claude-sonnet-4-20250514"
click at [809, 511] on span "Сохранить" at bounding box center [813, 511] width 63 height 18
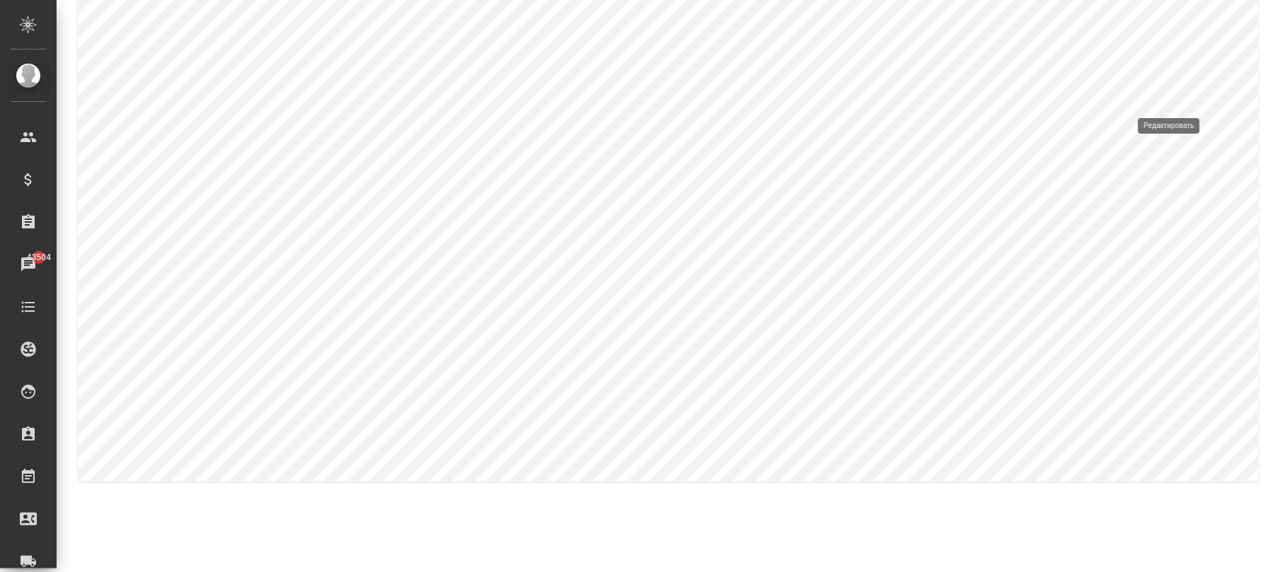
type input "Английский"
type input "Русский"
type input "ИТ + маркетинг"
type input "default_to_rus"
type input "default_to_rus_glossary"
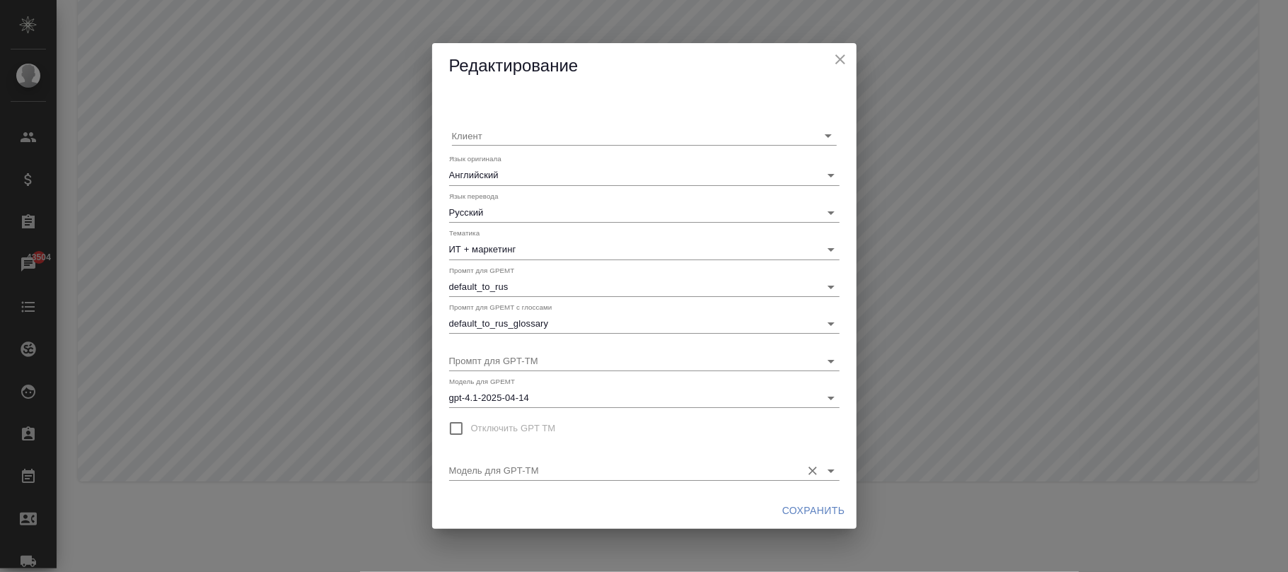
click at [538, 463] on input "Модель для GPT-TM" at bounding box center [621, 470] width 345 height 19
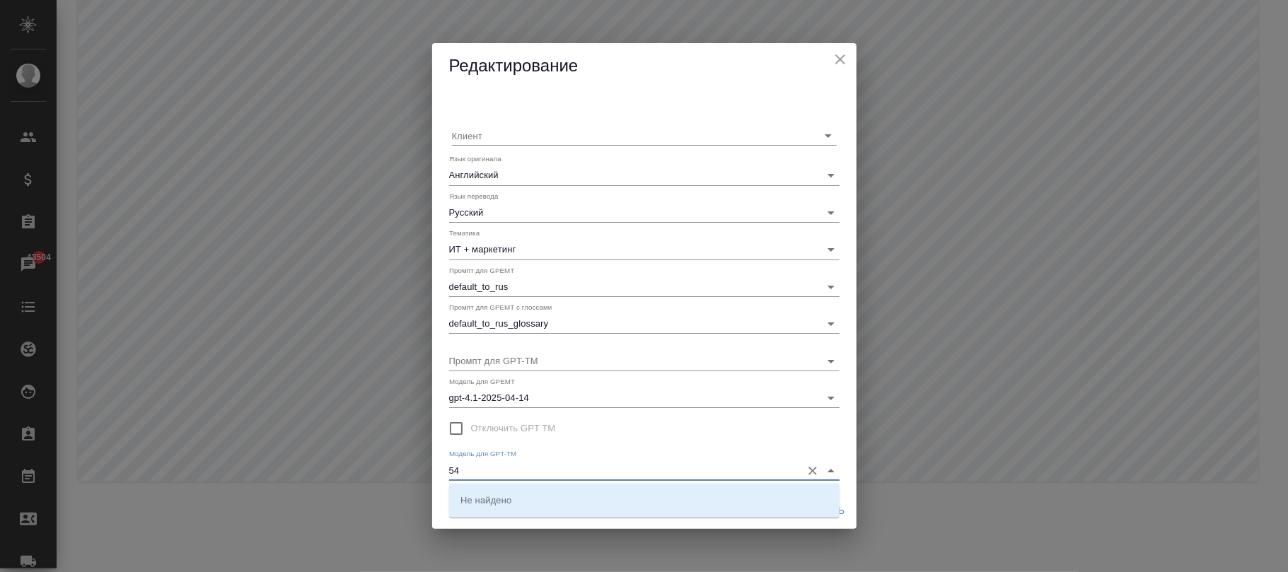
type input "5"
click at [719, 492] on li "claude-sonnet-4-20250514" at bounding box center [644, 499] width 391 height 25
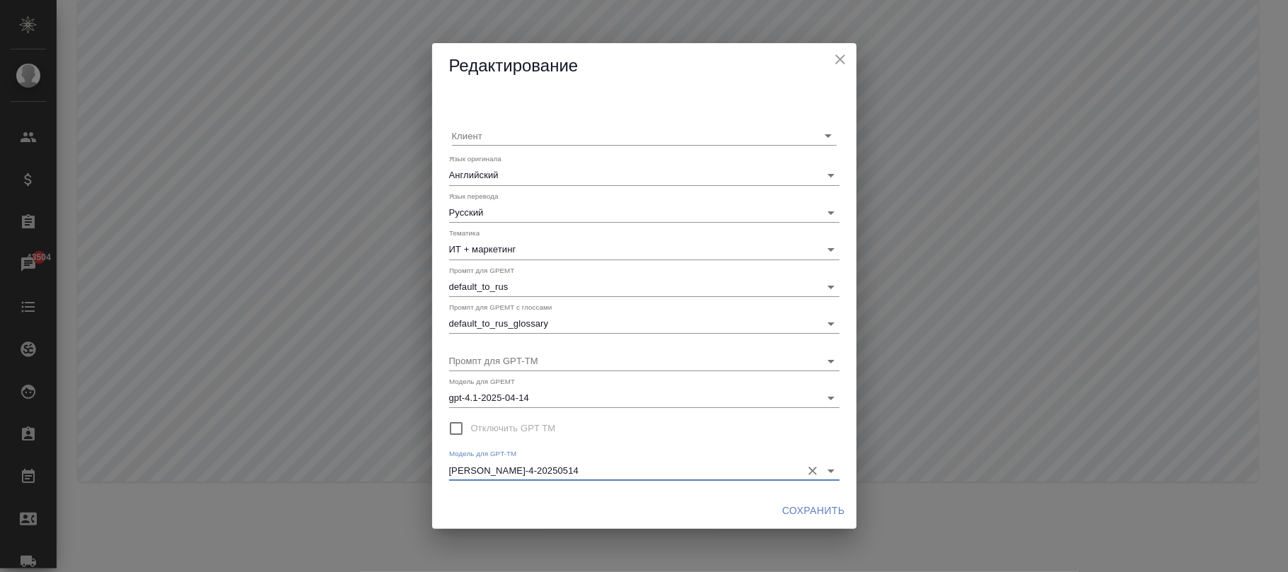
type input "claude-sonnet-4-20250514"
click at [804, 512] on span "Сохранить" at bounding box center [813, 511] width 63 height 18
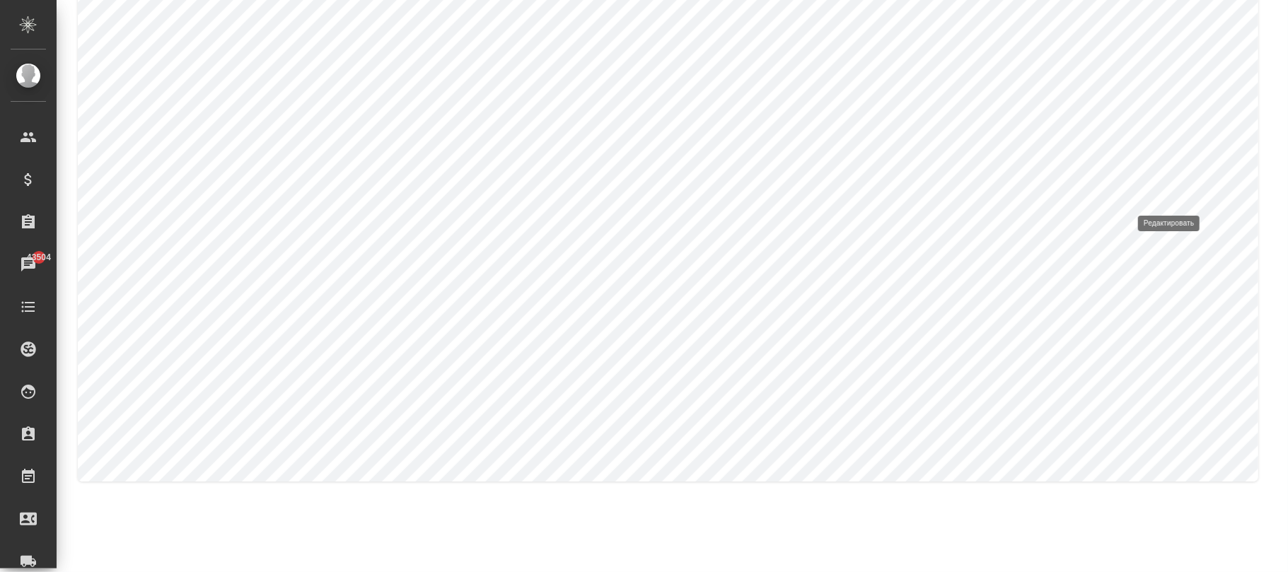
type input "ИТ (программирование)"
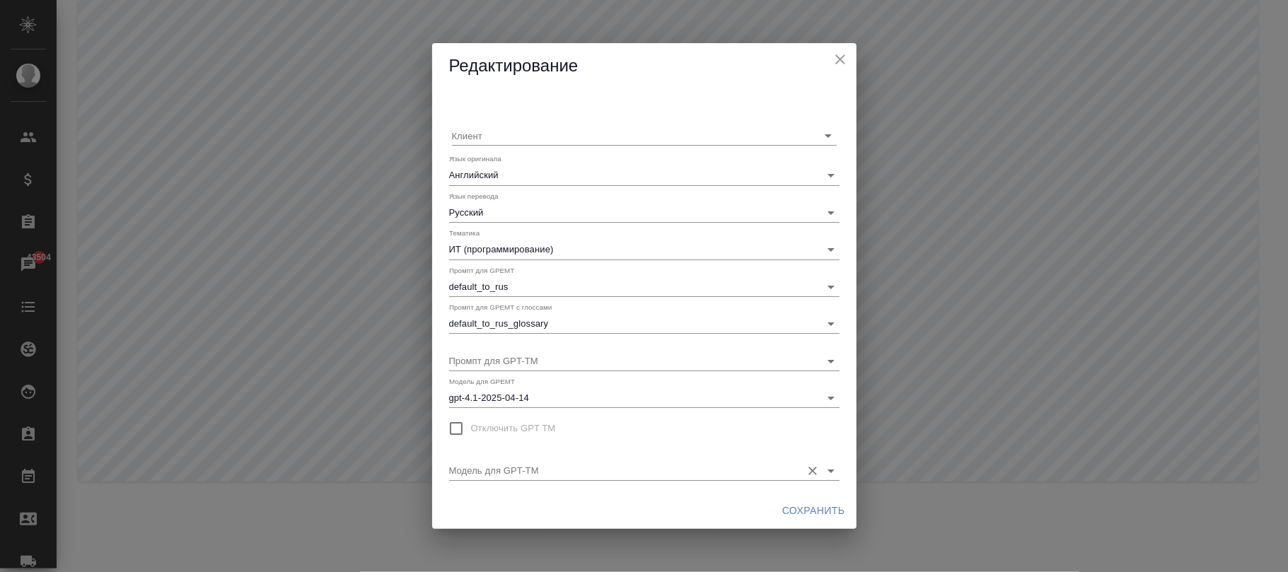
click at [576, 465] on input "Модель для GPT-TM" at bounding box center [621, 470] width 345 height 19
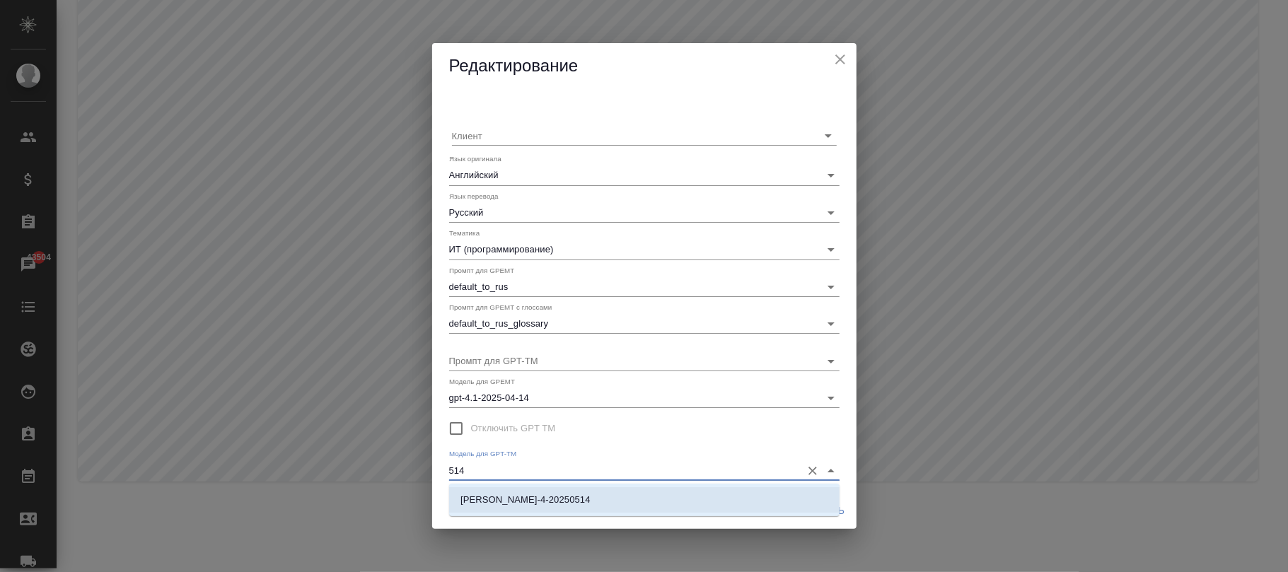
click at [596, 504] on li "claude-sonnet-4-20250514" at bounding box center [644, 499] width 391 height 25
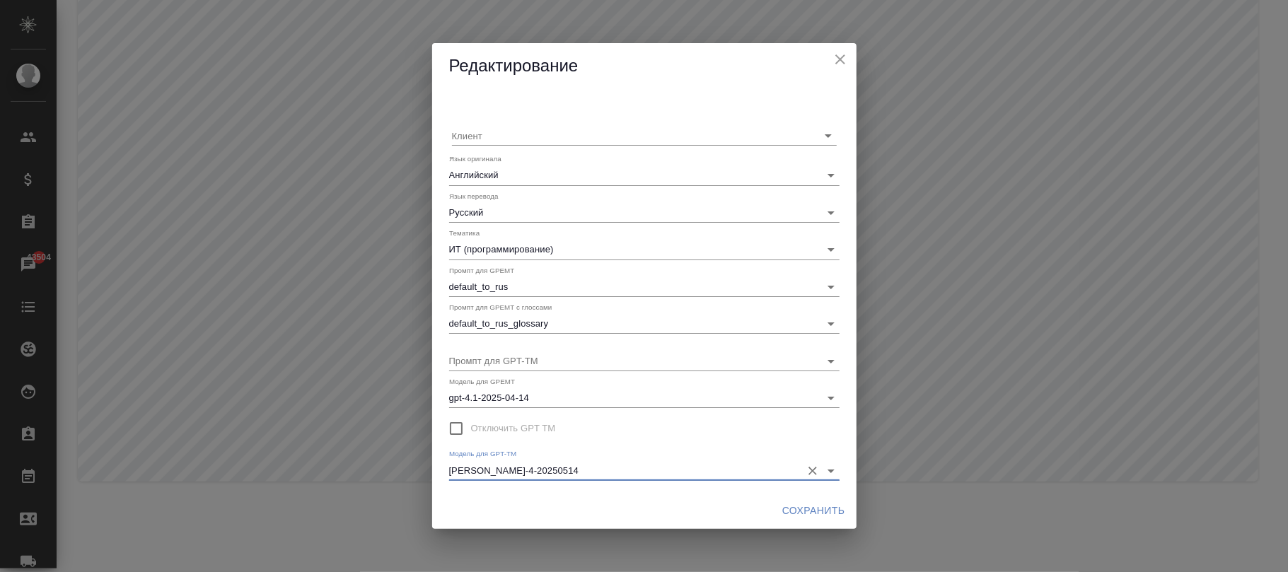
type input "claude-sonnet-4-20250514"
click at [804, 507] on span "Сохранить" at bounding box center [813, 511] width 63 height 18
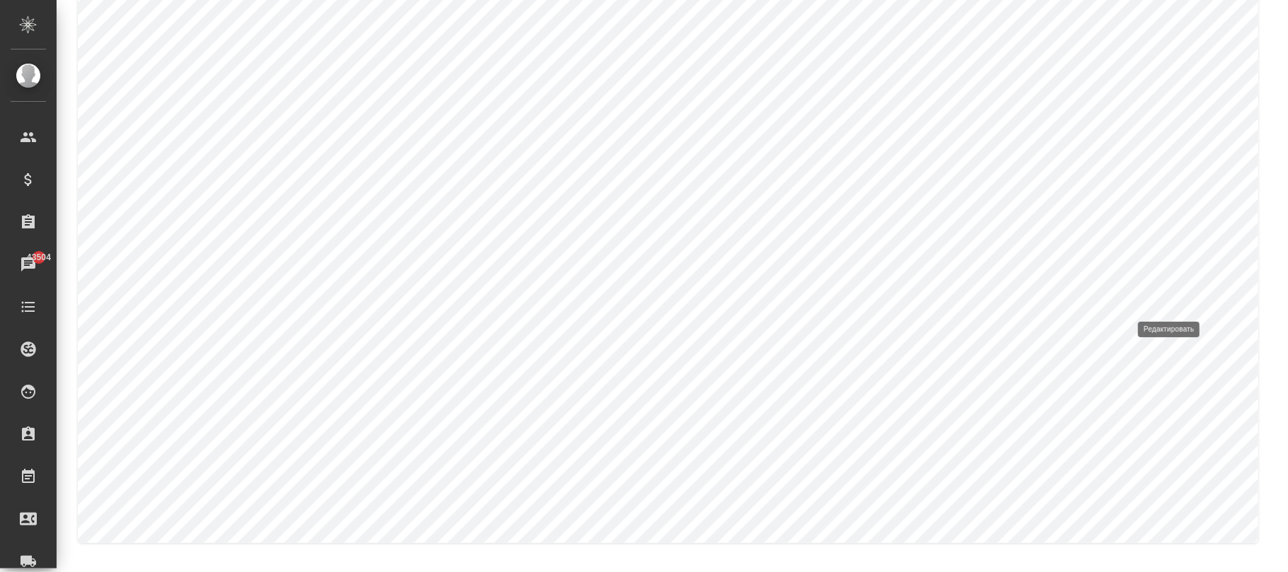
type input "Техническое ИТ (железо, инструкции)"
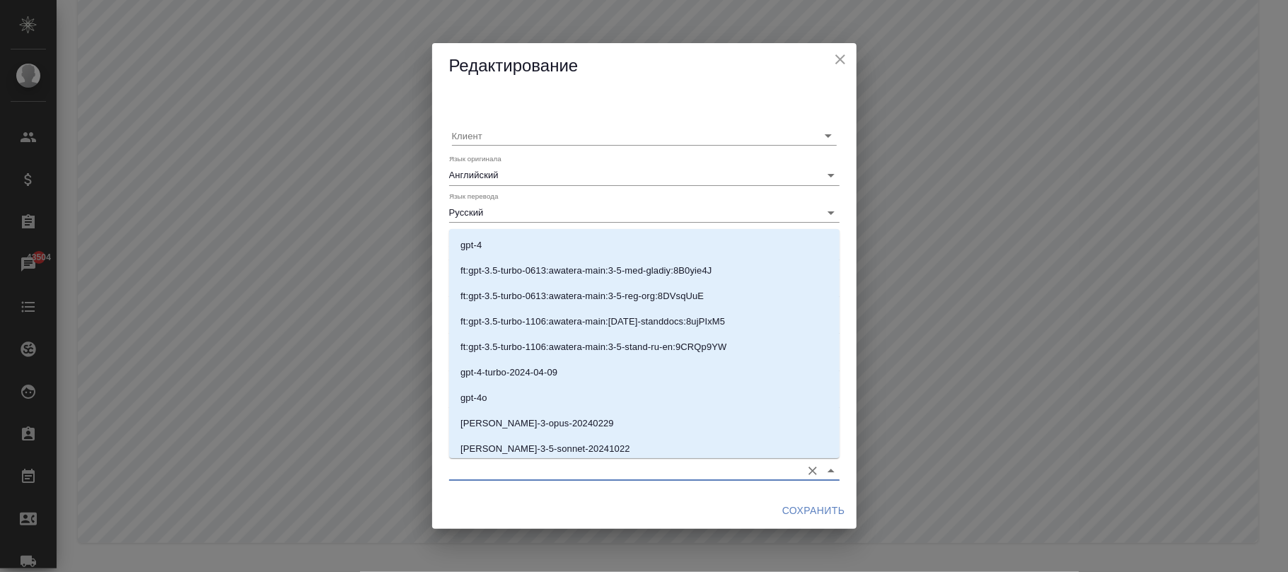
click at [615, 471] on input "Модель для GPT-TM" at bounding box center [621, 470] width 345 height 19
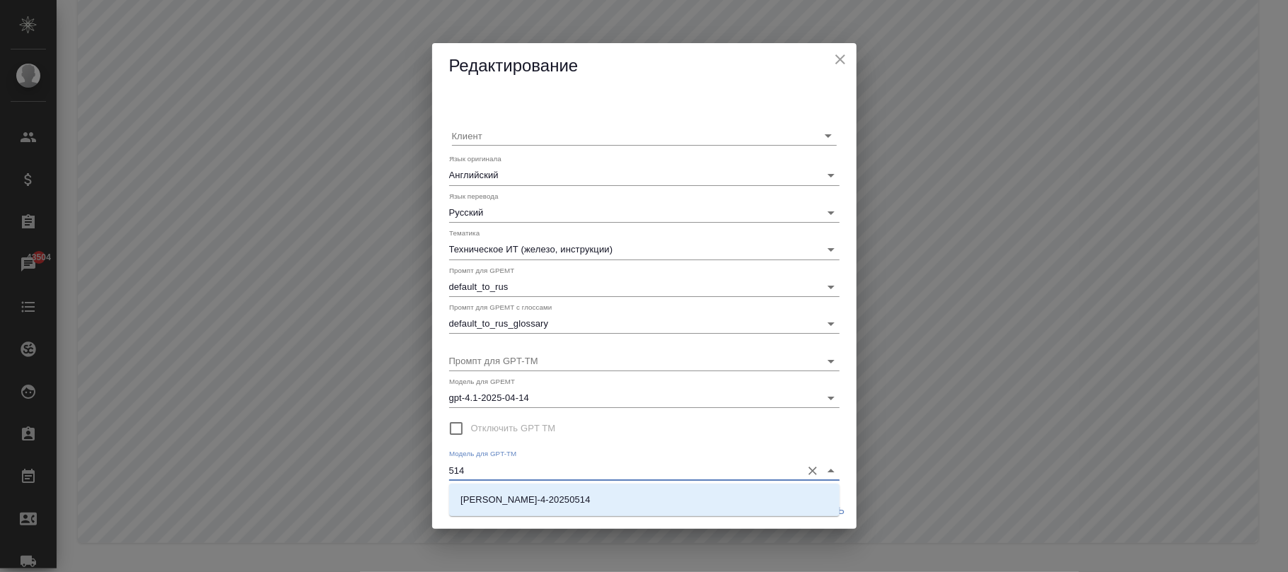
click at [613, 501] on li "claude-sonnet-4-20250514" at bounding box center [644, 499] width 391 height 25
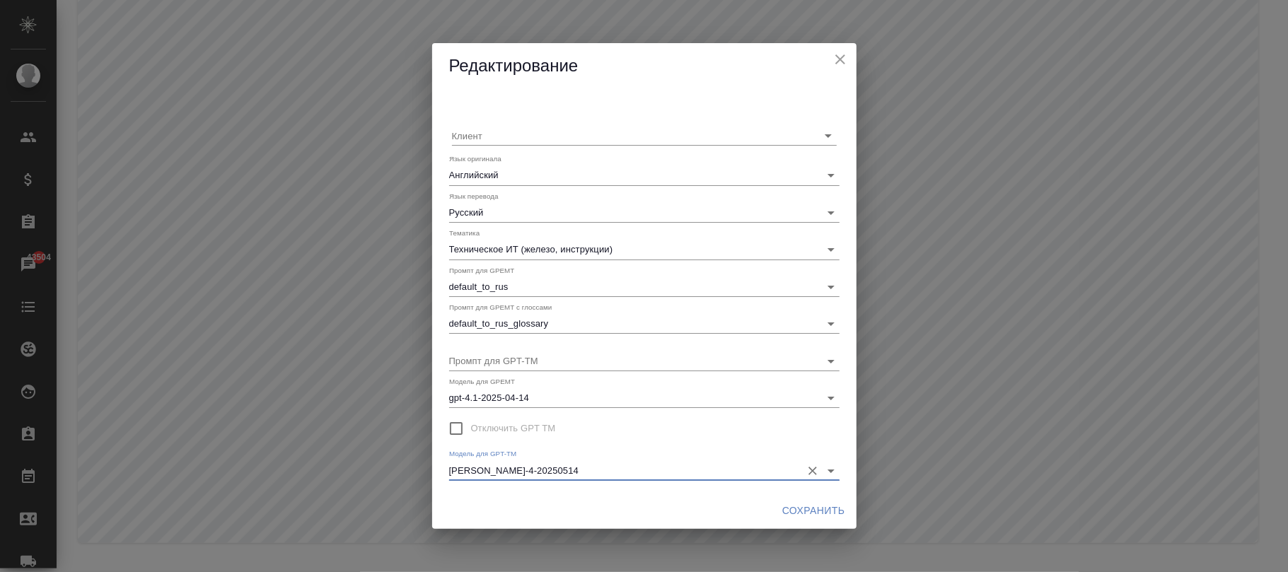
type input "claude-sonnet-4-20250514"
click at [787, 505] on span "Сохранить" at bounding box center [813, 511] width 63 height 18
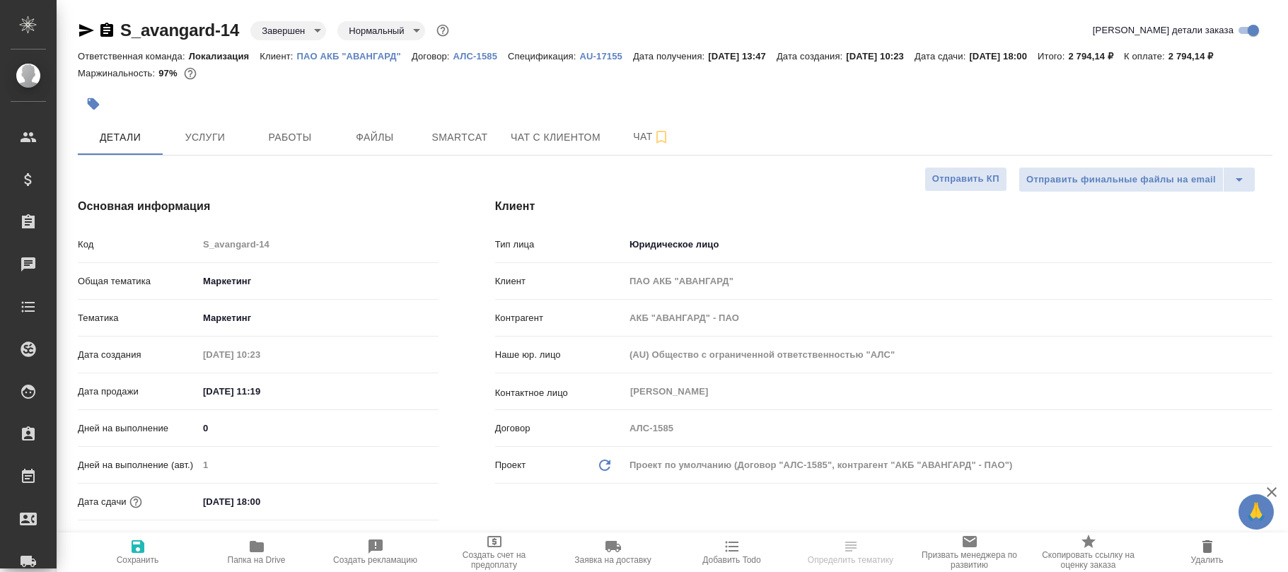
select select "RU"
click at [296, 26] on body "🙏 .cls-1 fill:#fff; AWATERA [PERSON_NAME][PERSON_NAME] Спецификации Заказы Чаты…" at bounding box center [644, 286] width 1288 height 572
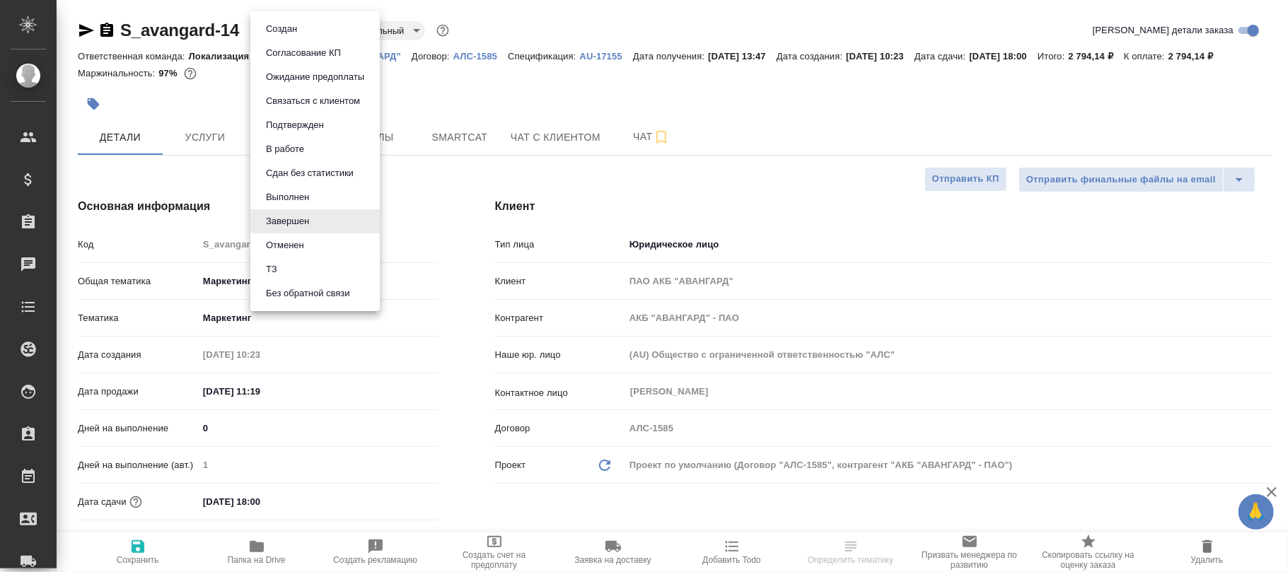
click at [289, 194] on button "Выполнен" at bounding box center [288, 198] width 52 height 16
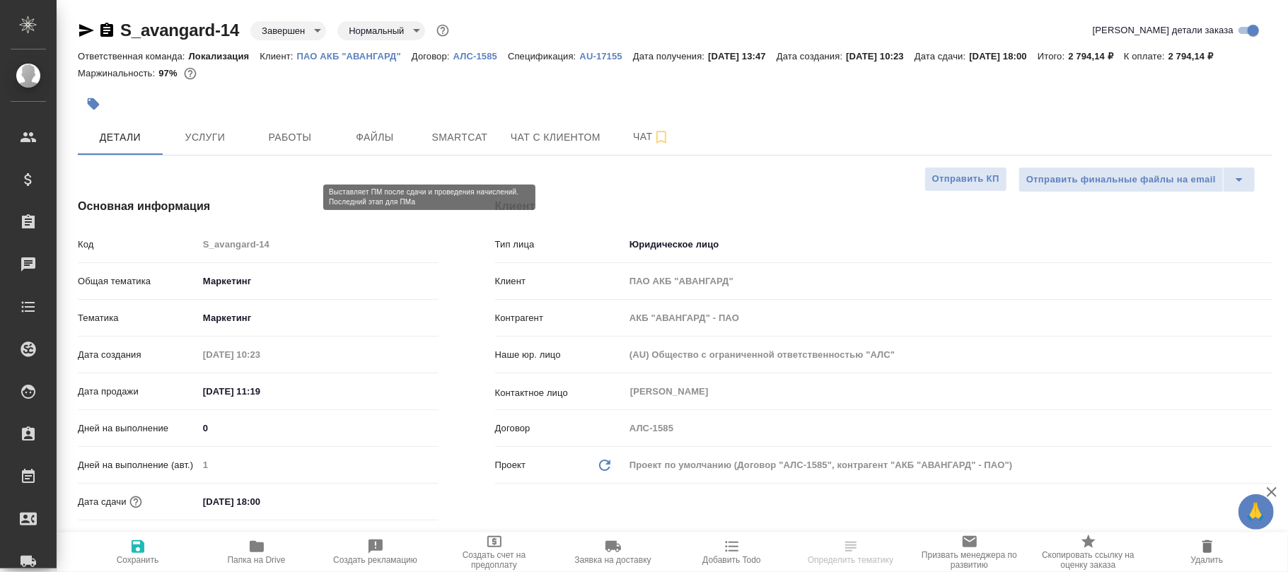
type input "[PERSON_NAME]"
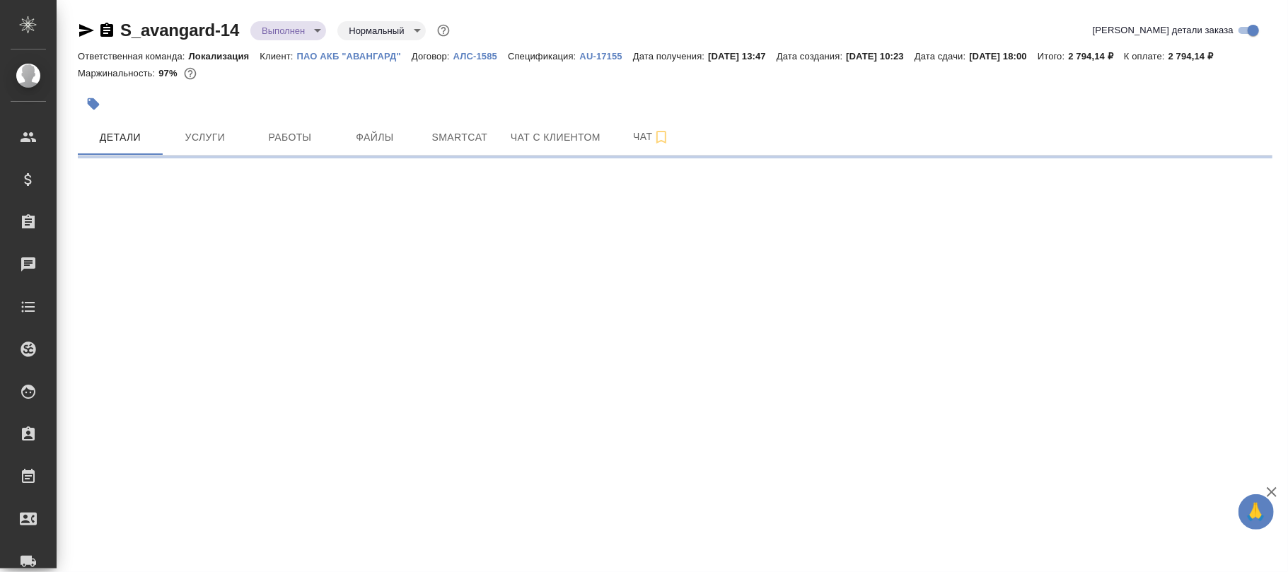
select select "RU"
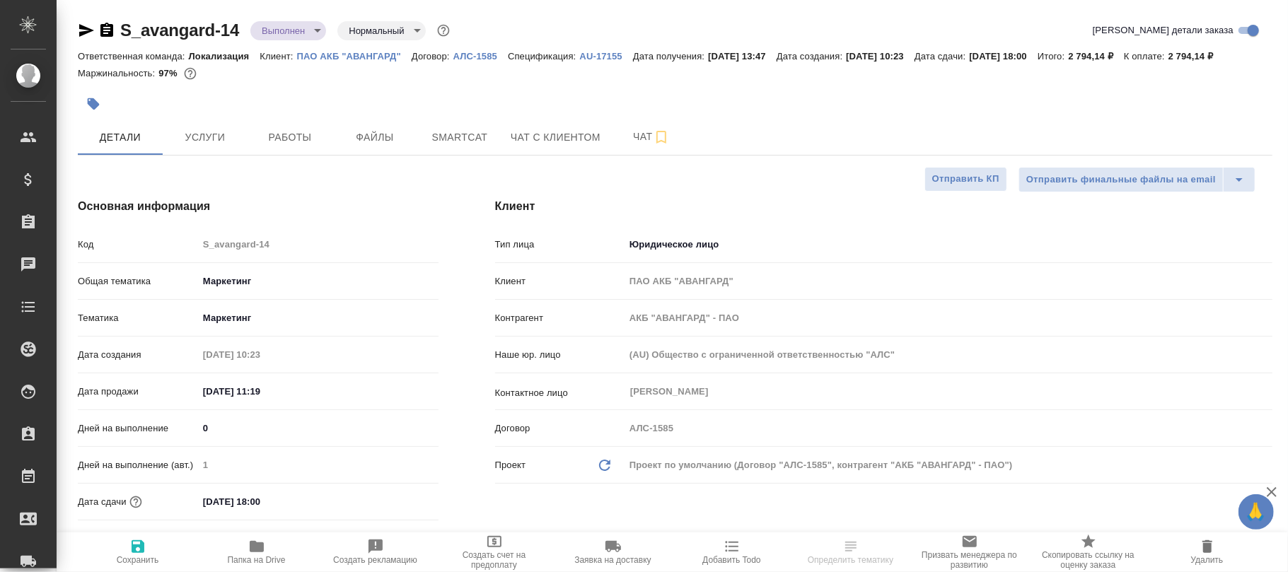
type textarea "x"
click at [130, 548] on icon "button" at bounding box center [137, 546] width 17 height 17
type textarea "x"
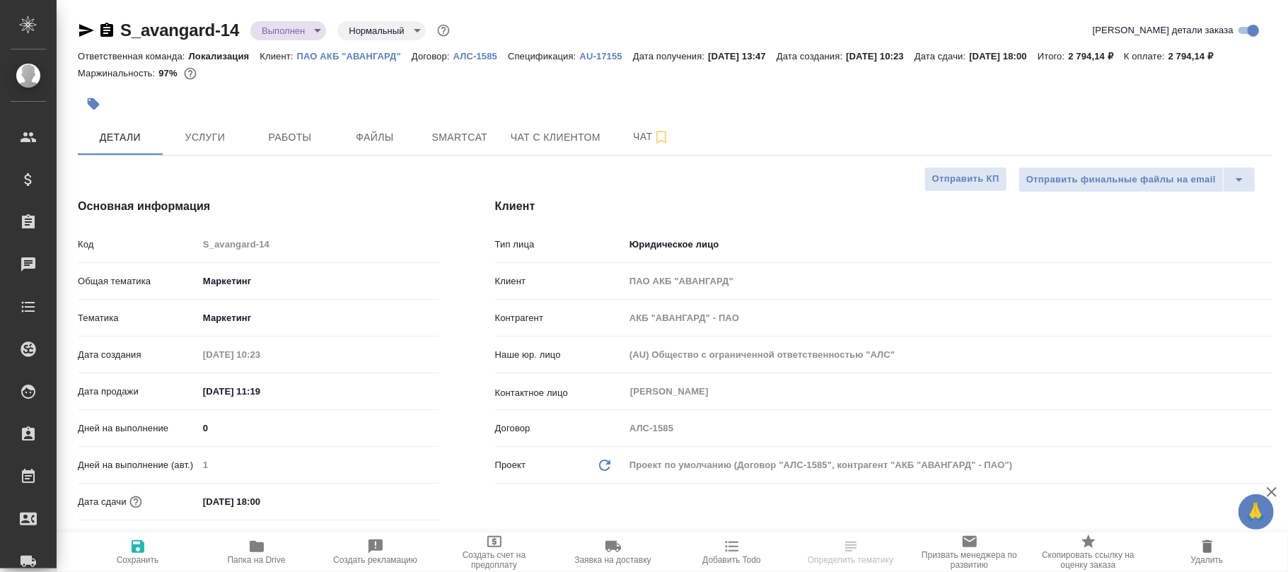
type textarea "x"
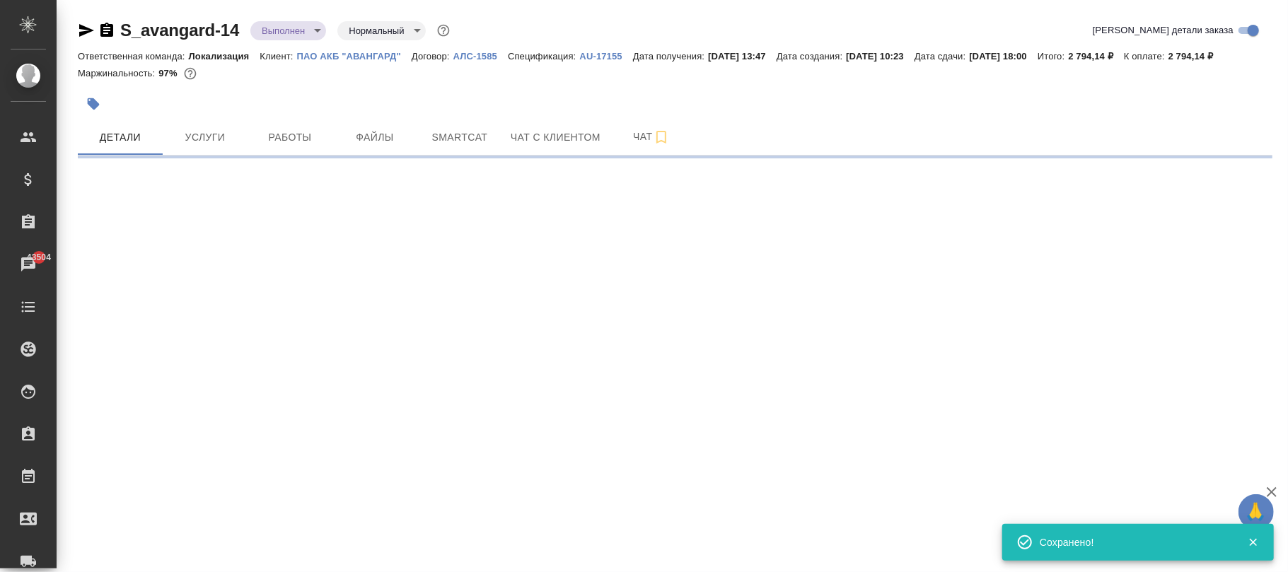
select select "RU"
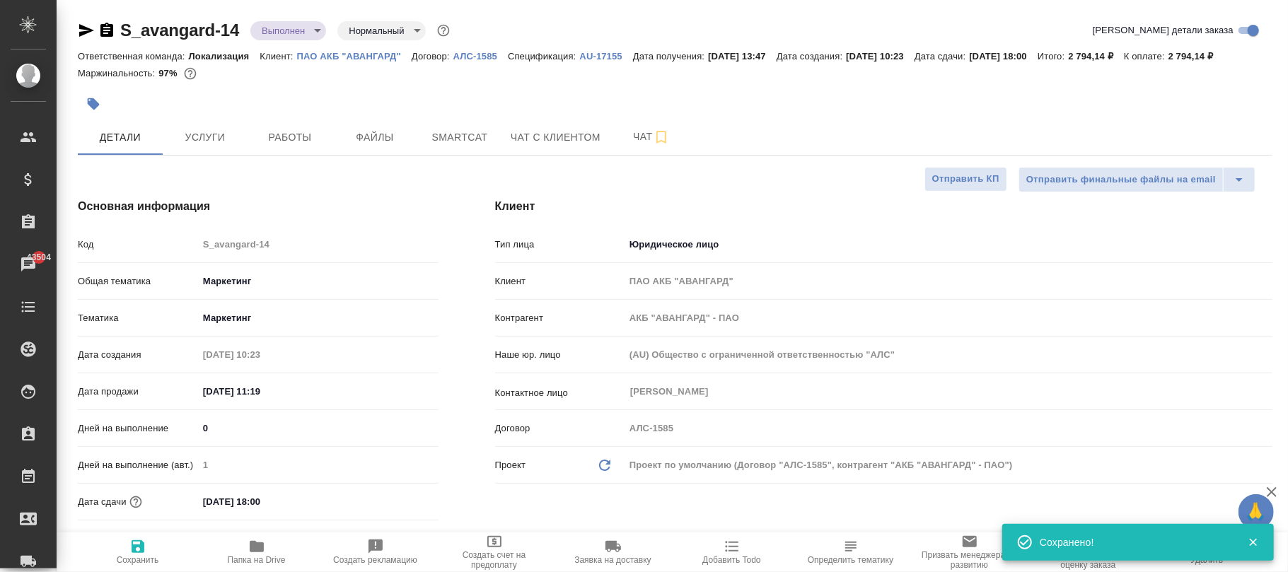
type textarea "x"
